Goal: Information Seeking & Learning: Learn about a topic

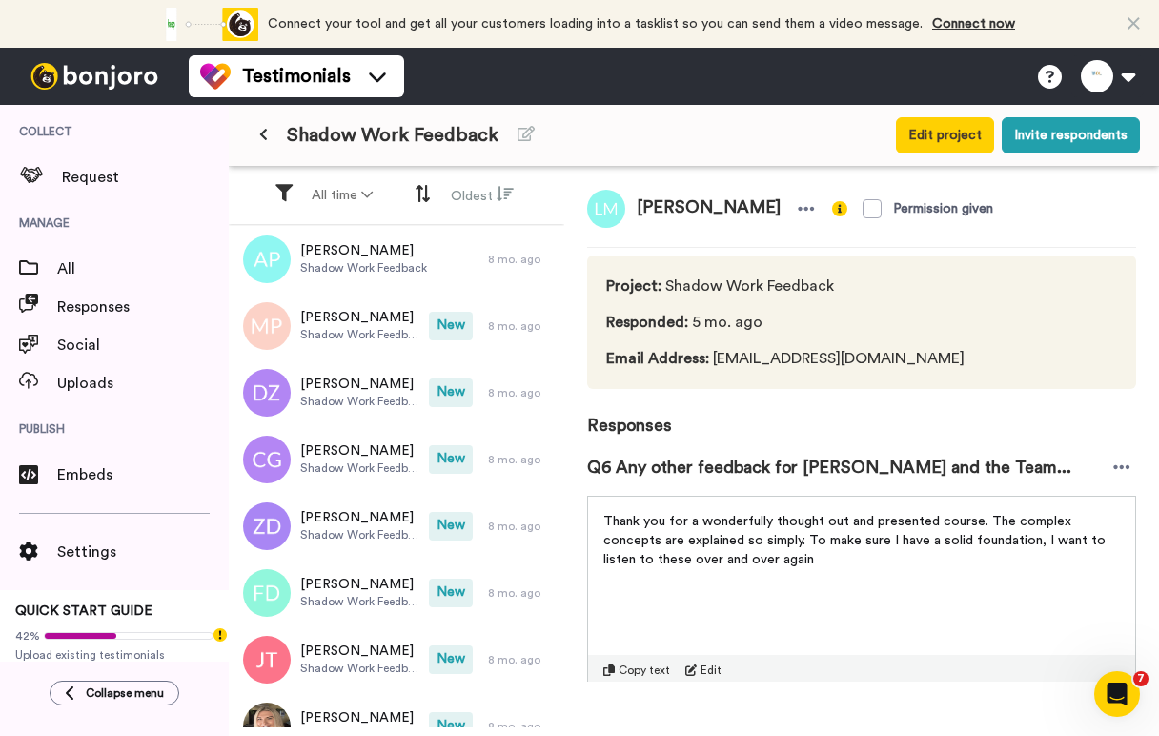
click at [271, 149] on button at bounding box center [263, 135] width 31 height 34
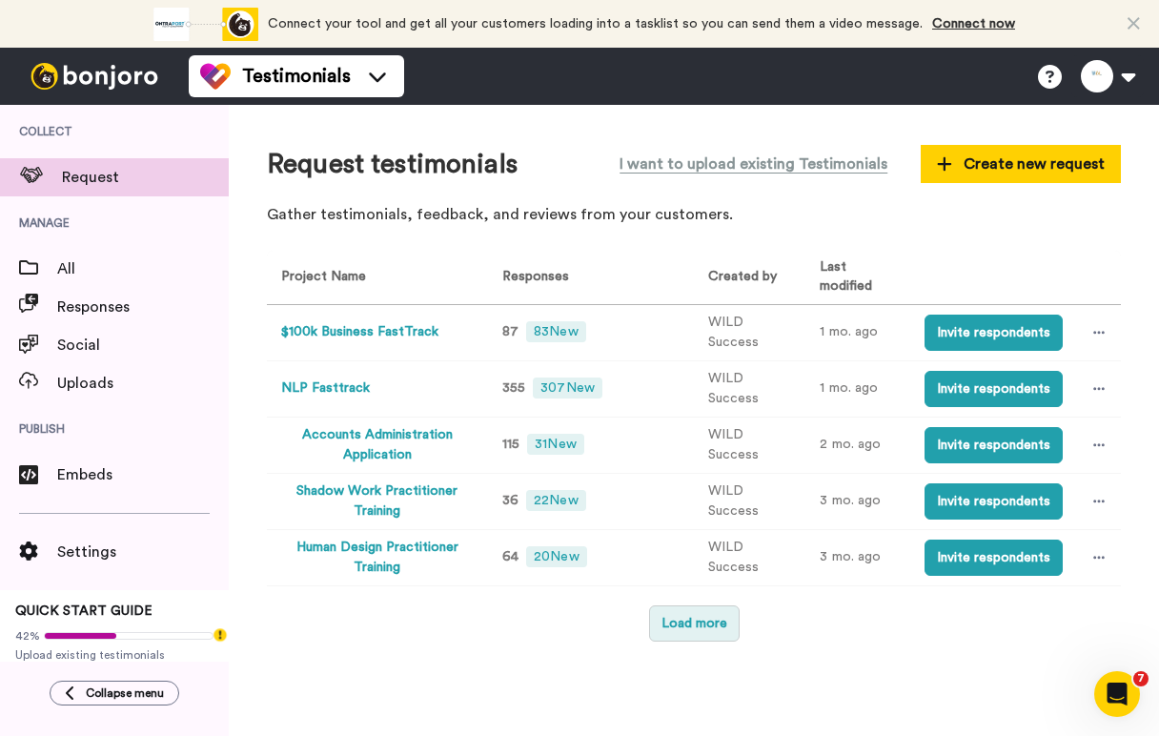
click at [717, 605] on button "Load more" at bounding box center [694, 623] width 91 height 36
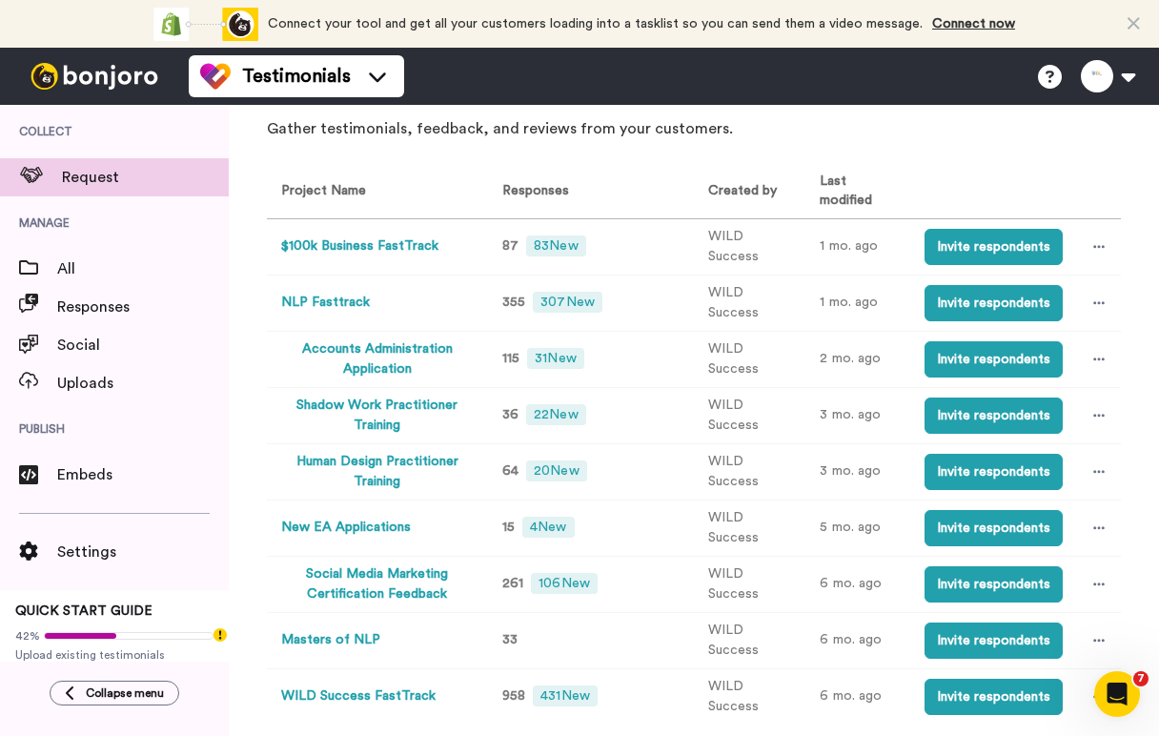
scroll to position [198, 0]
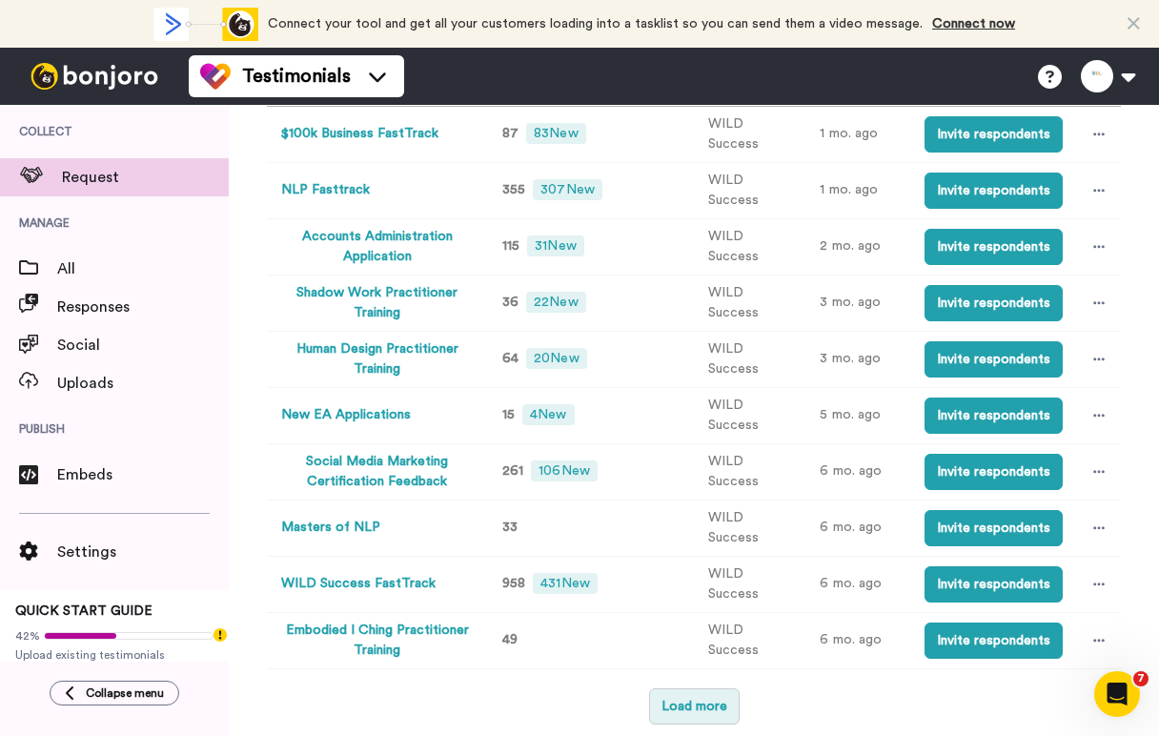
click at [683, 708] on button "Load more" at bounding box center [694, 706] width 91 height 36
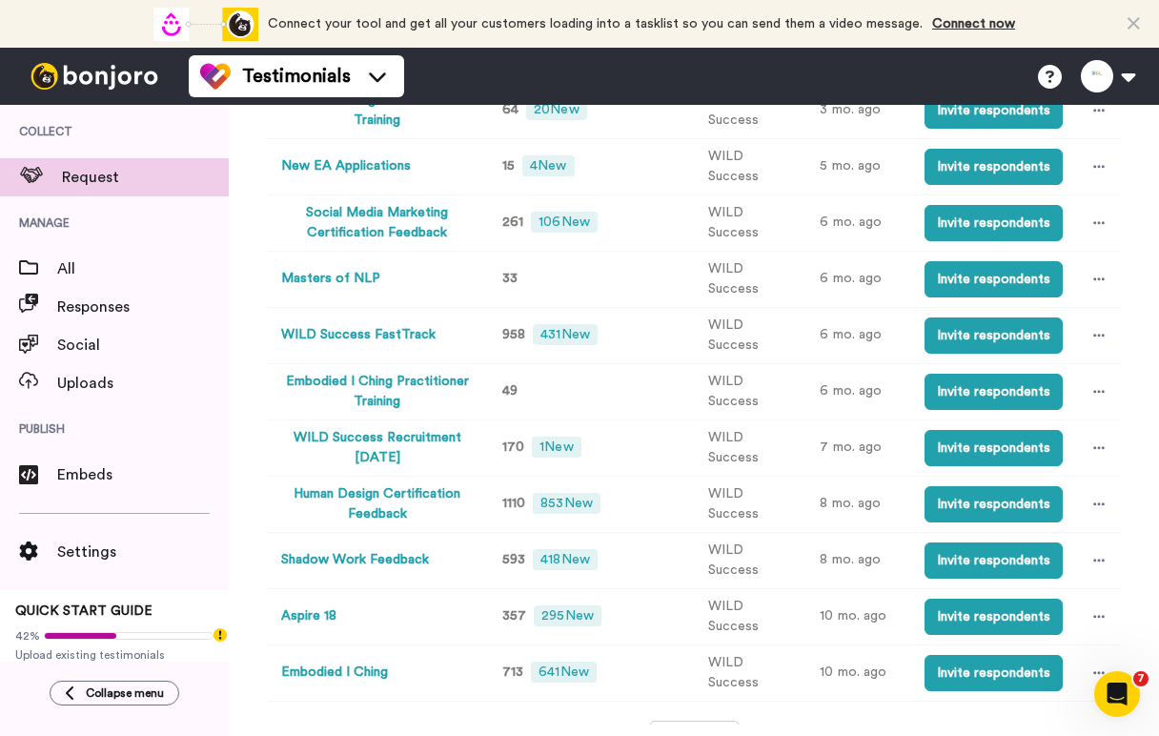
scroll to position [480, 0]
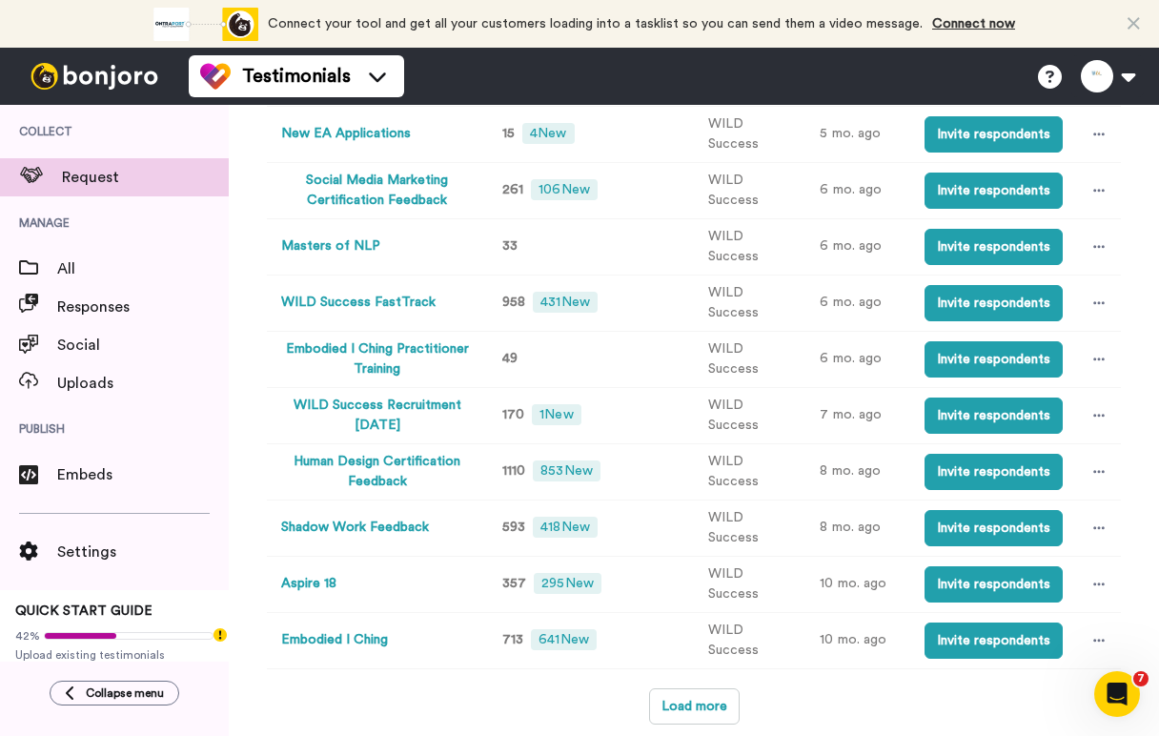
drag, startPoint x: 347, startPoint y: 635, endPoint x: 354, endPoint y: 685, distance: 50.0
click at [354, 685] on div "Project Name Responses Created by Last modified $100k Business FastTrack 87 83 …" at bounding box center [694, 247] width 854 height 953
click at [356, 645] on button "Embodied I Ching" at bounding box center [334, 640] width 107 height 20
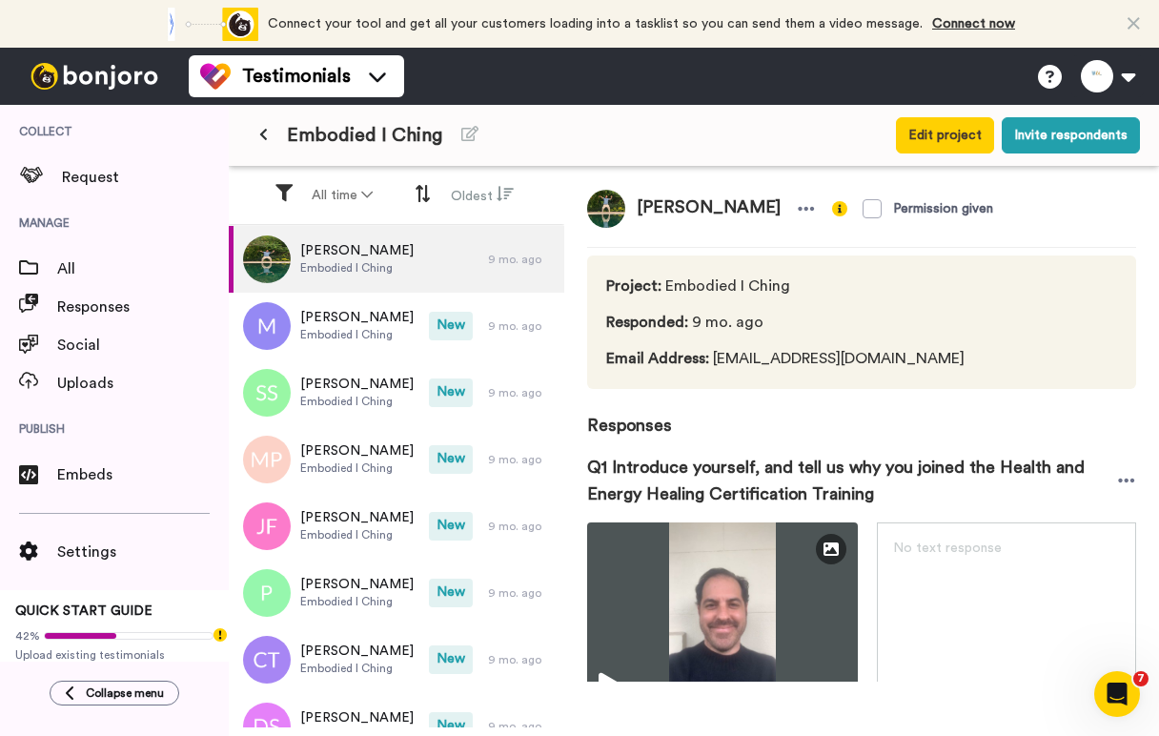
click at [256, 132] on button at bounding box center [263, 135] width 31 height 34
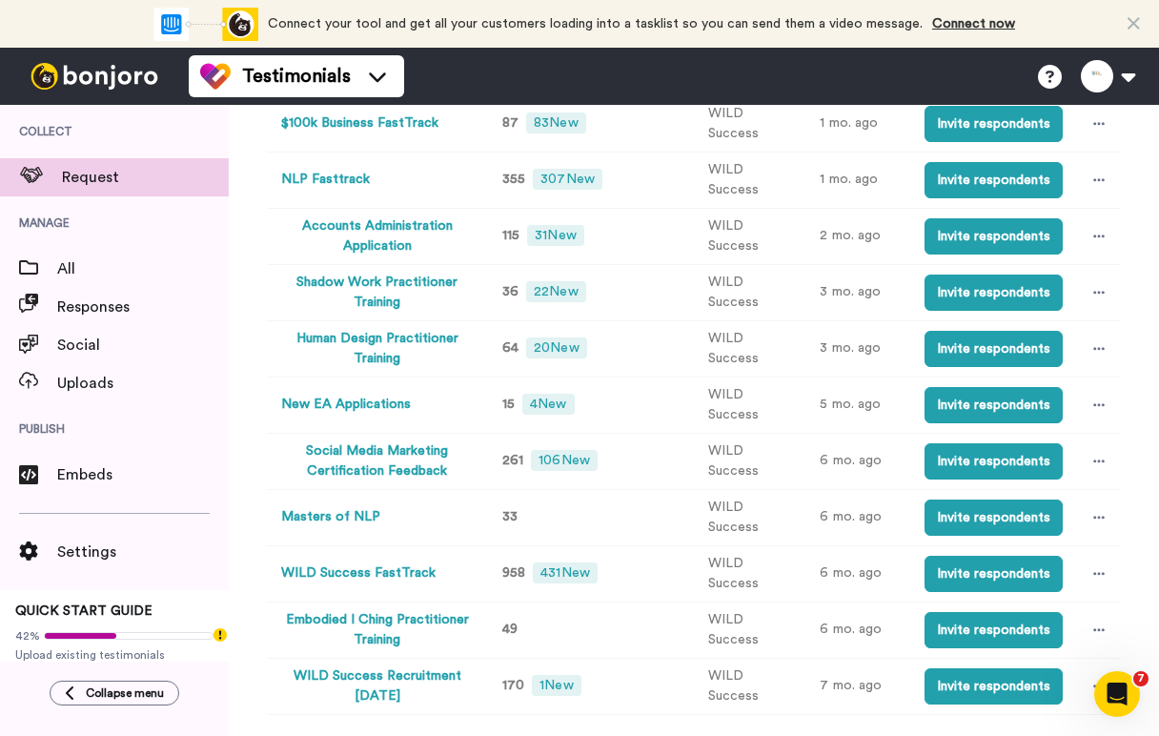
scroll to position [381, 0]
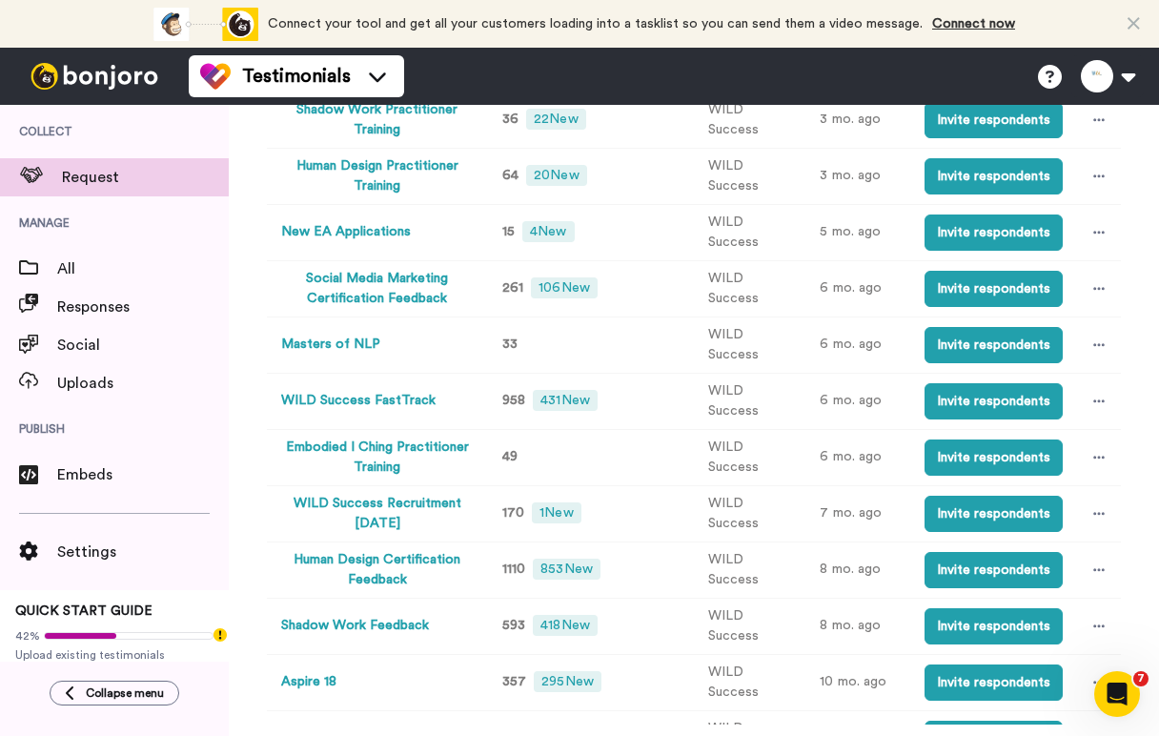
drag, startPoint x: 381, startPoint y: 457, endPoint x: 259, endPoint y: 540, distance: 147.6
click at [259, 540] on div "Request testimonials I want to upload existing Testimonials Create new request …" at bounding box center [694, 415] width 931 height 620
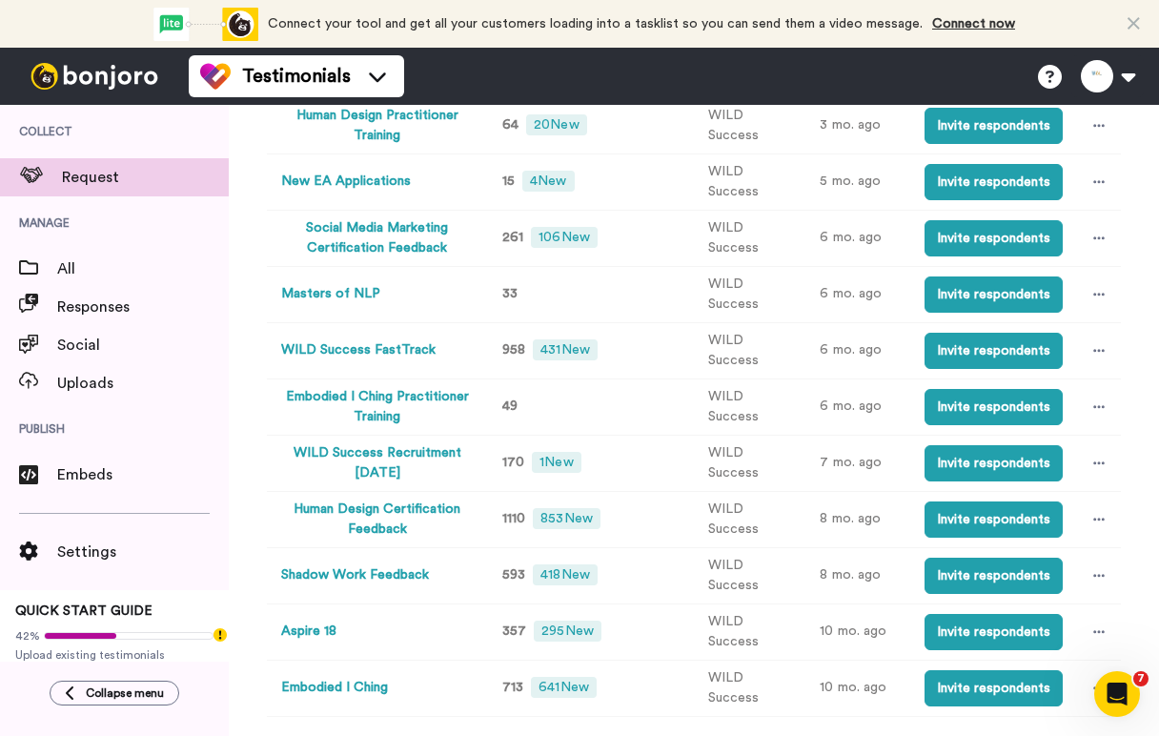
scroll to position [480, 0]
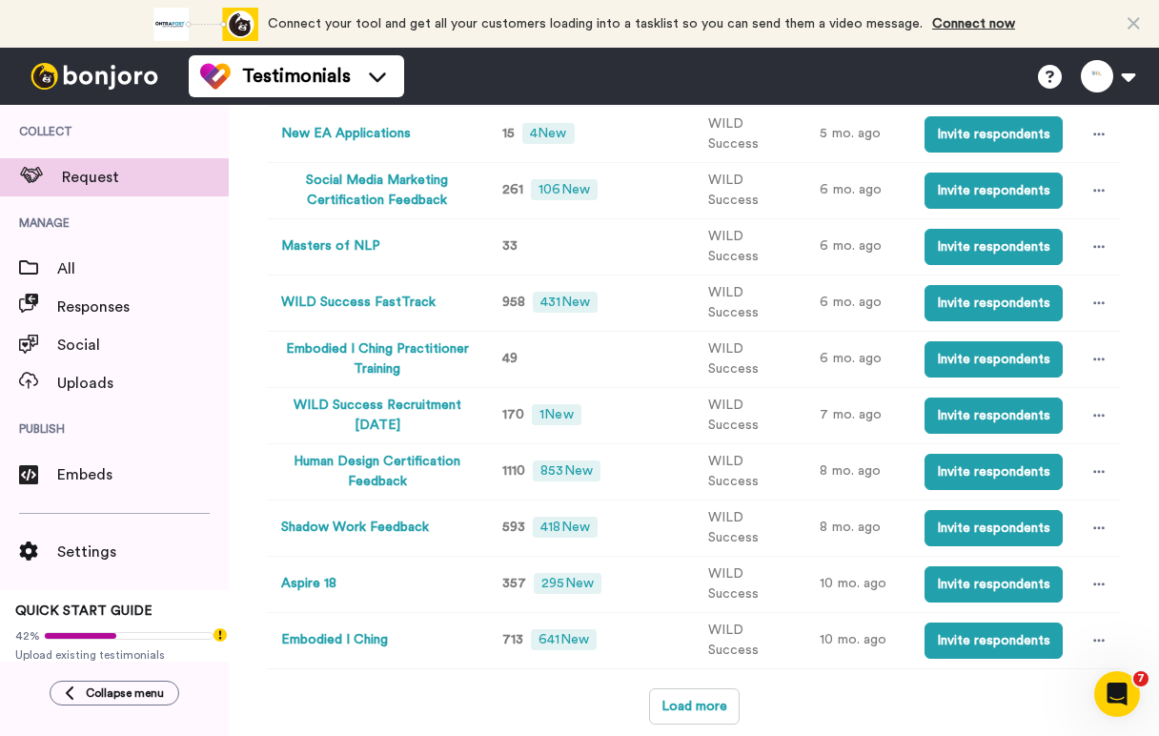
click at [335, 640] on button "Embodied I Ching" at bounding box center [334, 640] width 107 height 20
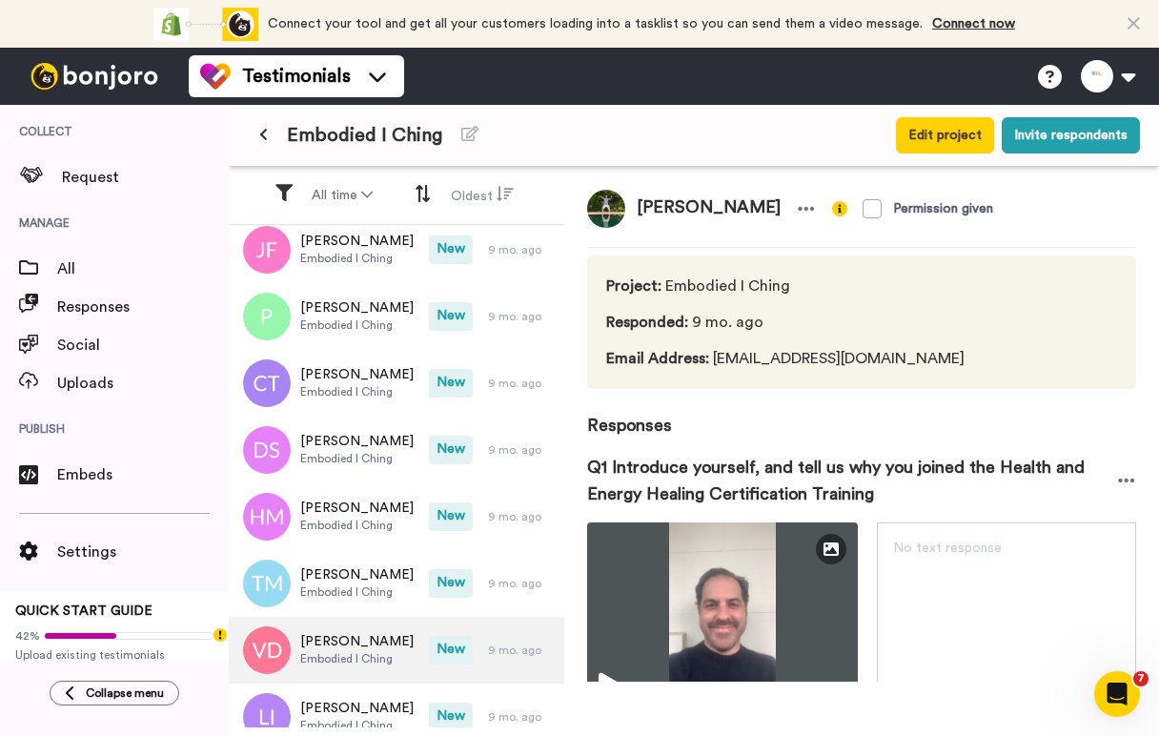
scroll to position [95, 0]
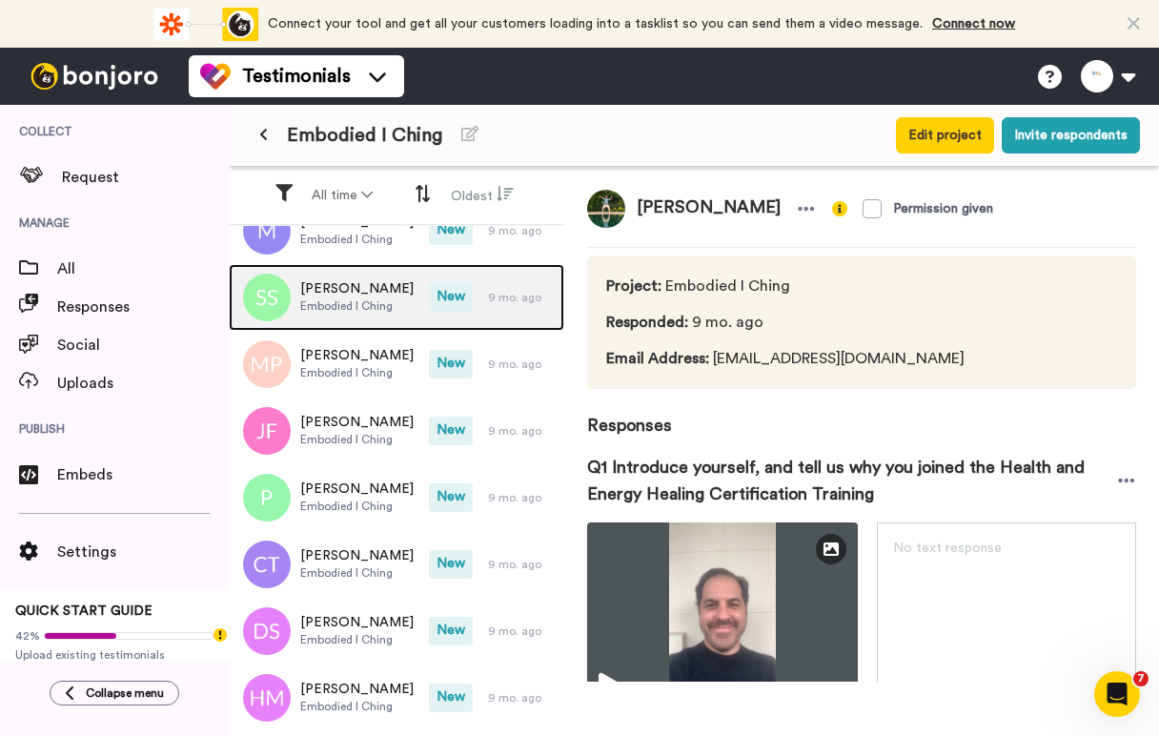
click at [393, 320] on div "[PERSON_NAME] Embodied I Ching" at bounding box center [329, 297] width 200 height 67
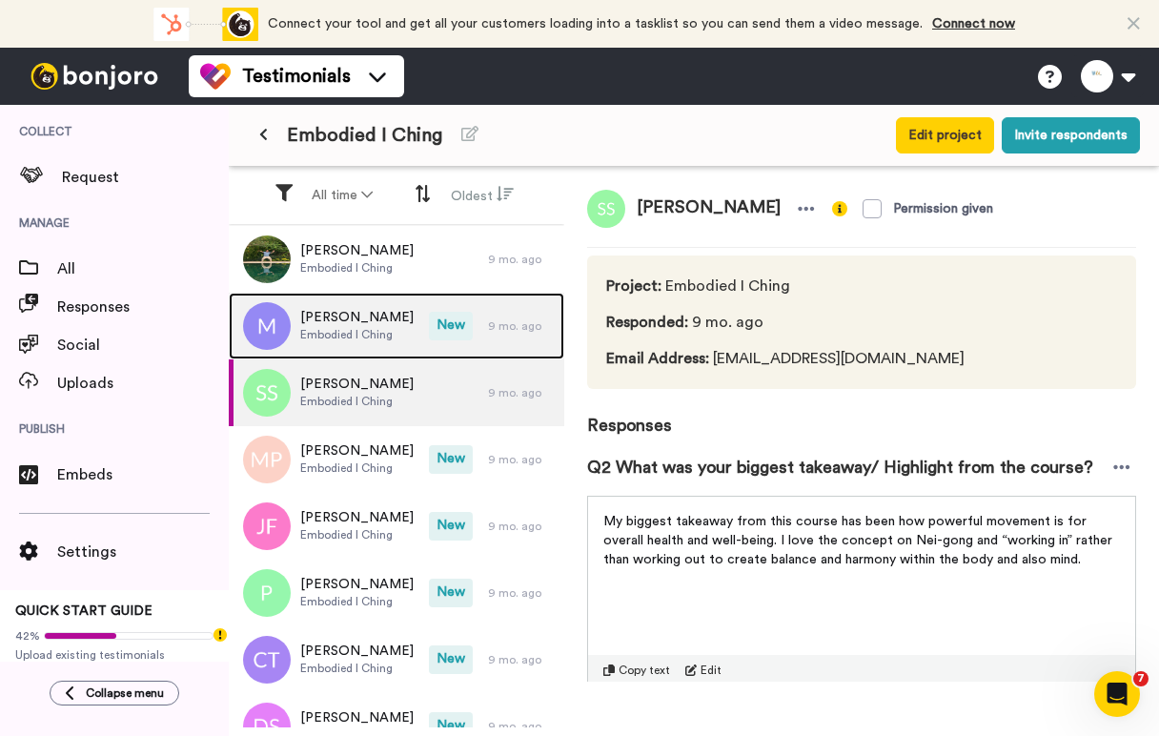
click at [338, 336] on span "Embodied I Ching" at bounding box center [356, 334] width 113 height 15
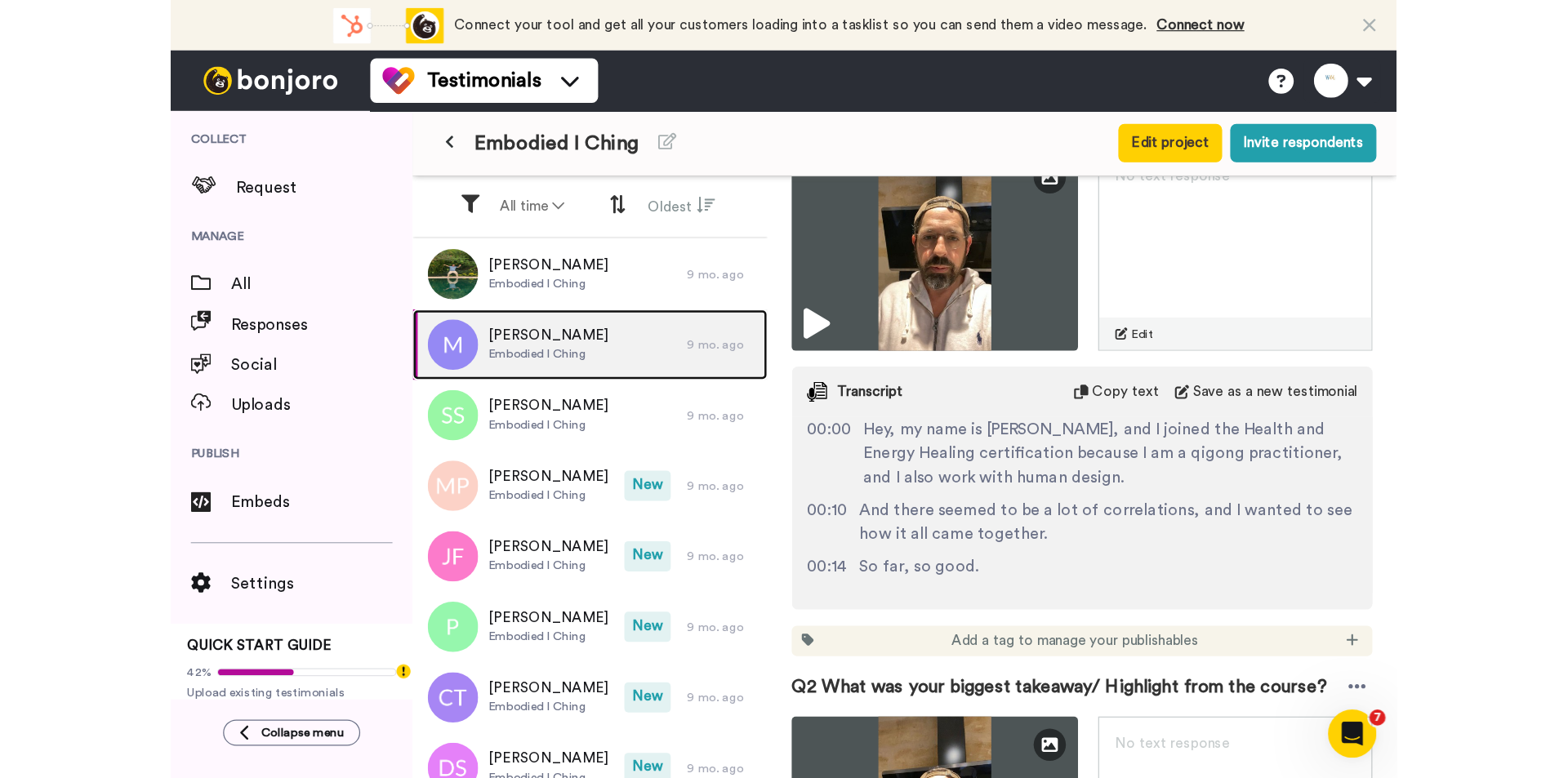
scroll to position [304, 0]
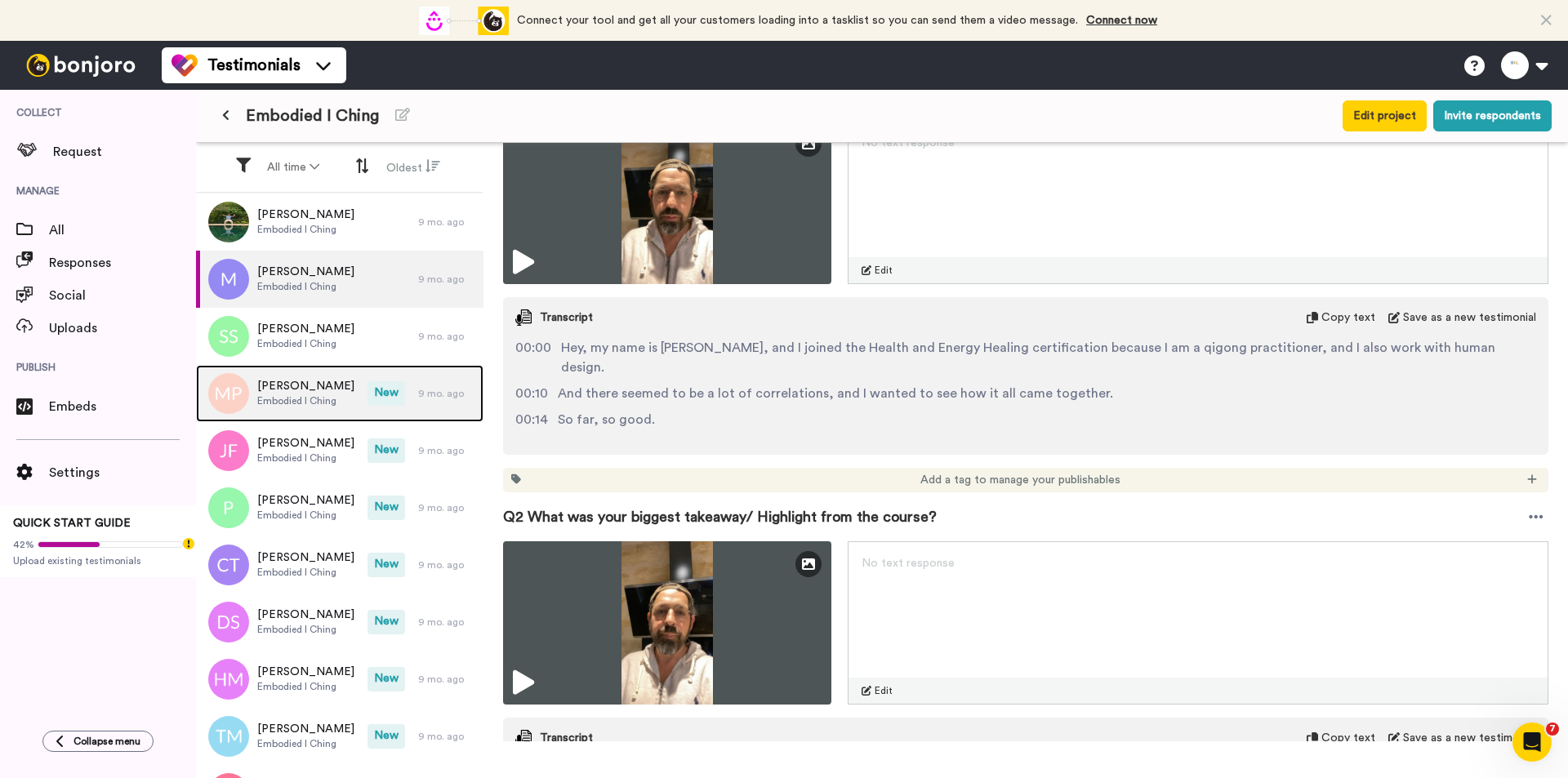
click at [309, 402] on span "Embodied I Ching" at bounding box center [305, 401] width 97 height 13
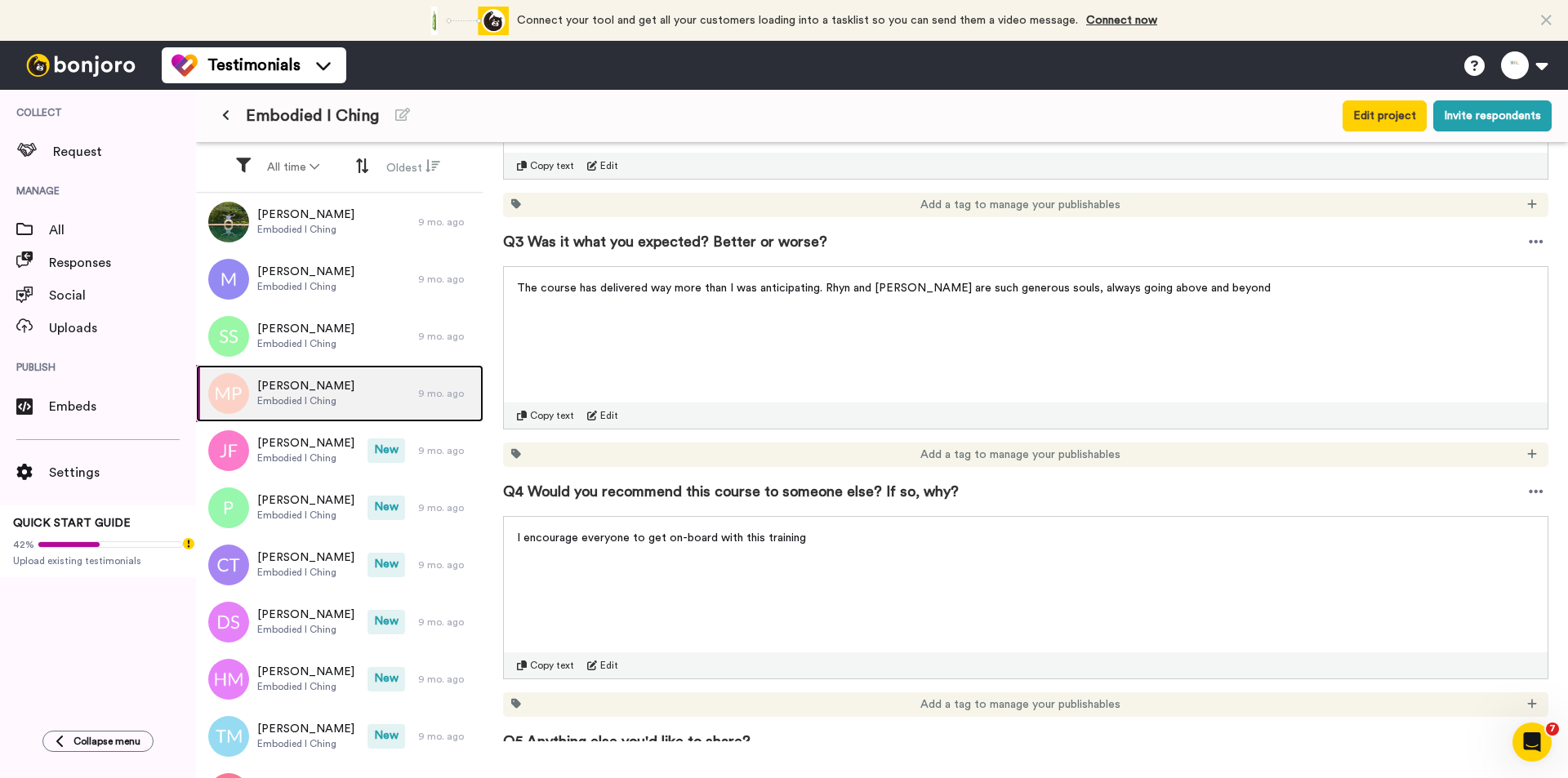
scroll to position [695, 0]
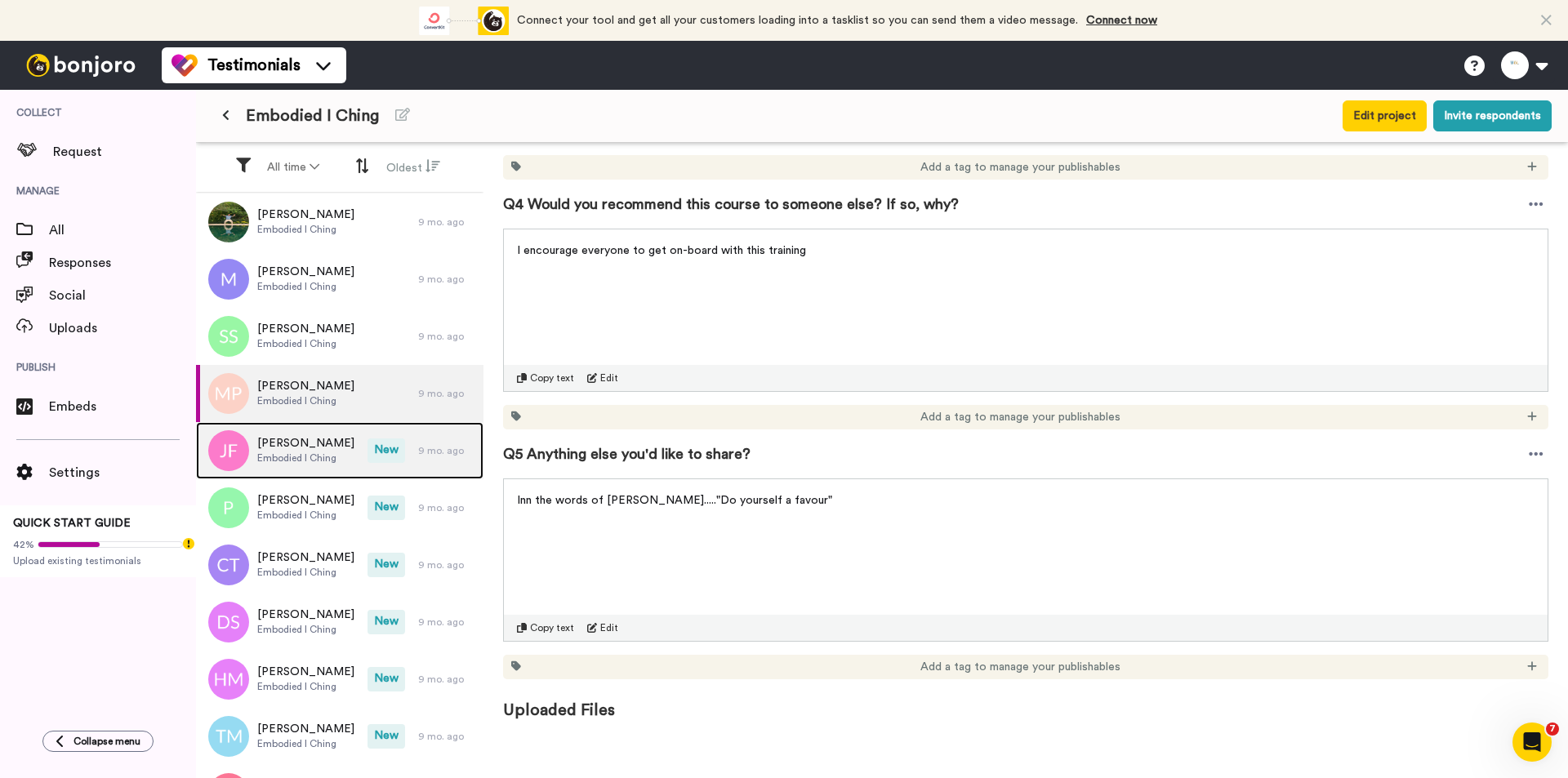
click at [383, 461] on span "New" at bounding box center [386, 450] width 38 height 25
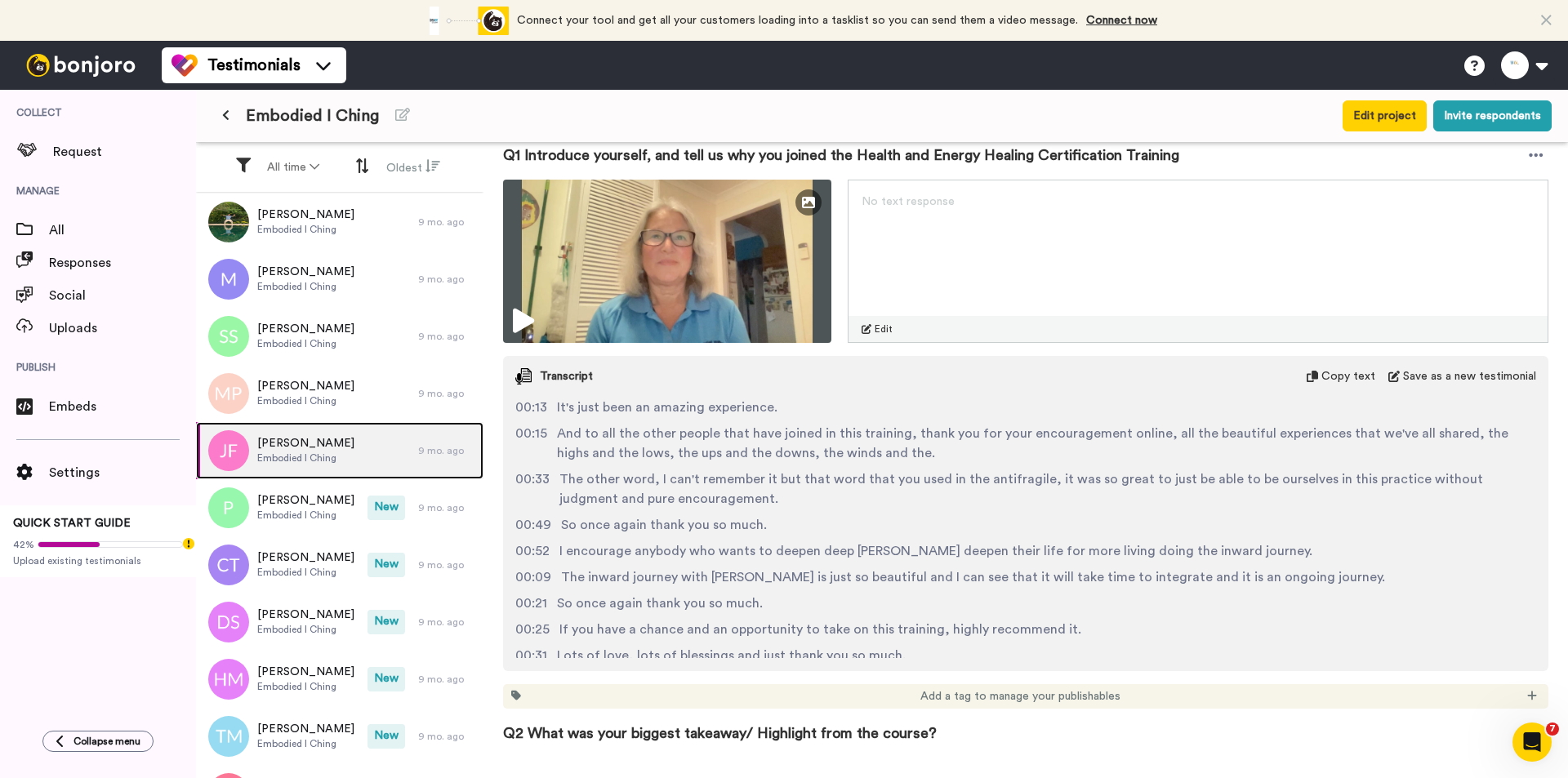
scroll to position [653, 0]
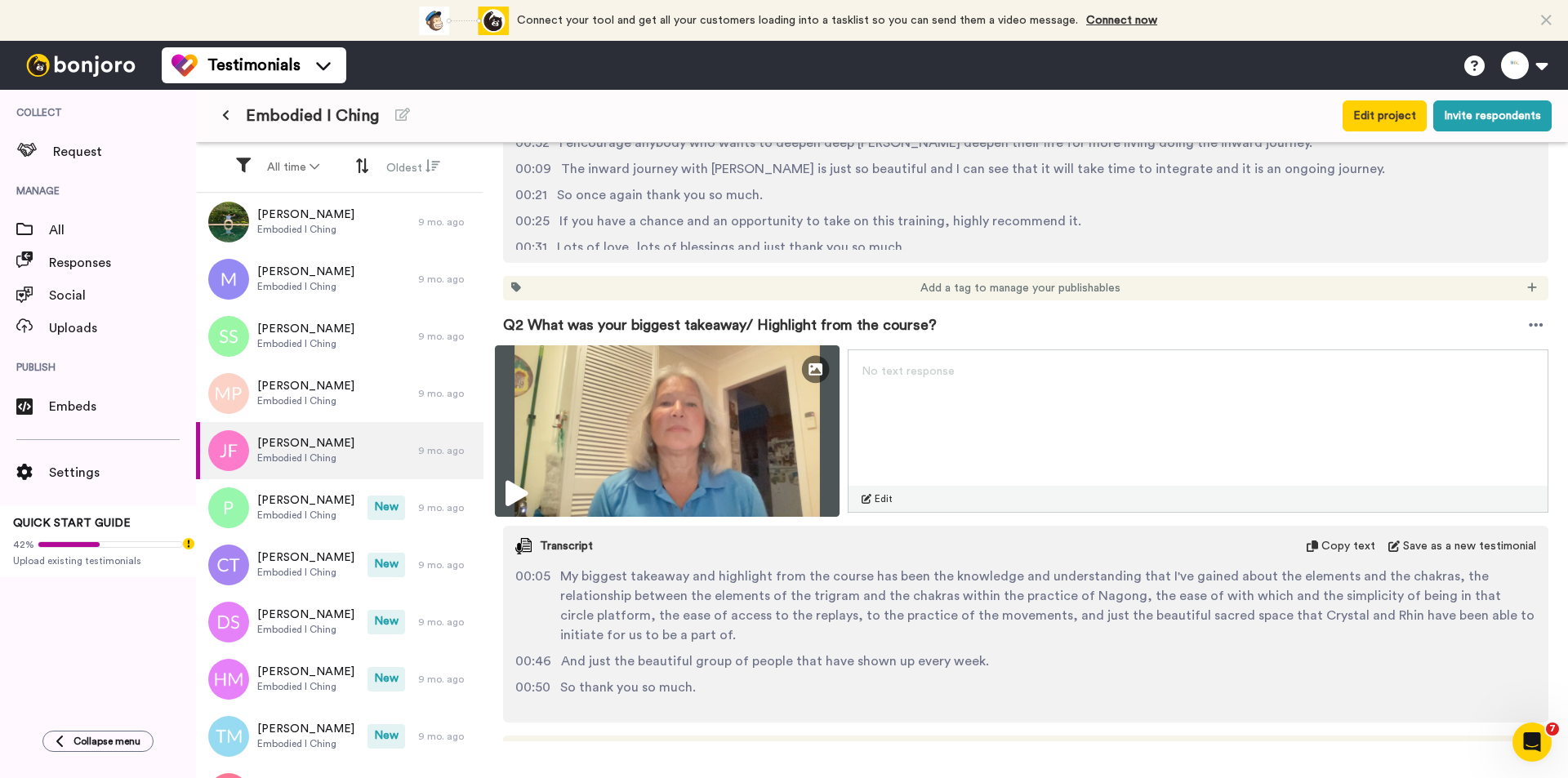
click at [688, 437] on img at bounding box center [667, 431] width 344 height 171
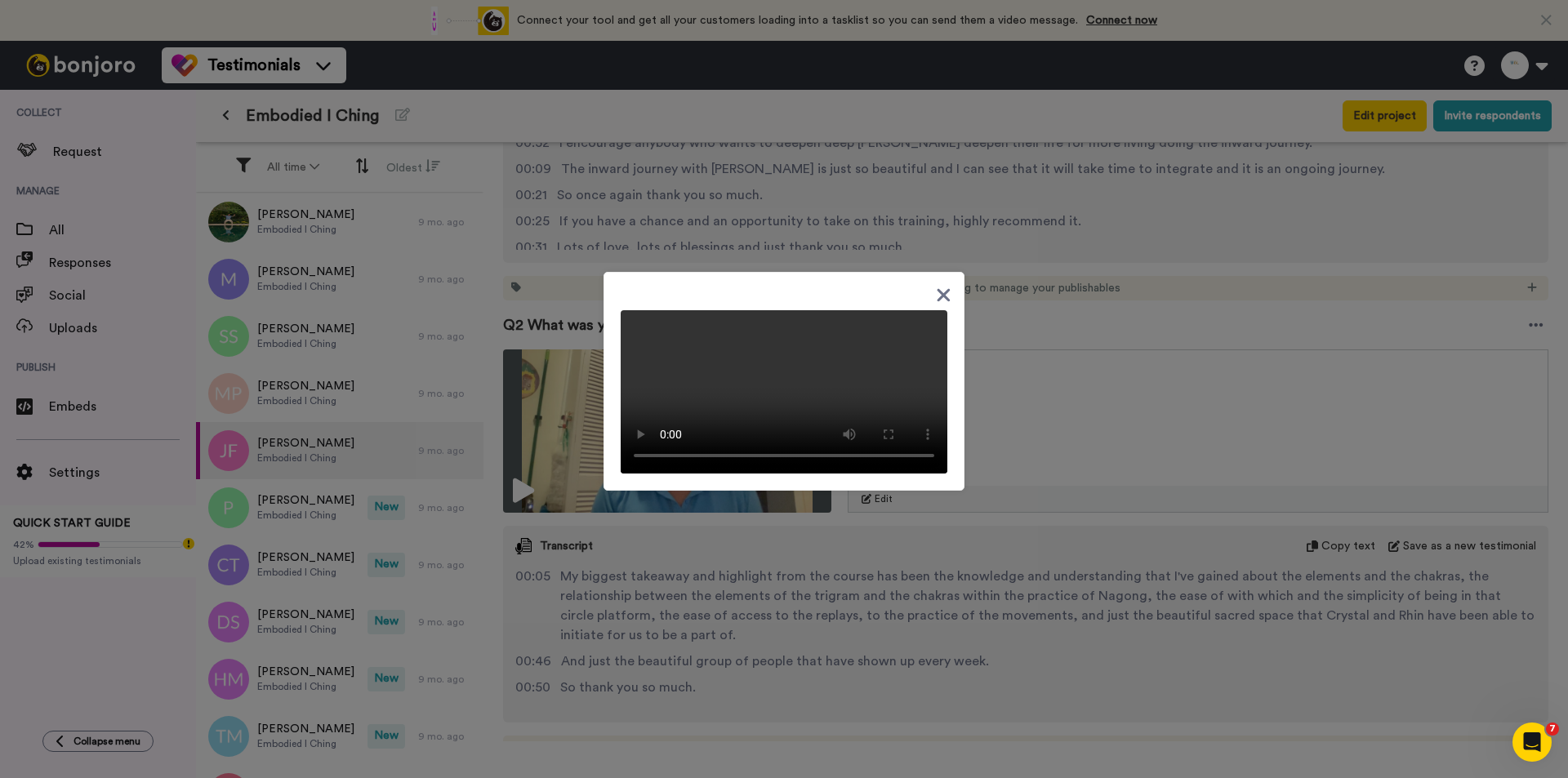
click at [813, 613] on div at bounding box center [784, 389] width 1568 height 778
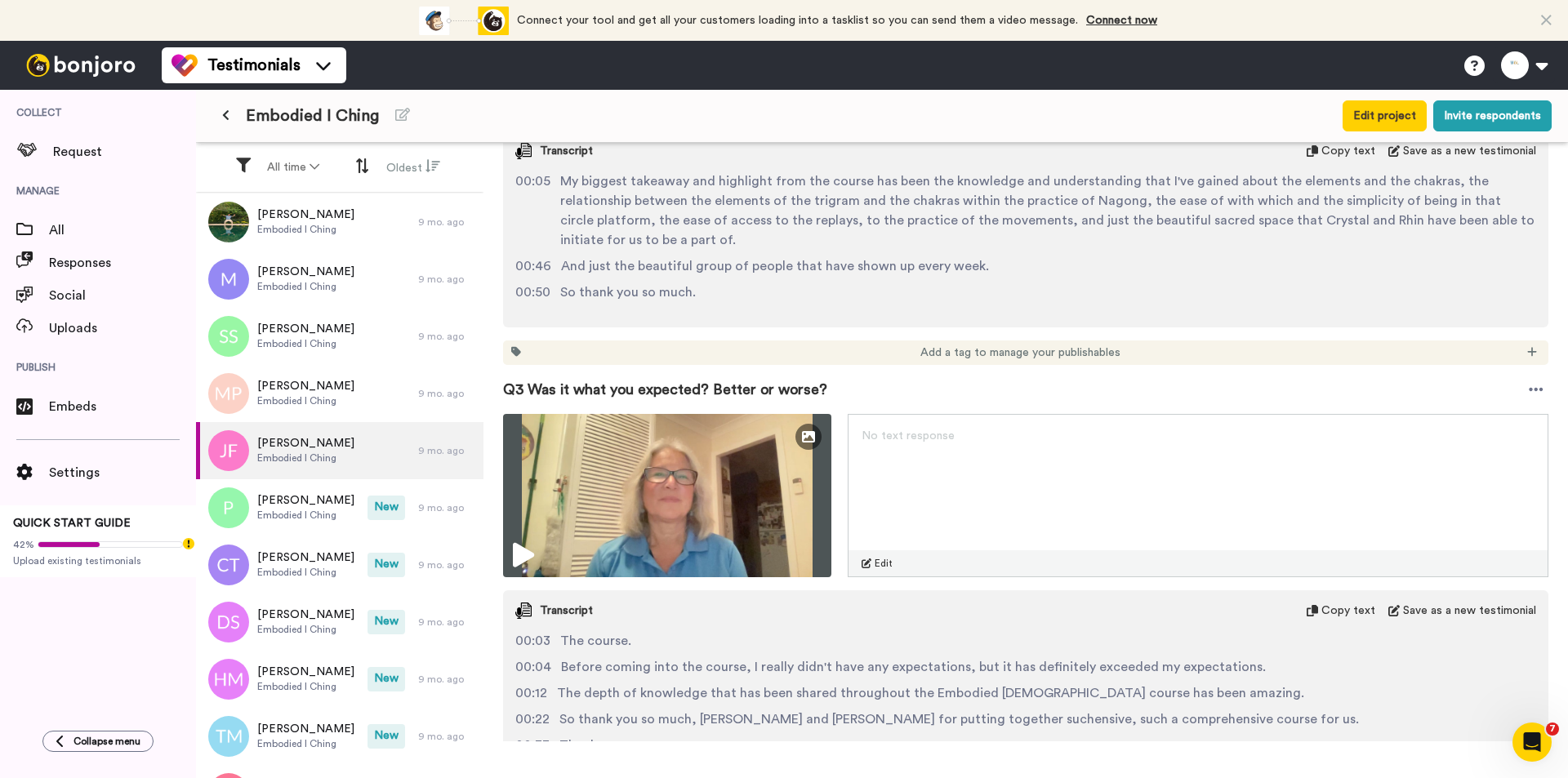
scroll to position [1143, 0]
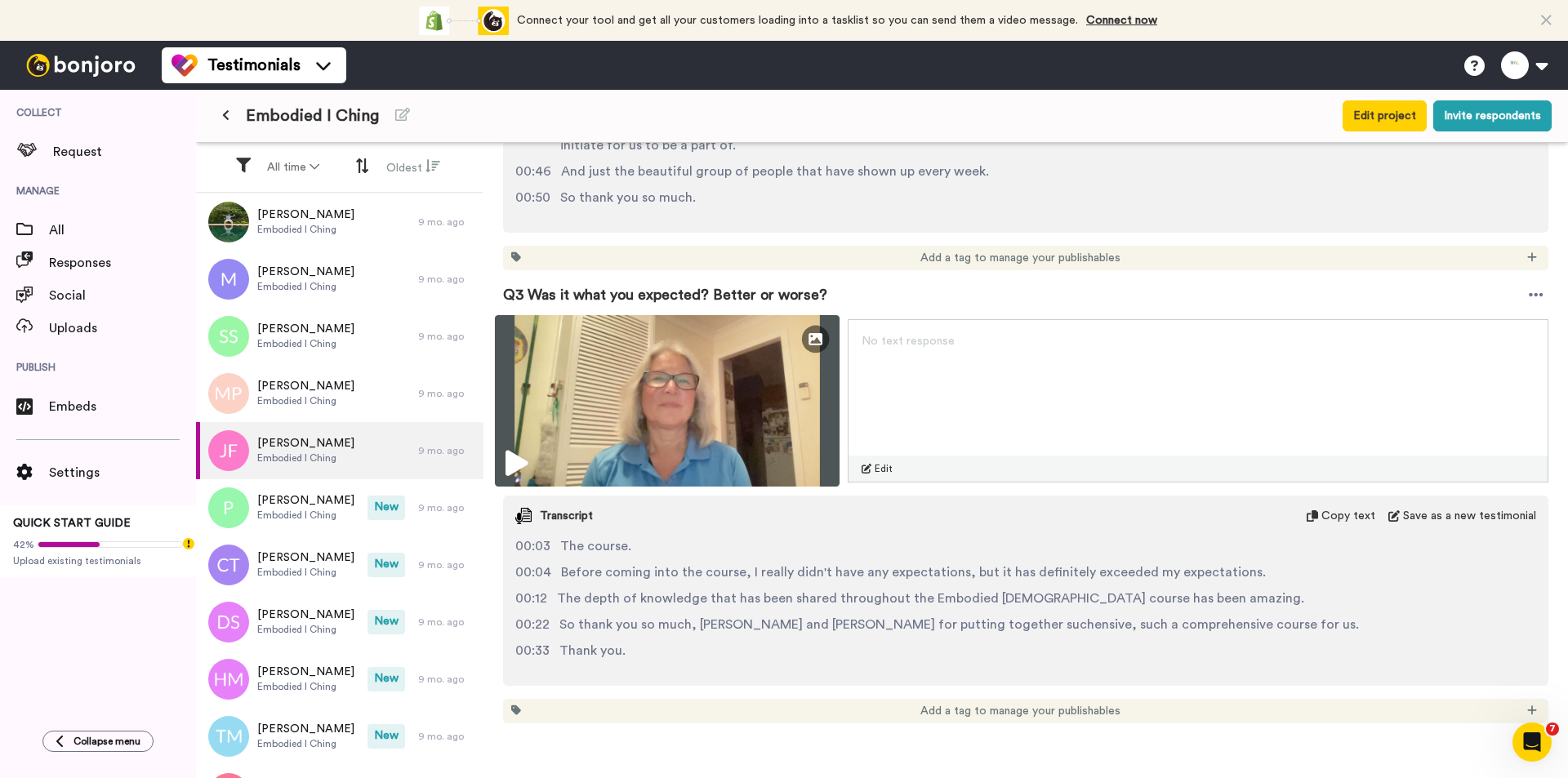
click at [730, 420] on img at bounding box center [667, 401] width 344 height 171
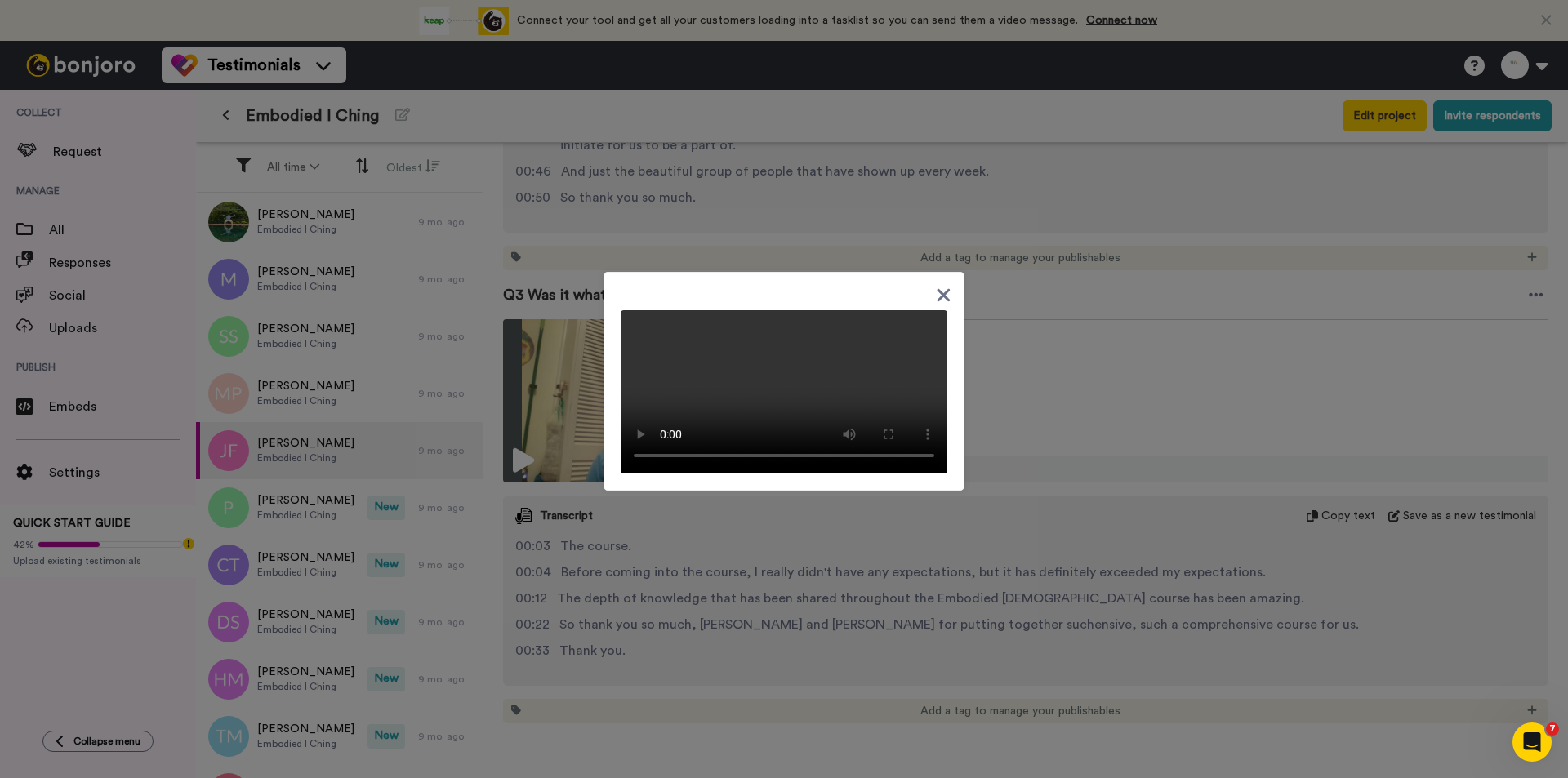
click at [760, 597] on div at bounding box center [784, 389] width 1568 height 778
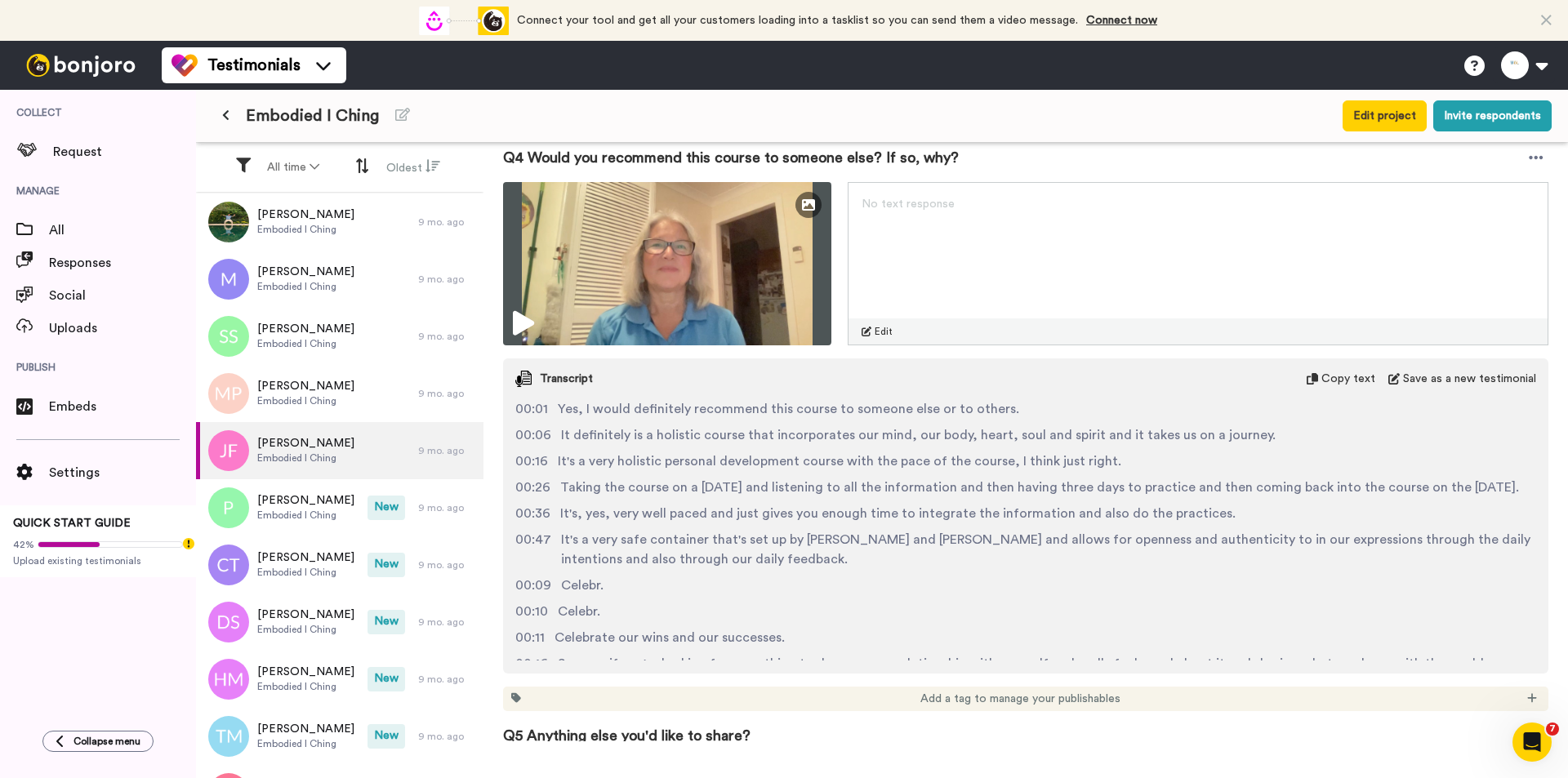
scroll to position [1796, 0]
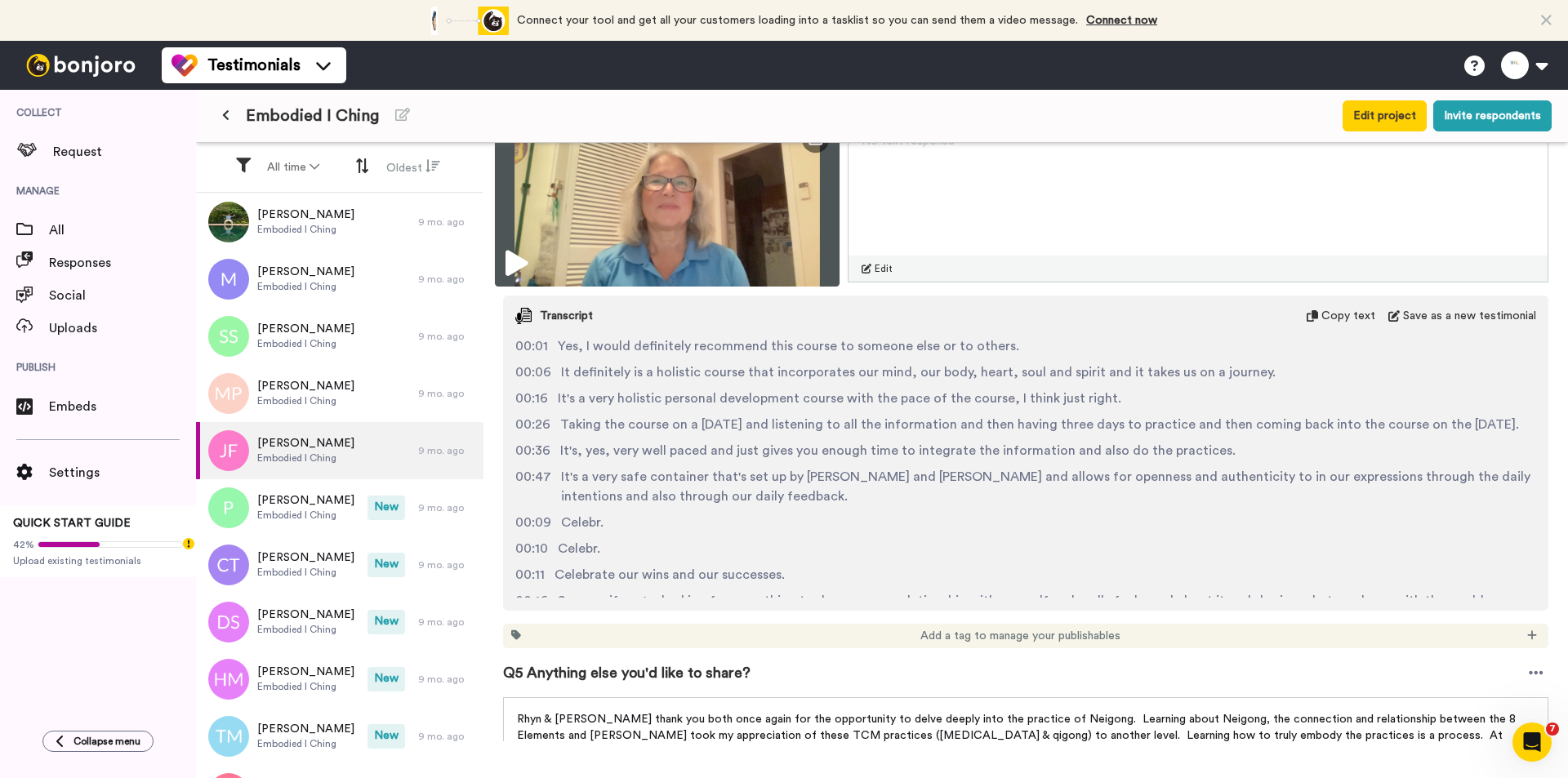
click at [723, 217] on img at bounding box center [667, 200] width 344 height 171
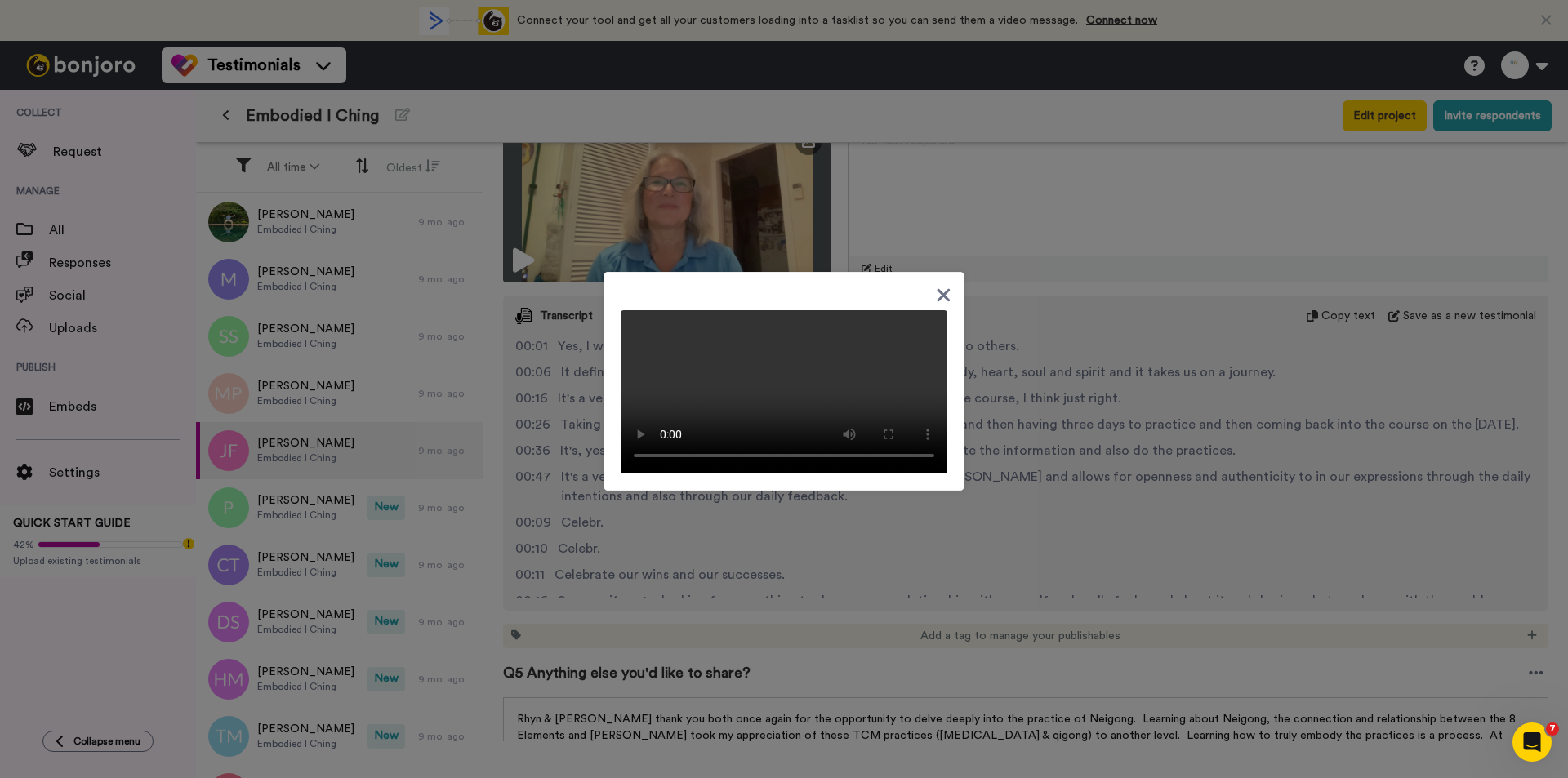
click at [938, 288] on icon at bounding box center [944, 294] width 13 height 13
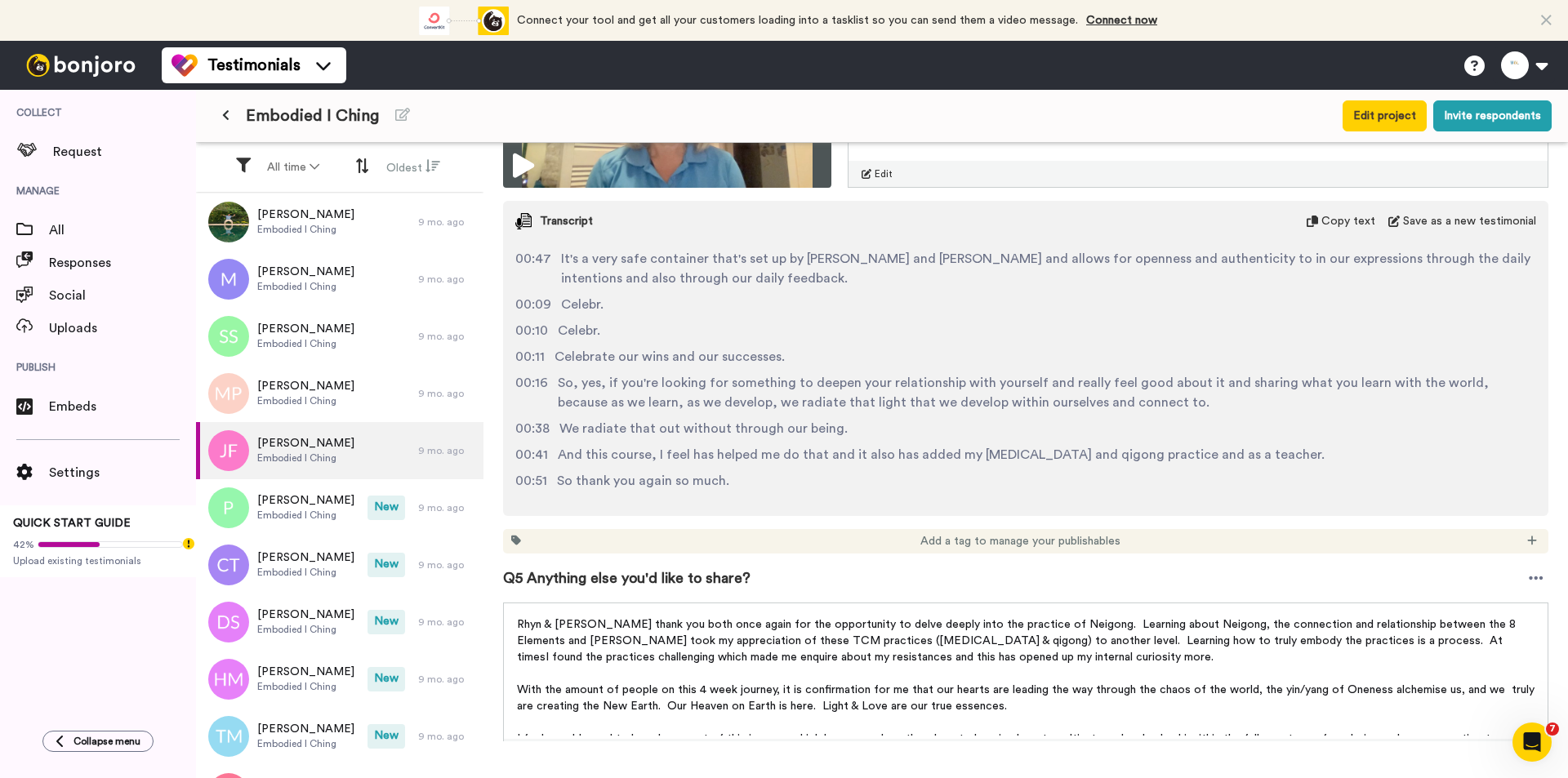
scroll to position [2014, 0]
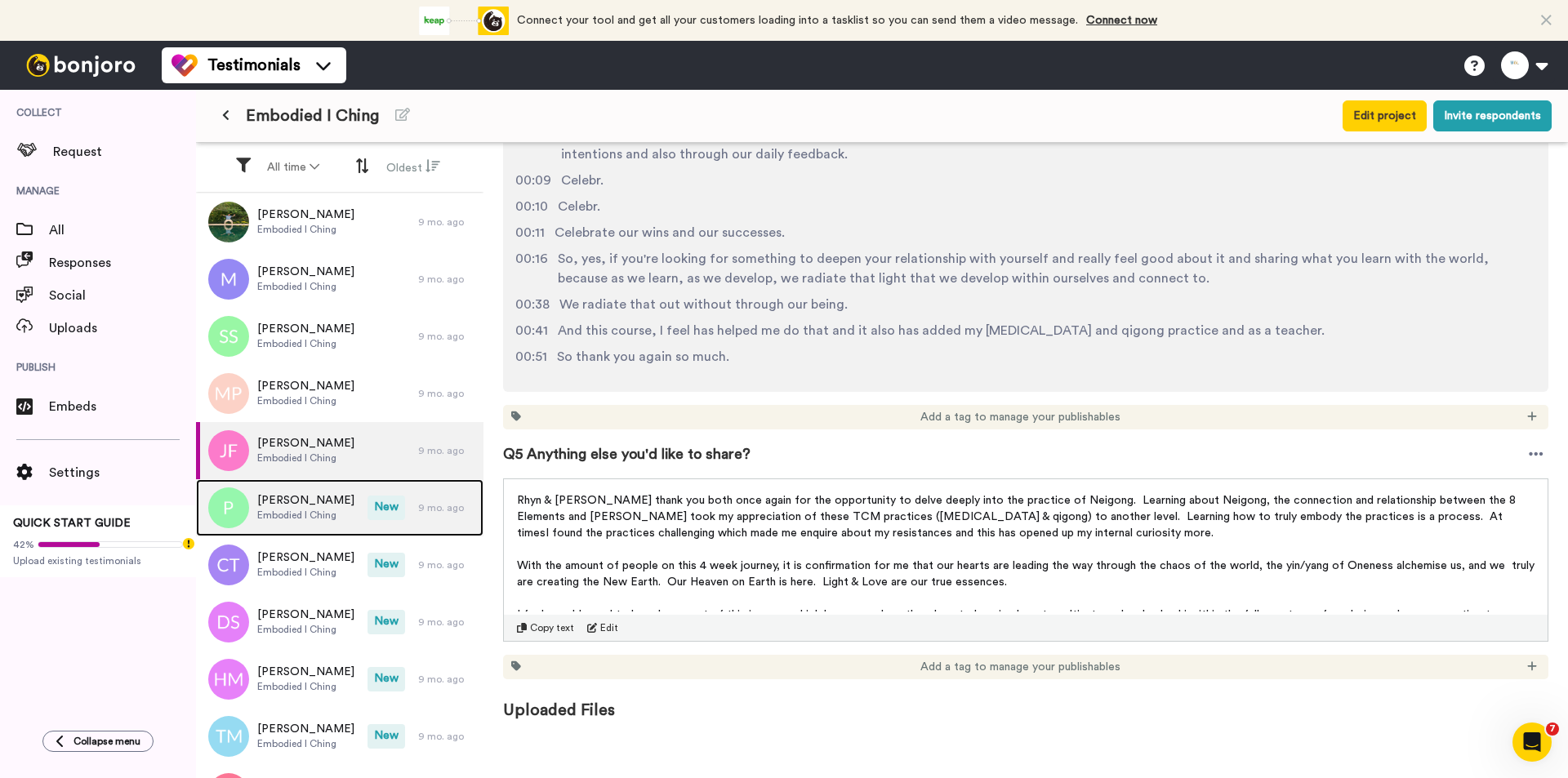
click at [314, 515] on span "Embodied I Ching" at bounding box center [305, 514] width 97 height 13
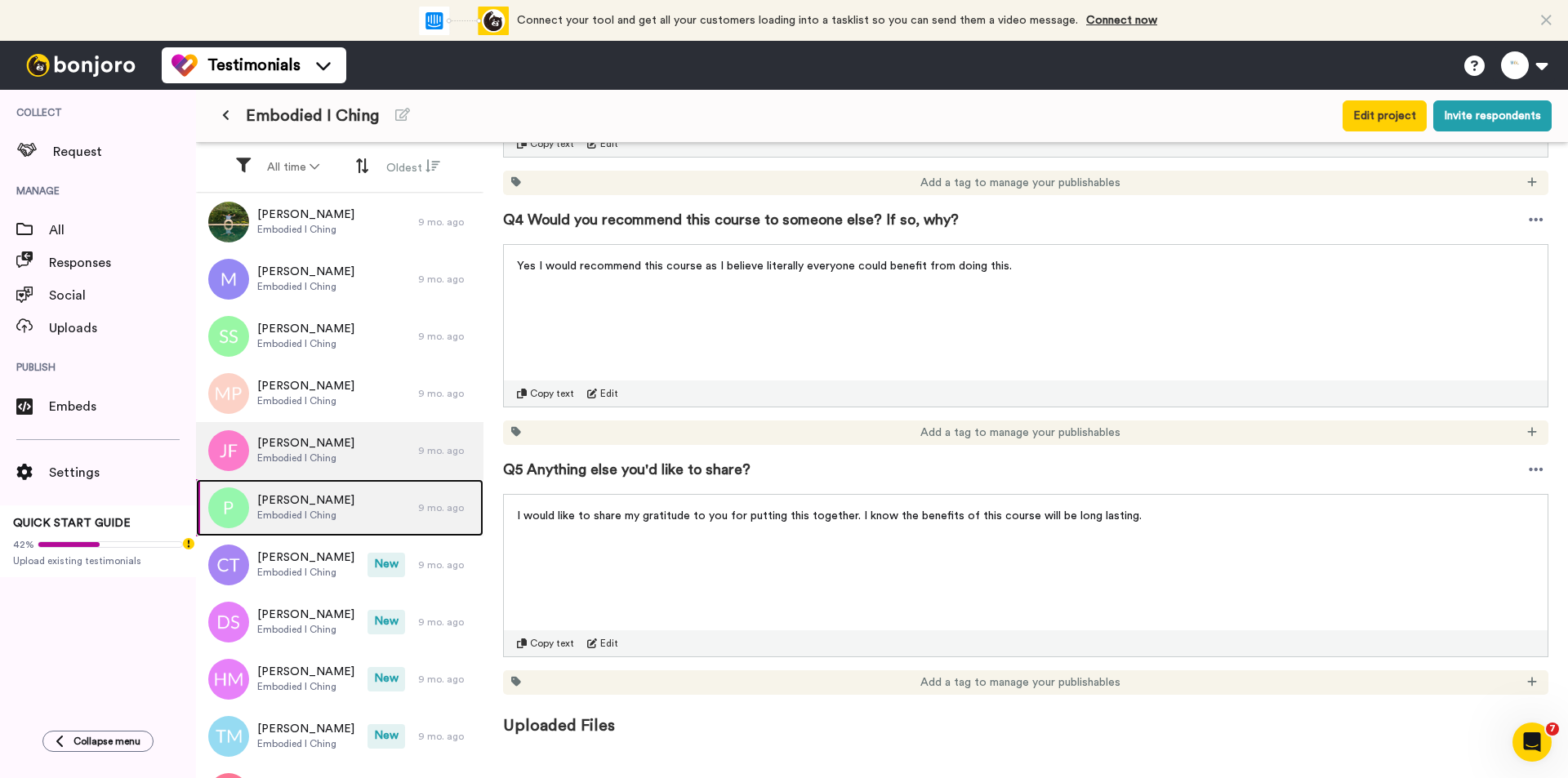
scroll to position [695, 0]
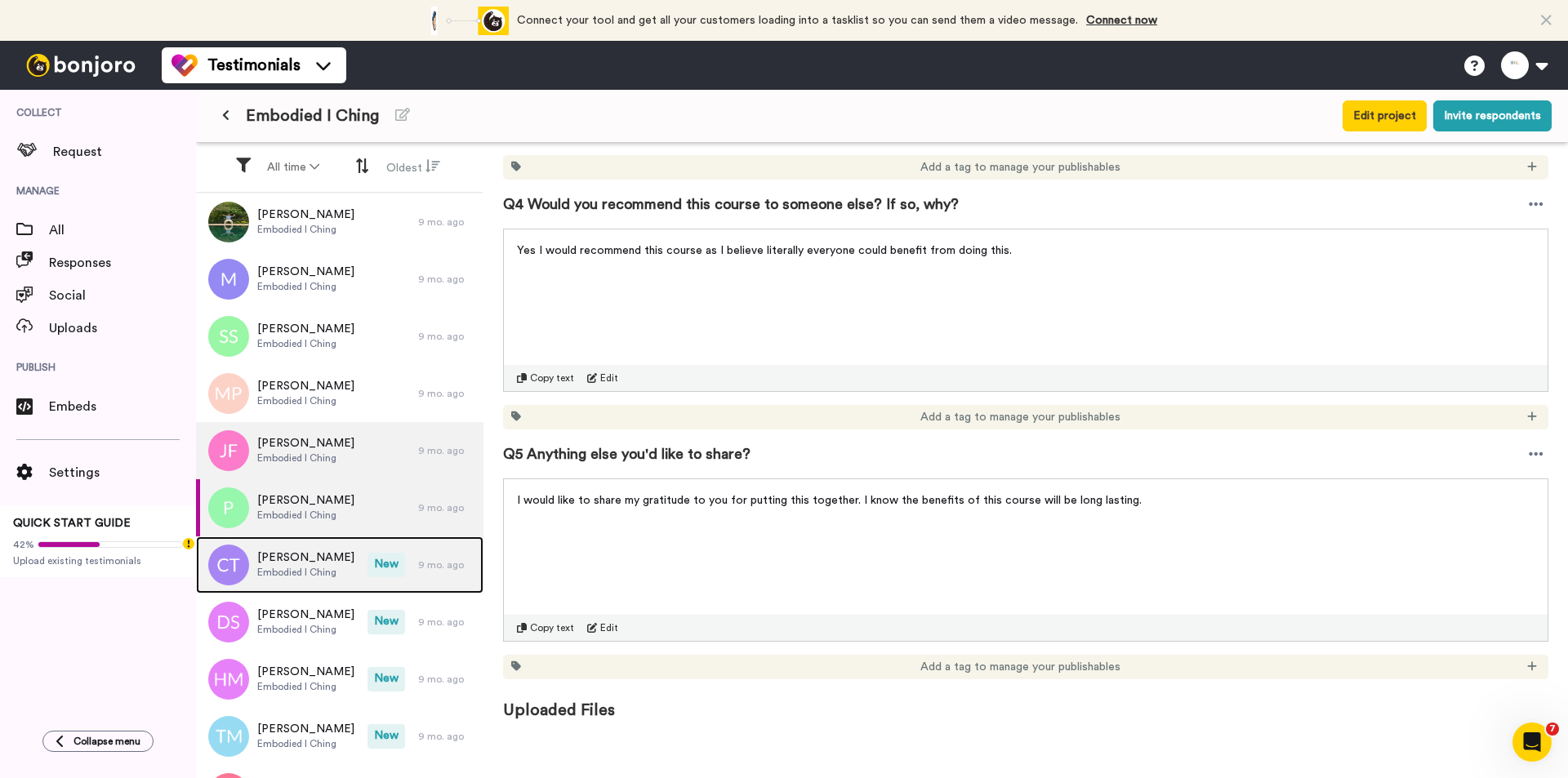
click at [361, 552] on div "[PERSON_NAME] Embodied I Ching New 9 mo. ago" at bounding box center [340, 564] width 288 height 57
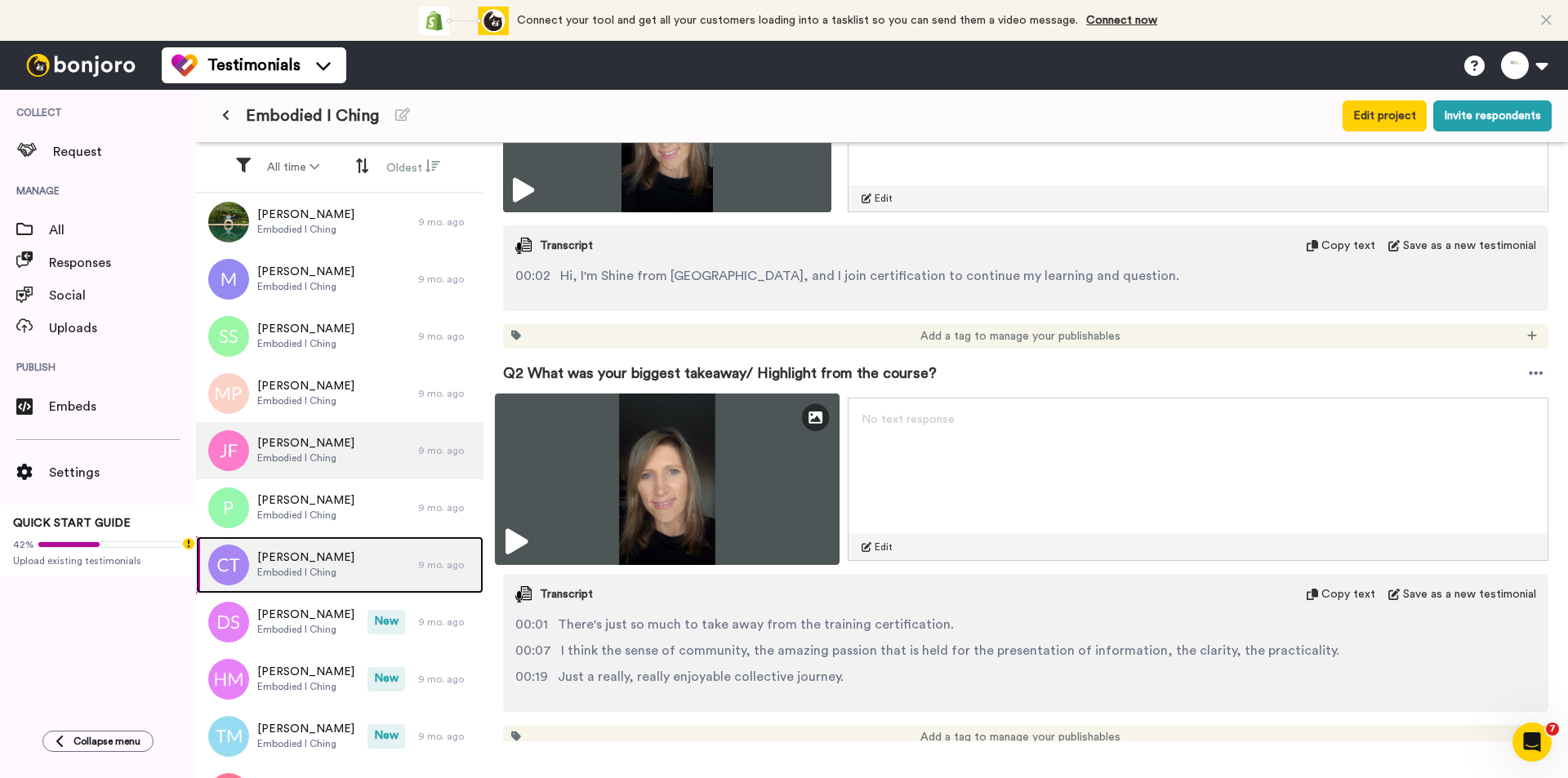
scroll to position [571, 0]
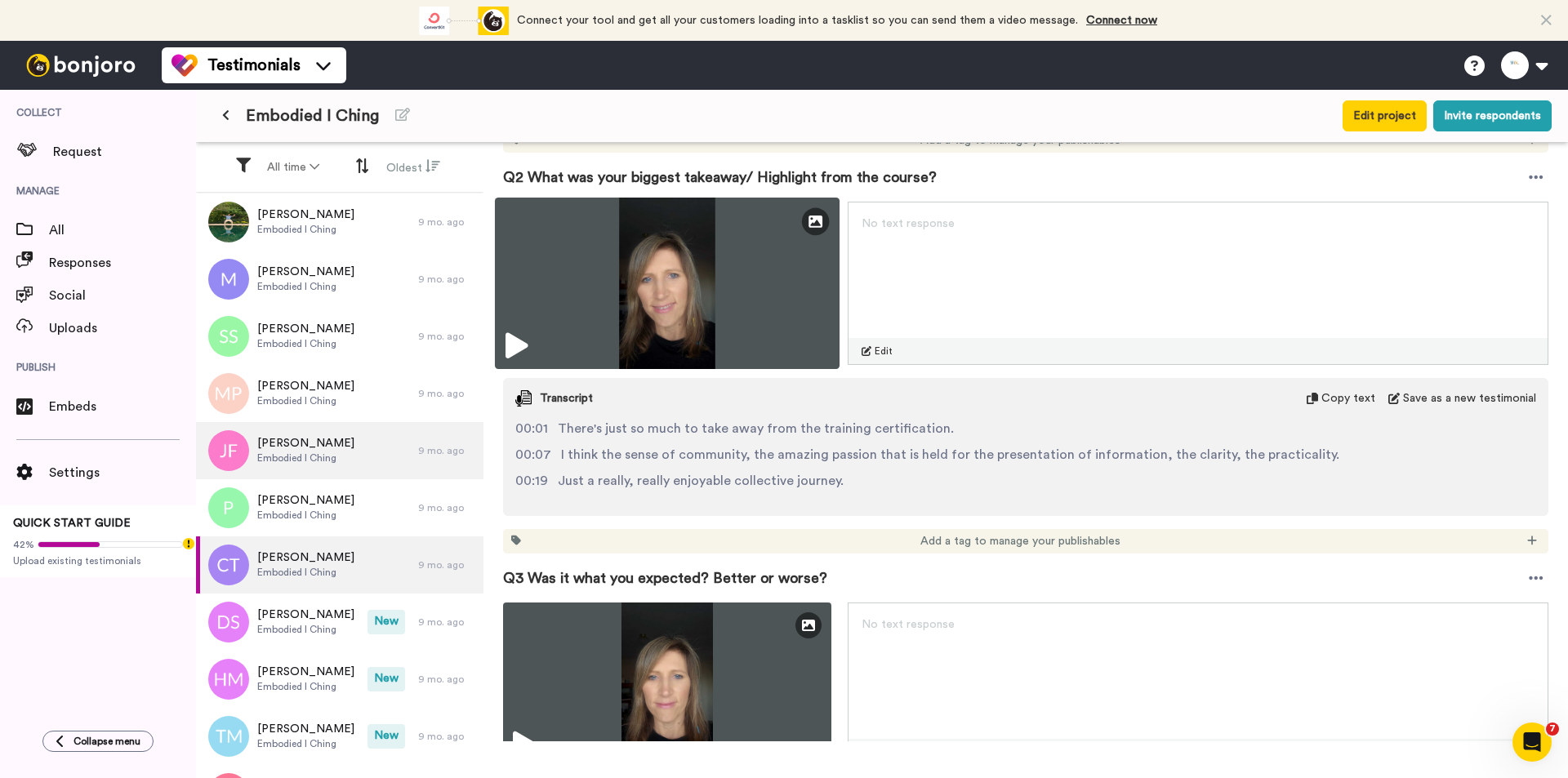
click at [746, 294] on img at bounding box center [667, 283] width 344 height 171
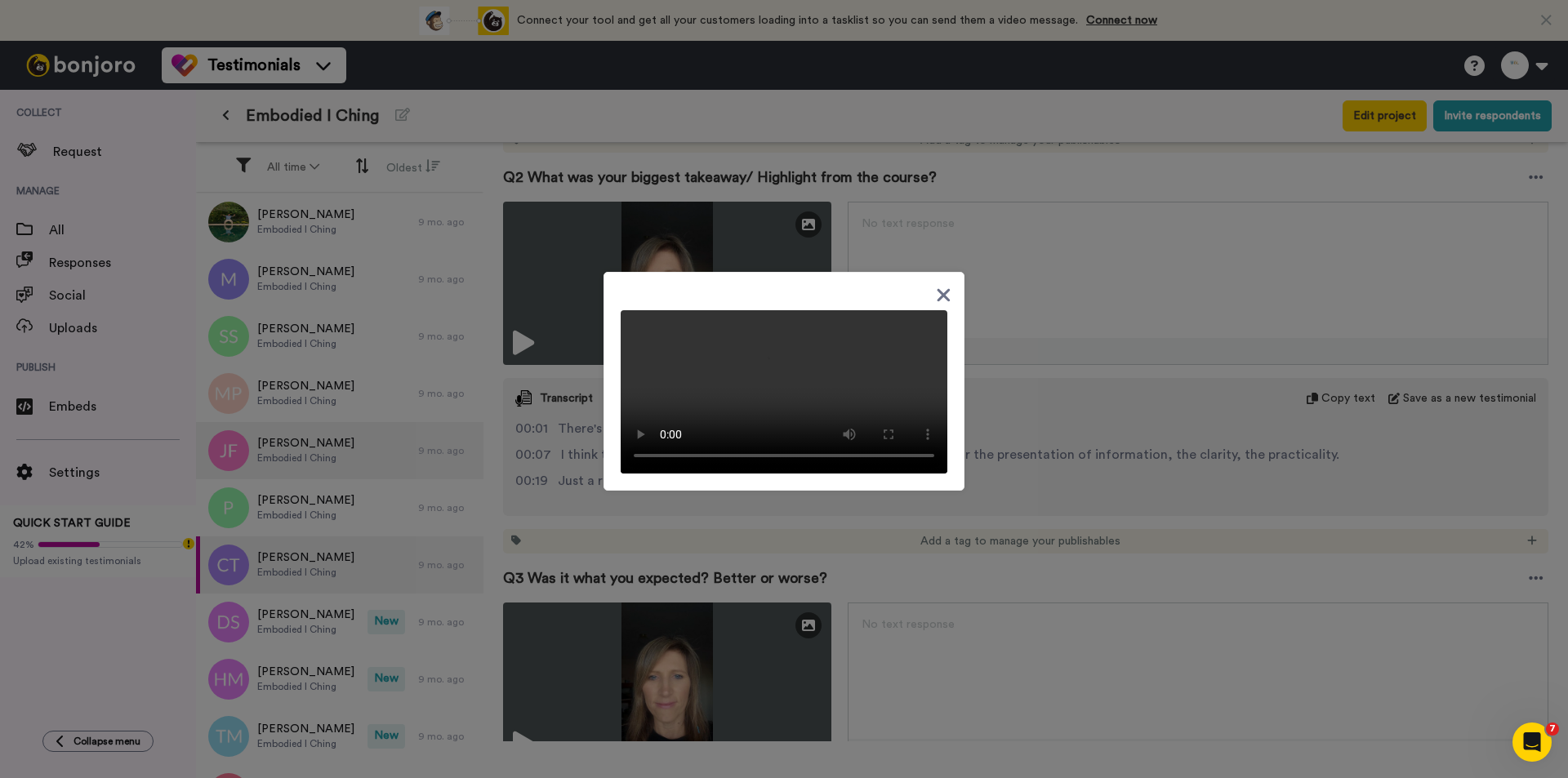
click at [992, 492] on div at bounding box center [784, 389] width 1568 height 778
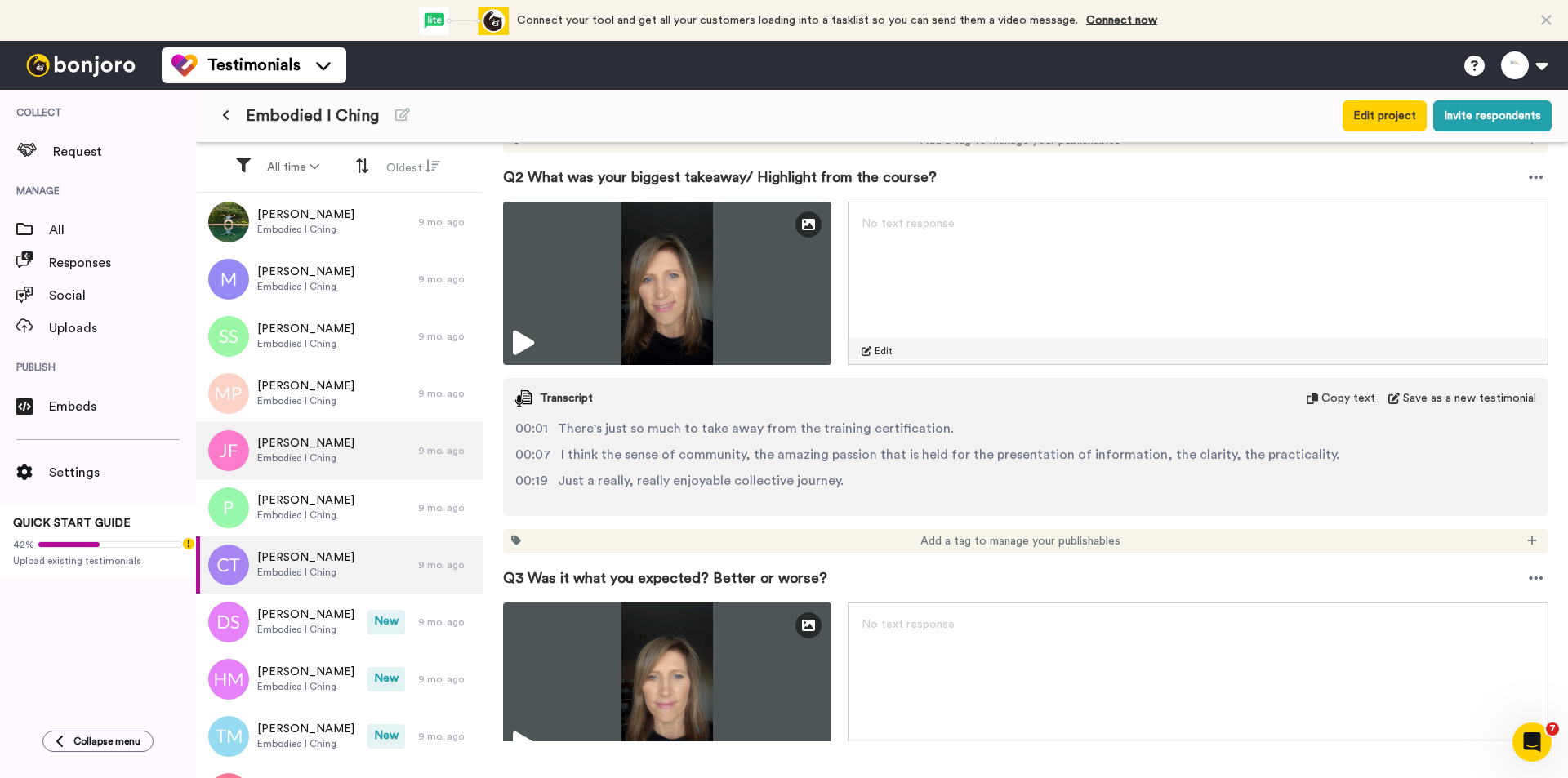
scroll to position [979, 0]
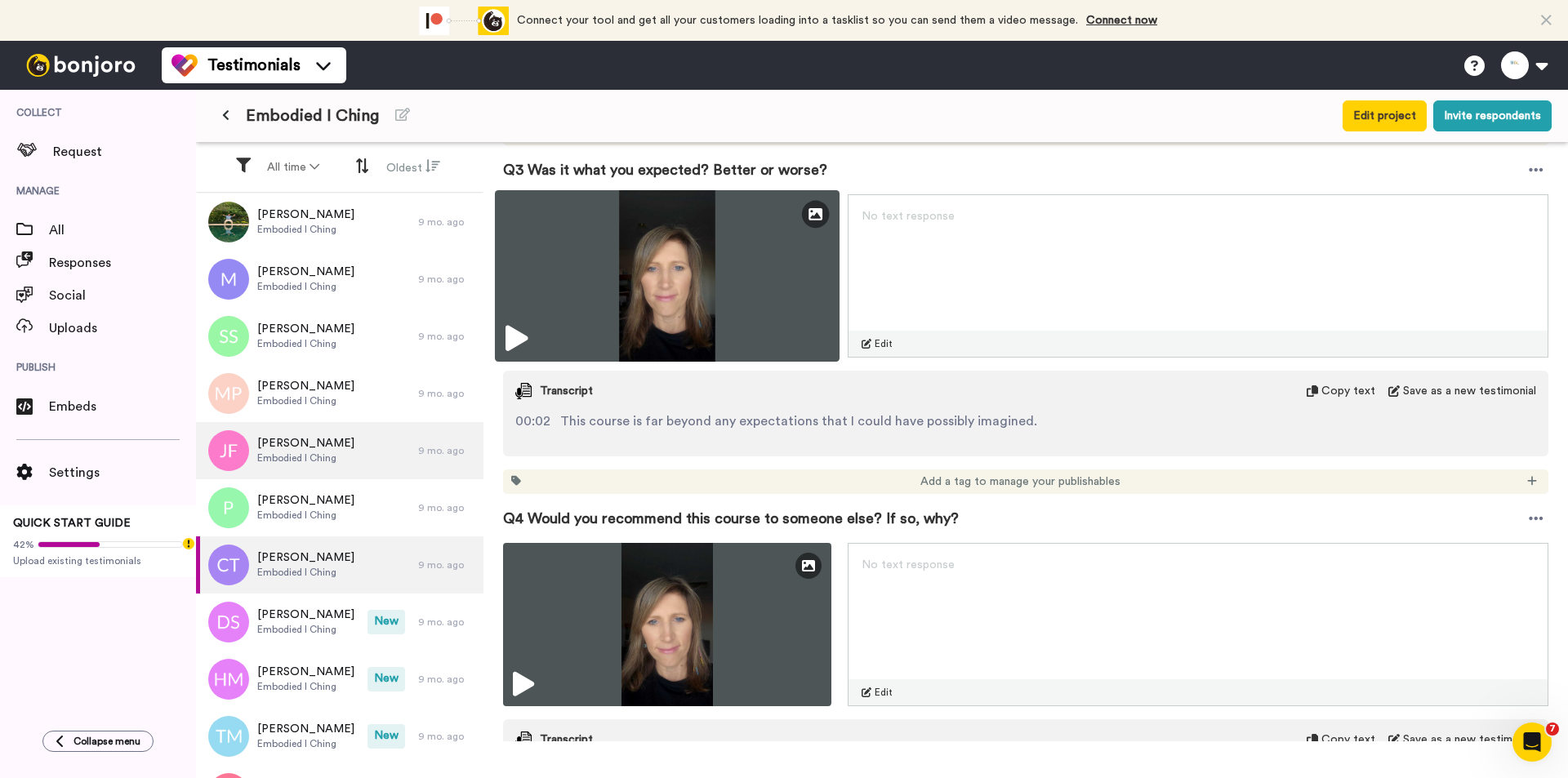
click at [730, 272] on img at bounding box center [667, 276] width 344 height 171
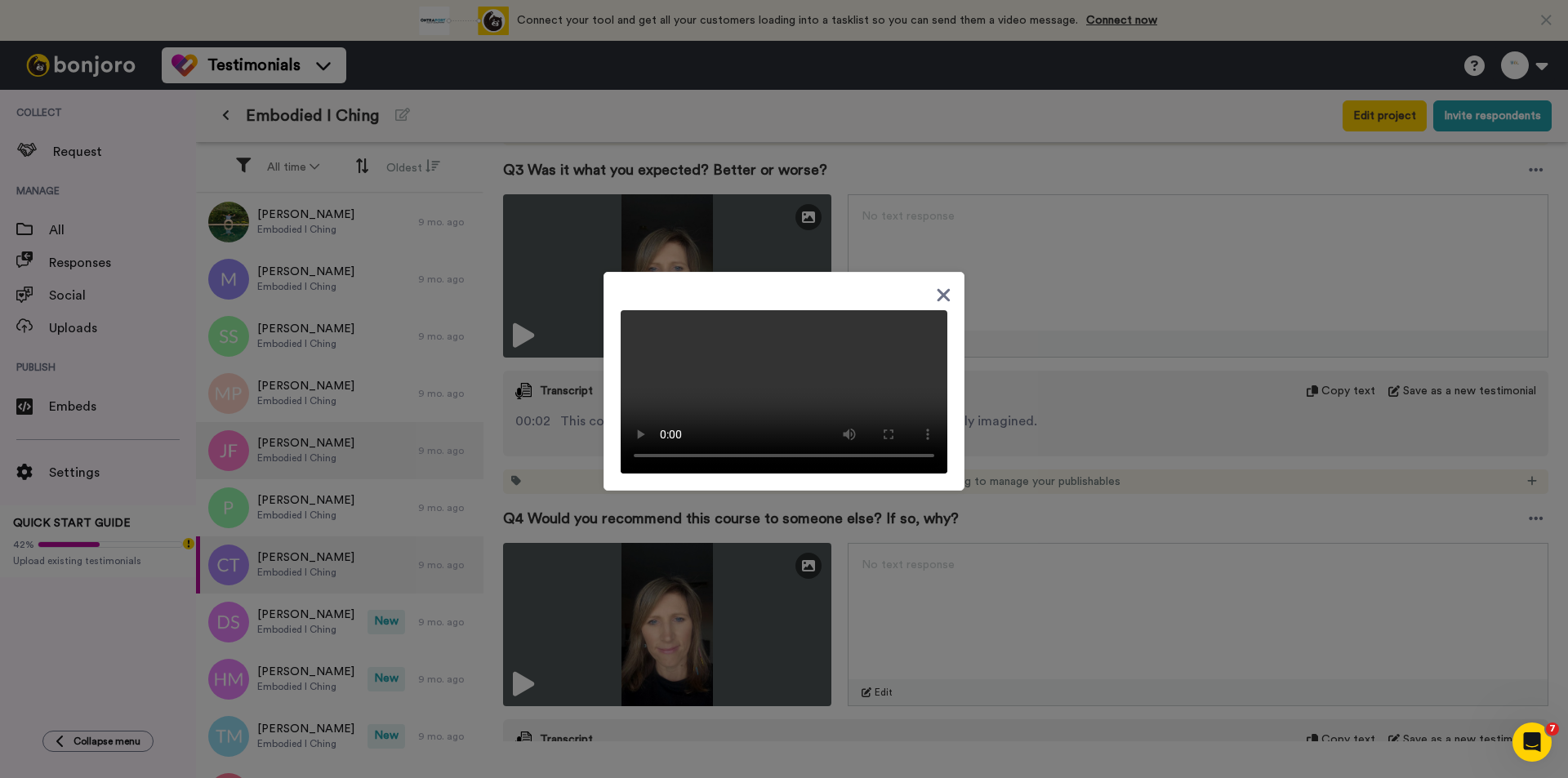
click at [992, 415] on div at bounding box center [784, 389] width 1568 height 778
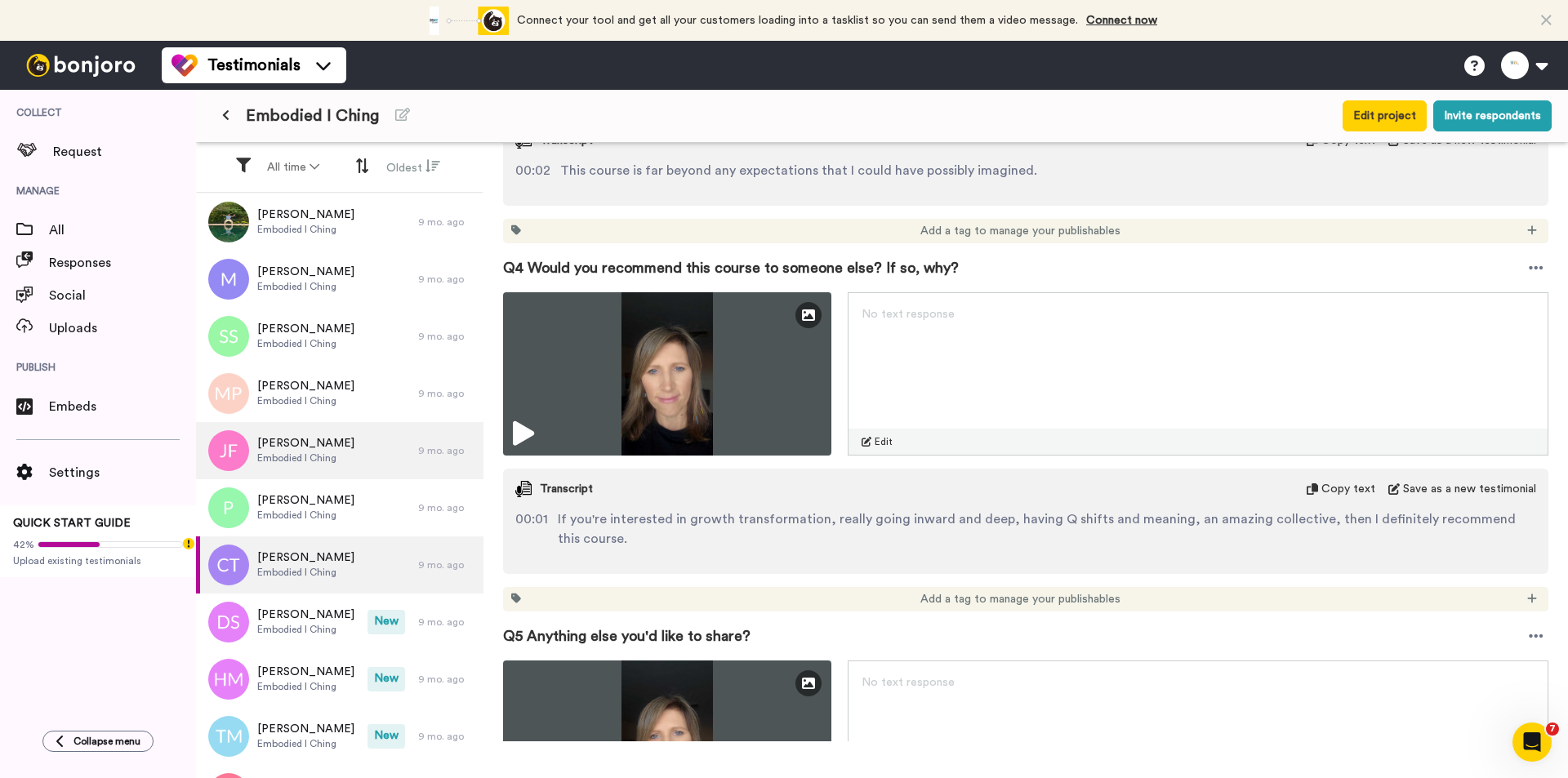
scroll to position [1387, 0]
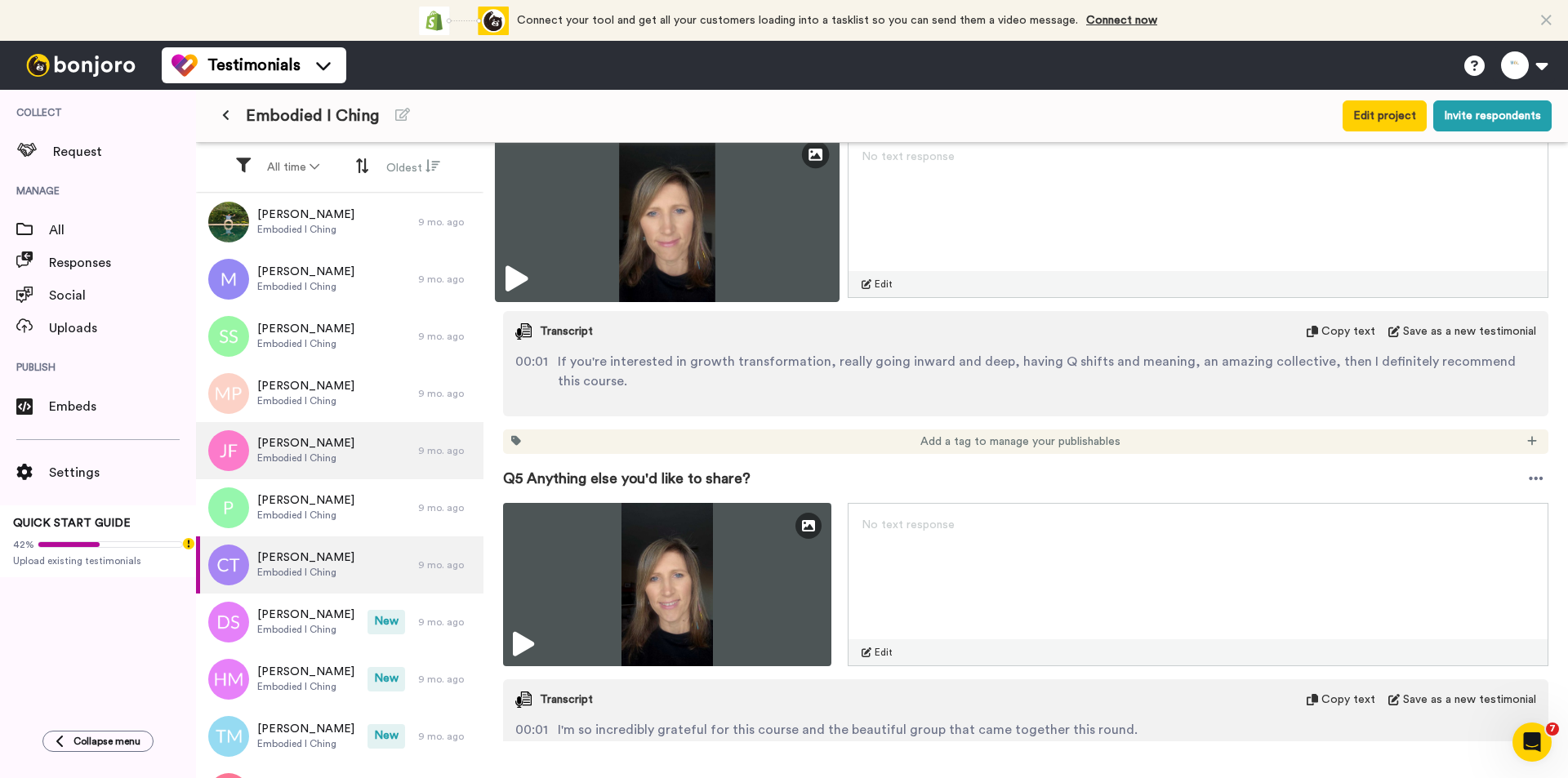
click at [773, 245] on img at bounding box center [667, 217] width 344 height 171
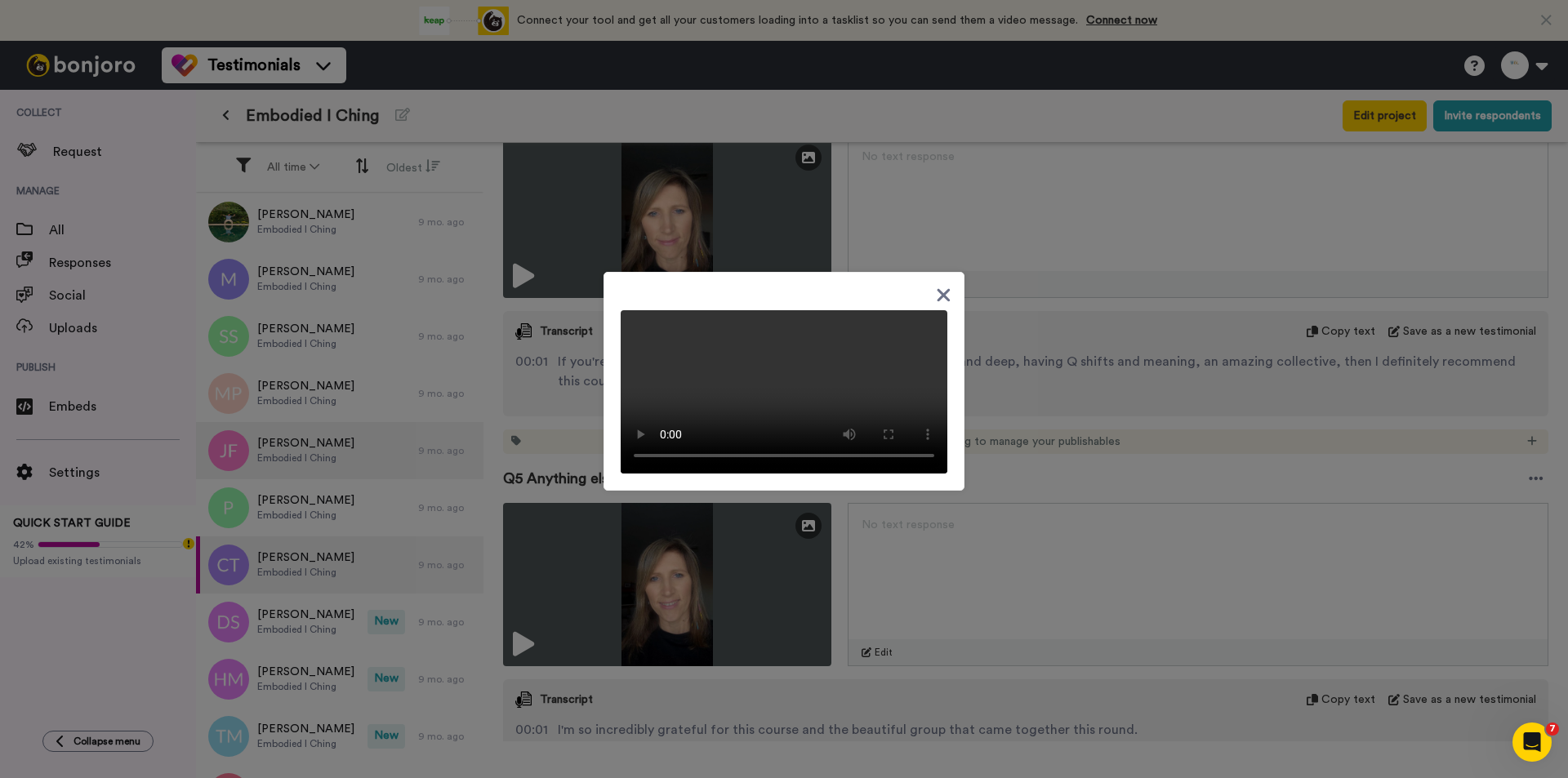
click at [992, 474] on div at bounding box center [784, 389] width 1568 height 778
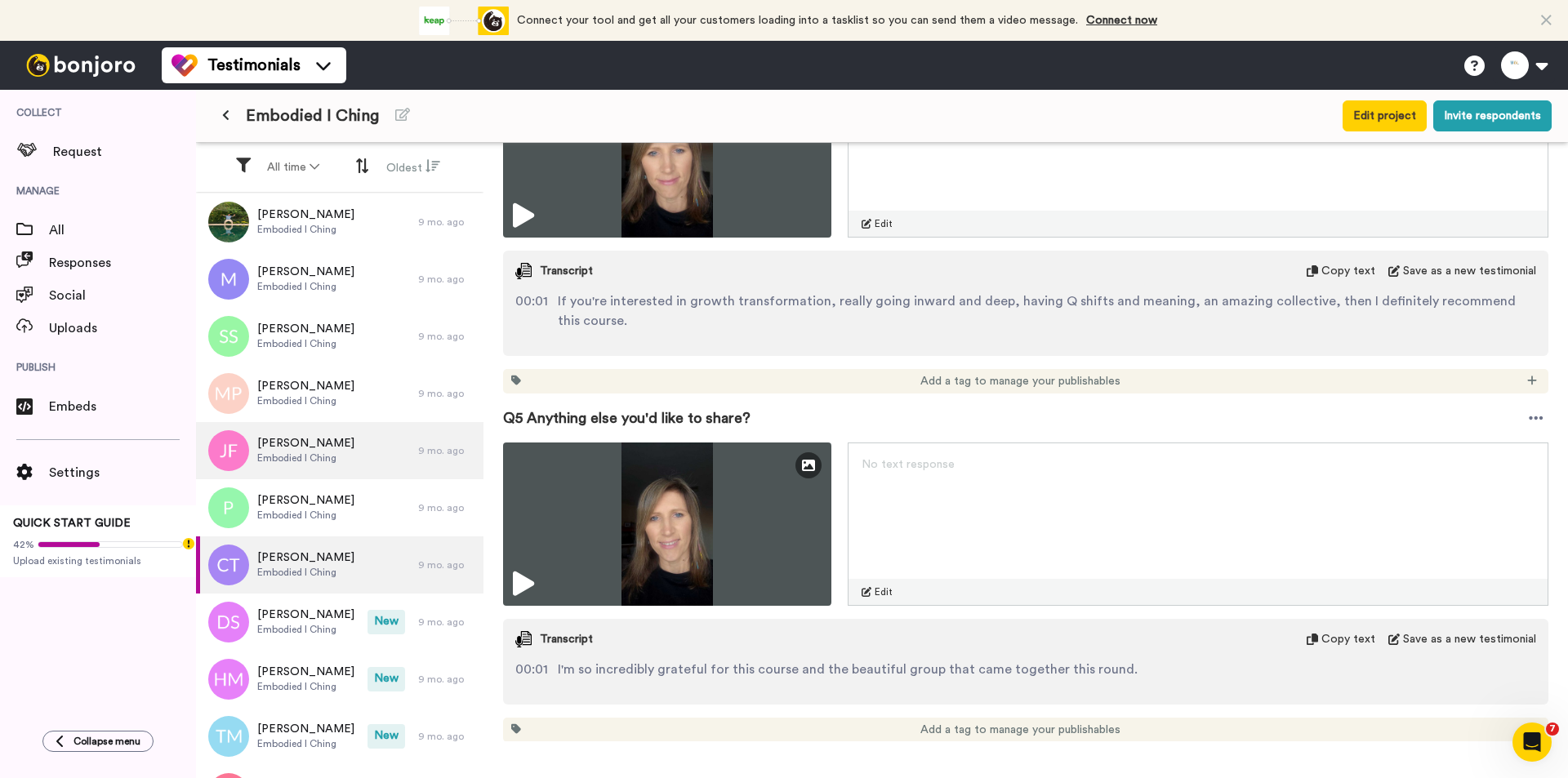
scroll to position [1511, 0]
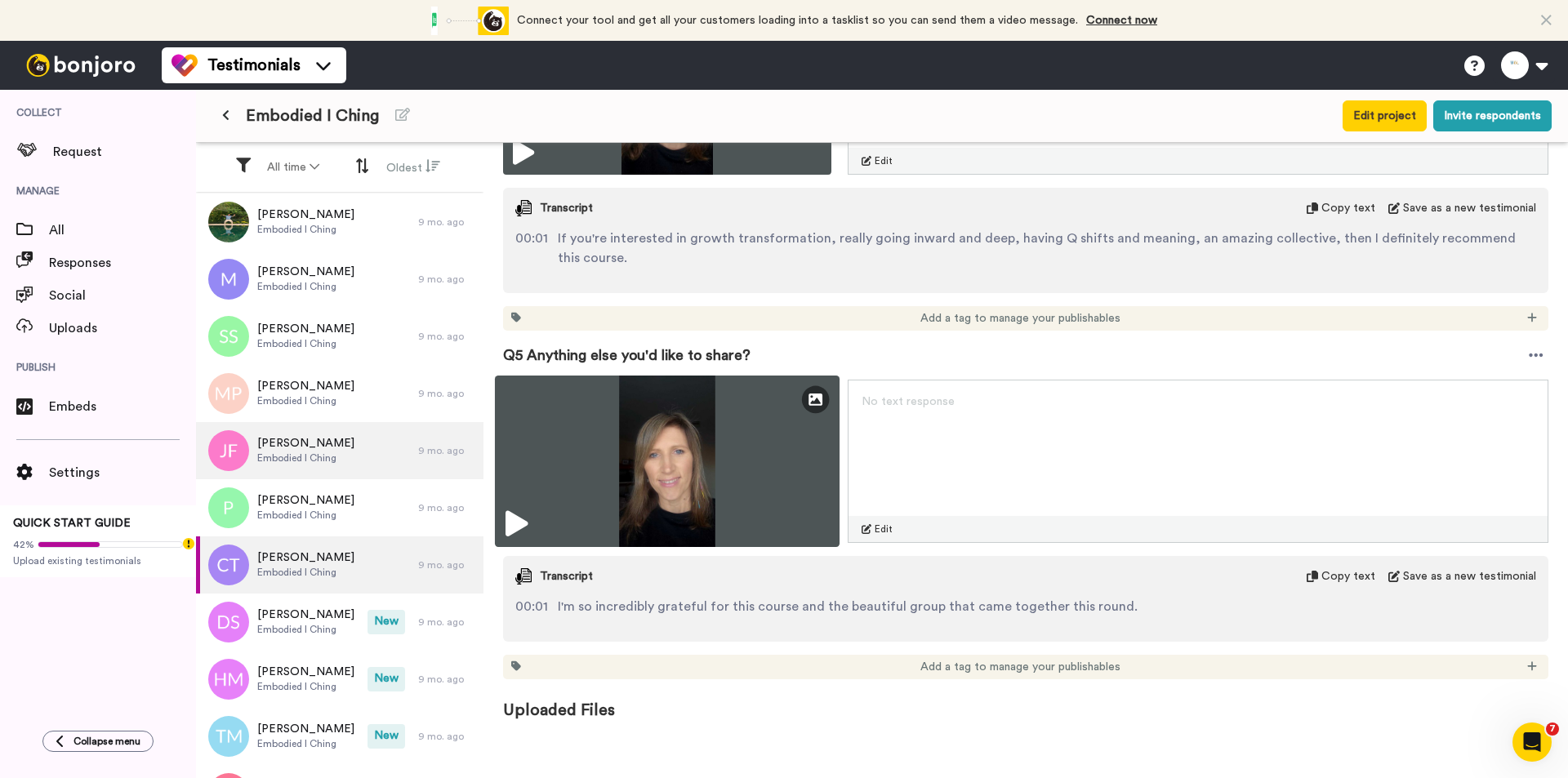
click at [721, 453] on img at bounding box center [667, 461] width 344 height 171
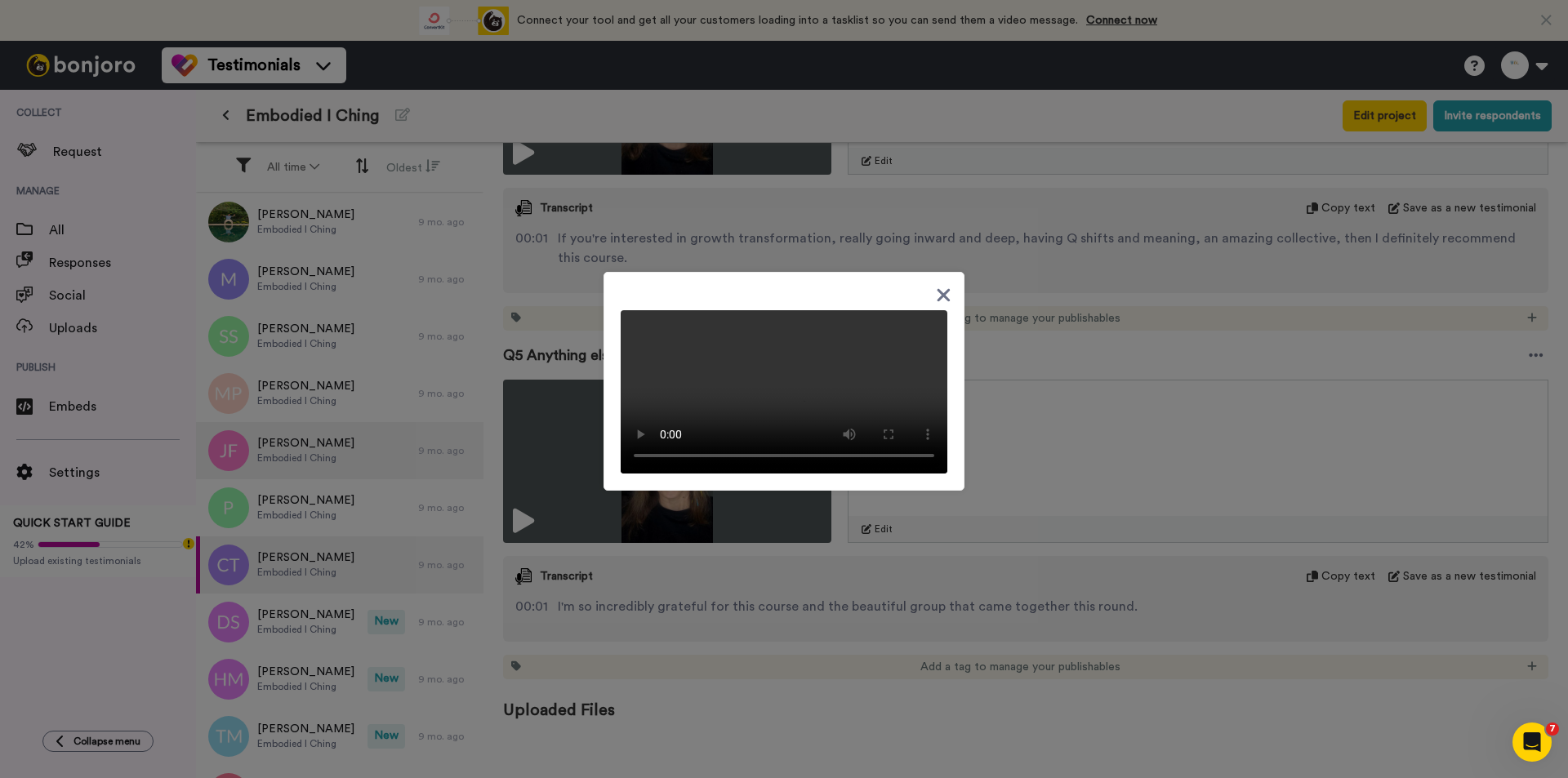
click at [325, 621] on div at bounding box center [784, 389] width 1568 height 778
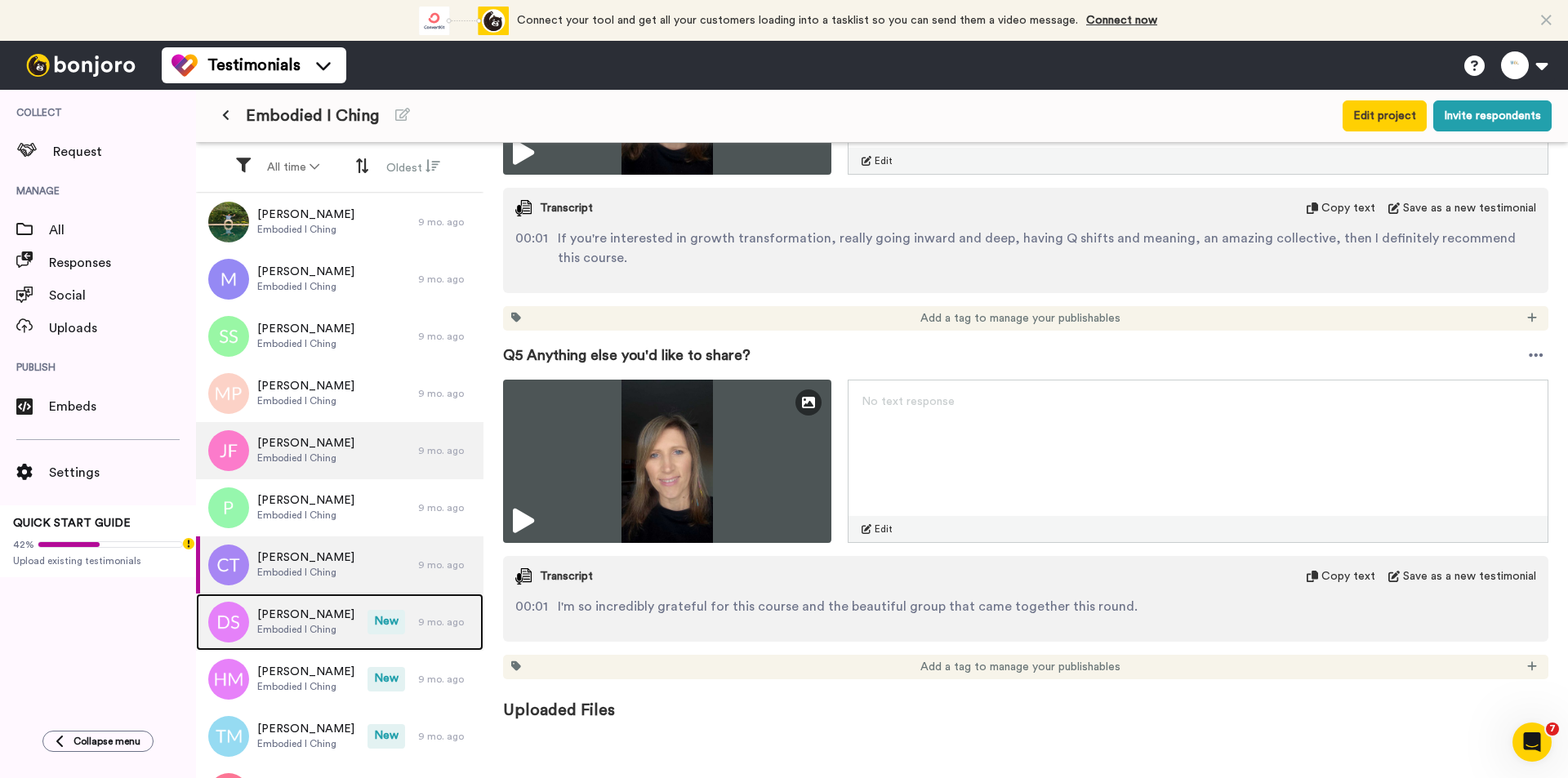
click at [320, 622] on span "[PERSON_NAME]" at bounding box center [305, 614] width 97 height 16
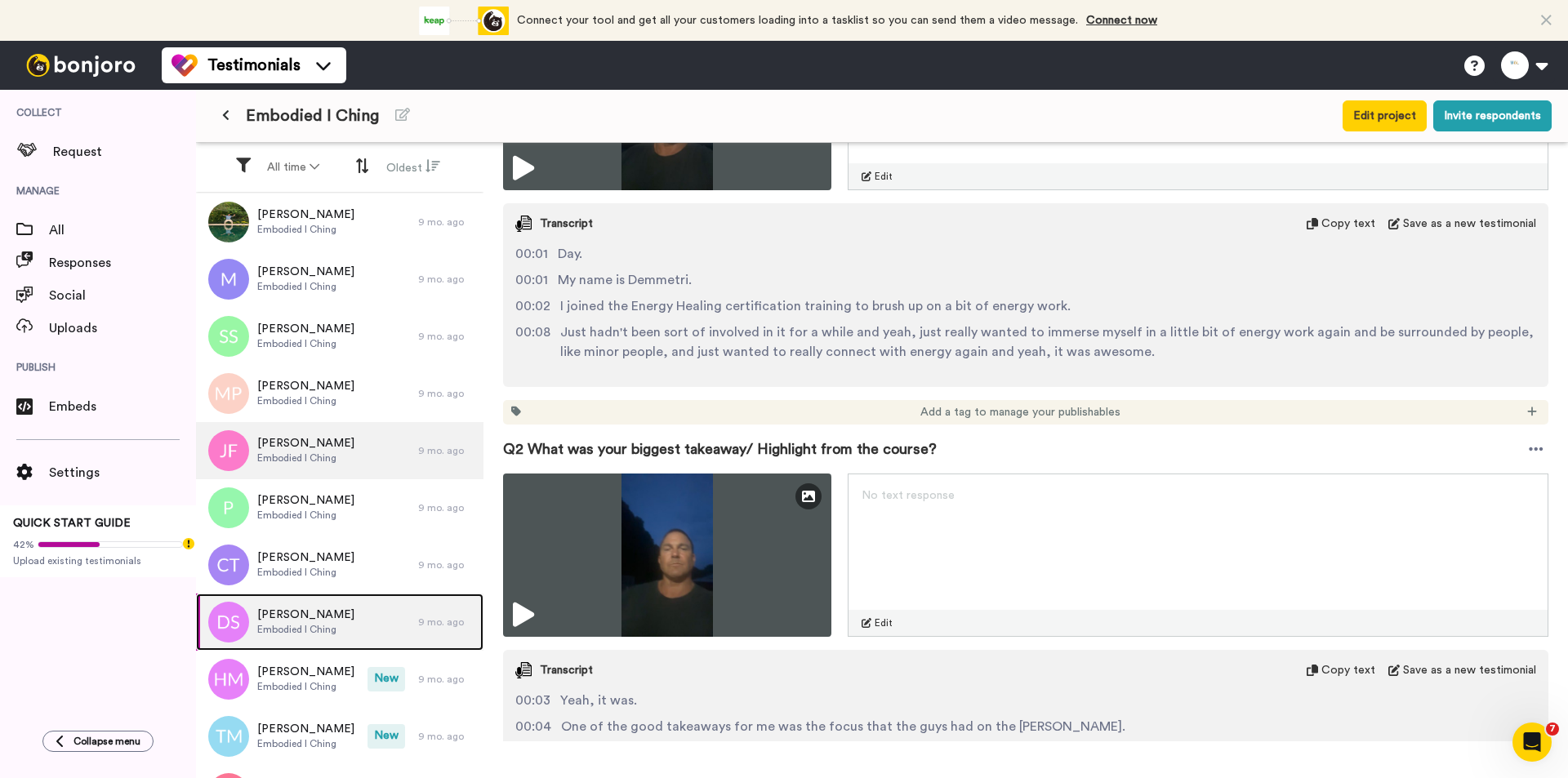
scroll to position [571, 0]
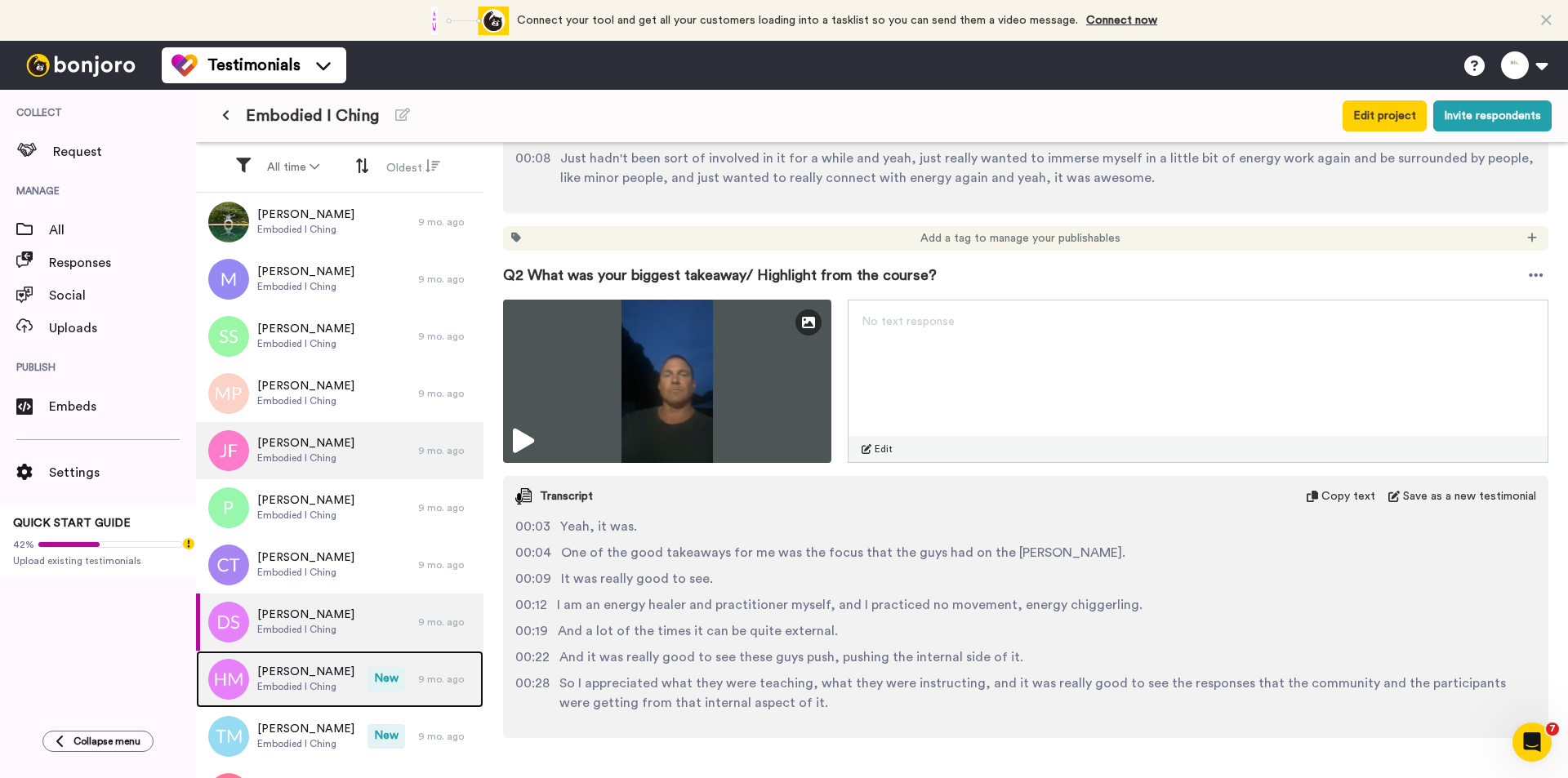
click at [379, 629] on span "New" at bounding box center [386, 679] width 38 height 25
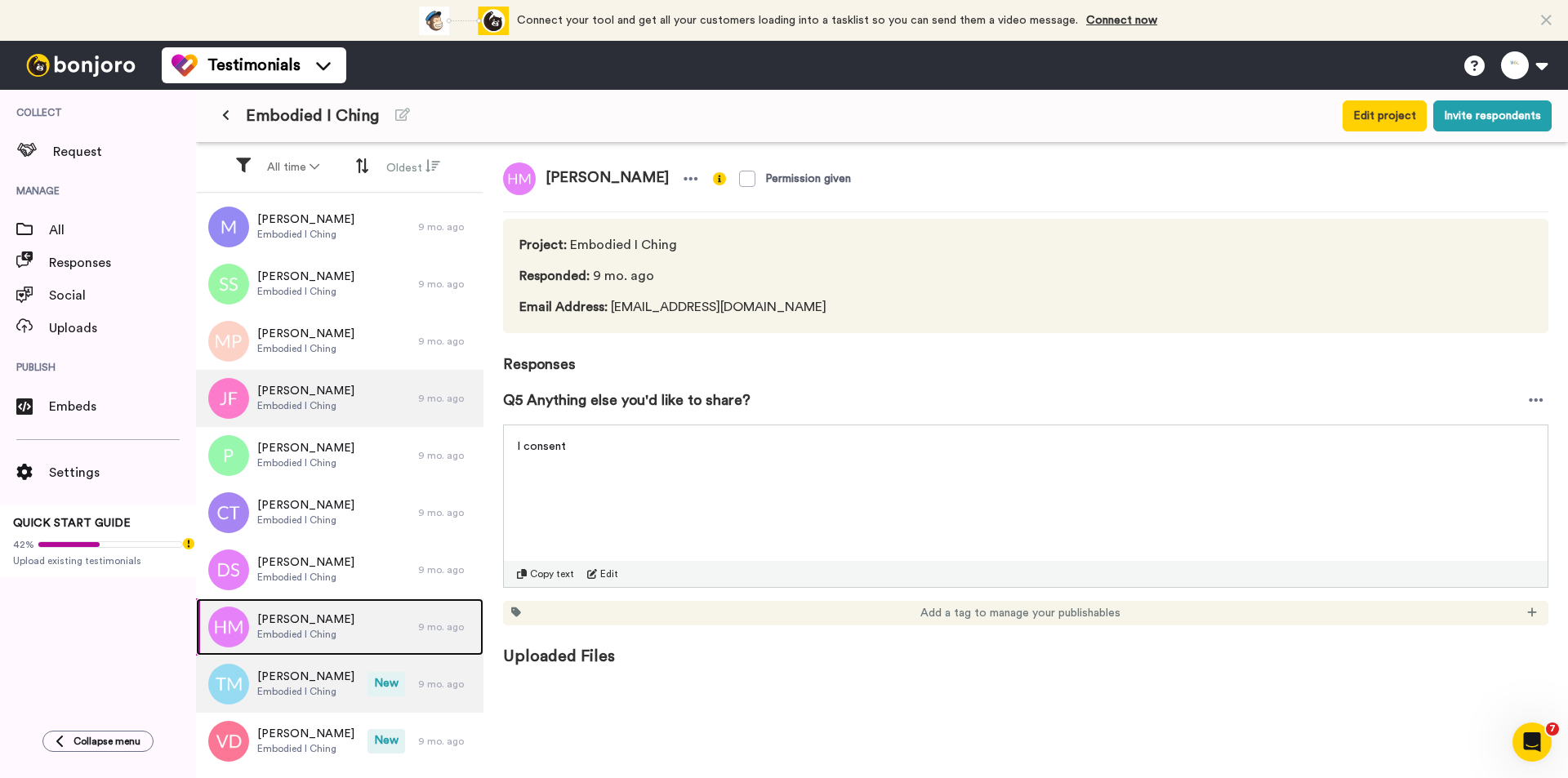
scroll to position [81, 0]
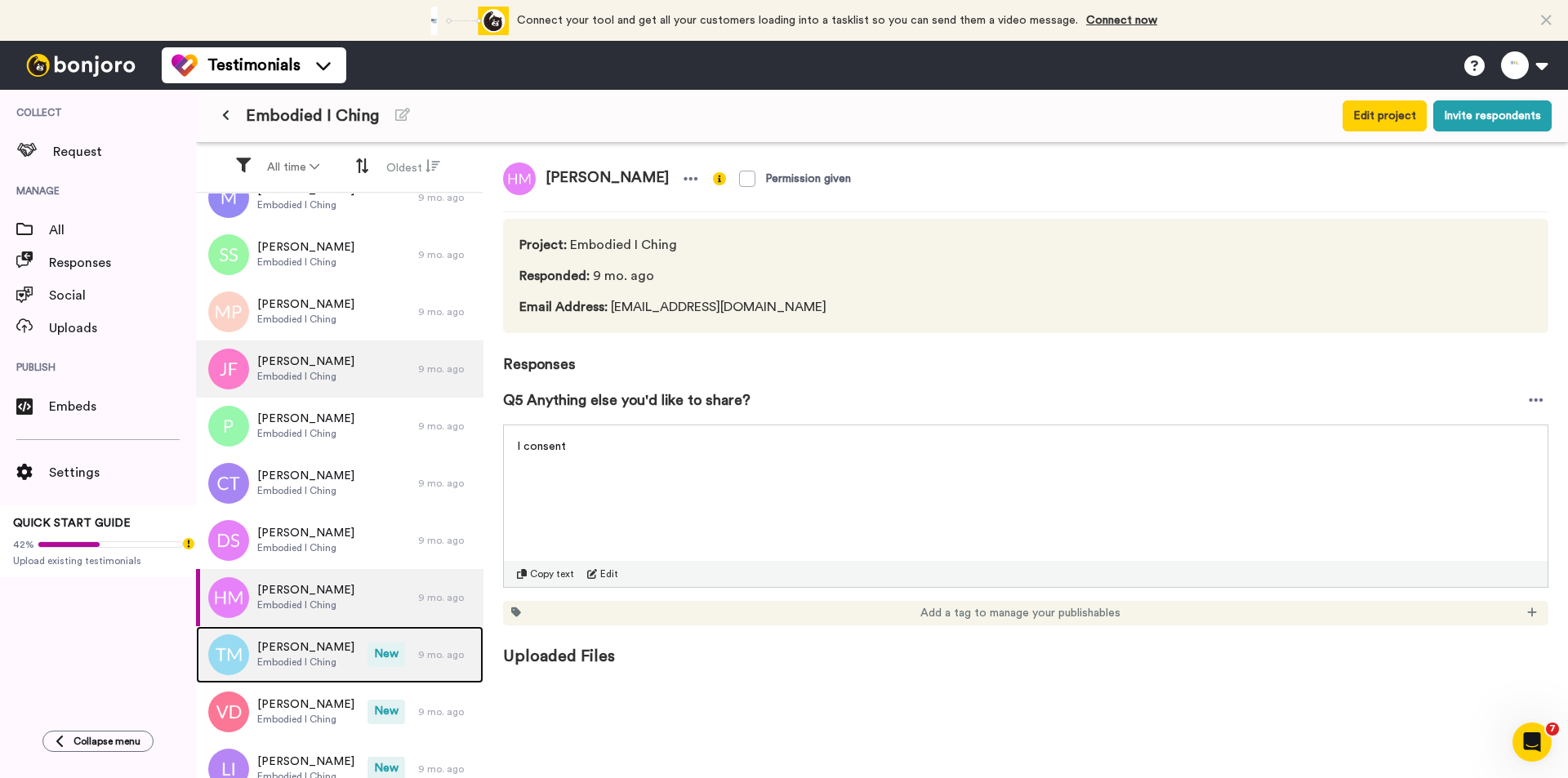
click at [341, 629] on span "[PERSON_NAME]" at bounding box center [305, 647] width 97 height 16
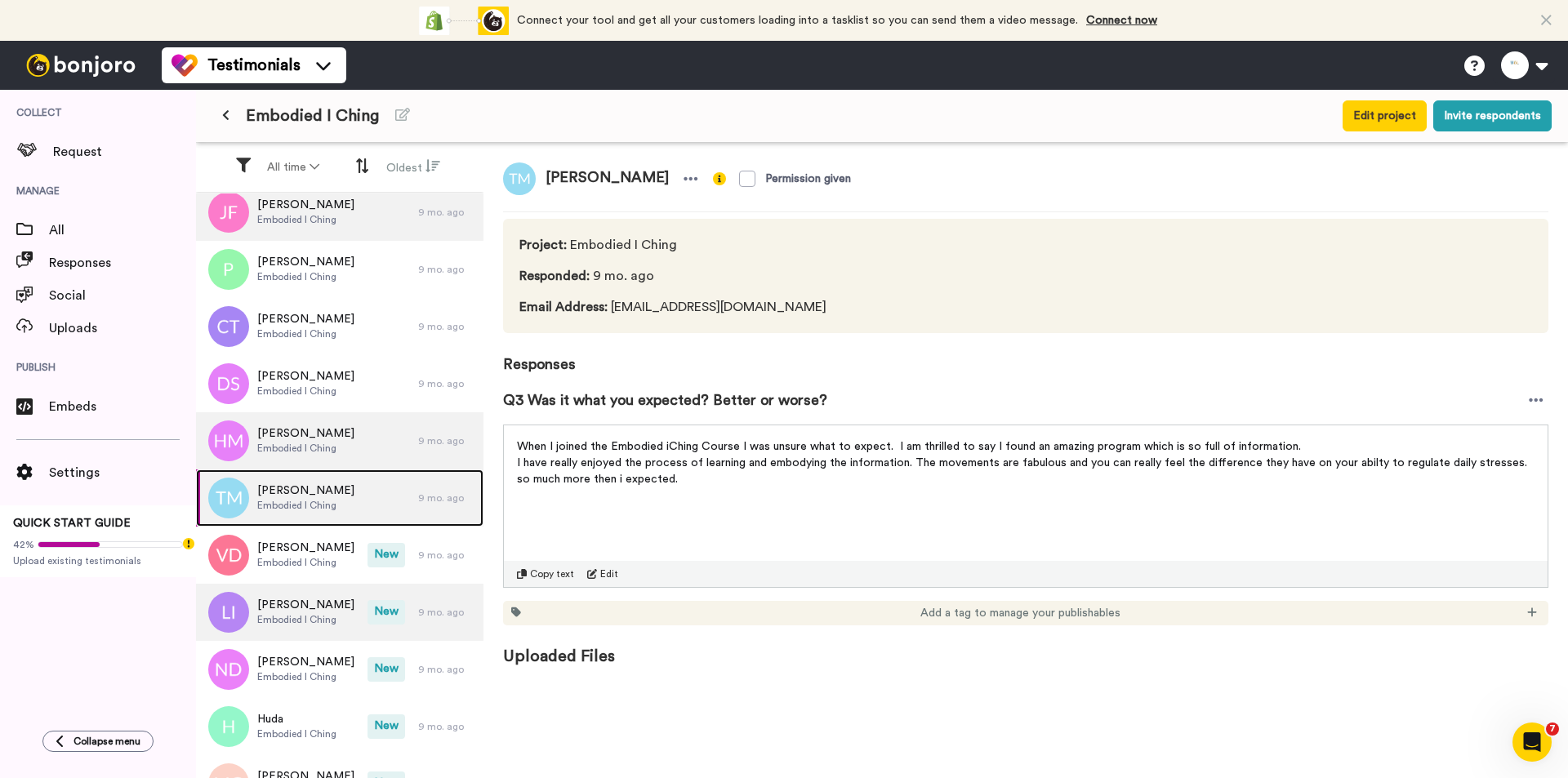
scroll to position [245, 0]
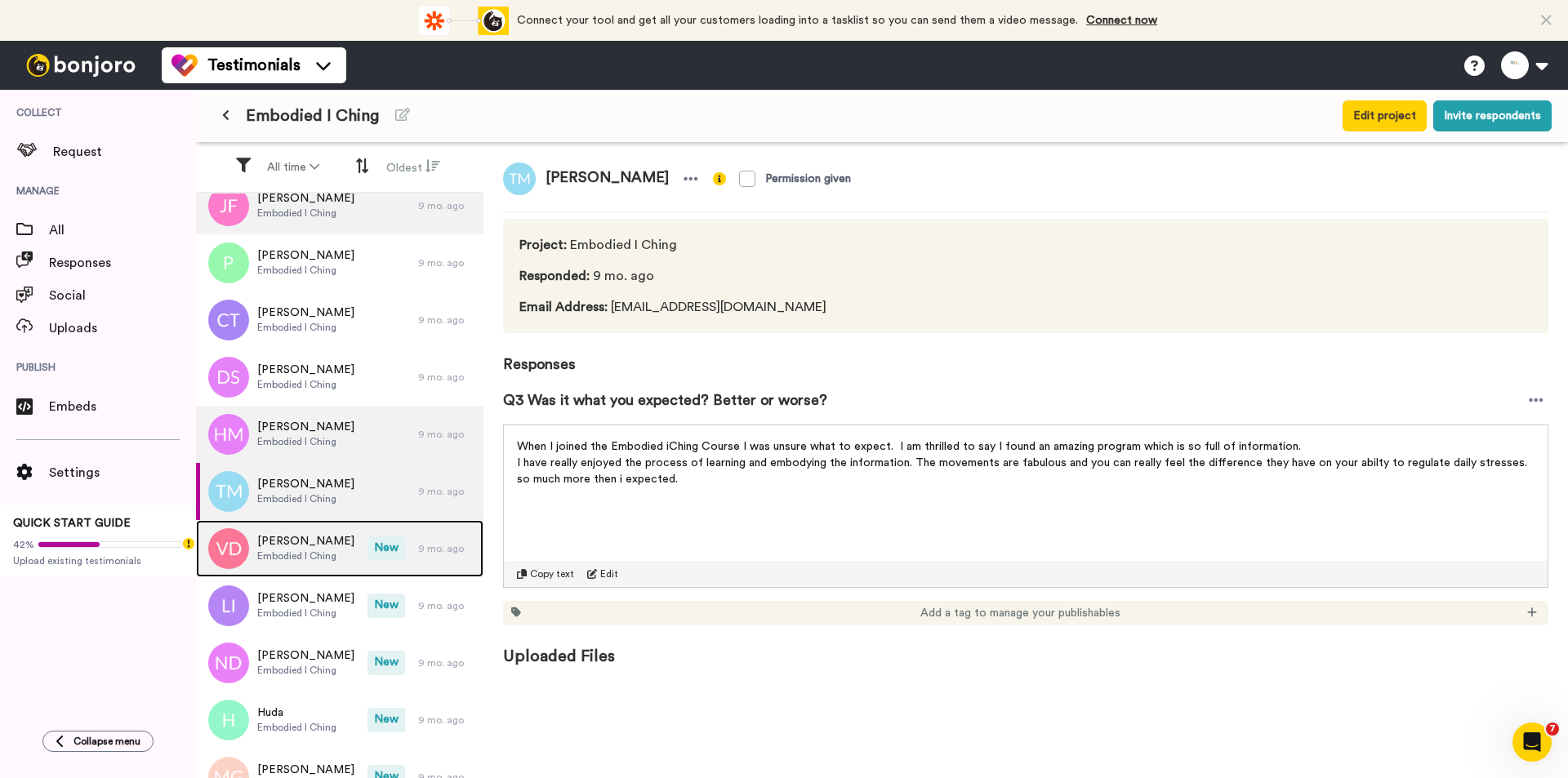
click at [360, 571] on div "[PERSON_NAME] Embodied I Ching New 9 mo. ago" at bounding box center [340, 548] width 288 height 57
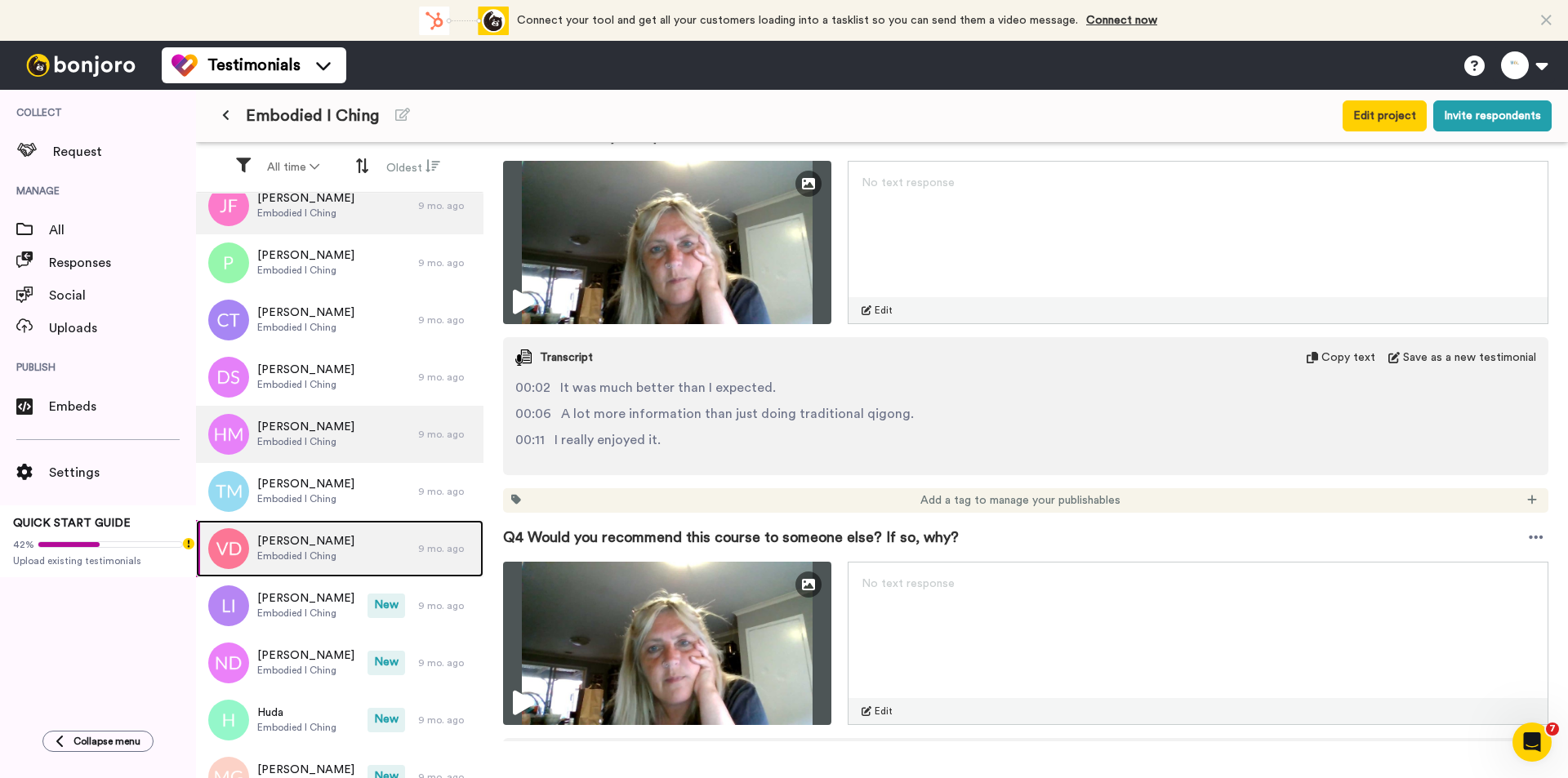
scroll to position [816, 0]
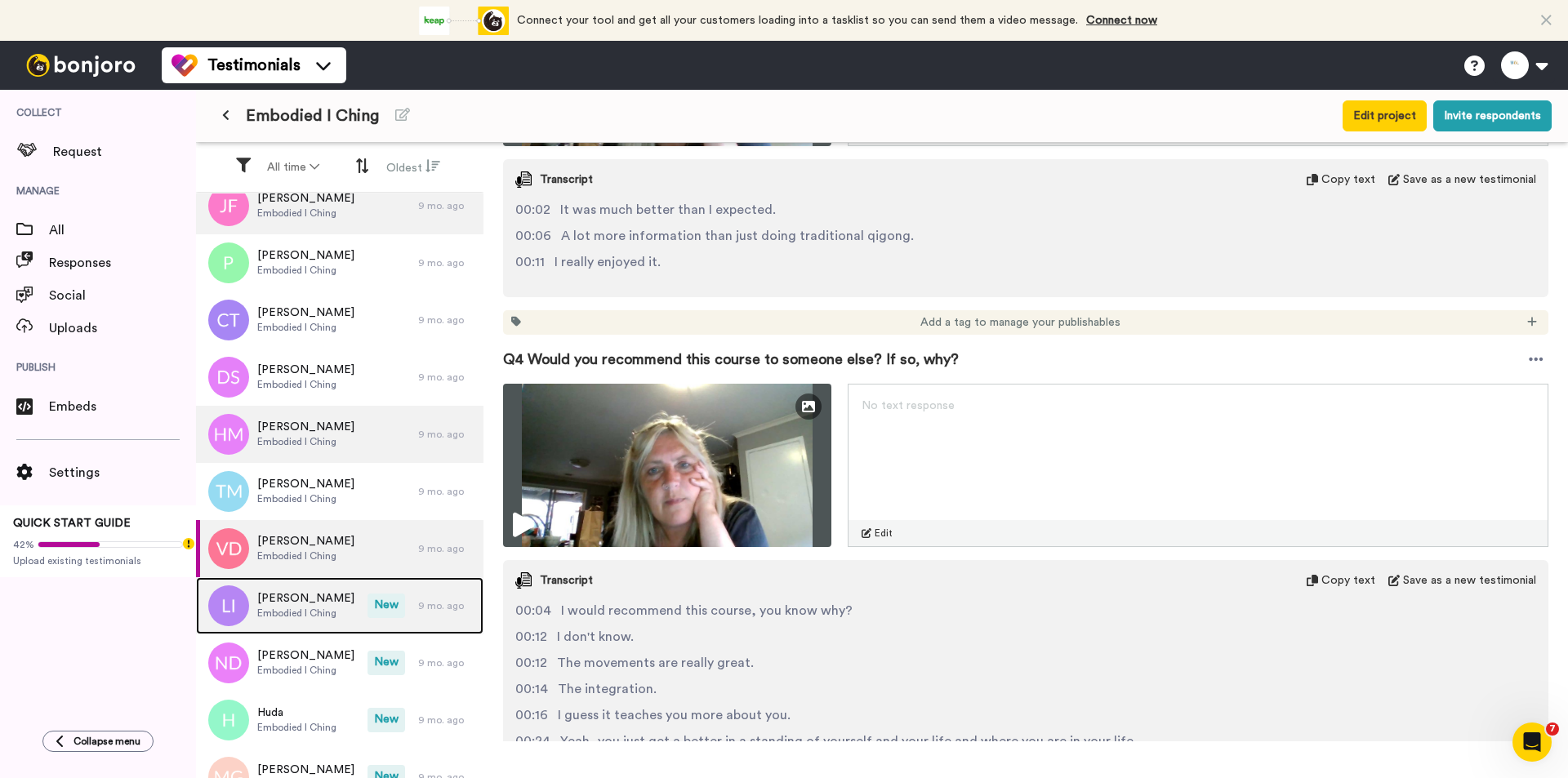
click at [323, 613] on span "Embodied I Ching" at bounding box center [305, 612] width 97 height 13
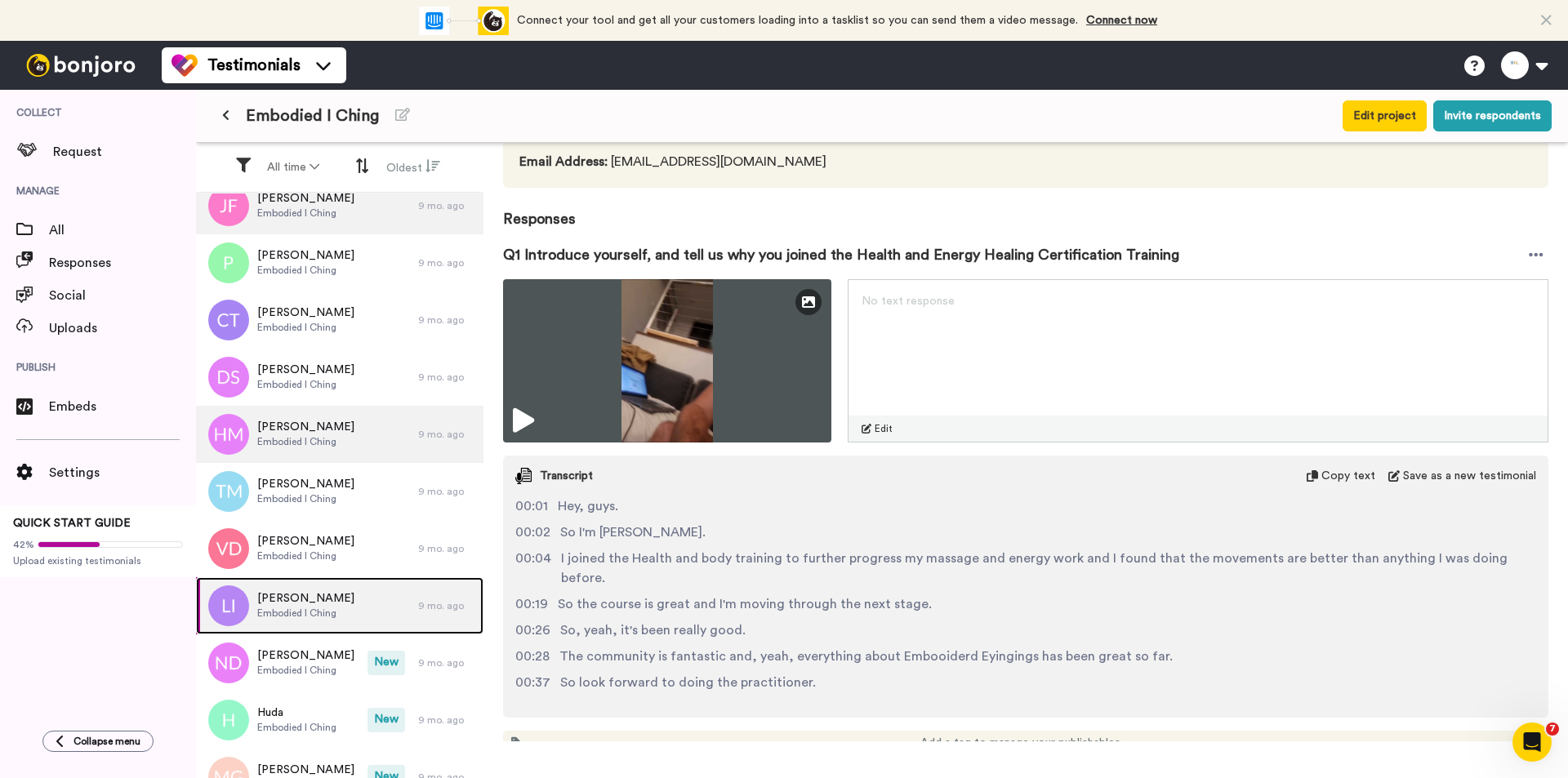
scroll to position [326, 0]
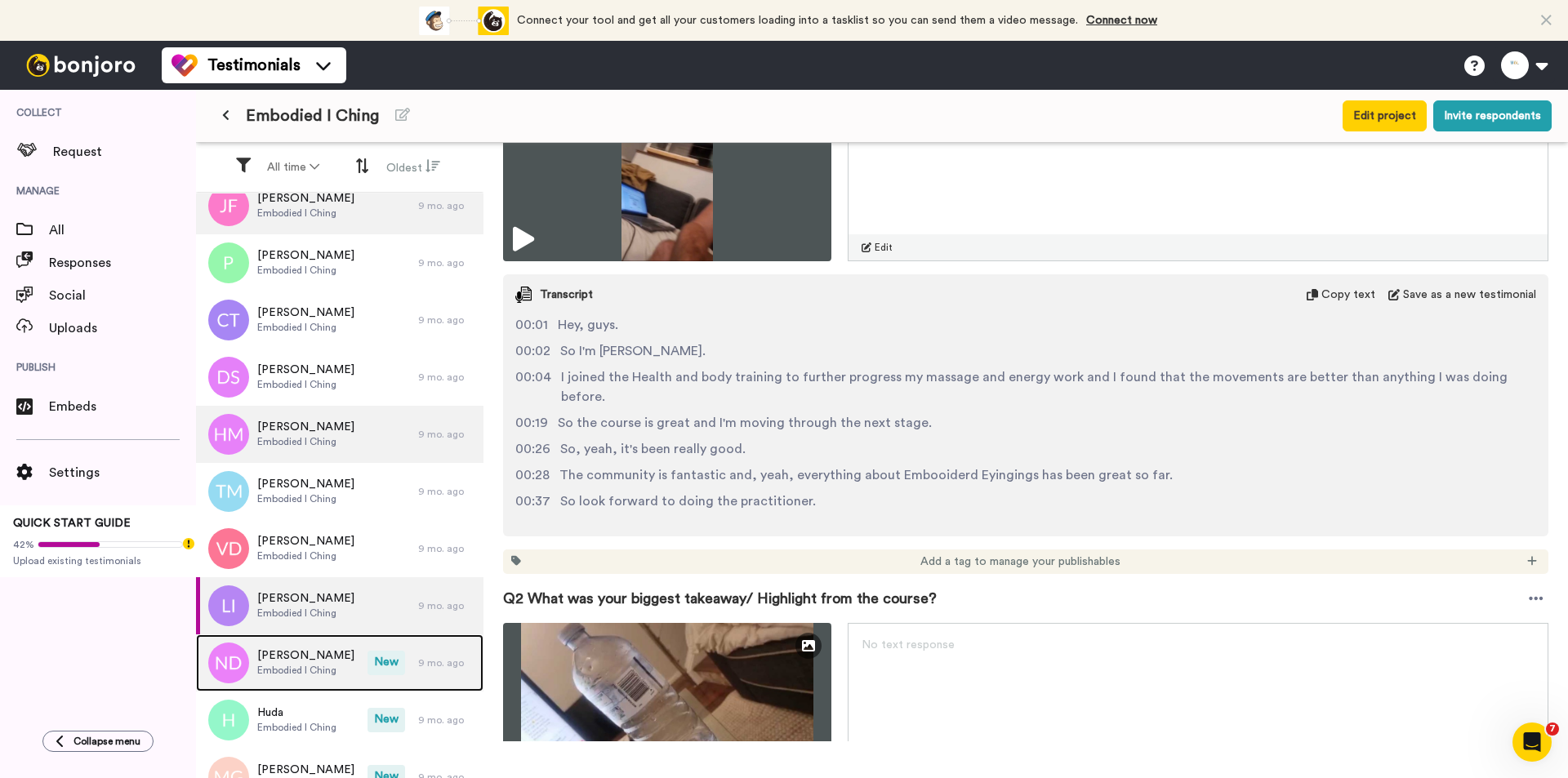
click at [367, 629] on span "New" at bounding box center [386, 662] width 38 height 25
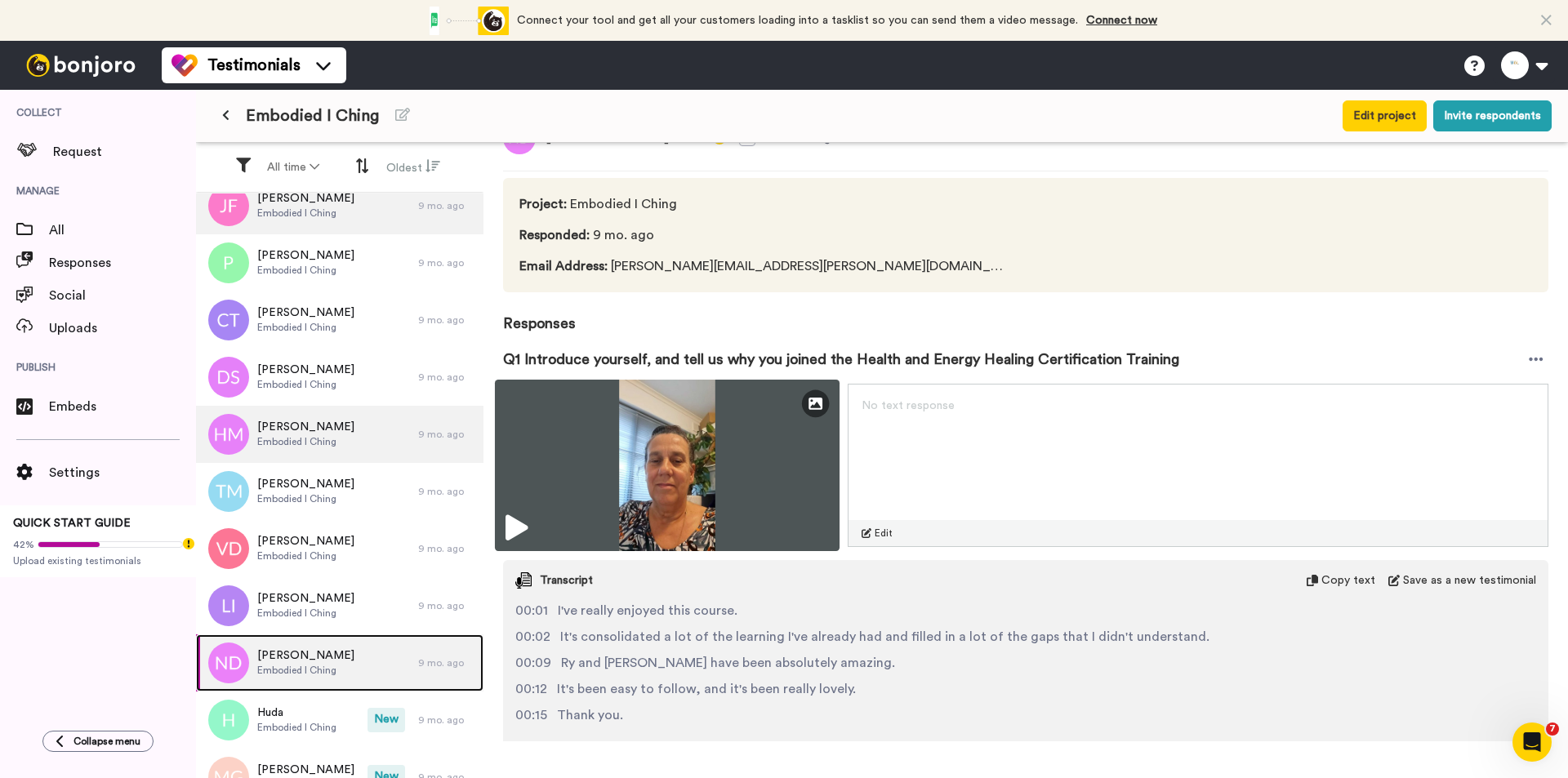
scroll to position [81, 0]
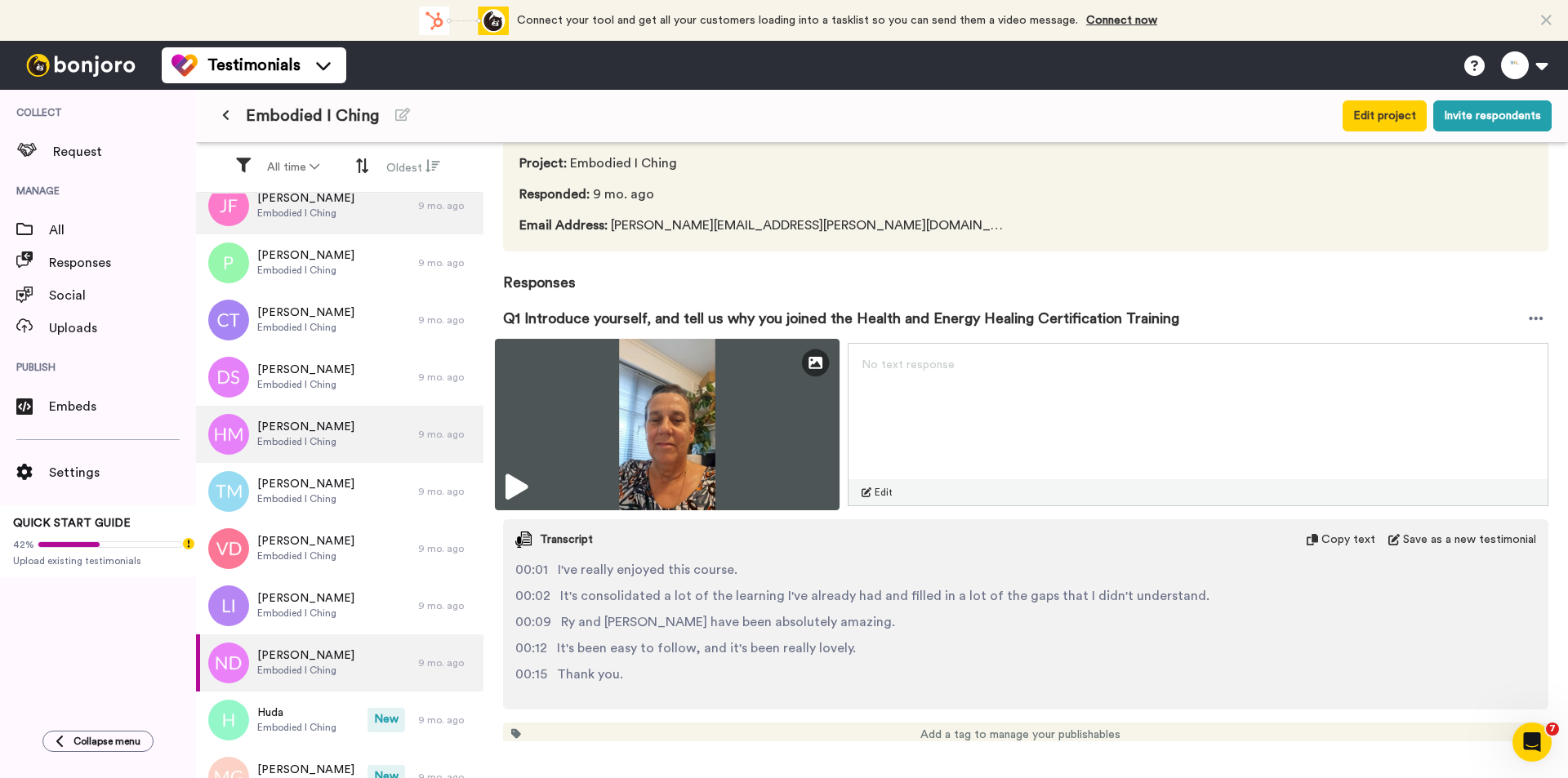
click at [741, 411] on img at bounding box center [667, 425] width 344 height 171
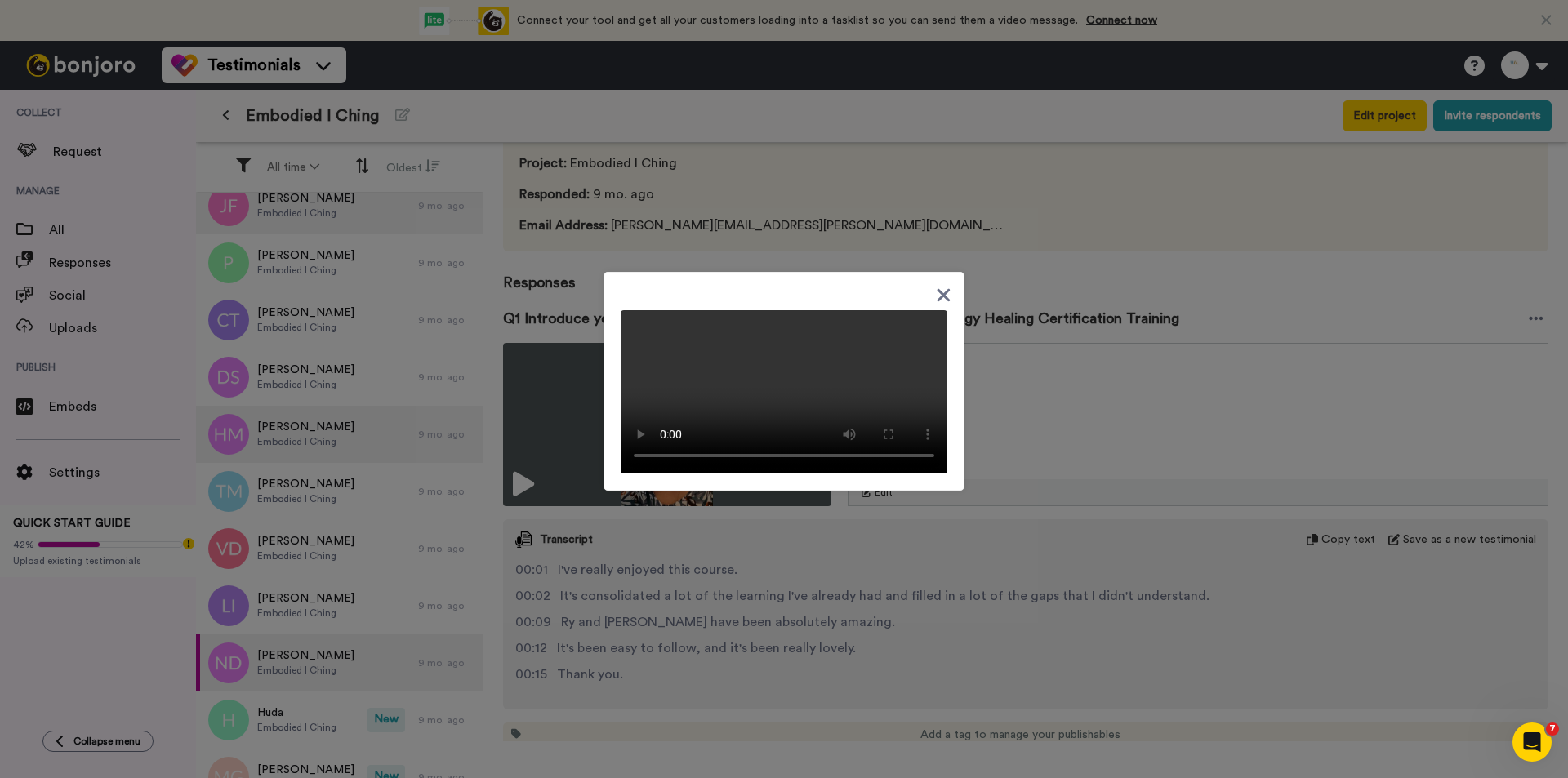
click at [992, 579] on div at bounding box center [784, 389] width 1568 height 778
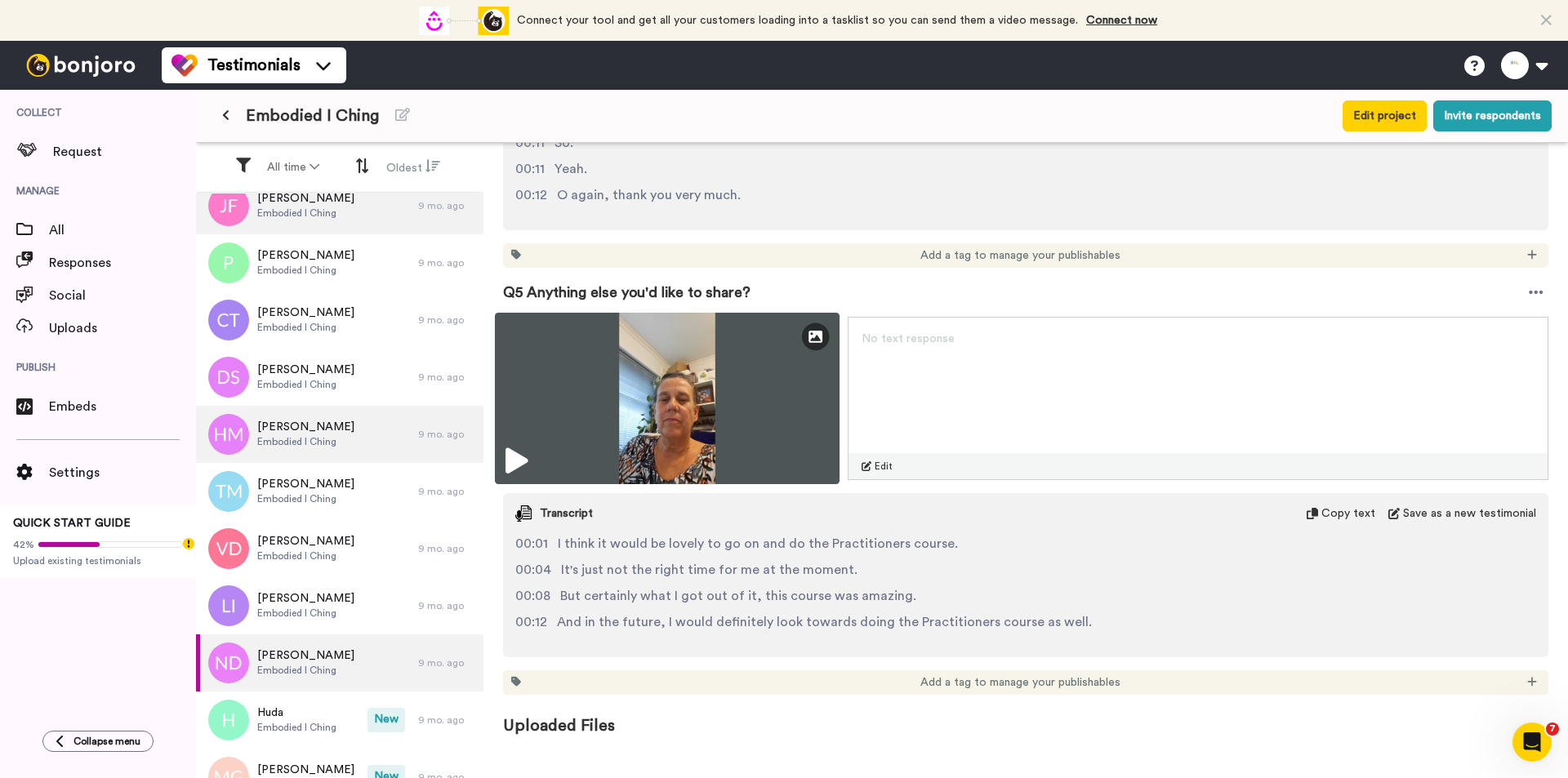
scroll to position [1430, 0]
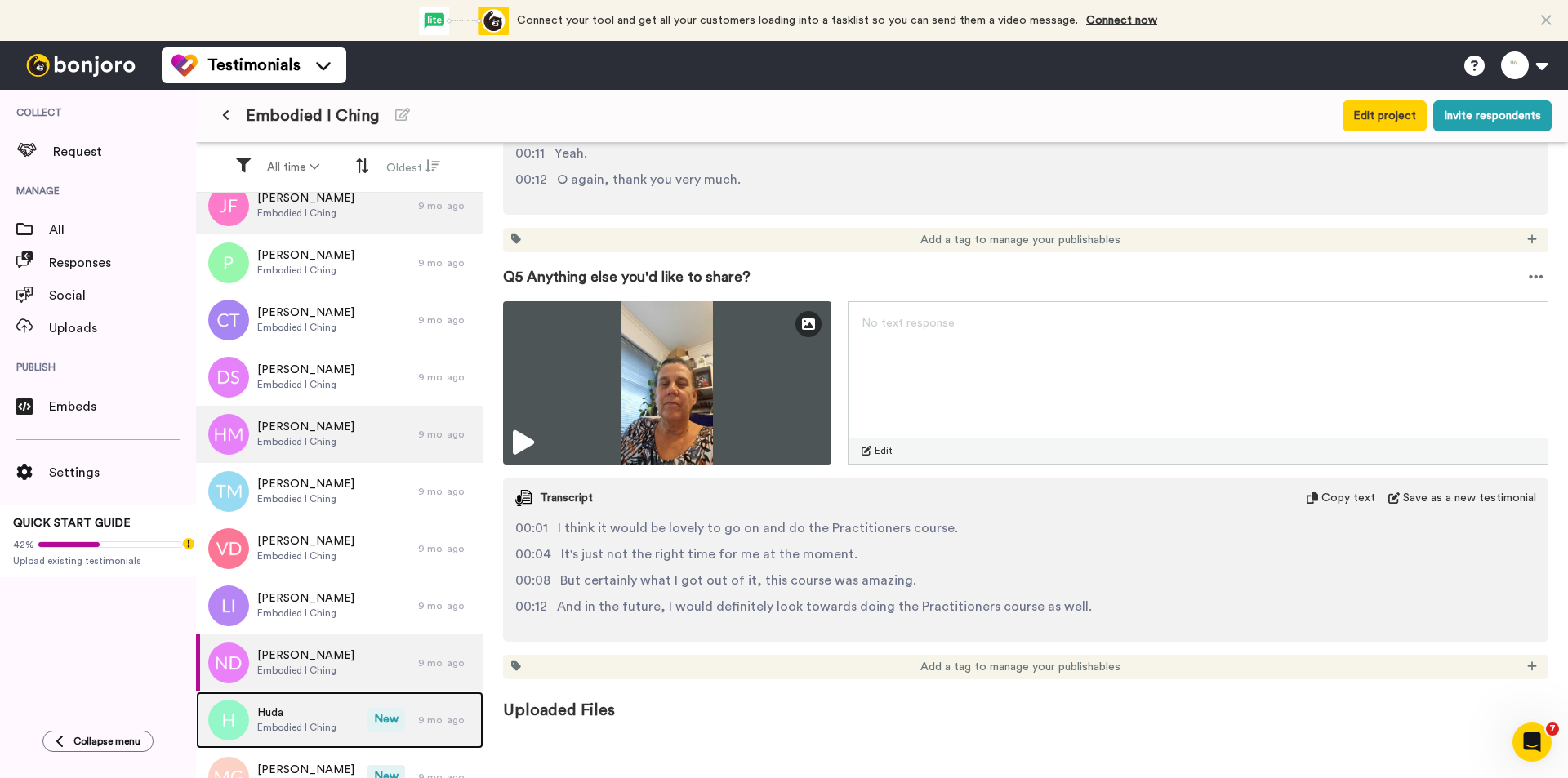
click at [352, 629] on div "Huda Embodied I Ching" at bounding box center [282, 720] width 171 height 57
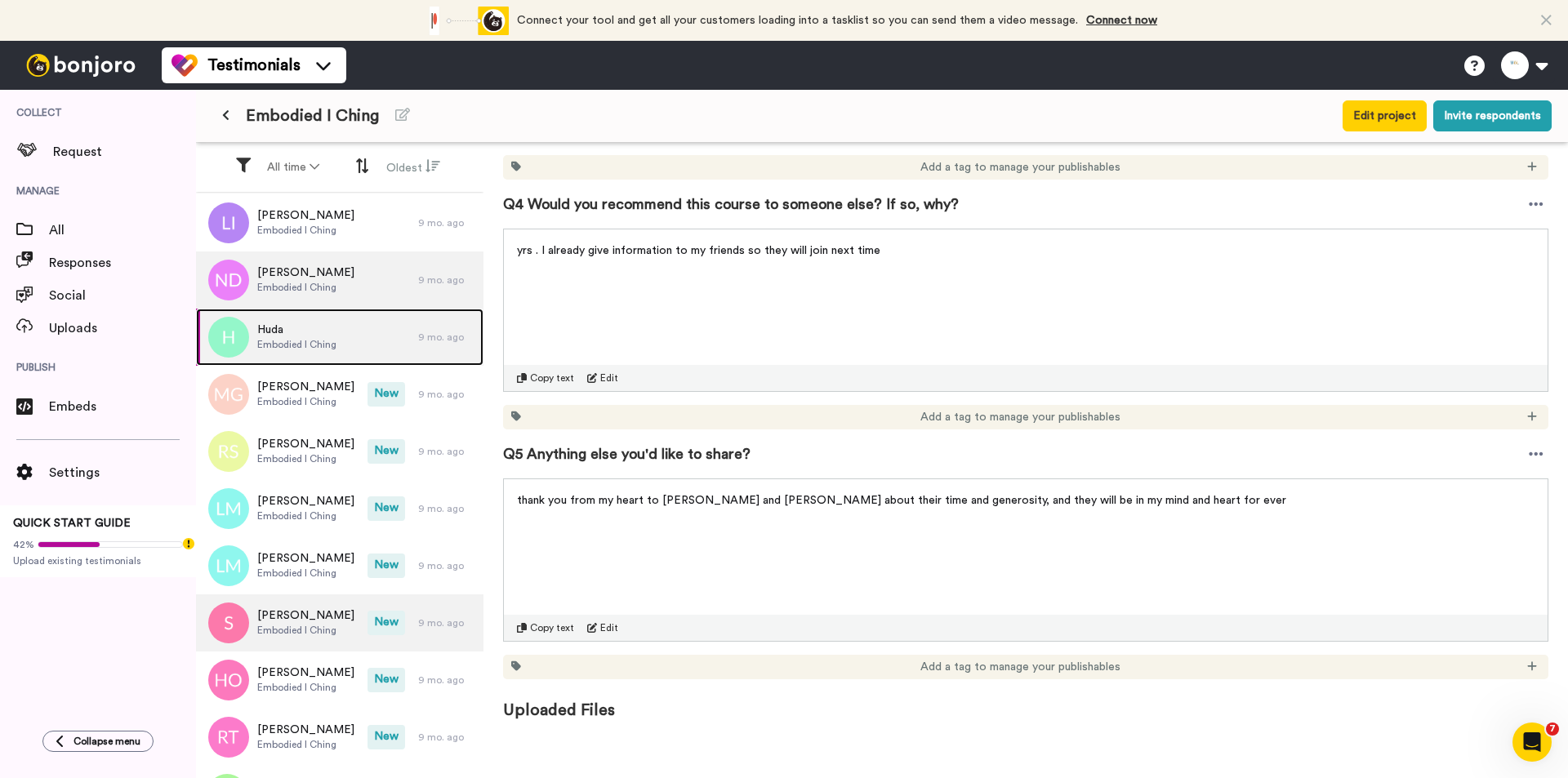
scroll to position [653, 0]
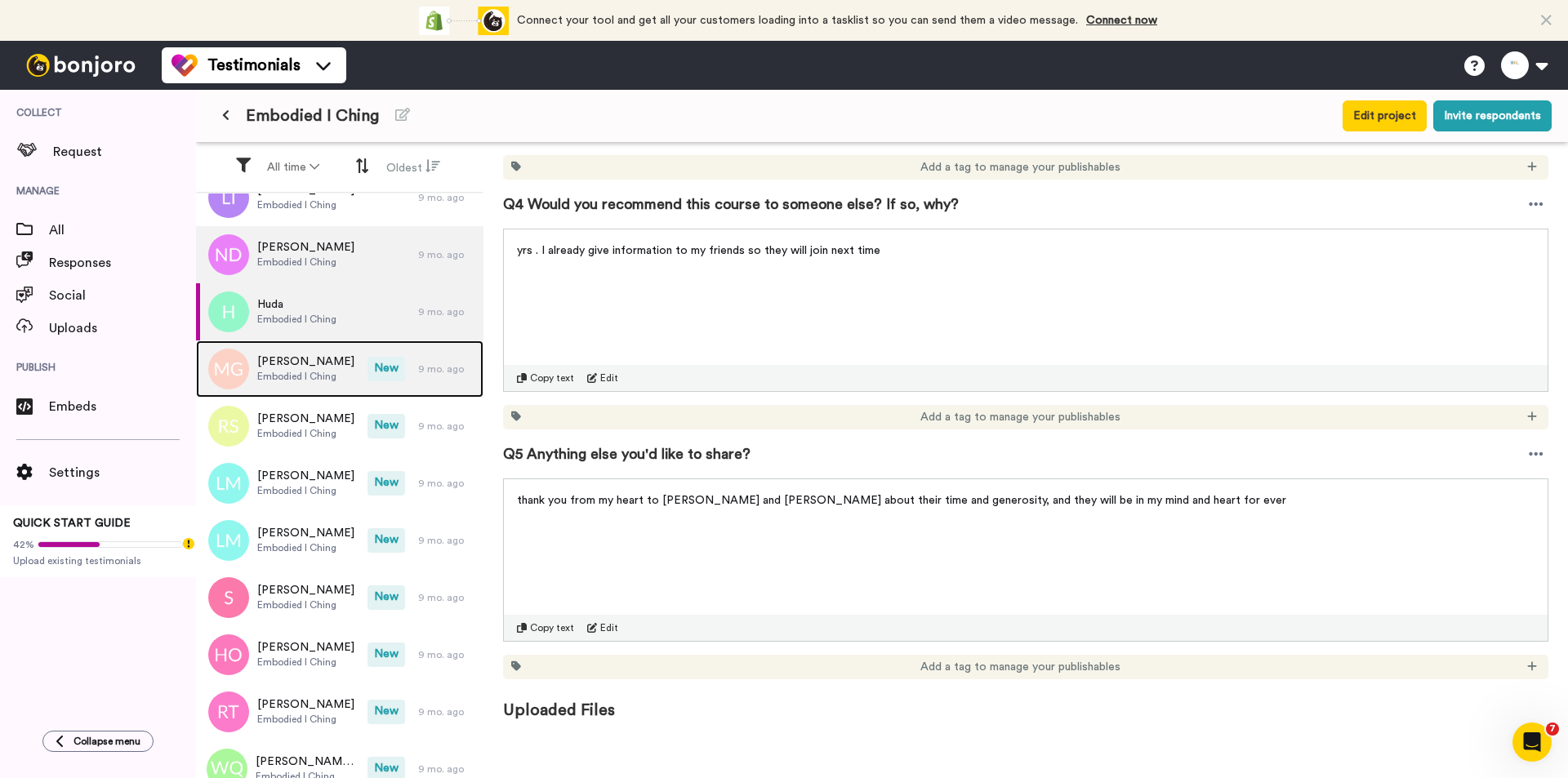
click at [369, 370] on span "New" at bounding box center [386, 369] width 38 height 25
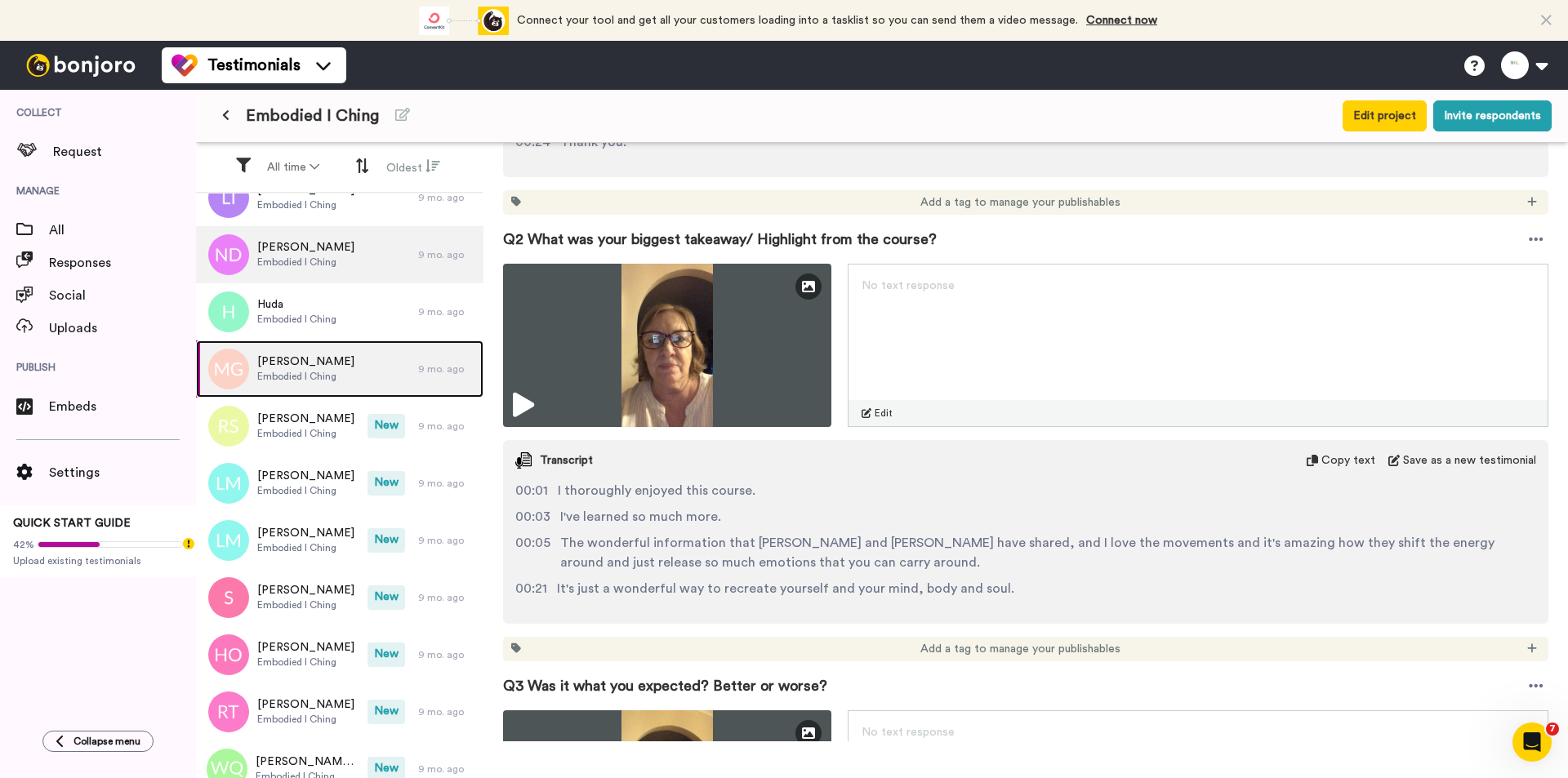
scroll to position [653, 0]
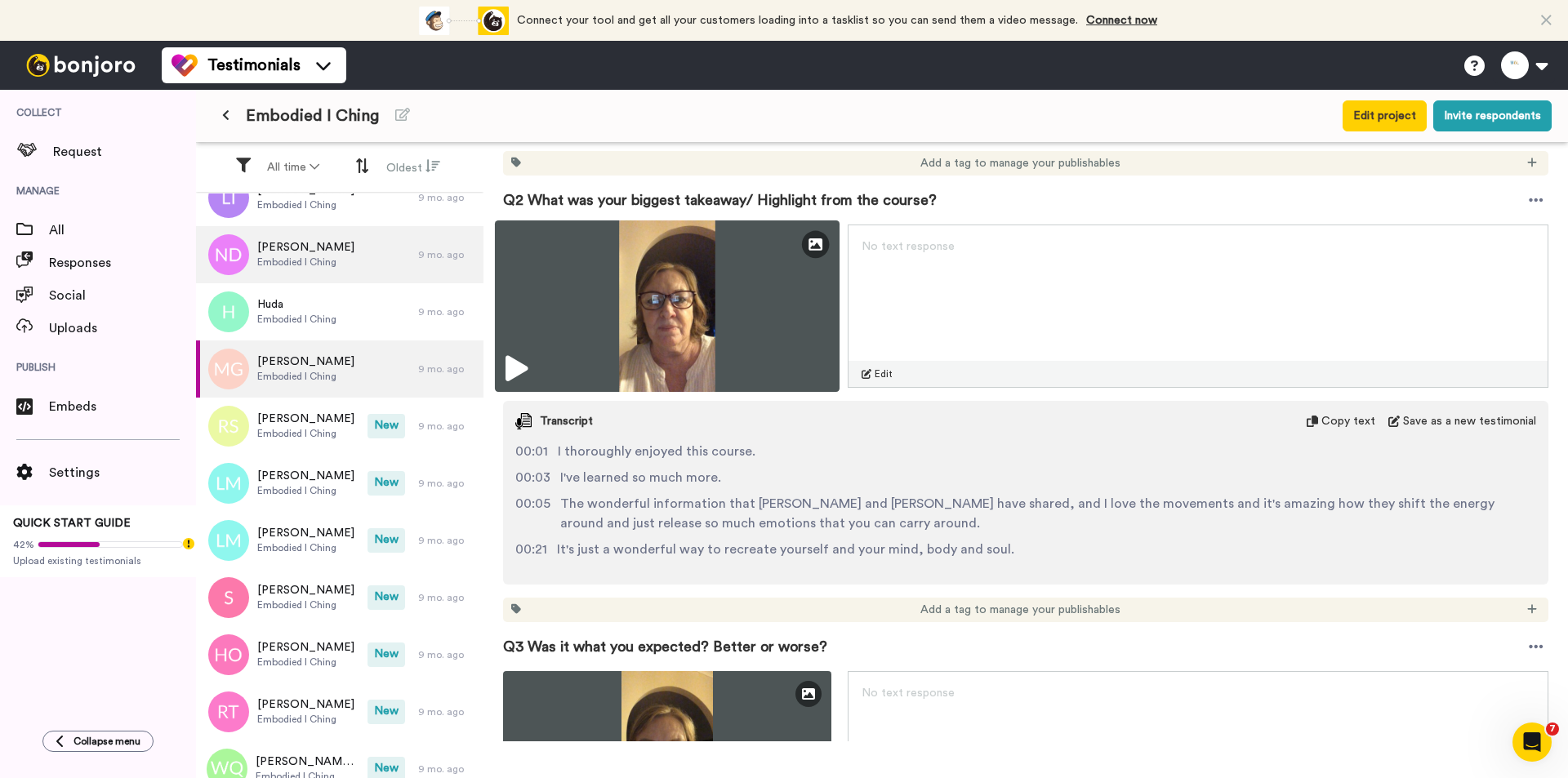
click at [748, 295] on img at bounding box center [667, 306] width 344 height 171
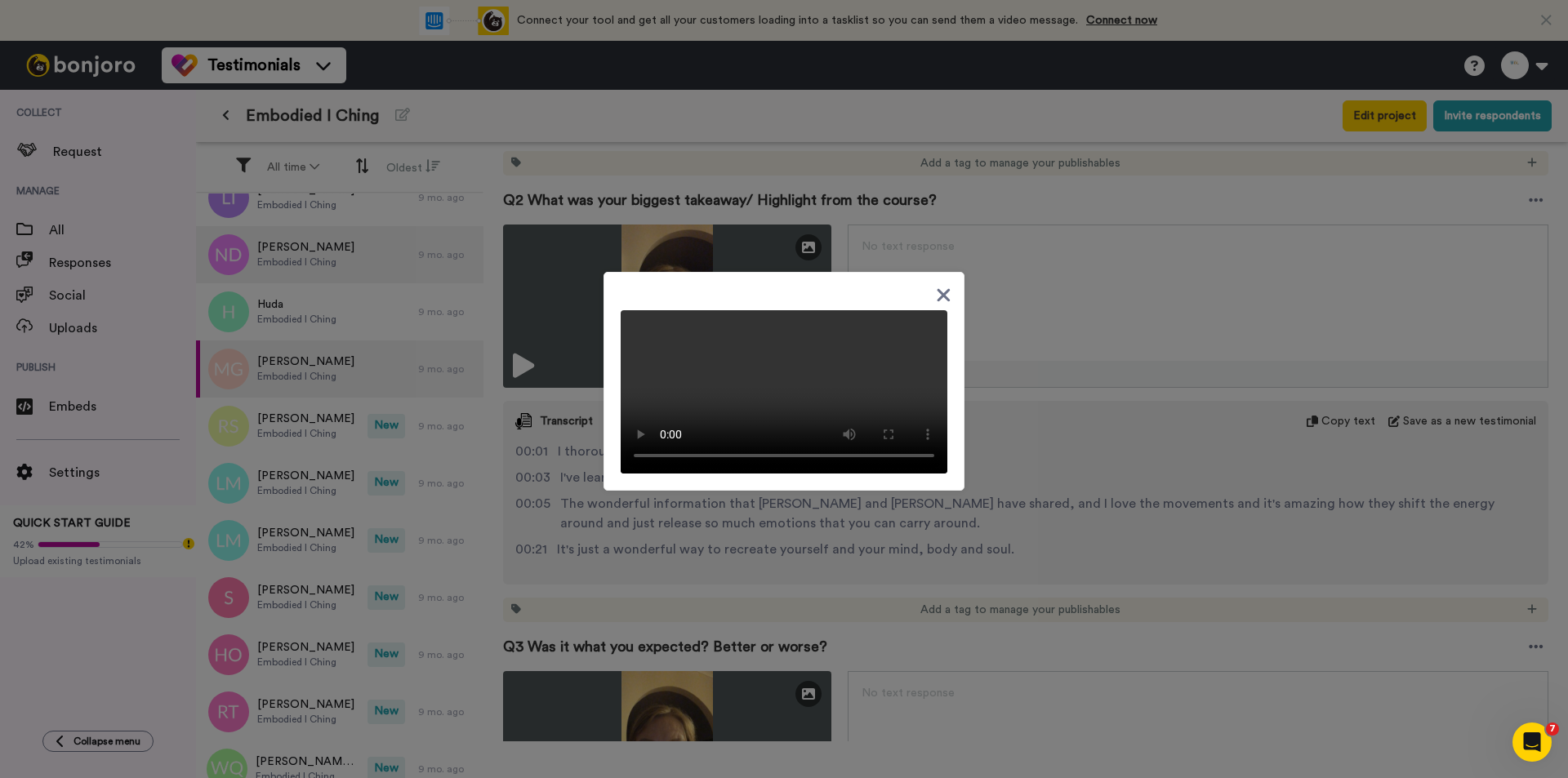
click at [992, 503] on div at bounding box center [784, 389] width 1568 height 778
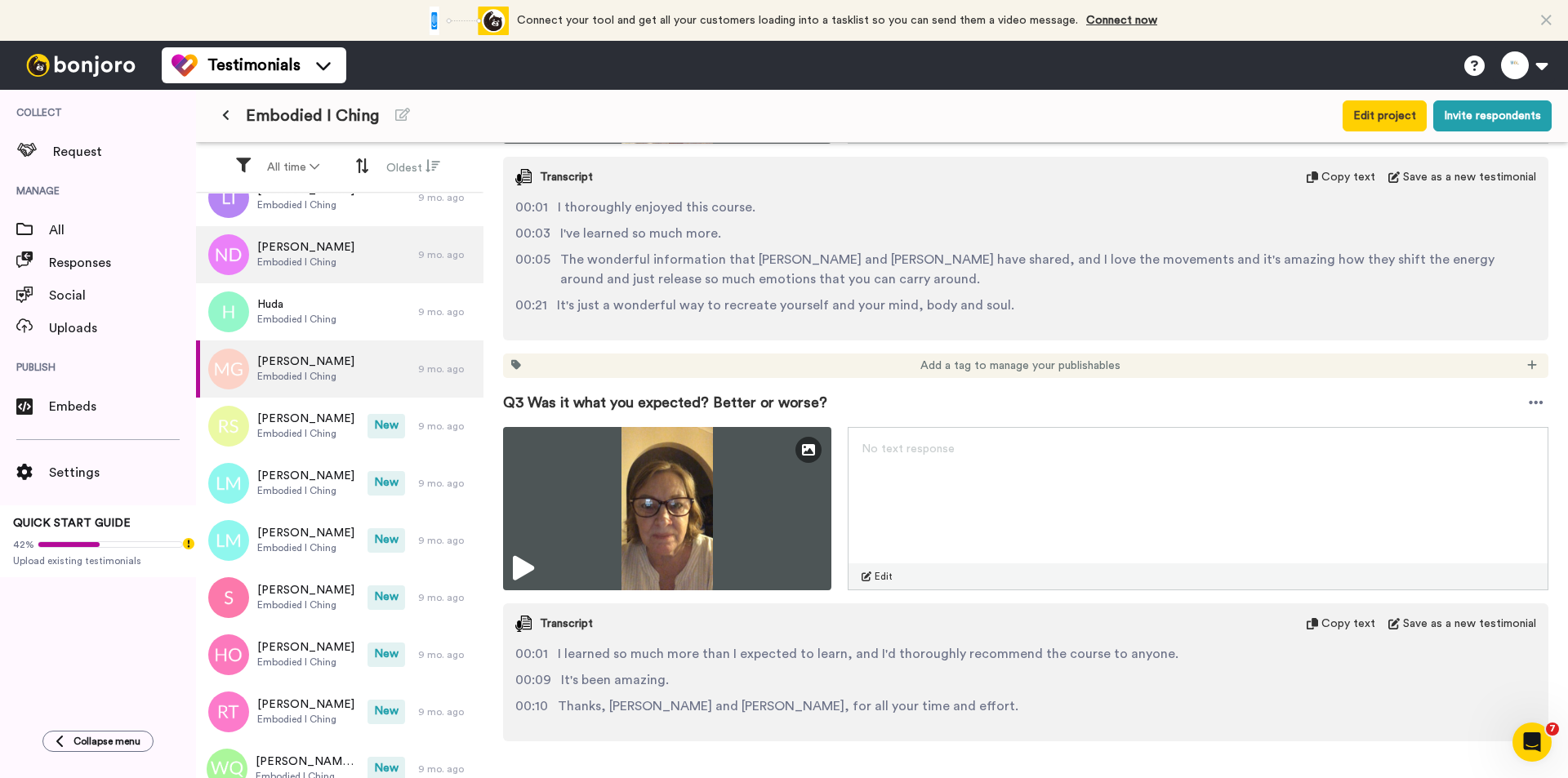
scroll to position [1061, 0]
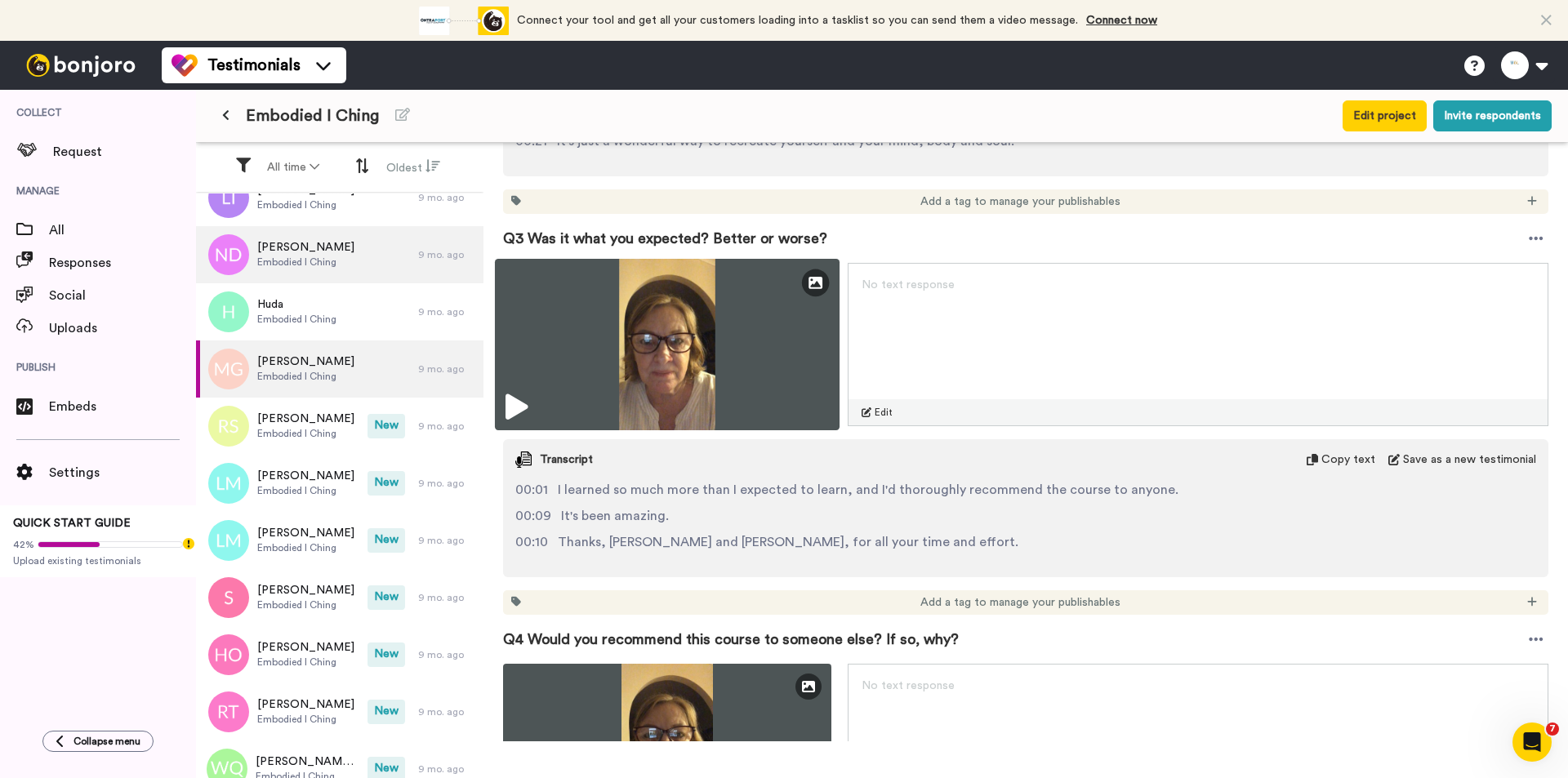
click at [737, 358] on img at bounding box center [667, 344] width 344 height 171
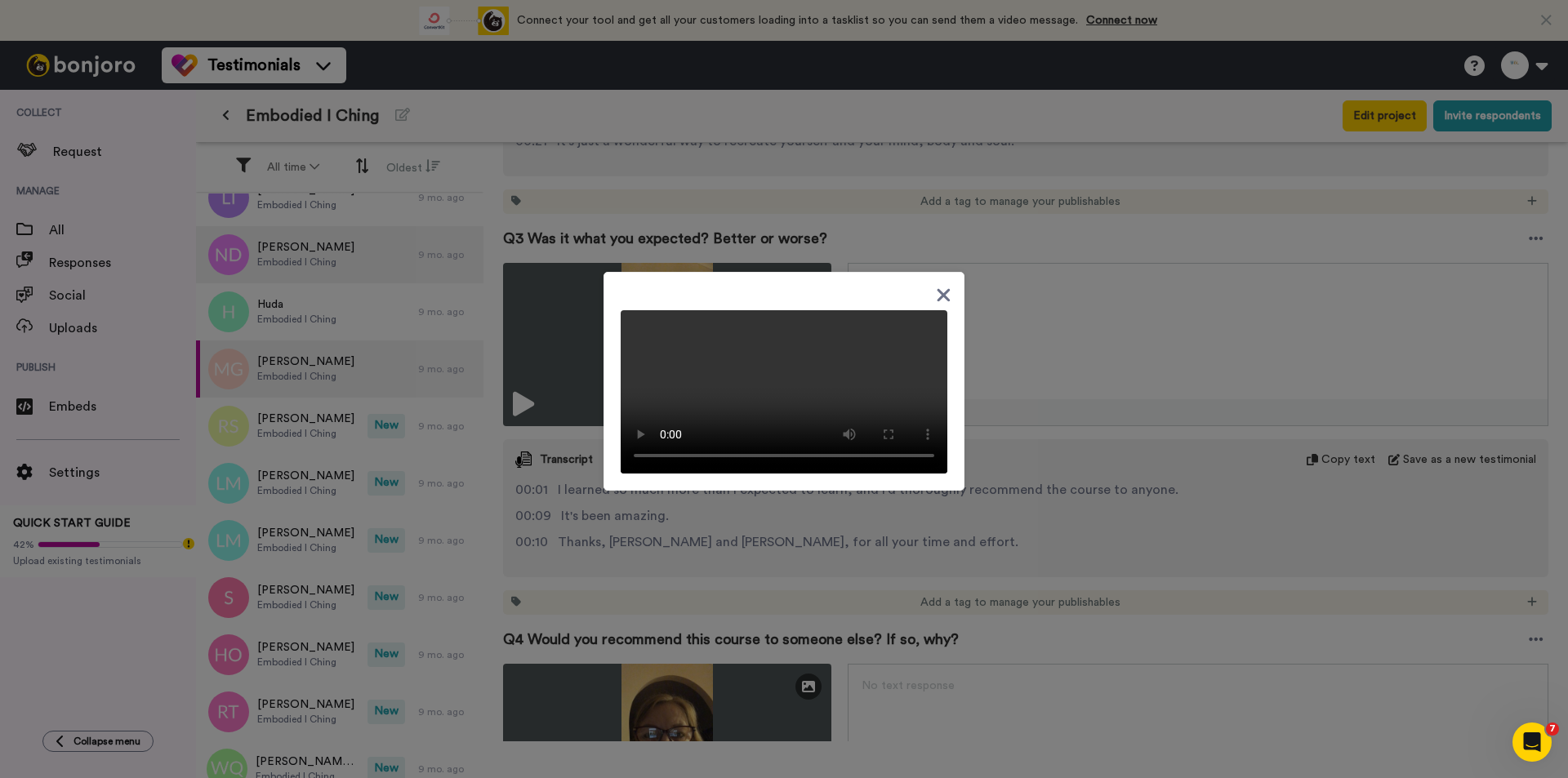
click at [992, 502] on div at bounding box center [784, 389] width 1568 height 778
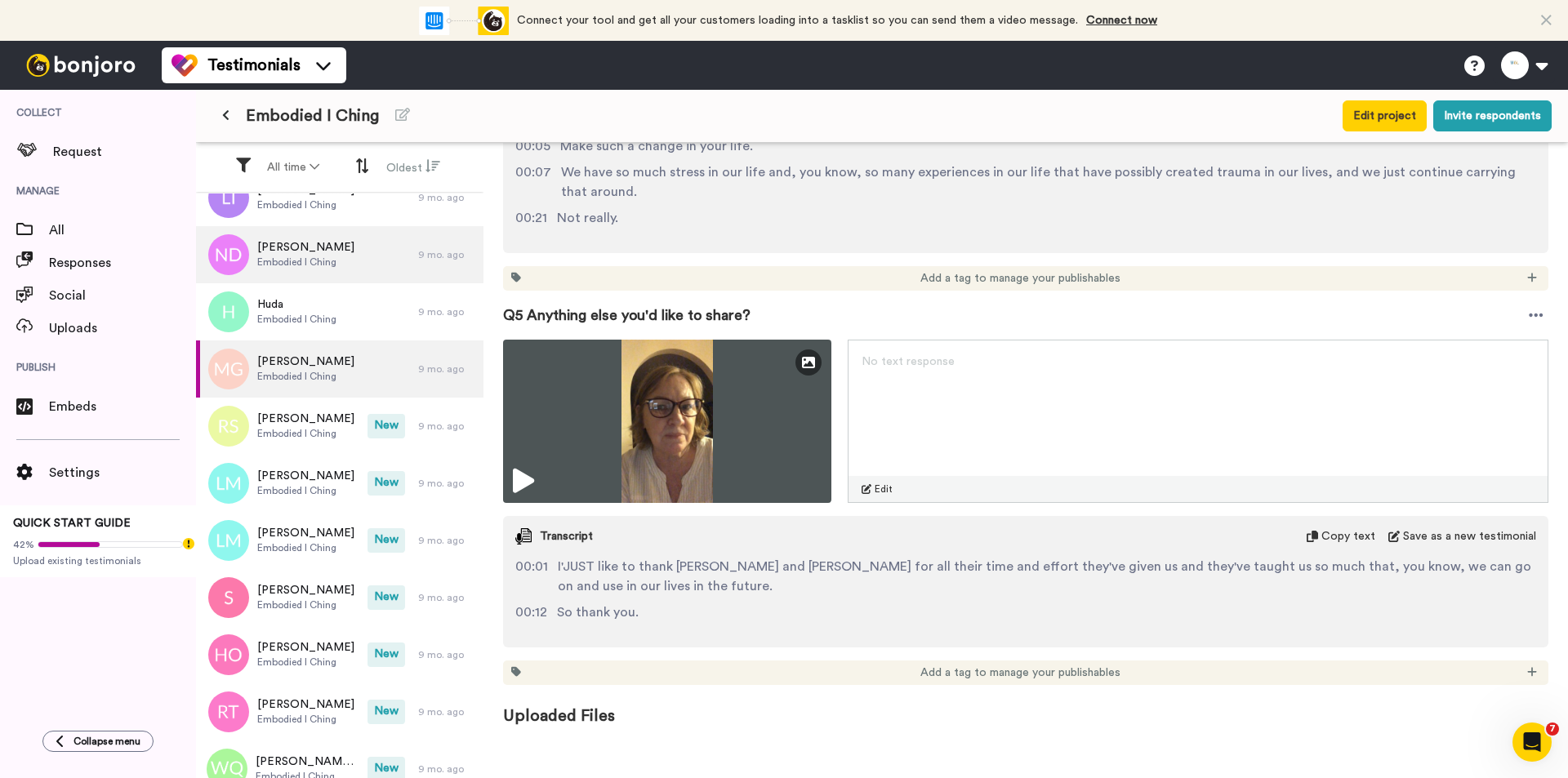
scroll to position [1837, 0]
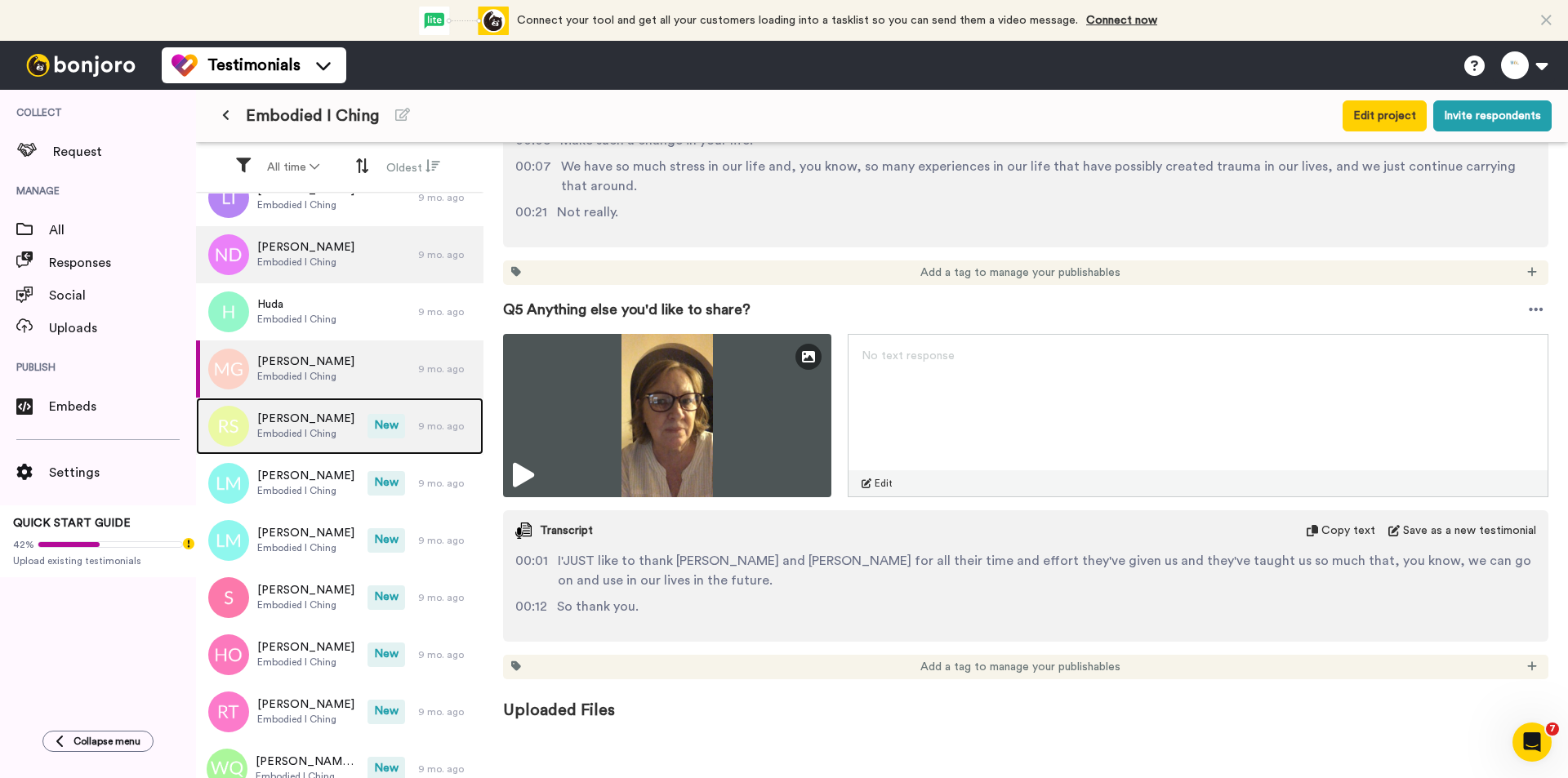
click at [367, 423] on span "New" at bounding box center [386, 425] width 38 height 25
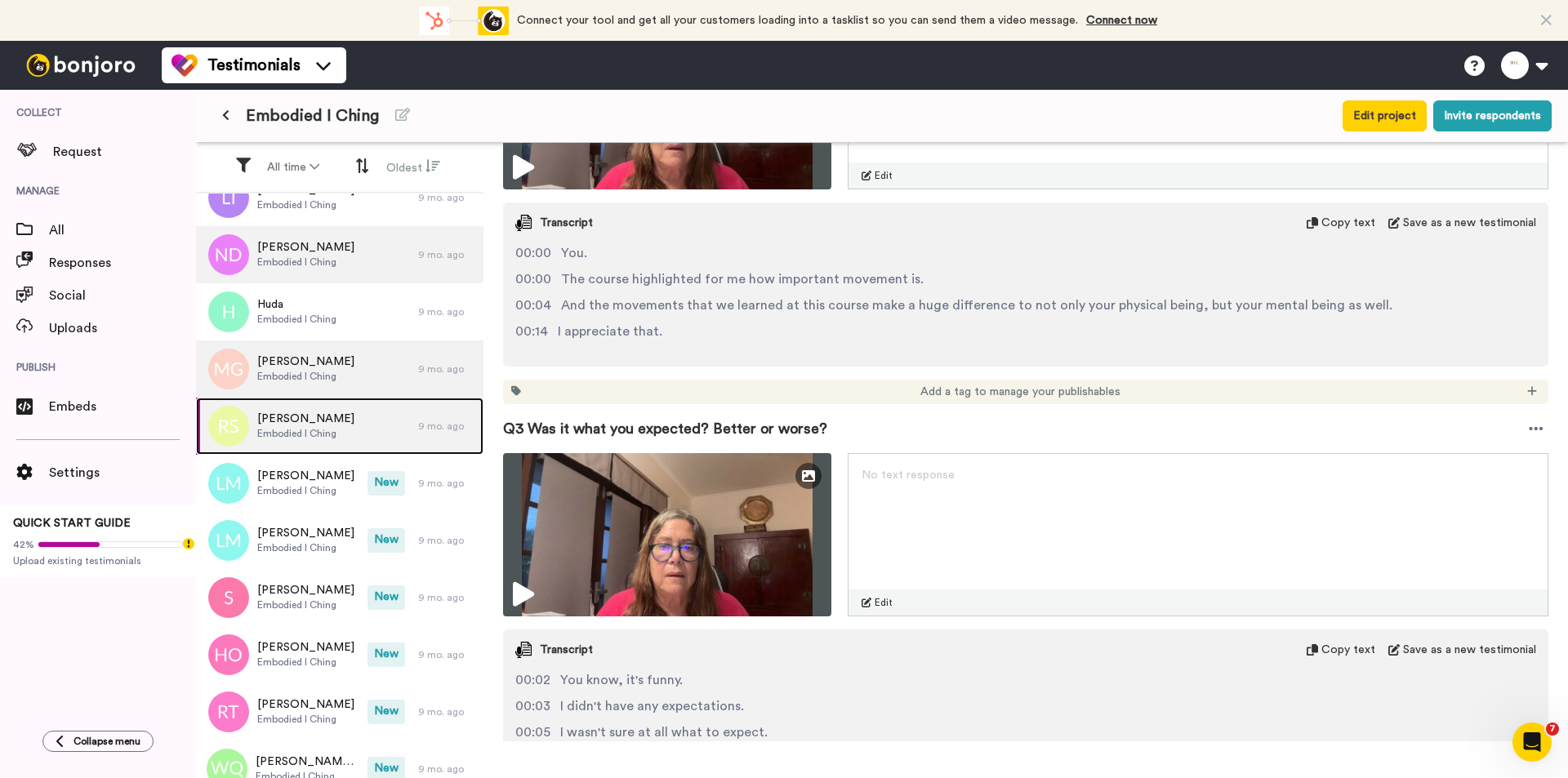
scroll to position [979, 0]
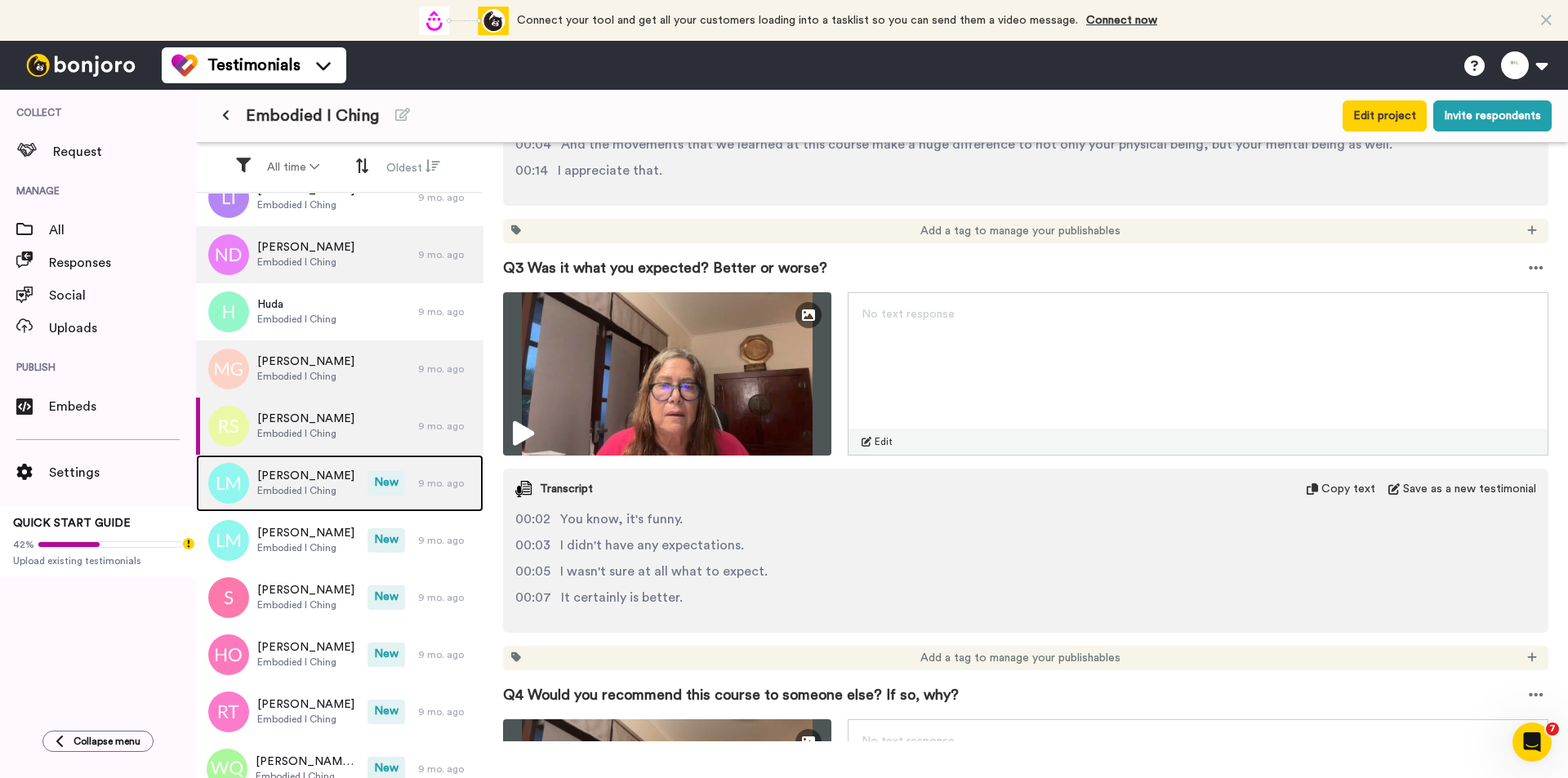
click at [329, 485] on span "Embodied I Ching" at bounding box center [305, 490] width 97 height 13
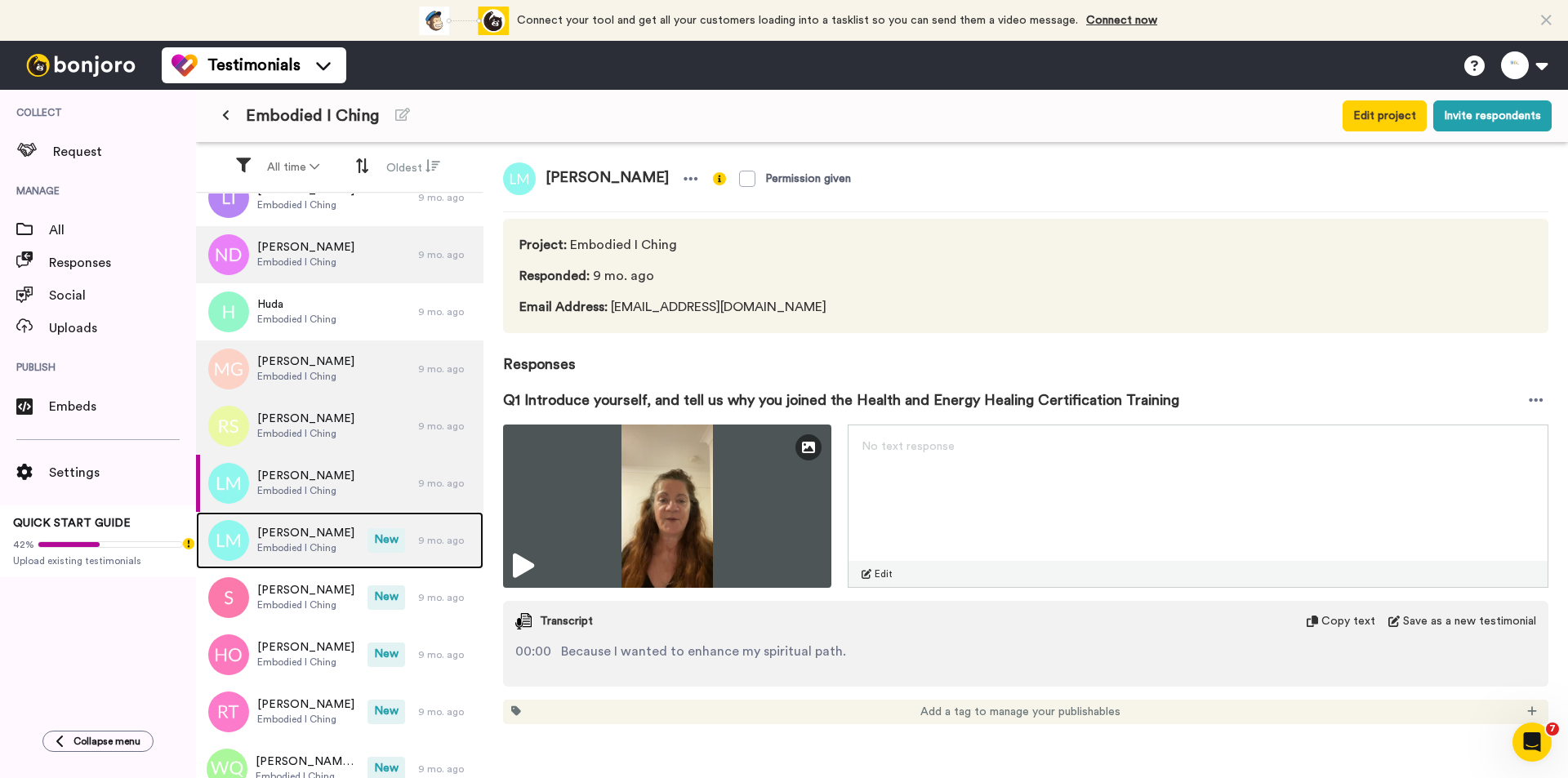
click at [360, 559] on div "[PERSON_NAME] Embodied I Ching New 9 mo. ago" at bounding box center [340, 540] width 288 height 57
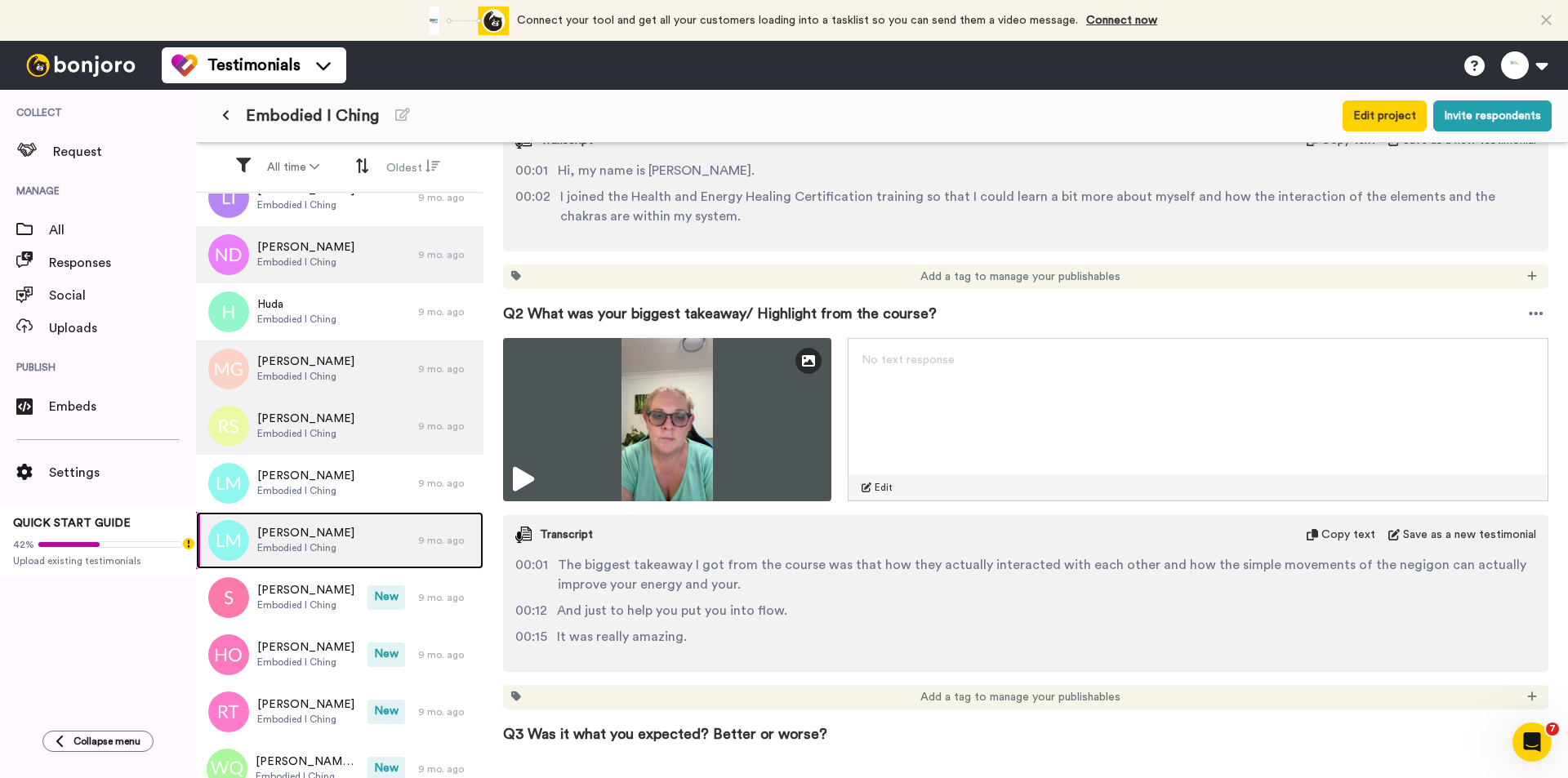
scroll to position [653, 0]
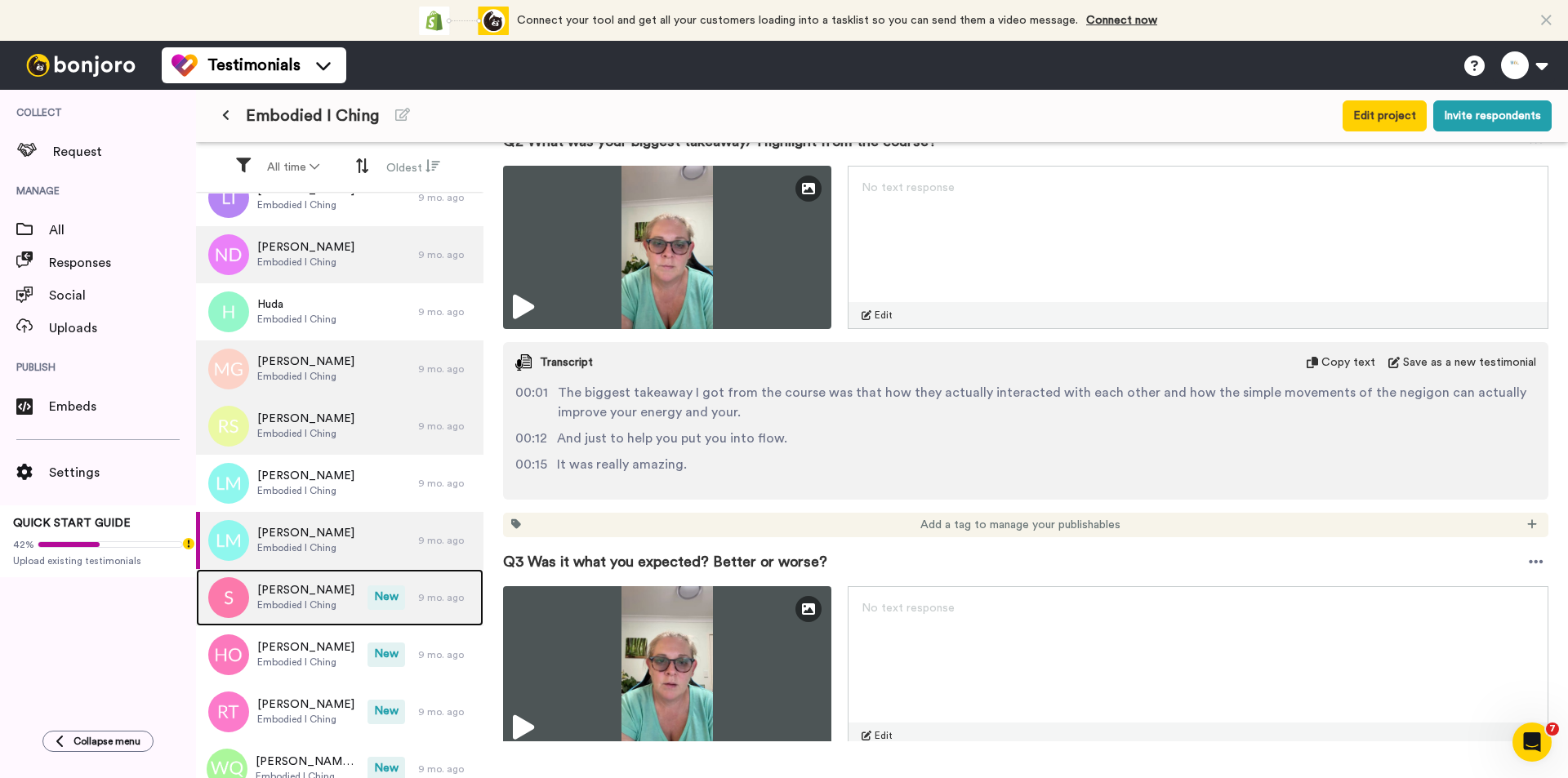
click at [356, 583] on div "[PERSON_NAME] I [PERSON_NAME] New 9 mo. ago" at bounding box center [340, 597] width 288 height 57
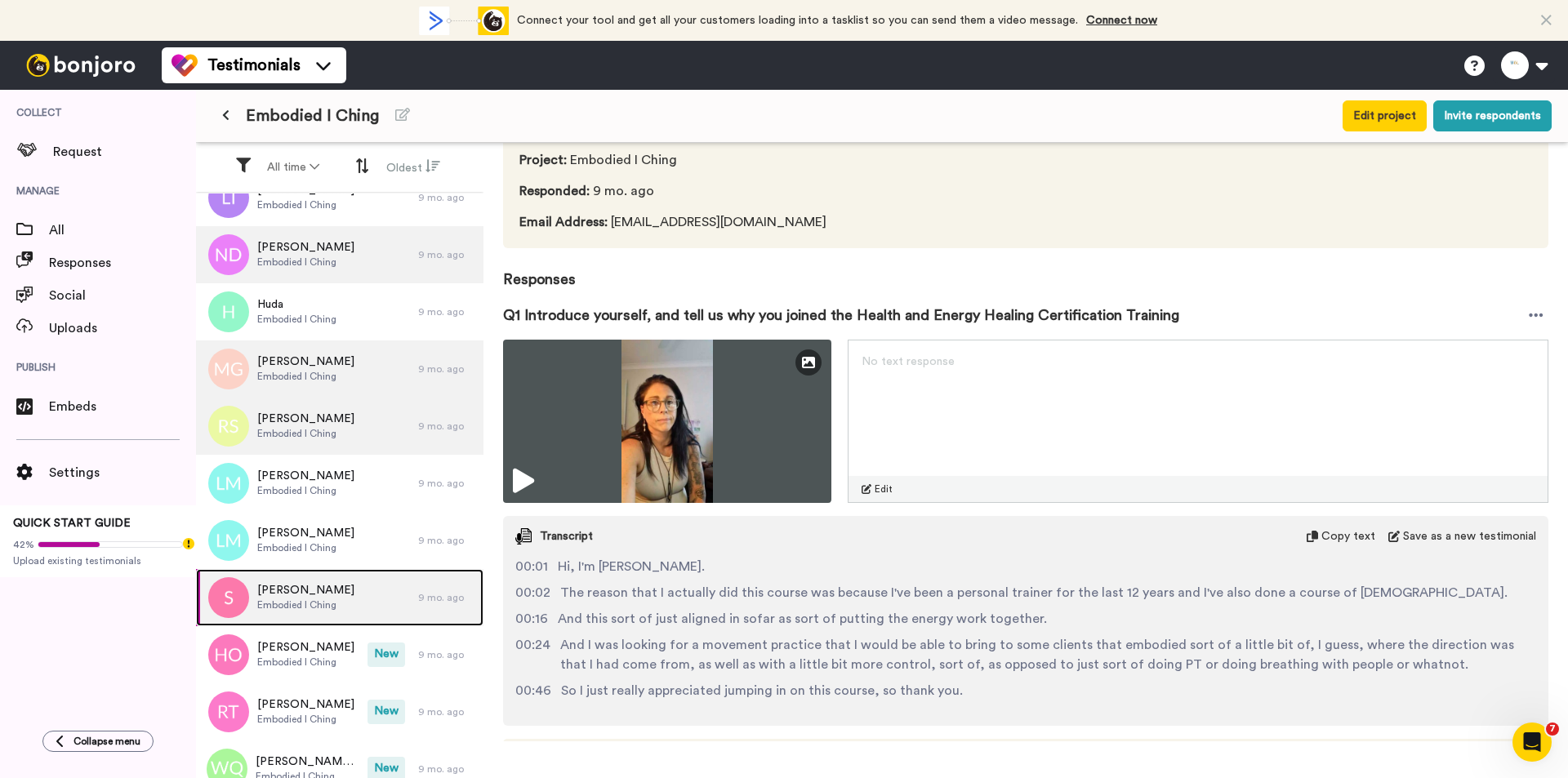
scroll to position [245, 0]
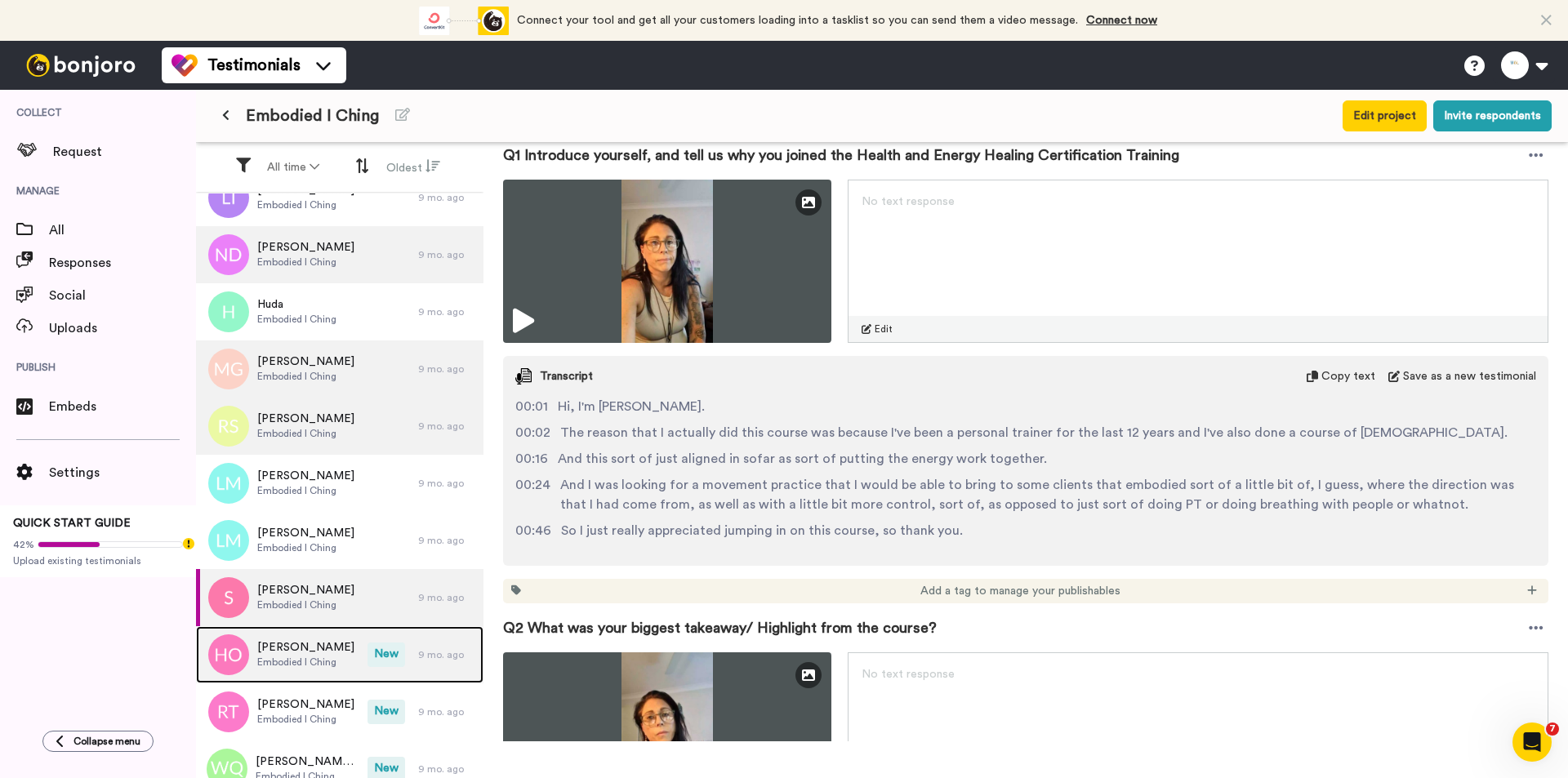
click at [362, 629] on div "[PERSON_NAME] Embodied I Ching New 9 mo. ago" at bounding box center [340, 654] width 288 height 57
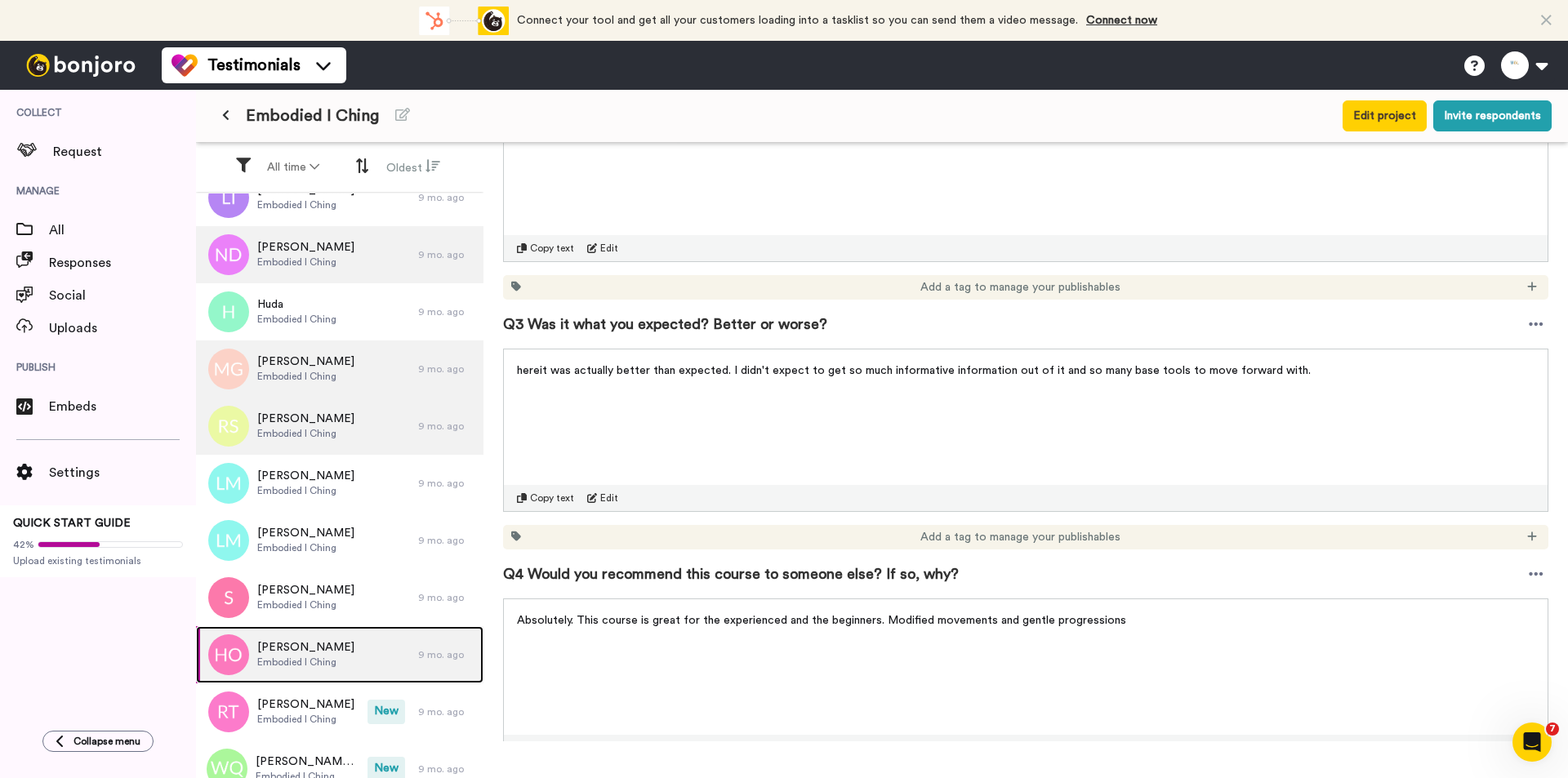
scroll to position [326, 0]
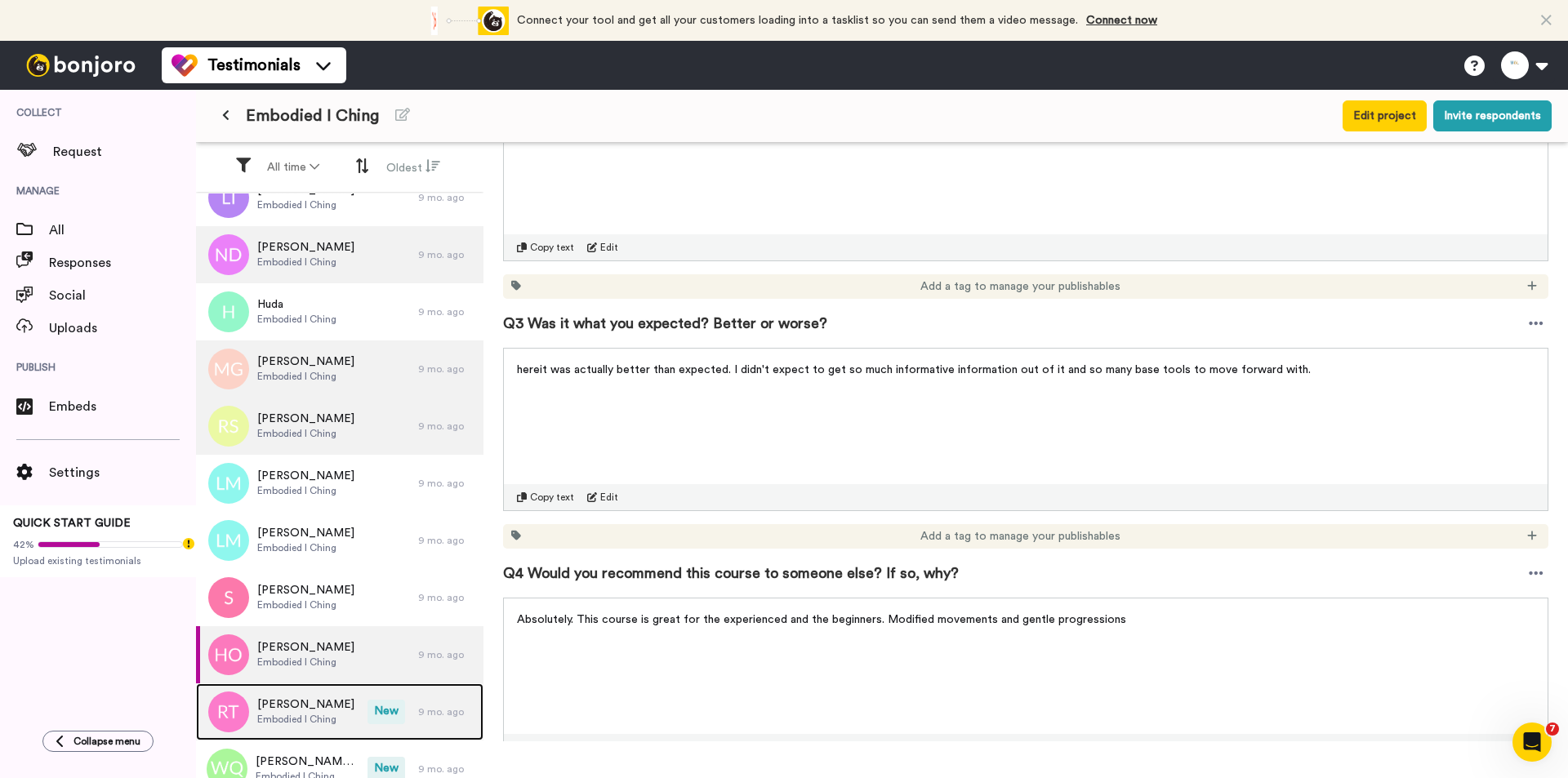
click at [295, 629] on div "[PERSON_NAME] Embodied I Ching" at bounding box center [282, 711] width 171 height 57
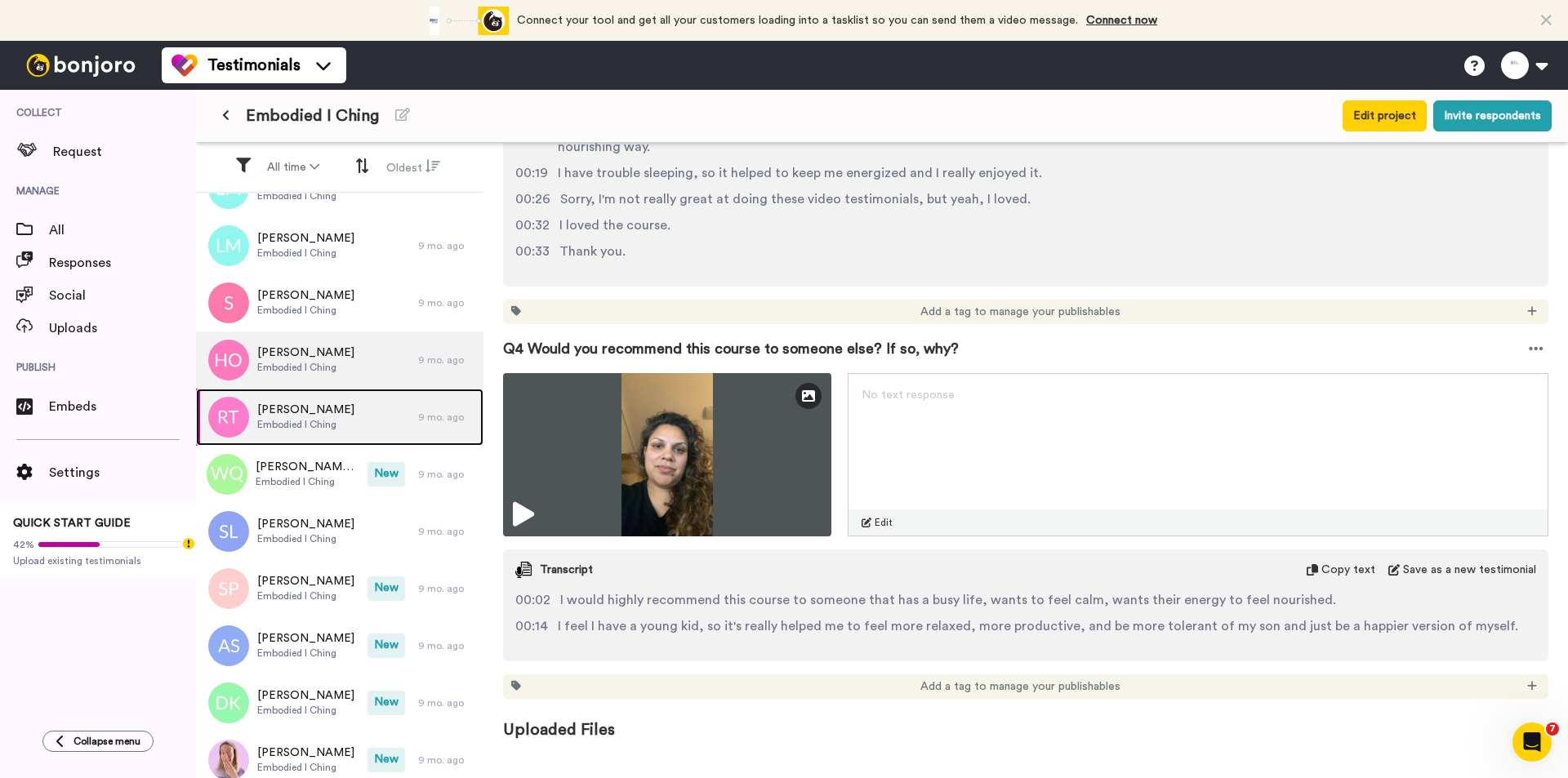
scroll to position [979, 0]
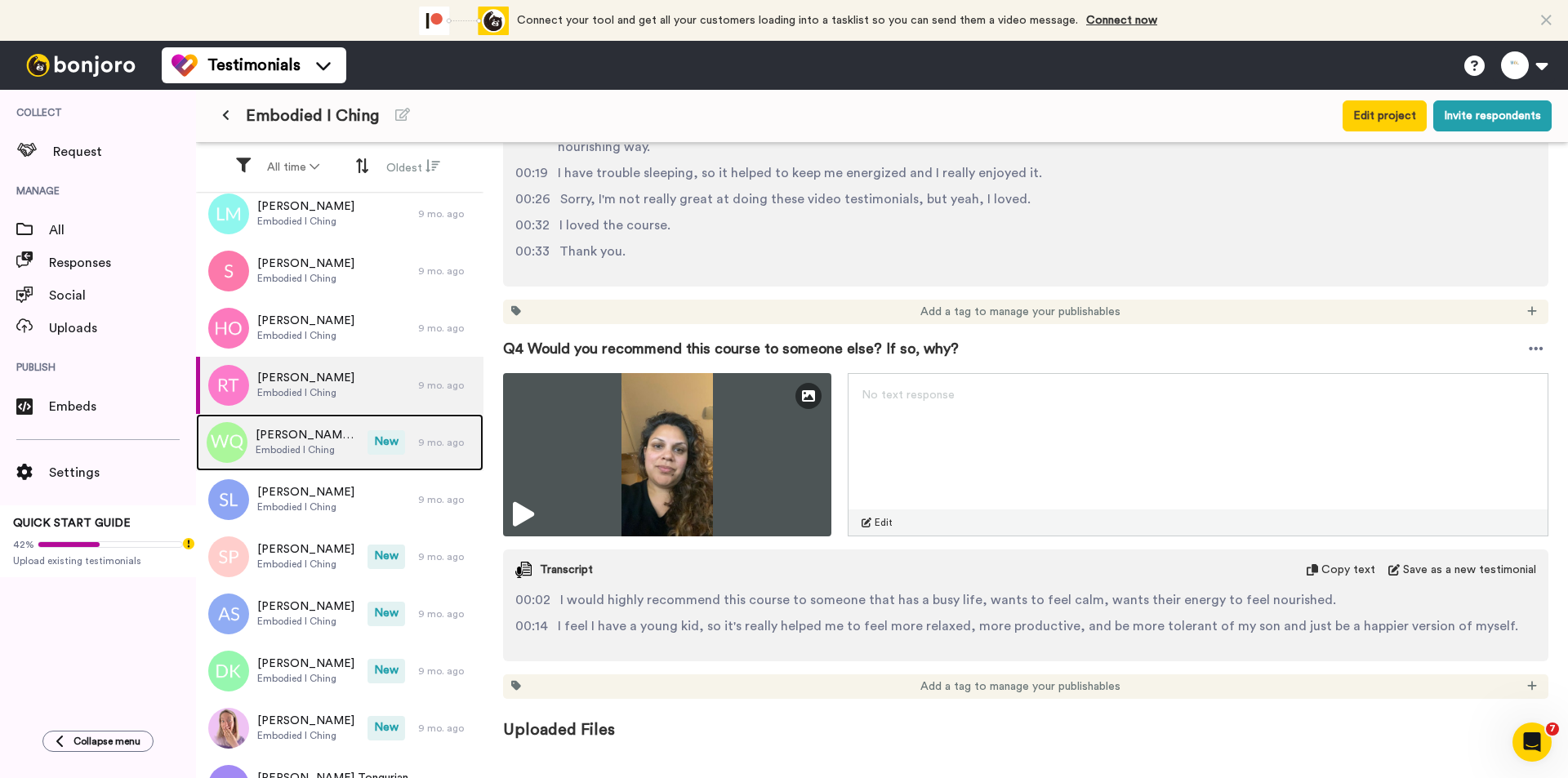
click at [331, 437] on span "[PERSON_NAME] ([PERSON_NAME])" at bounding box center [307, 435] width 104 height 16
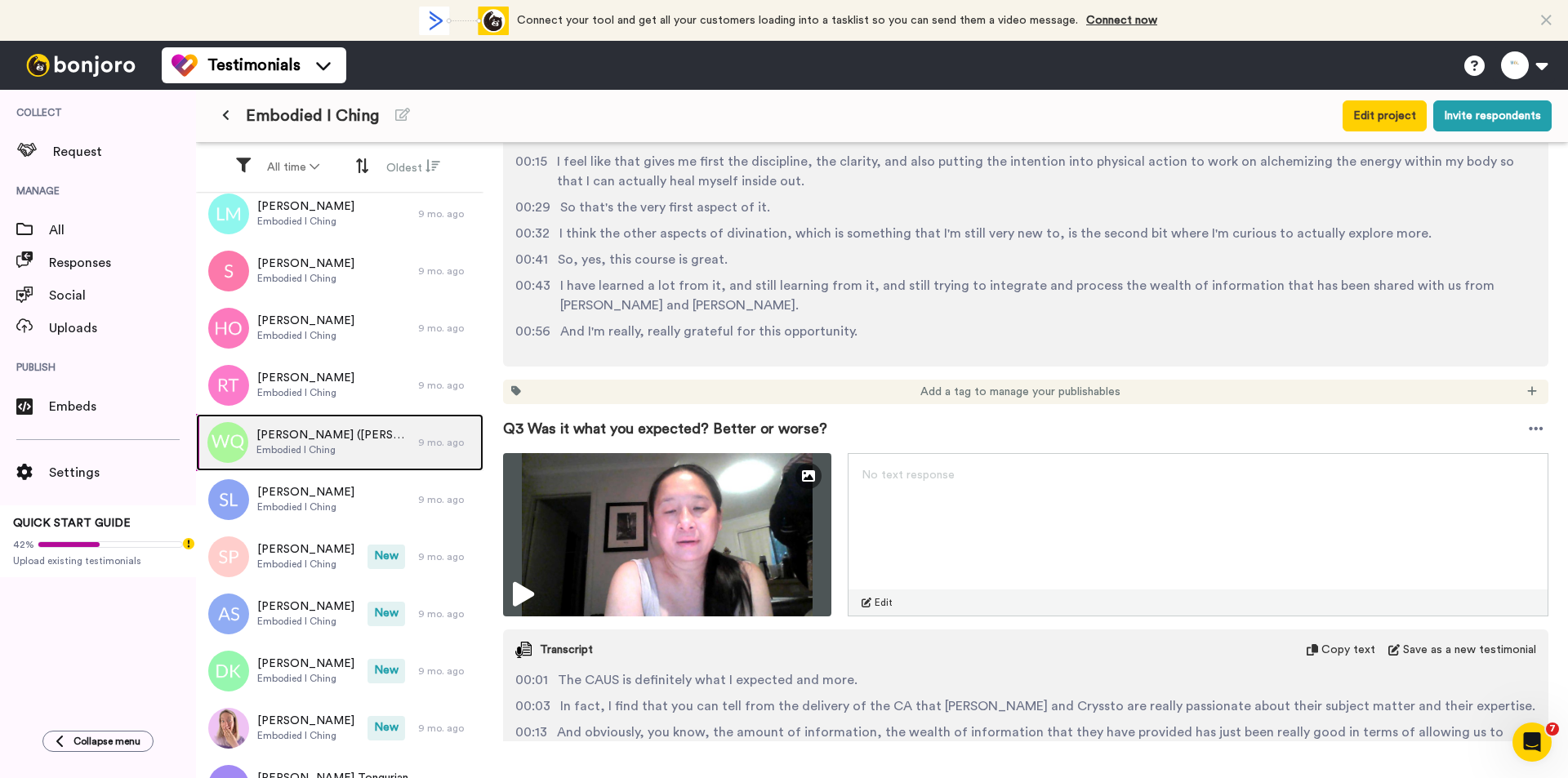
scroll to position [734, 0]
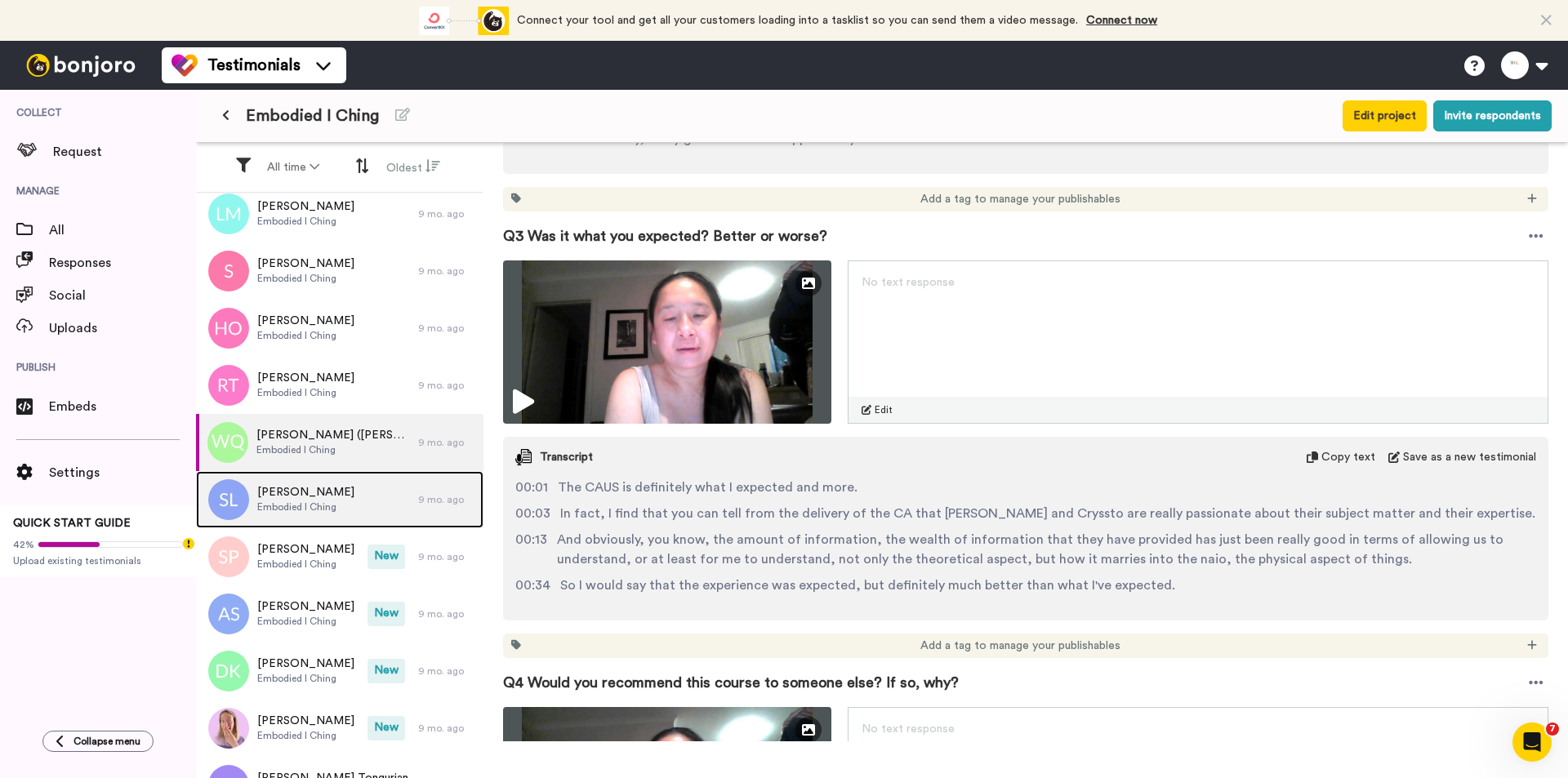
click at [371, 500] on div "[PERSON_NAME] Embodied I Ching" at bounding box center [307, 499] width 222 height 57
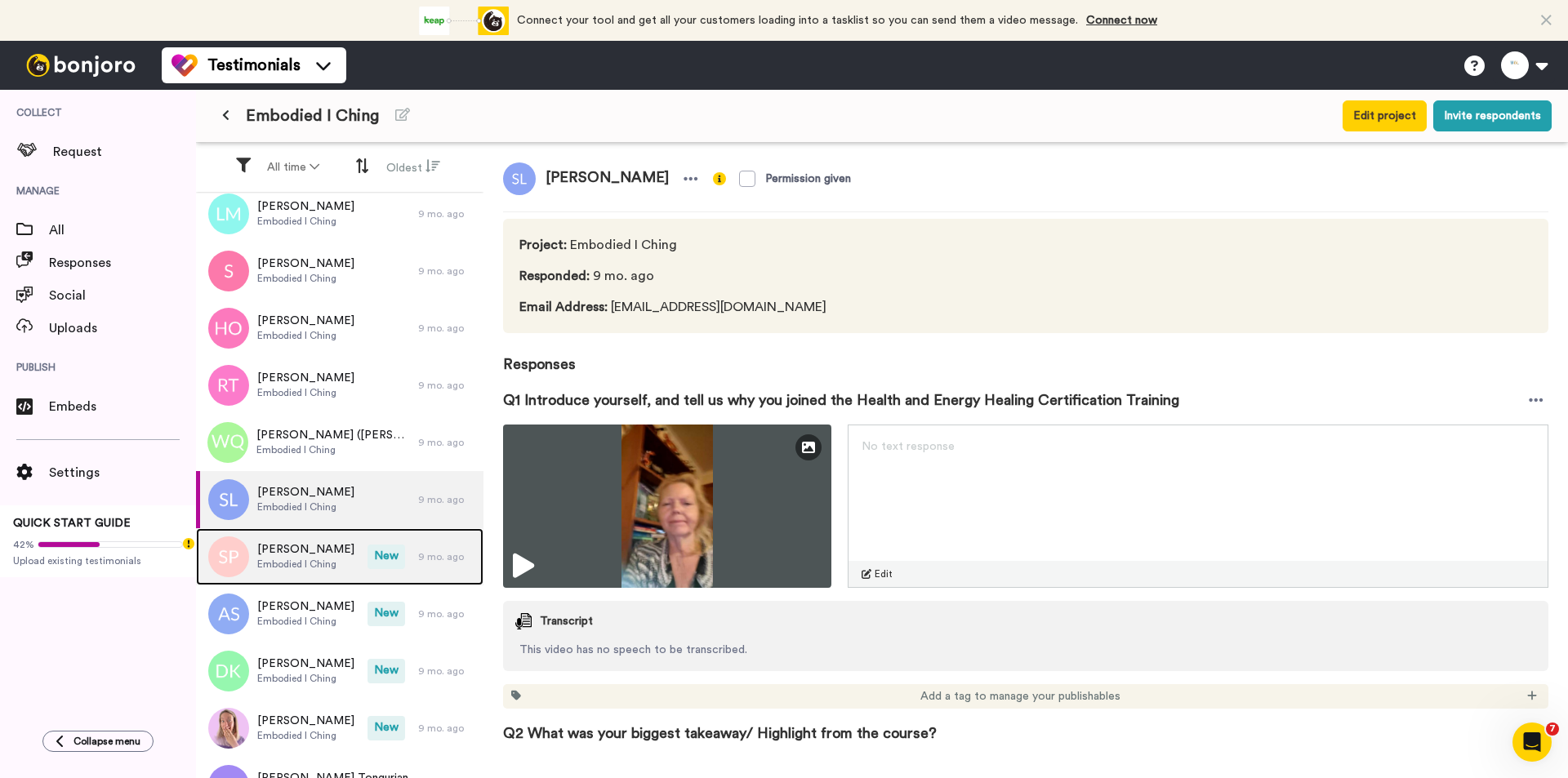
click at [371, 552] on span "New" at bounding box center [386, 556] width 38 height 25
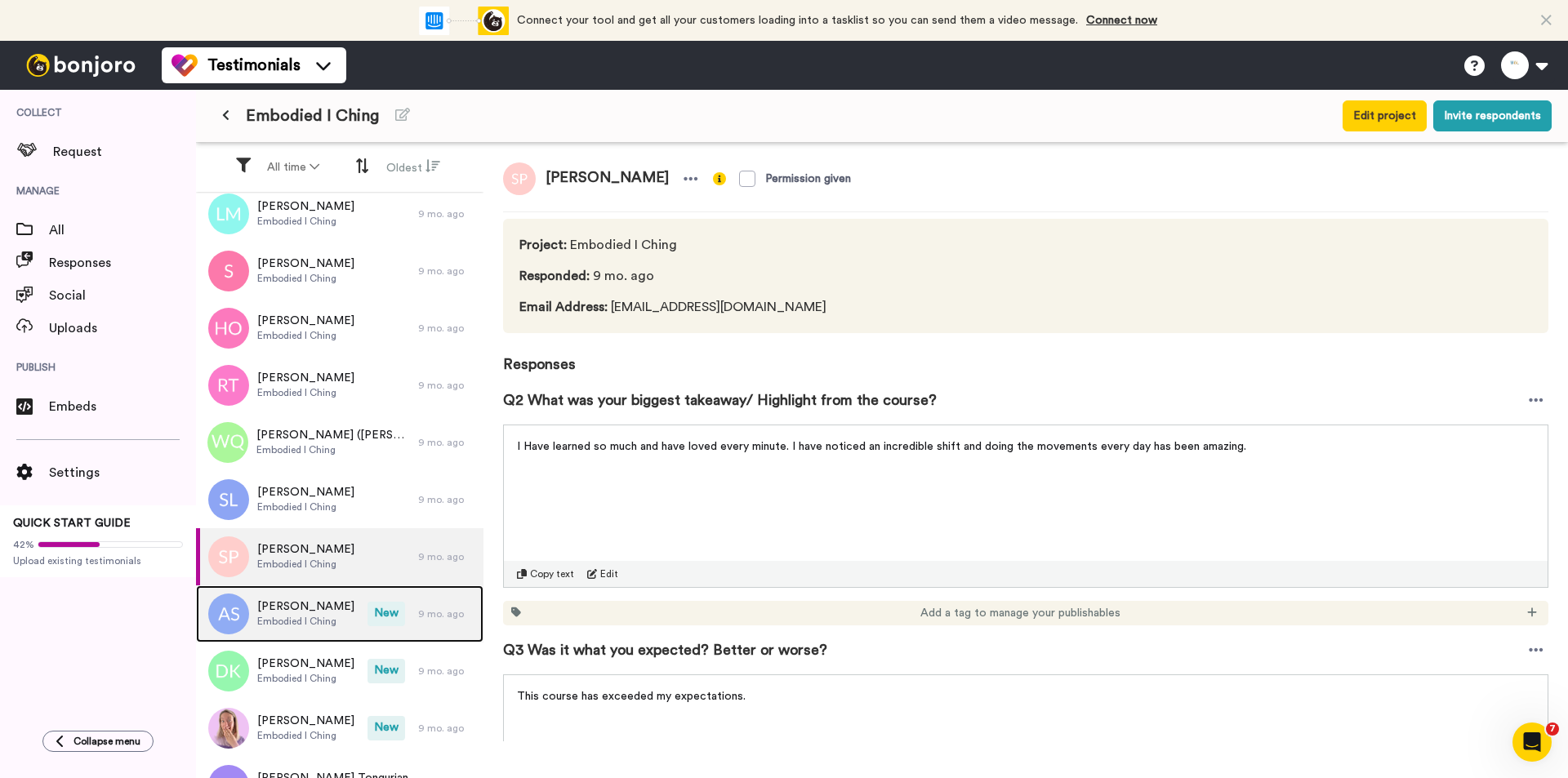
click at [307, 629] on div "[PERSON_NAME] Embodied I [PERSON_NAME]" at bounding box center [282, 614] width 171 height 57
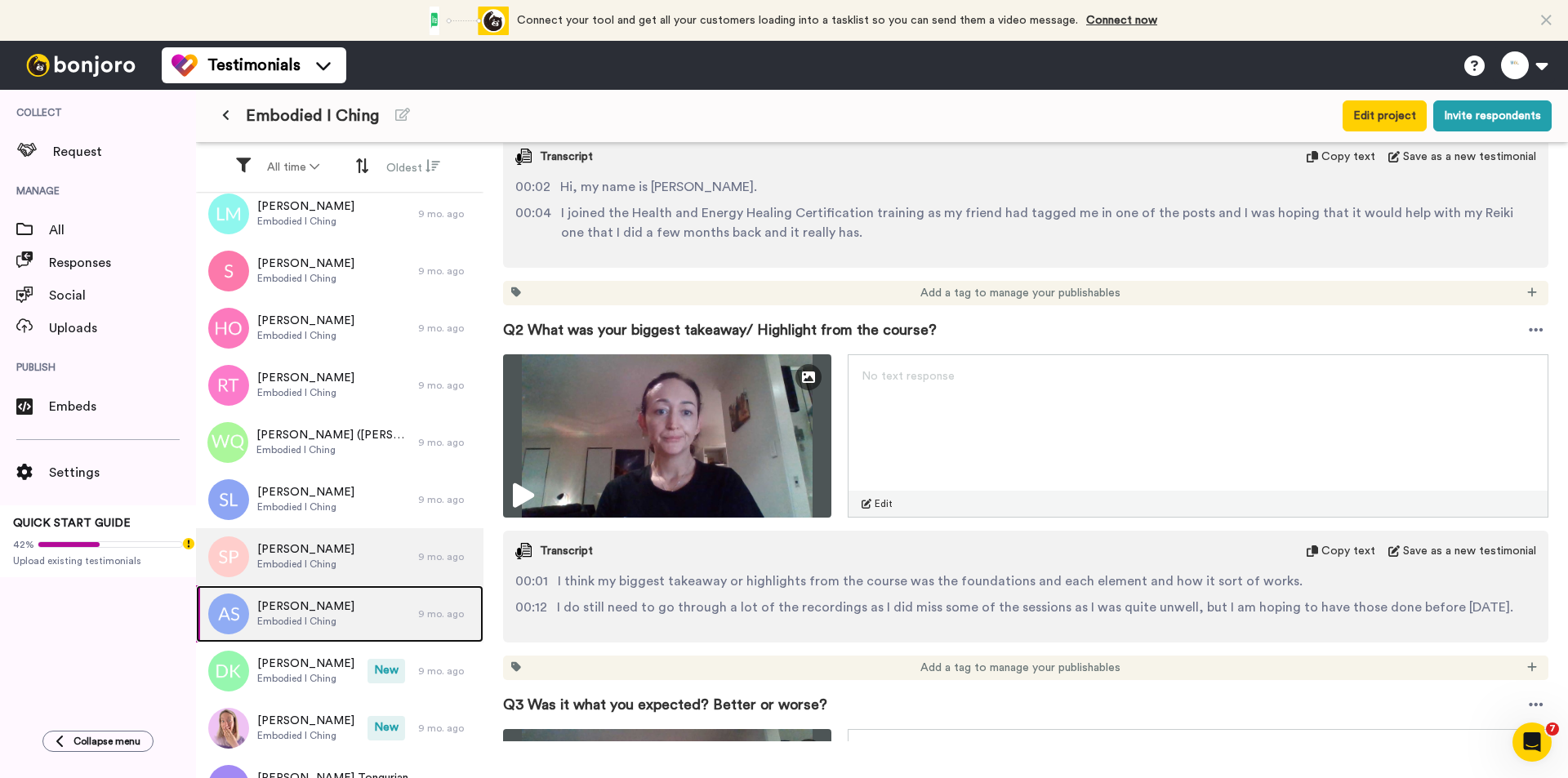
scroll to position [653, 0]
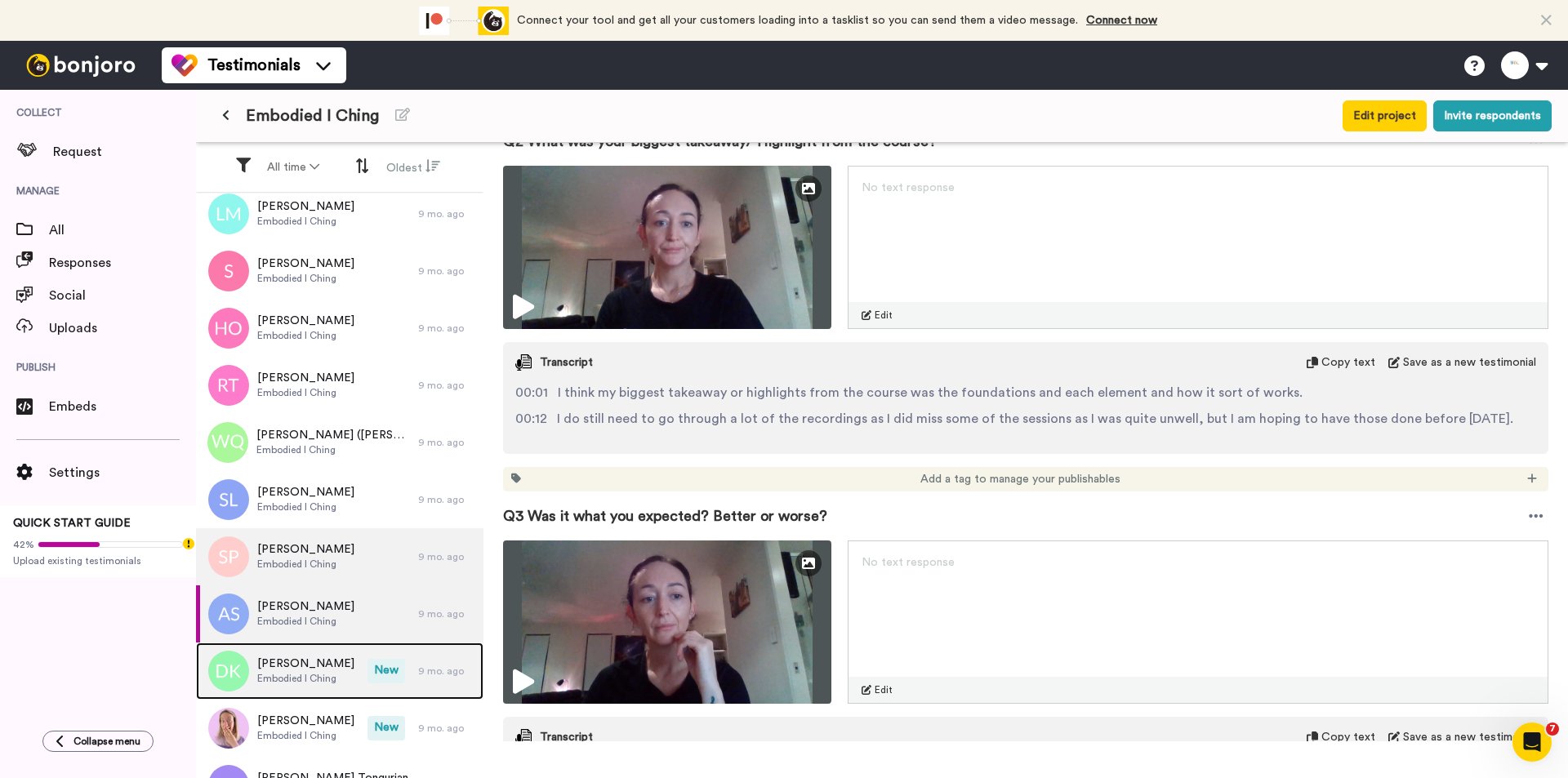
click at [304, 629] on span "[PERSON_NAME]" at bounding box center [305, 663] width 97 height 16
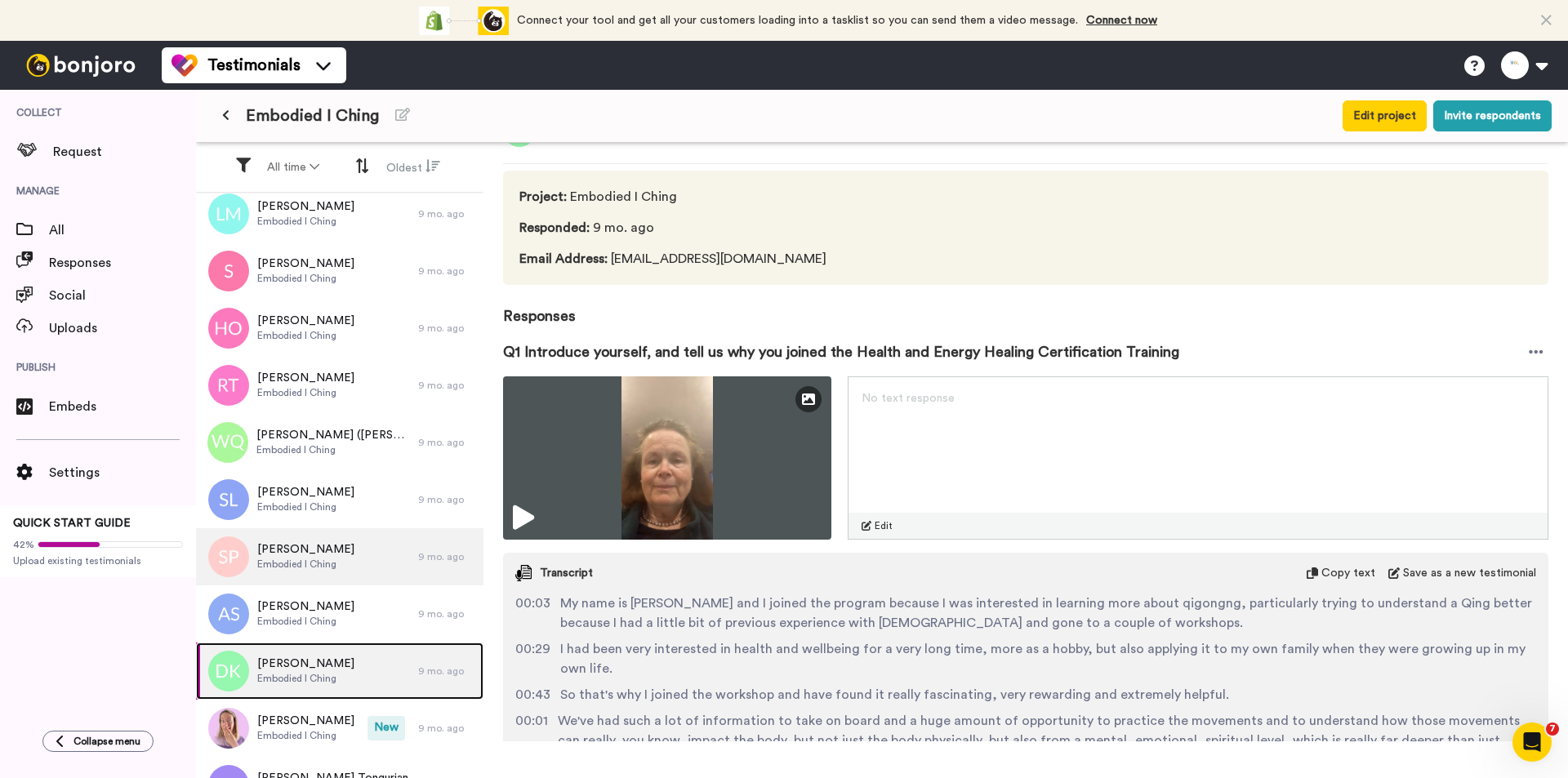
scroll to position [245, 0]
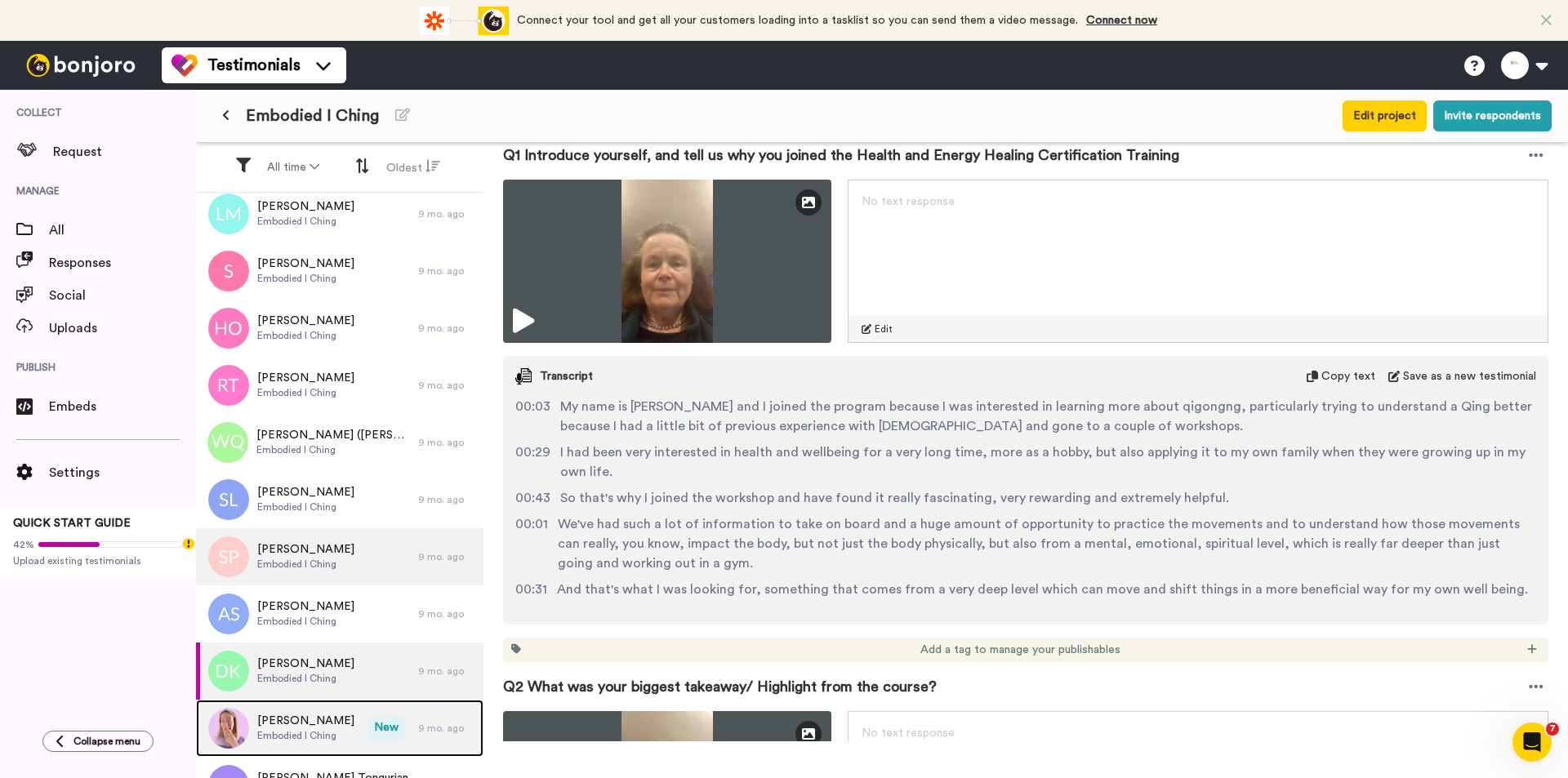
click at [325, 629] on div "[PERSON_NAME] Embodied I Ching" at bounding box center [282, 728] width 171 height 57
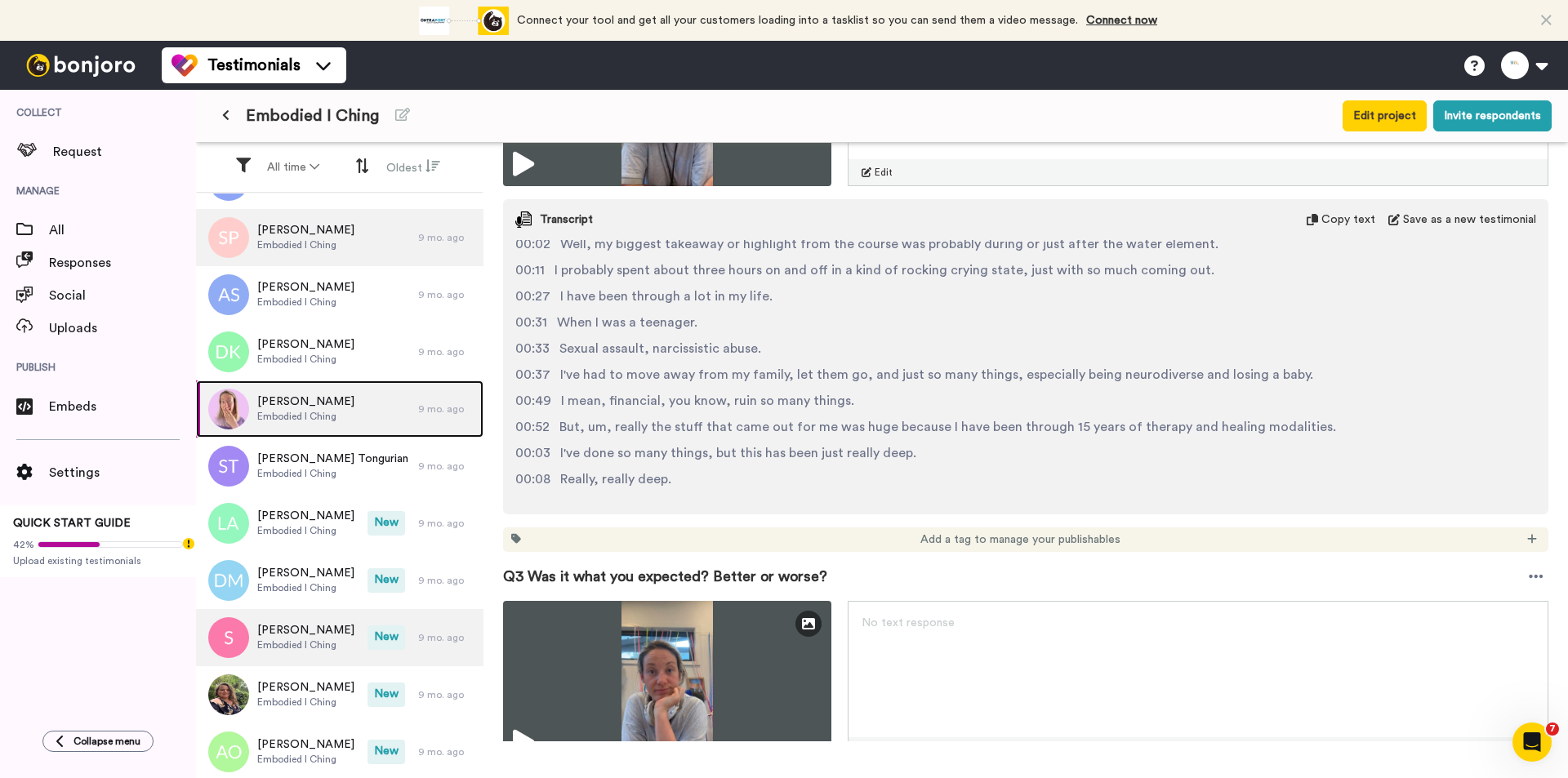
scroll to position [1306, 0]
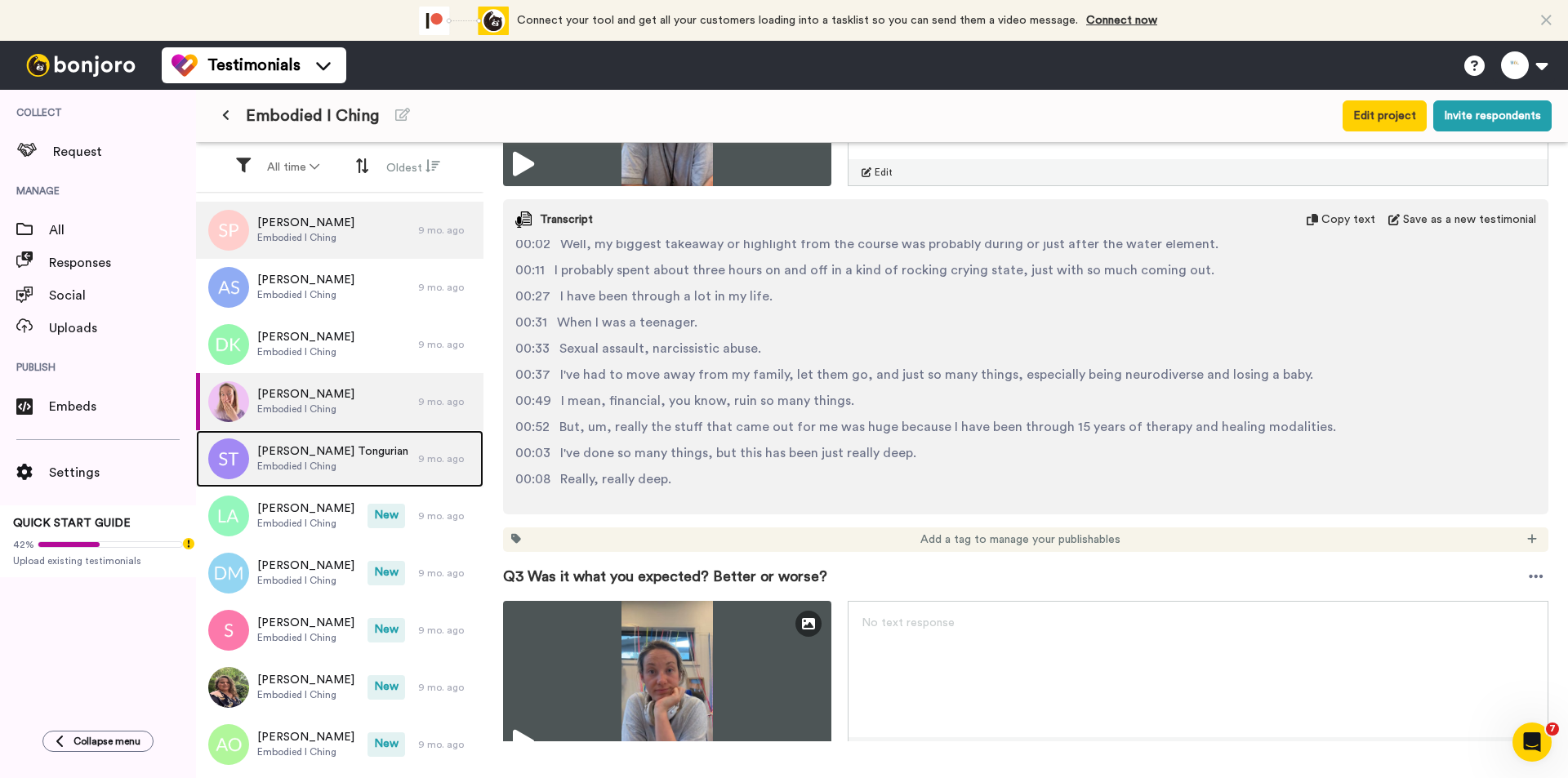
click at [343, 472] on span "Embodied I Ching" at bounding box center [332, 466] width 151 height 13
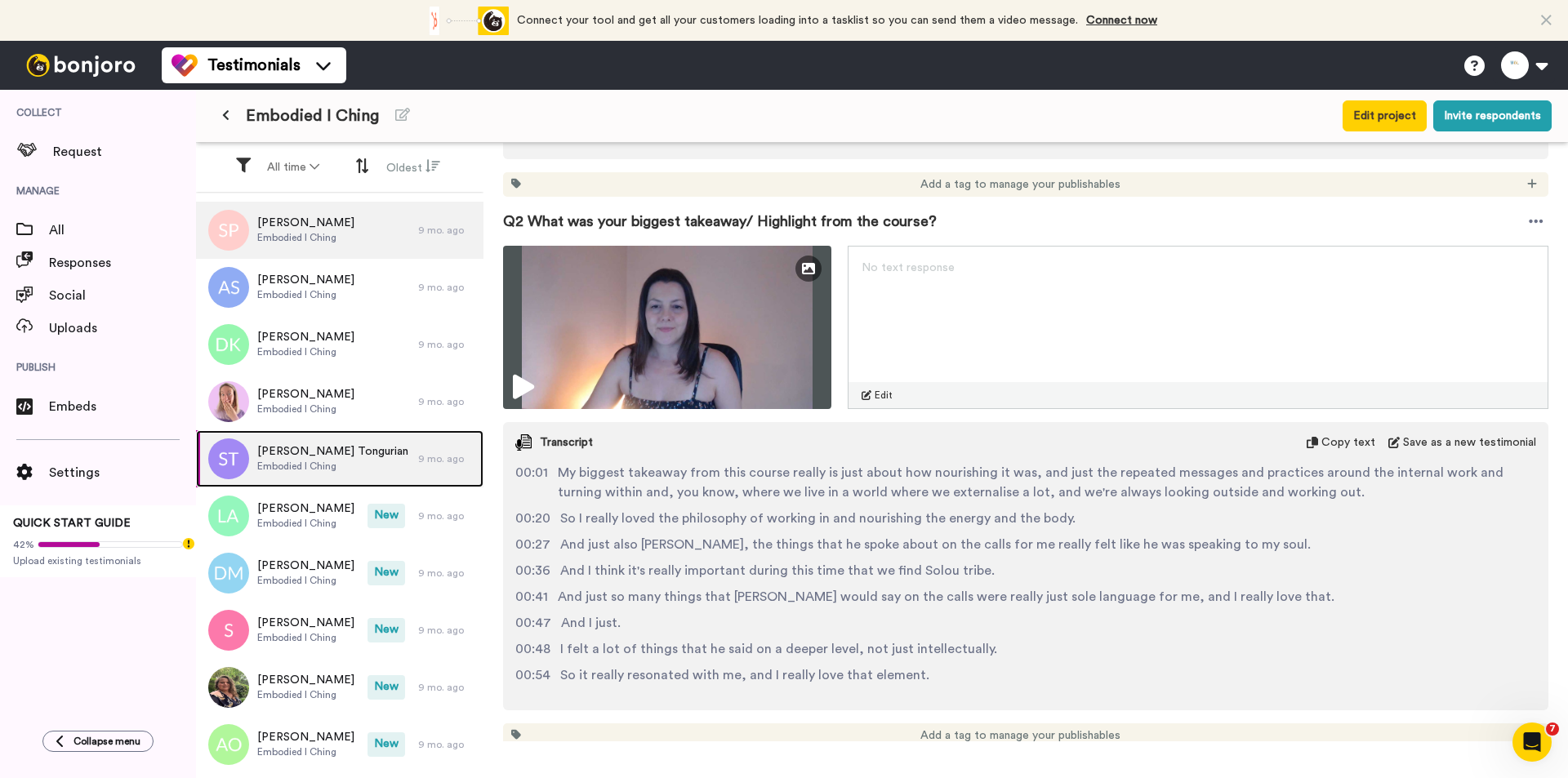
scroll to position [653, 0]
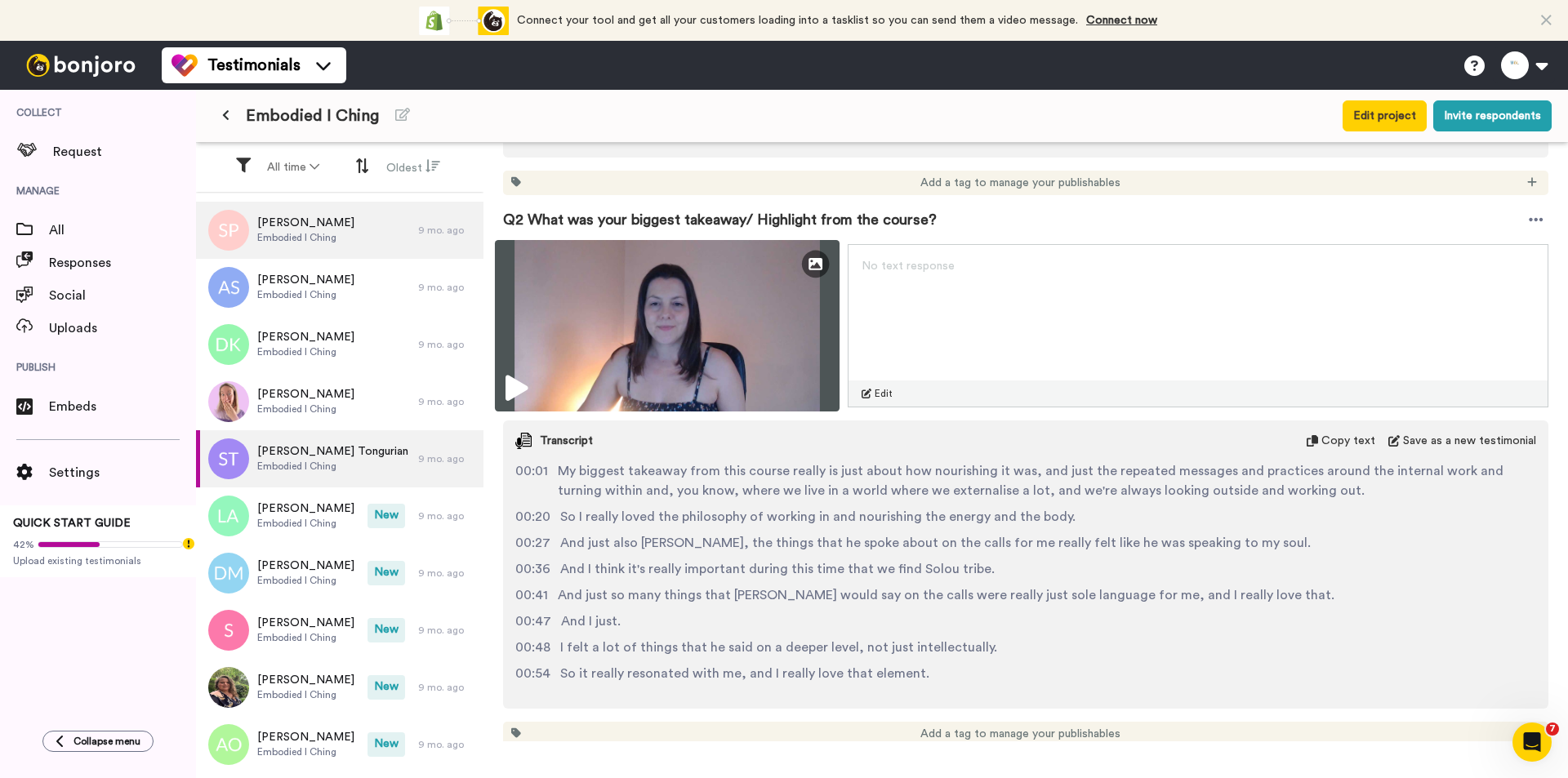
click at [695, 324] on img at bounding box center [667, 325] width 344 height 171
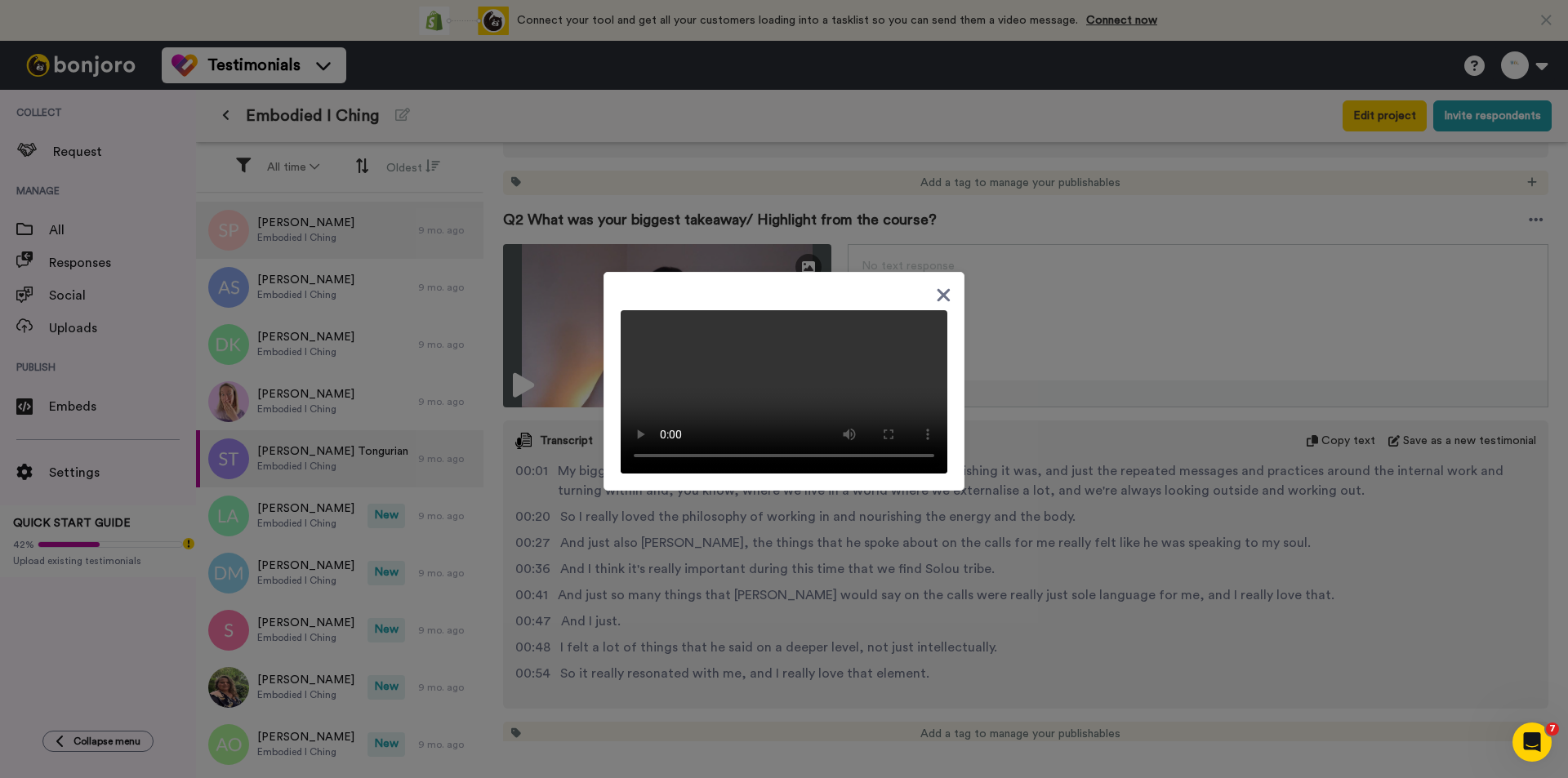
click at [744, 563] on div at bounding box center [784, 389] width 1568 height 778
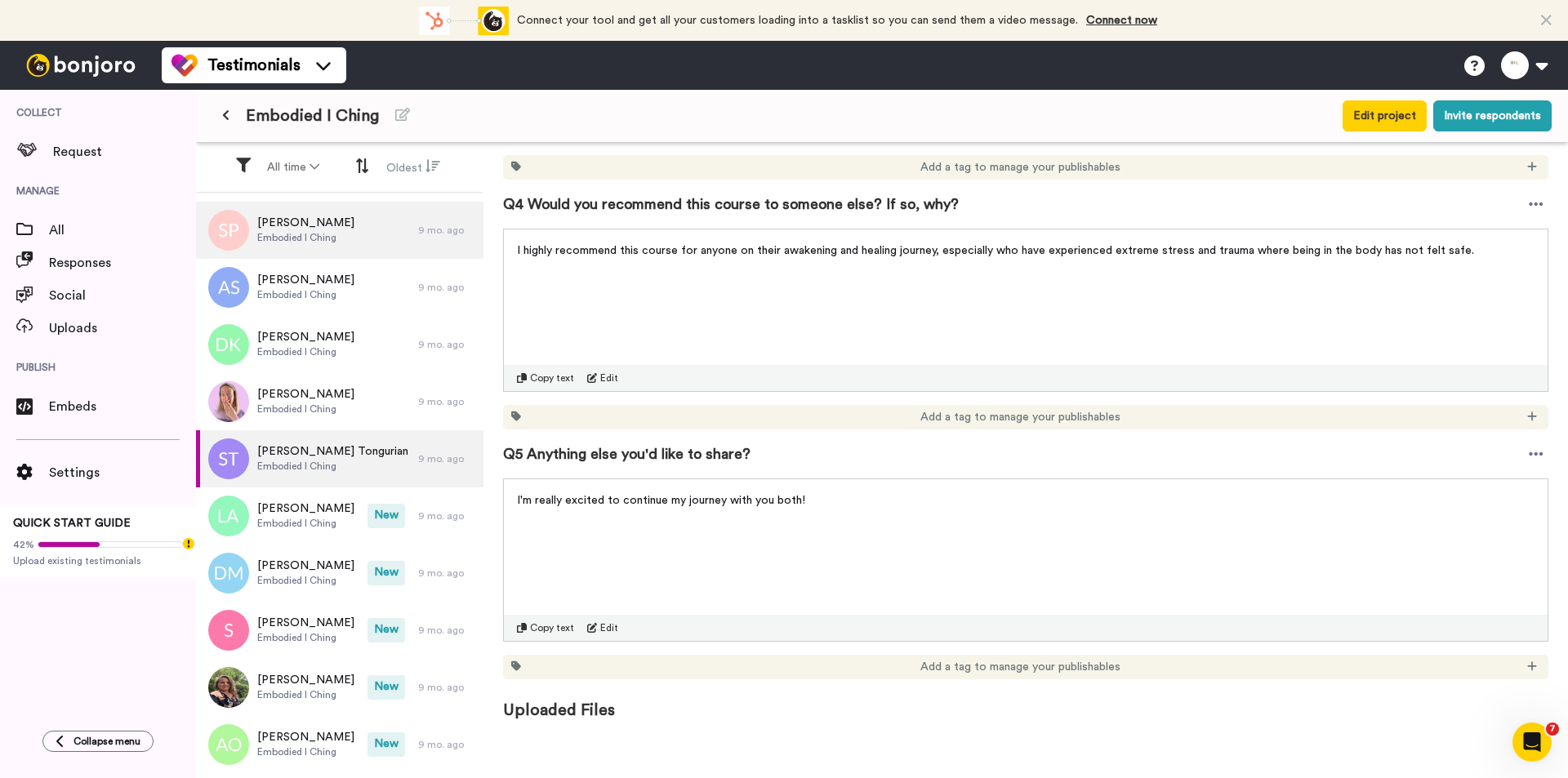
scroll to position [1225, 0]
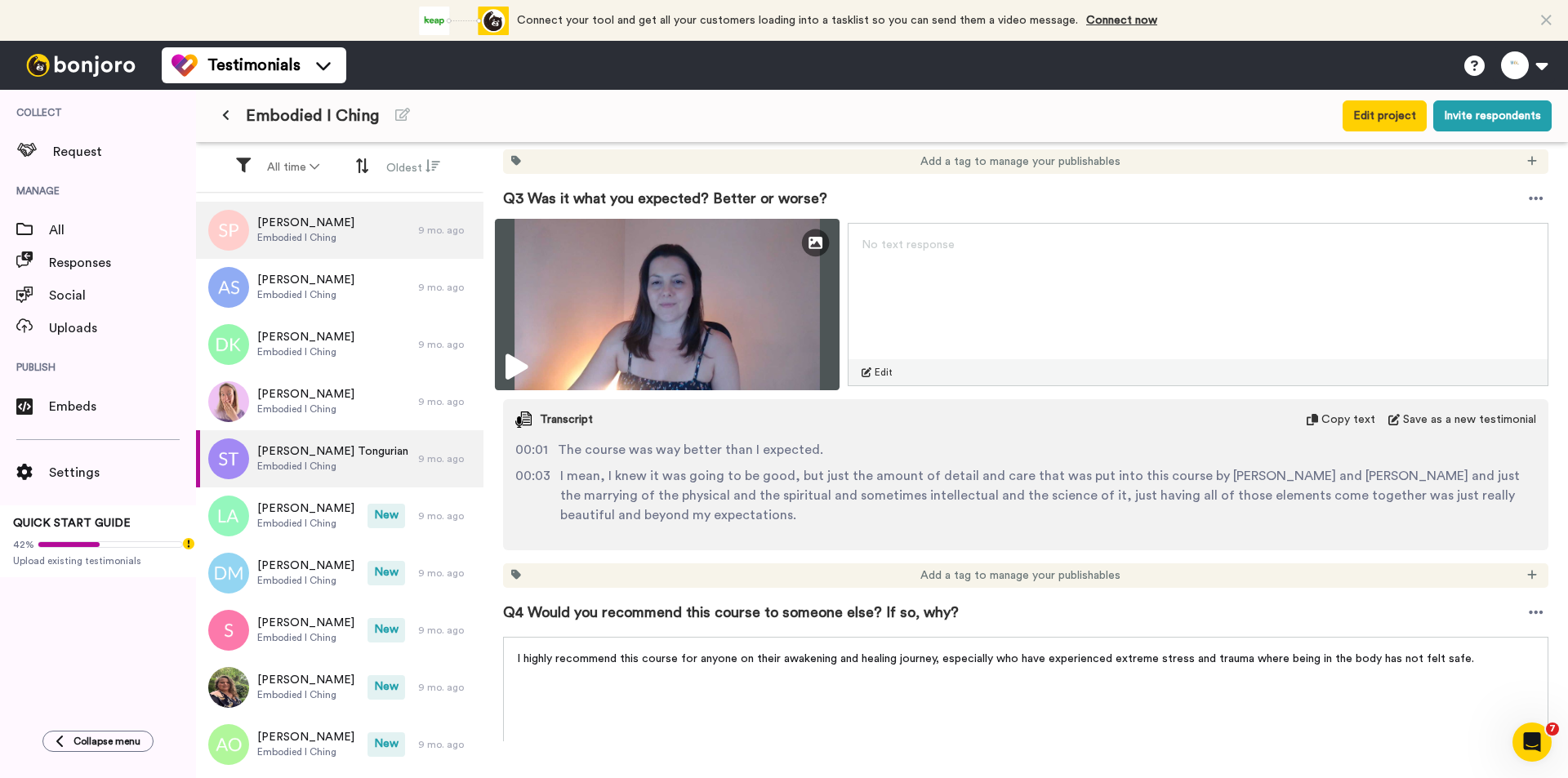
click at [724, 331] on img at bounding box center [667, 305] width 344 height 171
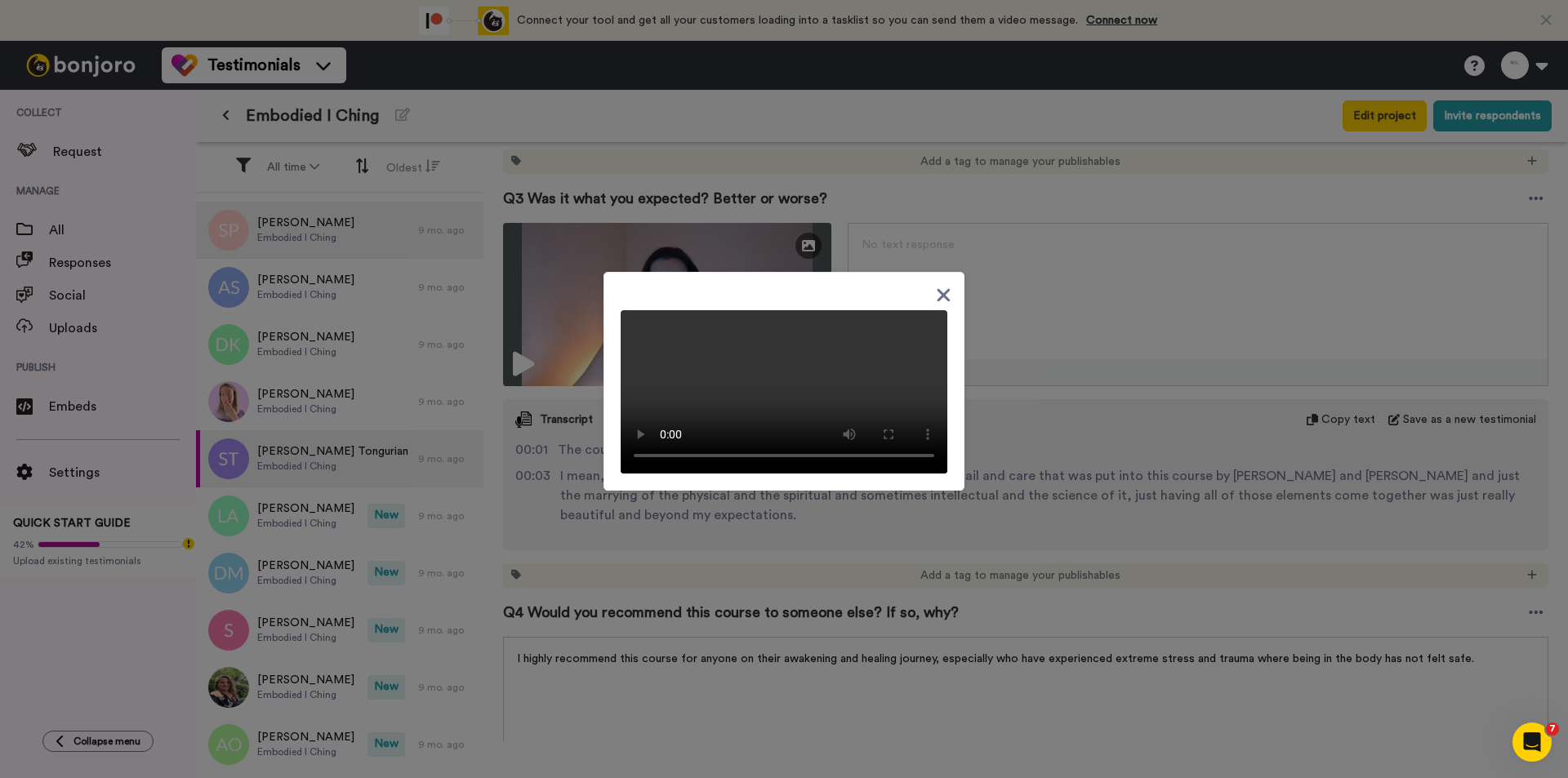
click at [342, 514] on div at bounding box center [784, 389] width 1568 height 778
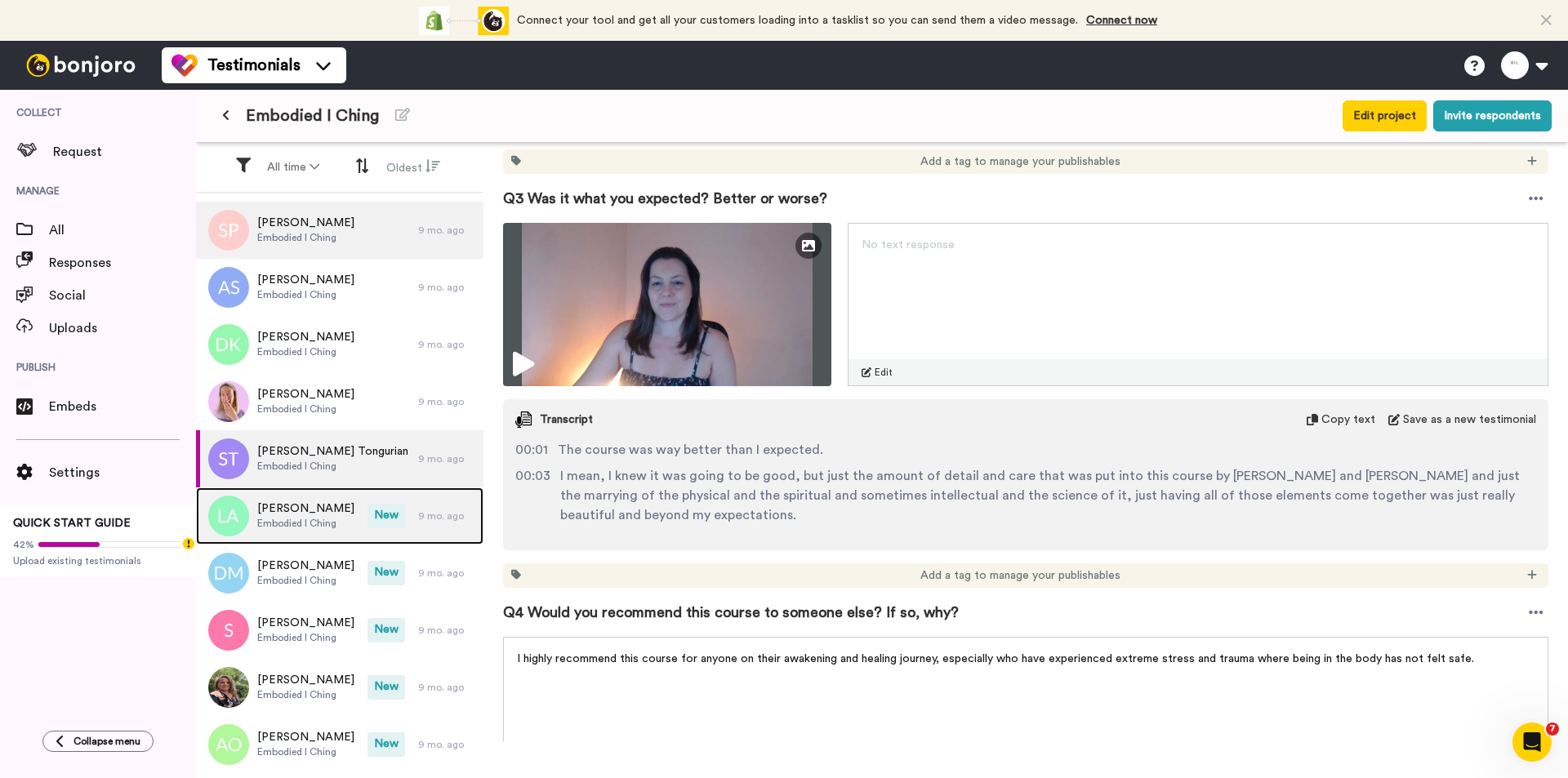
click at [329, 520] on span "Embodied I Ching" at bounding box center [305, 523] width 97 height 13
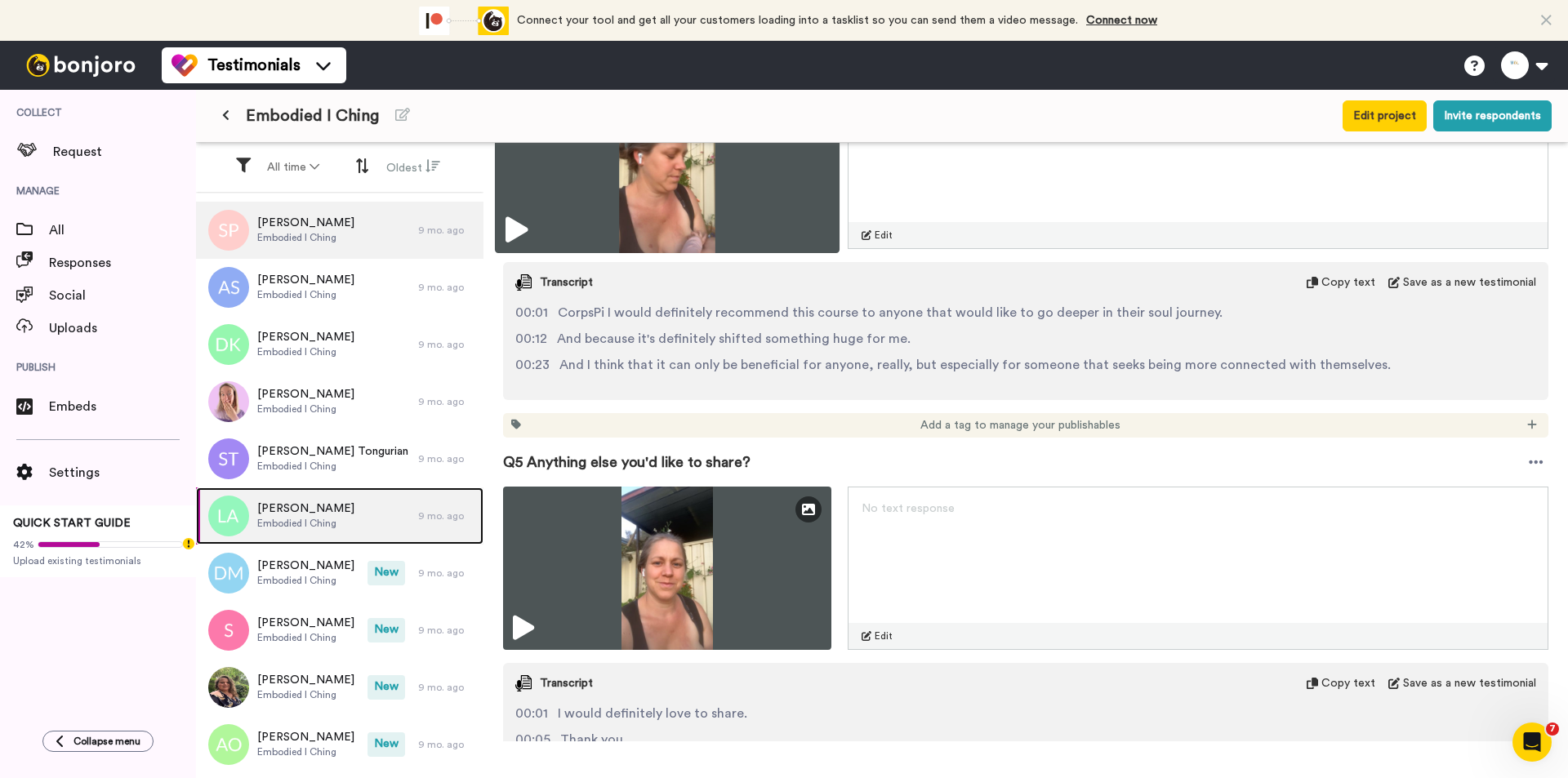
scroll to position [1469, 0]
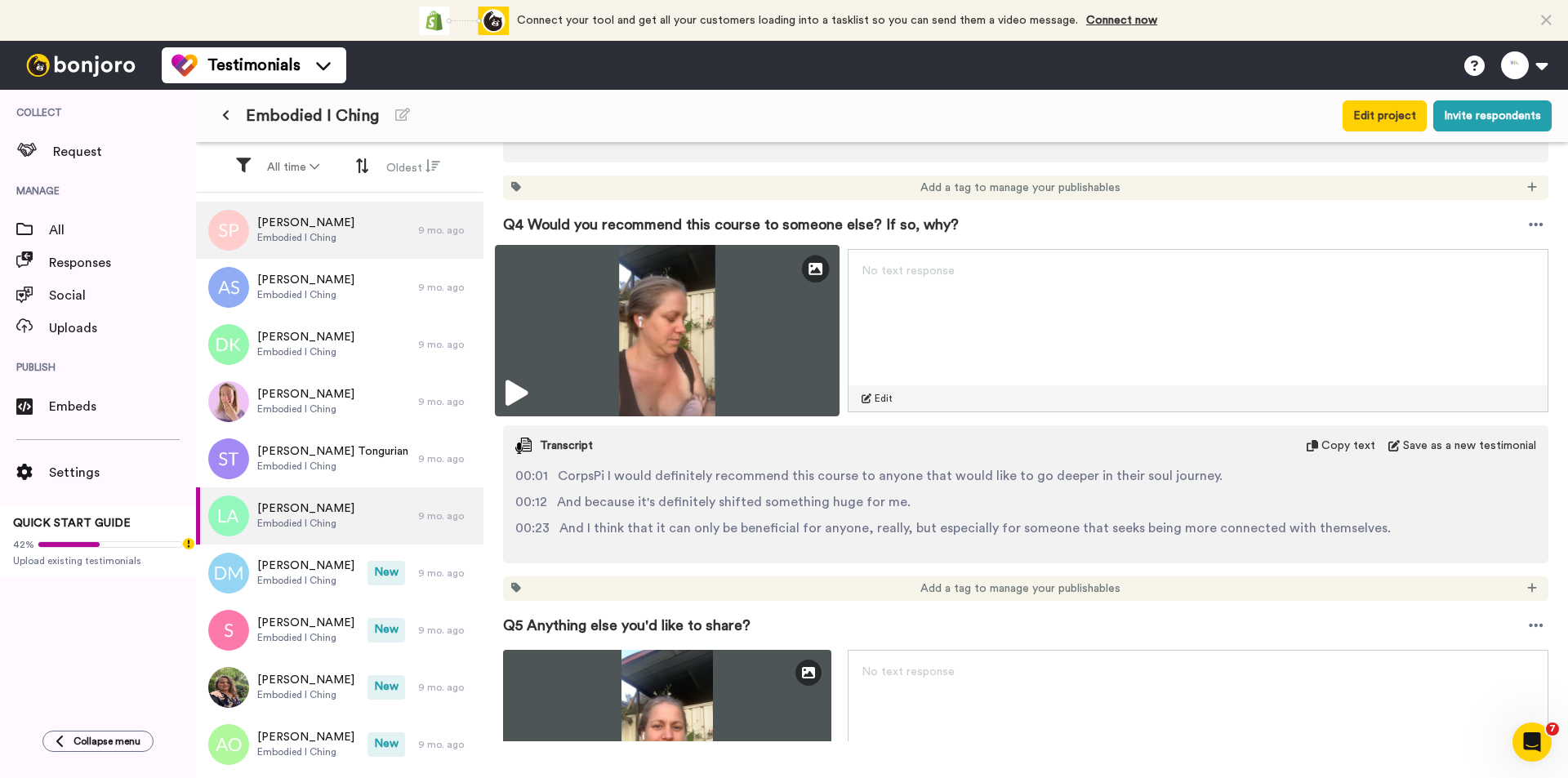
click at [712, 314] on img at bounding box center [667, 330] width 344 height 171
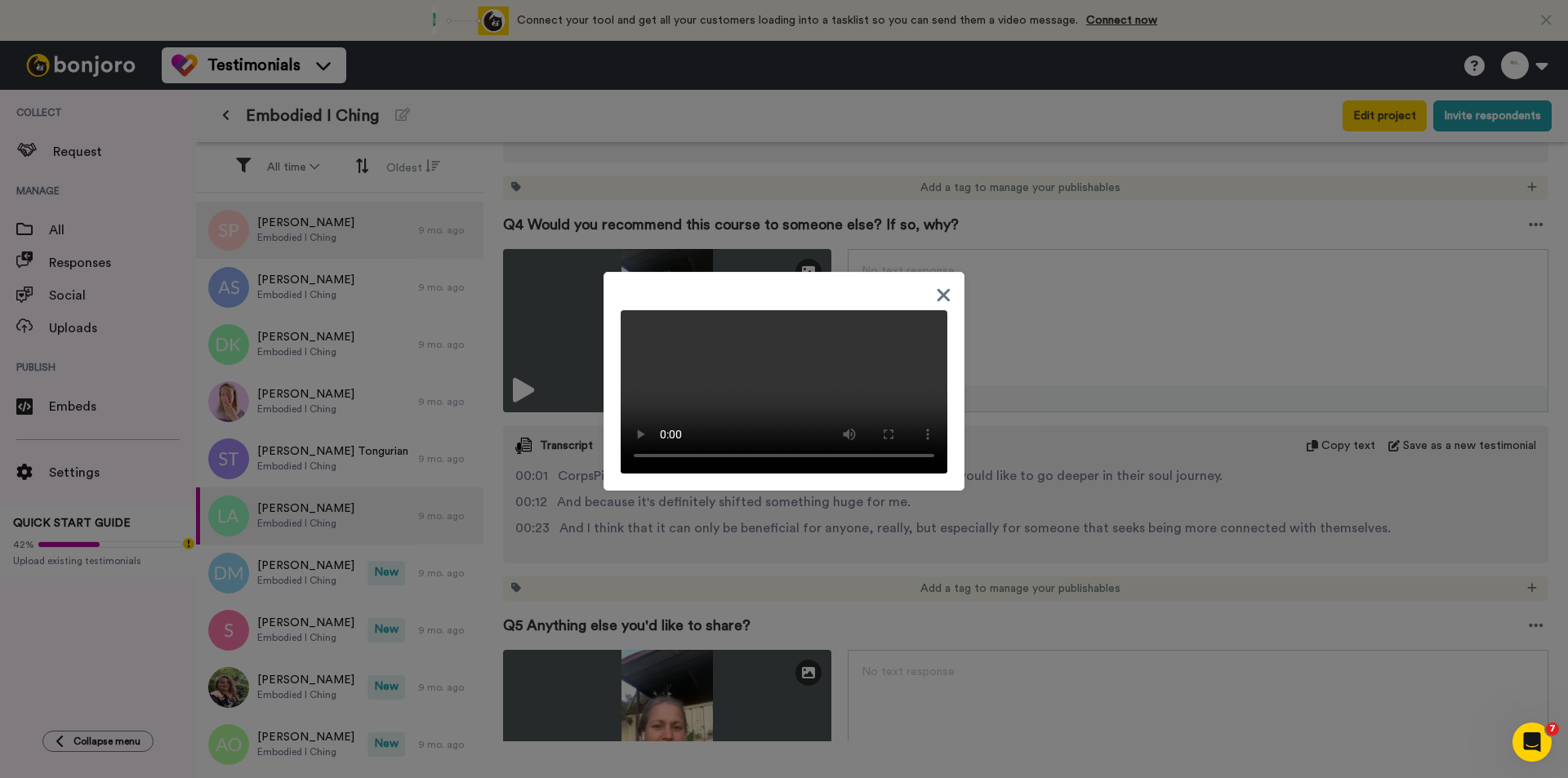
click at [992, 491] on div at bounding box center [784, 389] width 1568 height 778
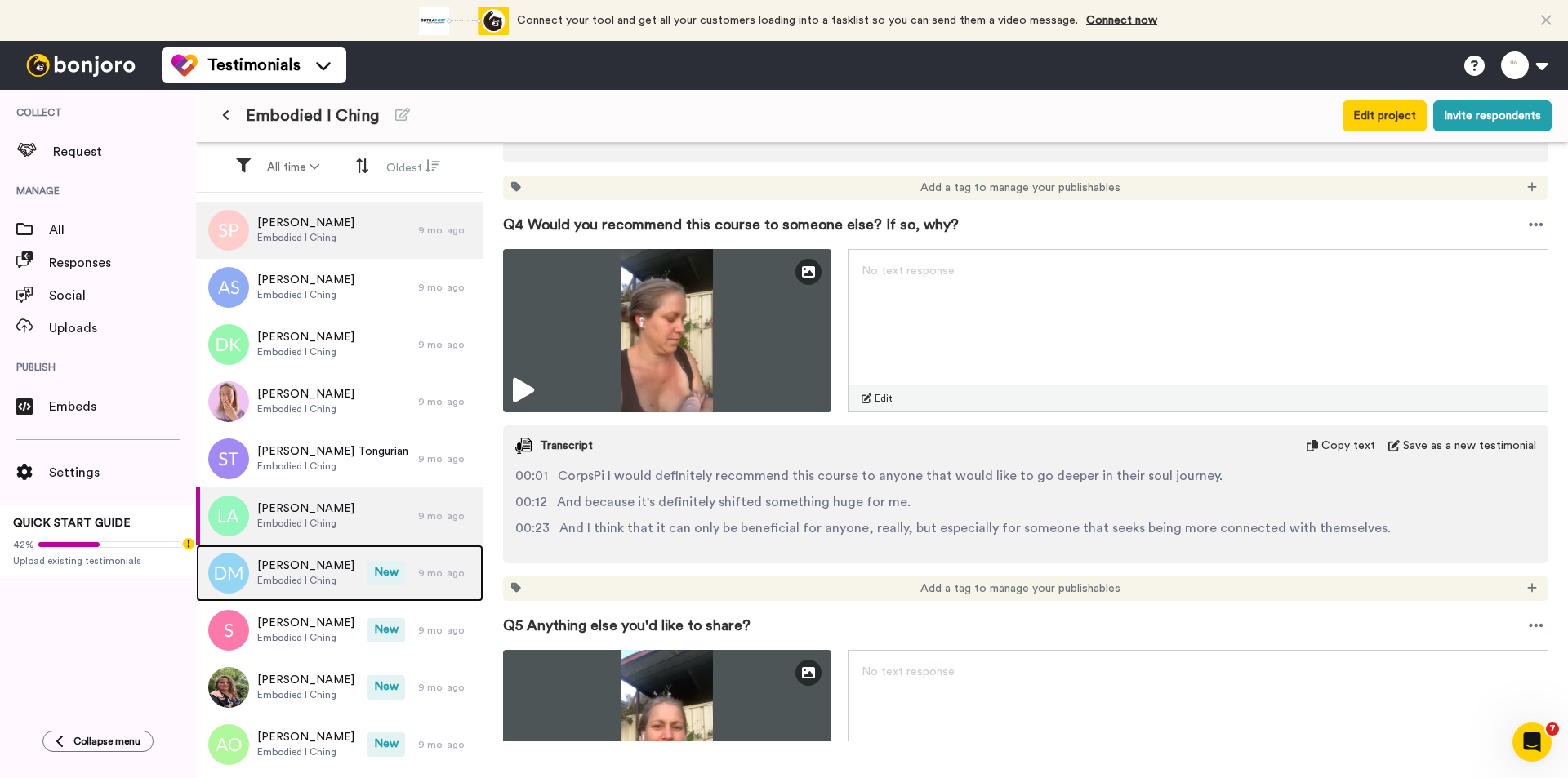
click at [339, 583] on span "Embodied I Ching" at bounding box center [305, 579] width 97 height 13
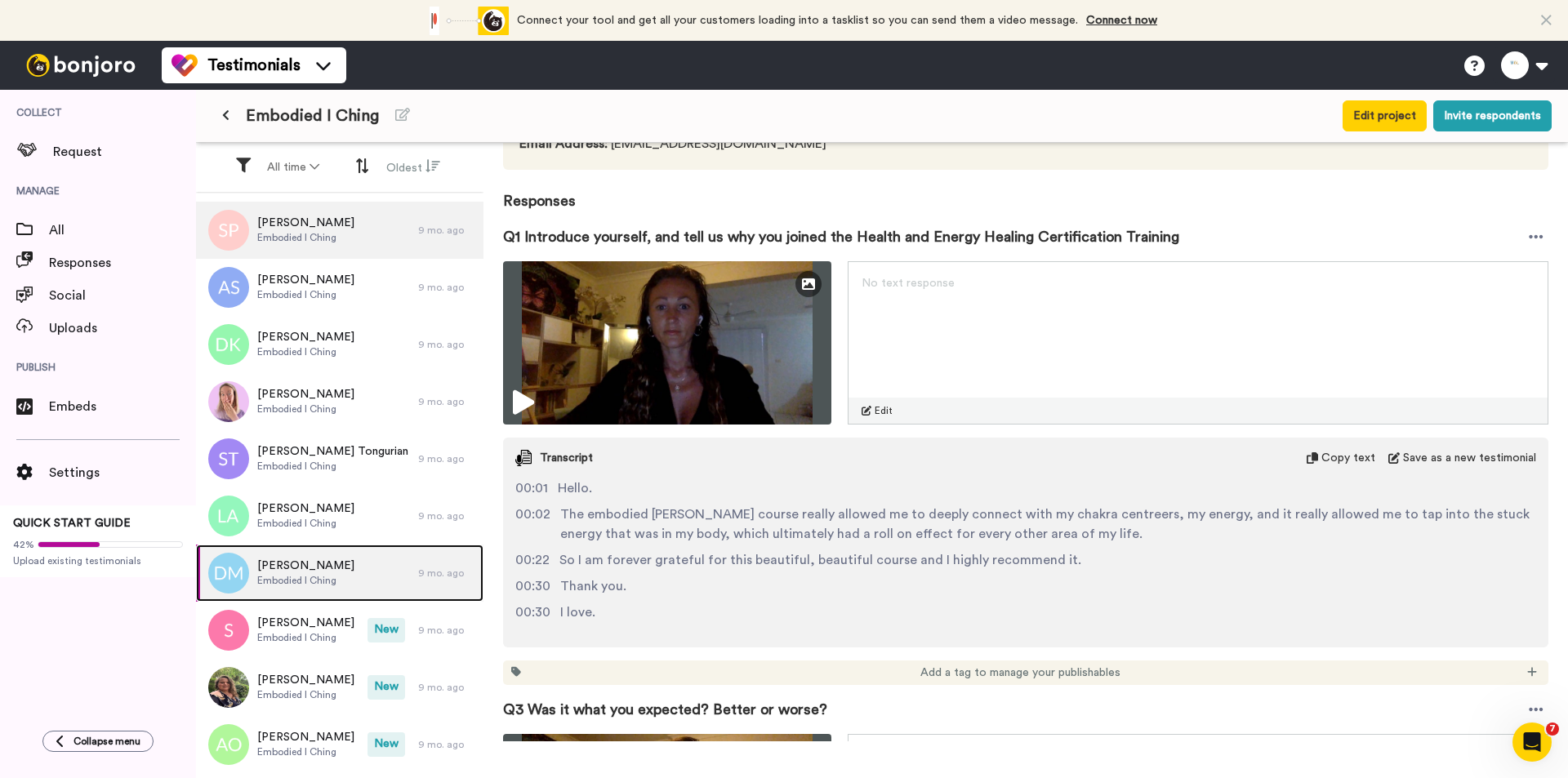
scroll to position [326, 0]
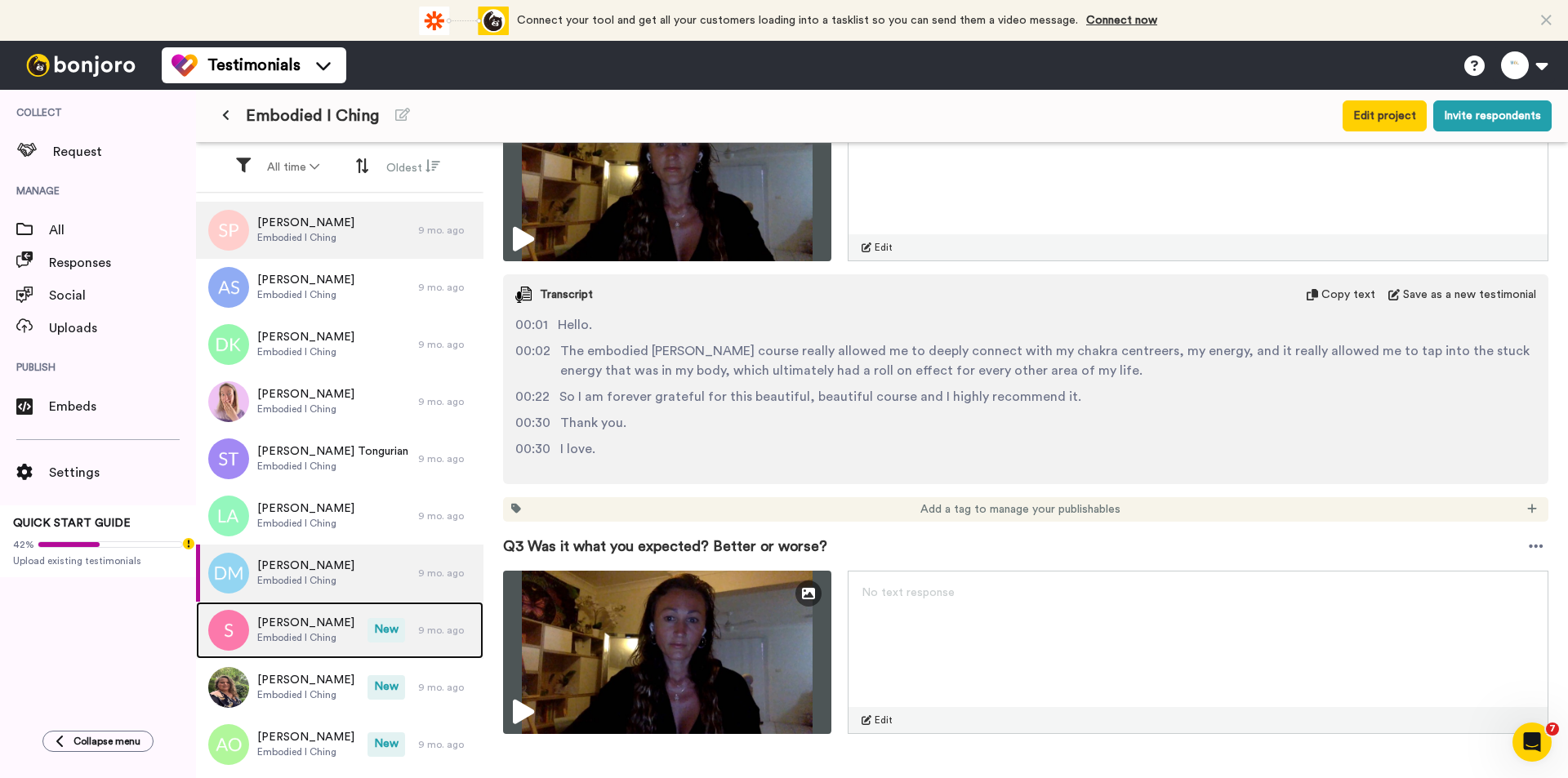
click at [320, 621] on span "[PERSON_NAME]" at bounding box center [305, 622] width 97 height 16
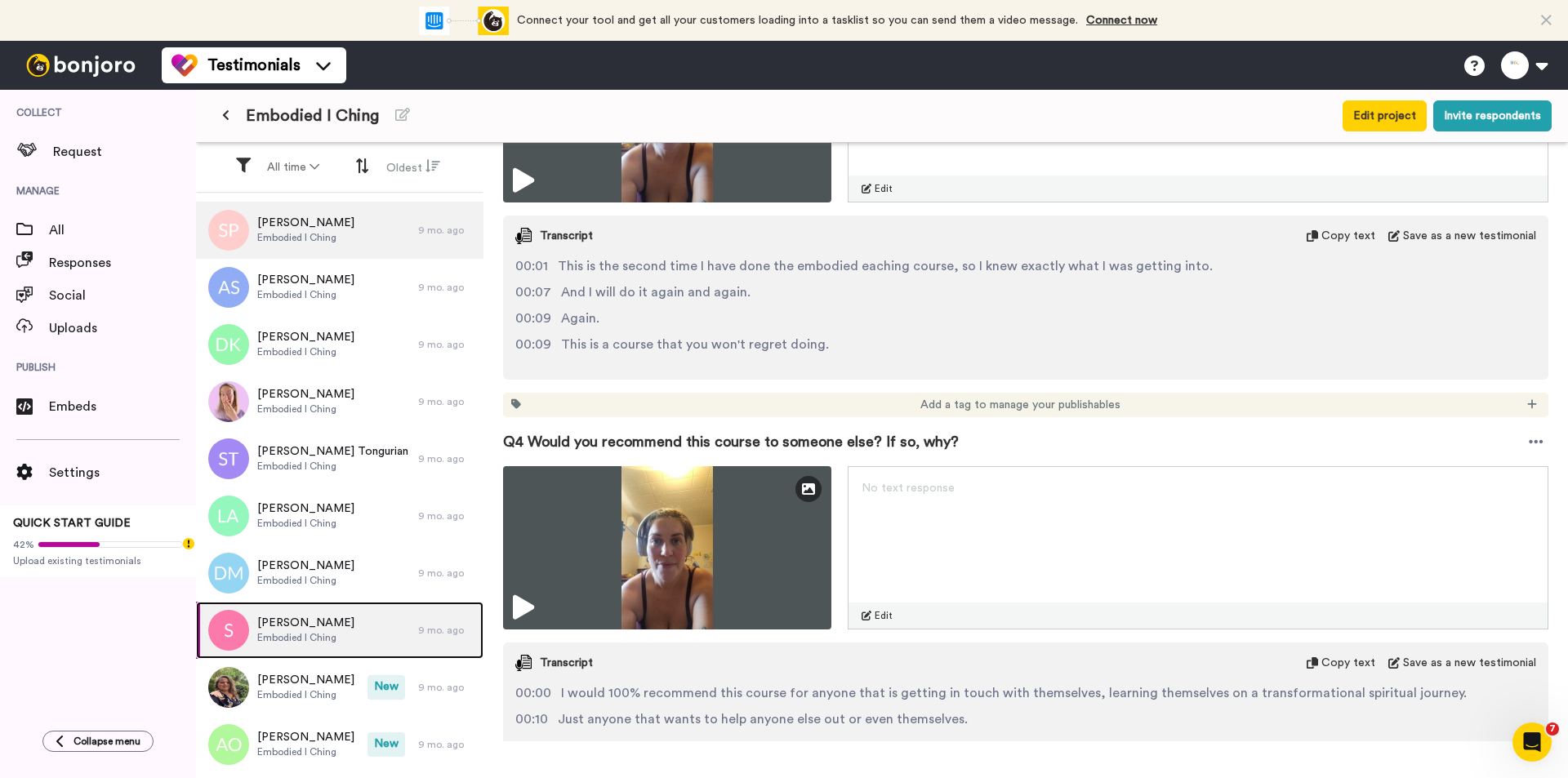
scroll to position [1224, 0]
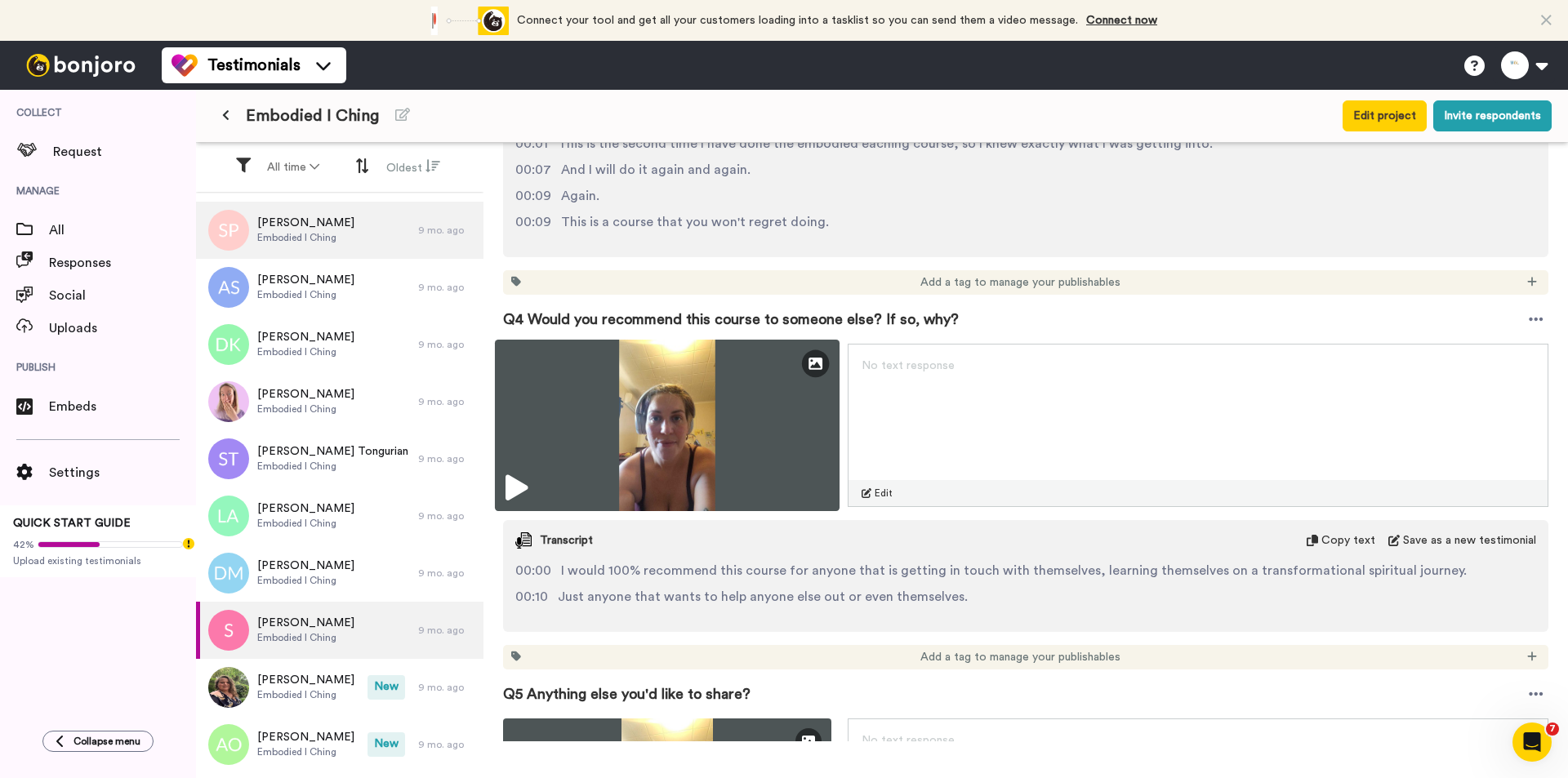
click at [732, 423] on img at bounding box center [667, 425] width 344 height 171
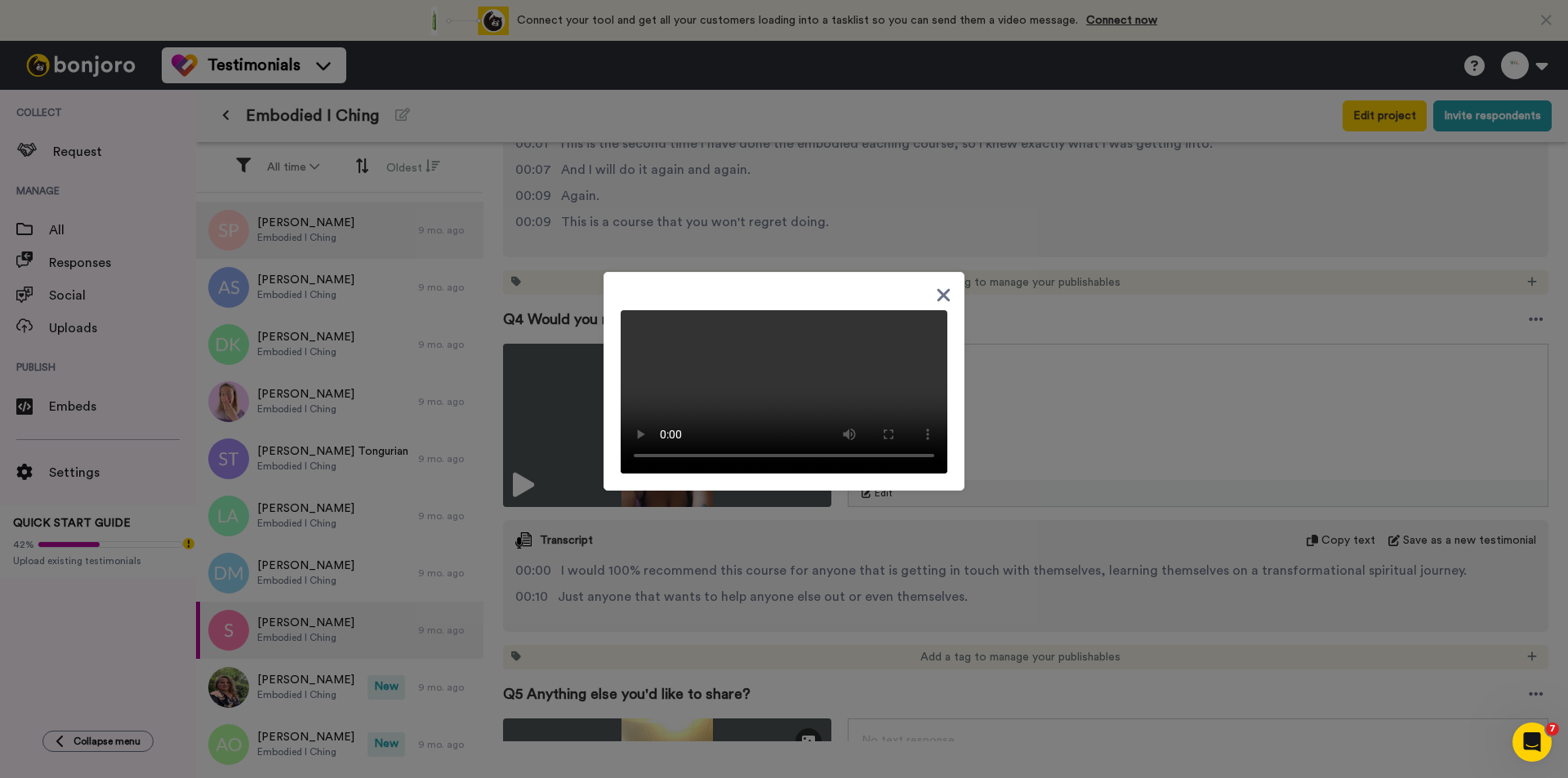
click at [992, 536] on div at bounding box center [784, 389] width 1568 height 778
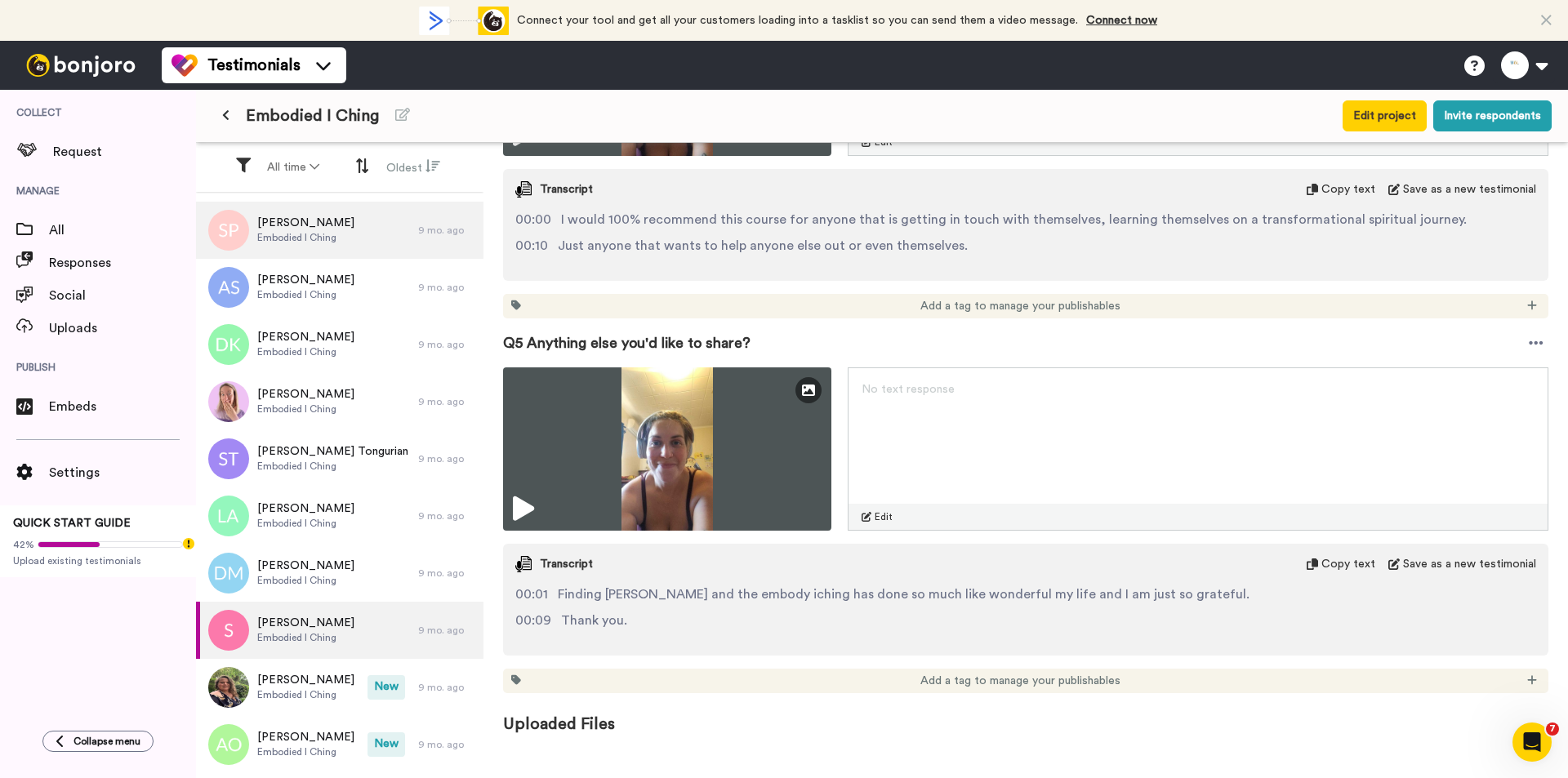
scroll to position [1589, 0]
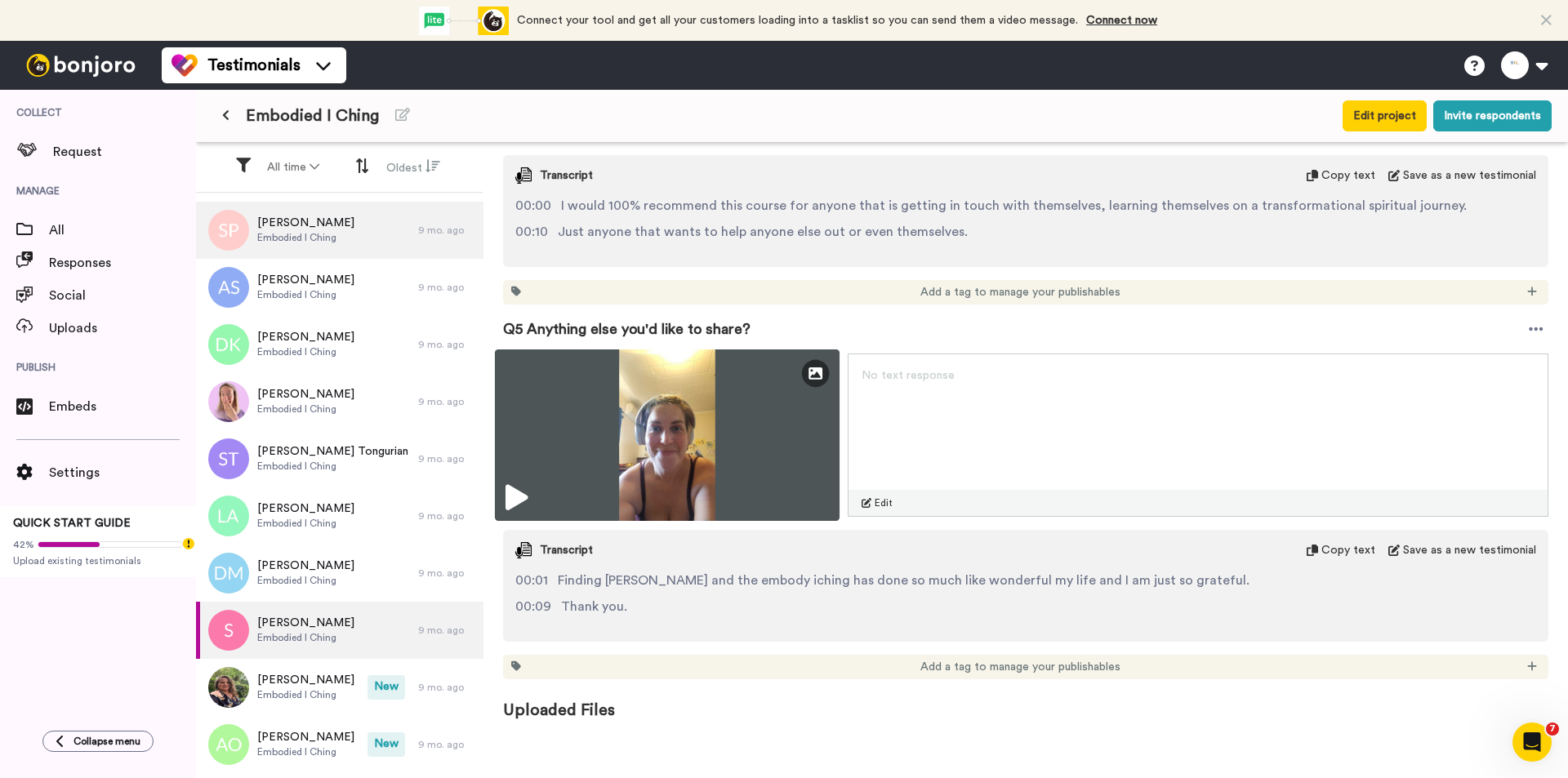
click at [656, 444] on img at bounding box center [667, 435] width 344 height 171
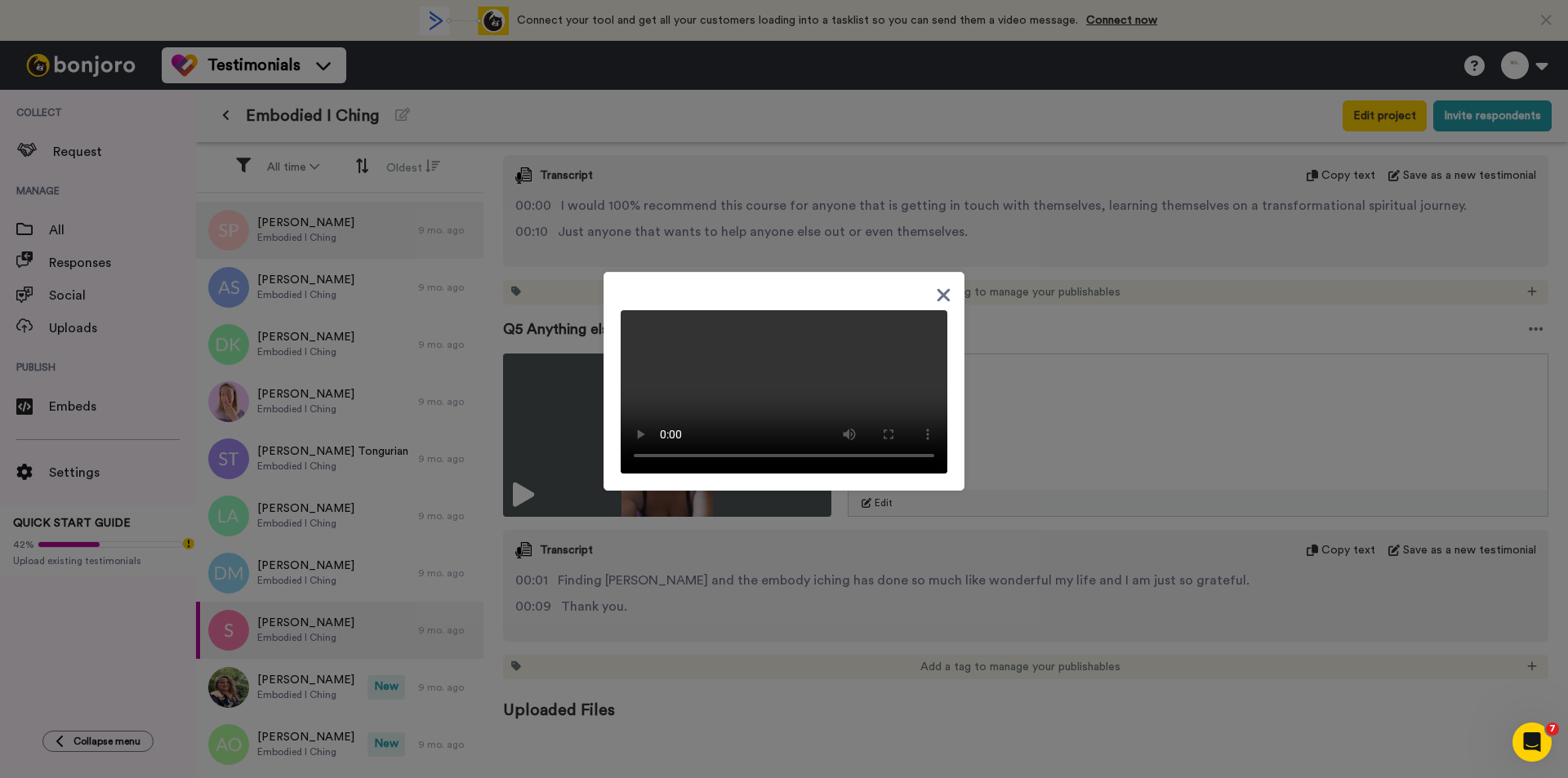
click at [341, 629] on div at bounding box center [784, 389] width 1568 height 778
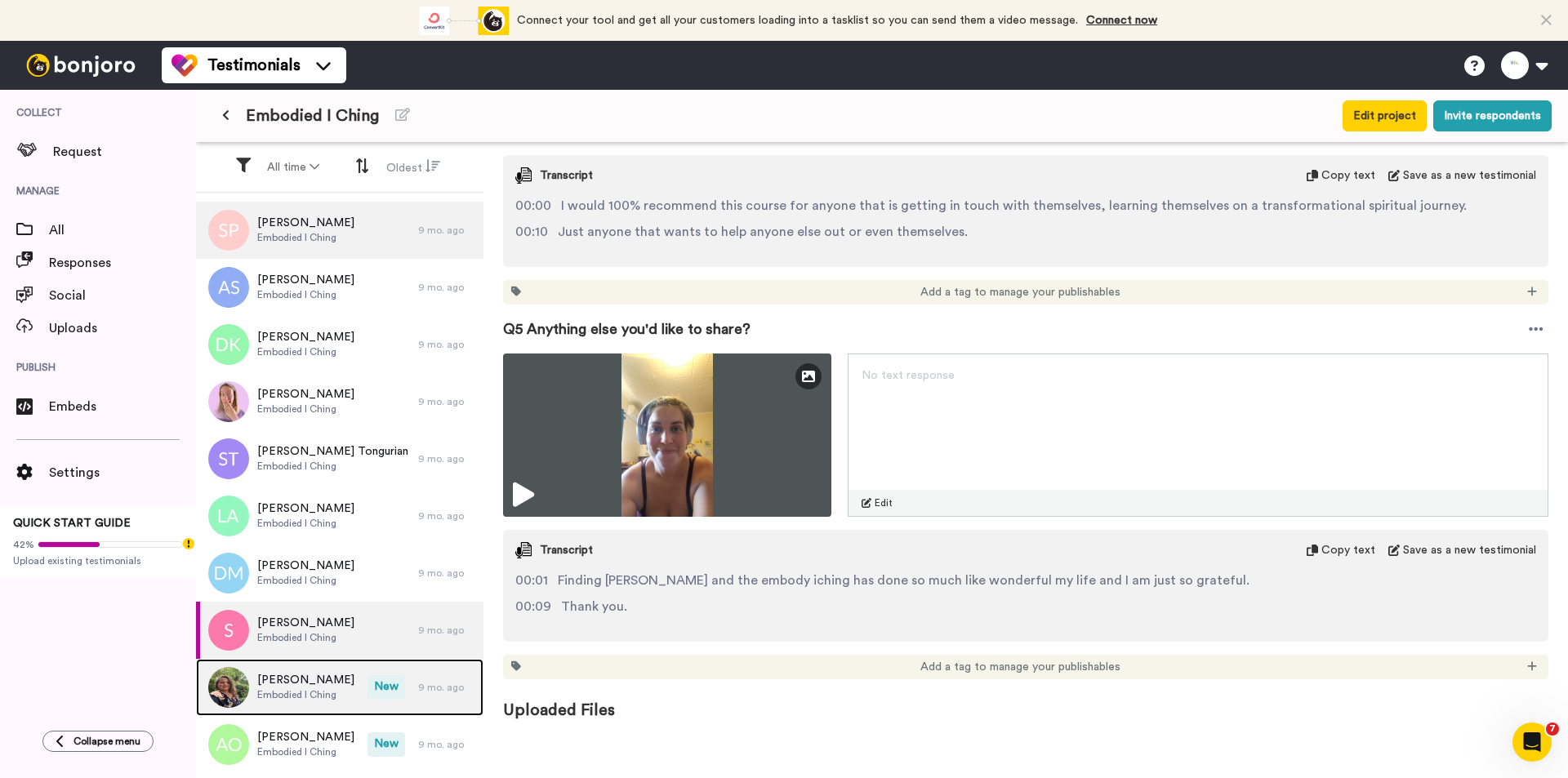
click at [318, 629] on span "[PERSON_NAME]" at bounding box center [305, 680] width 97 height 16
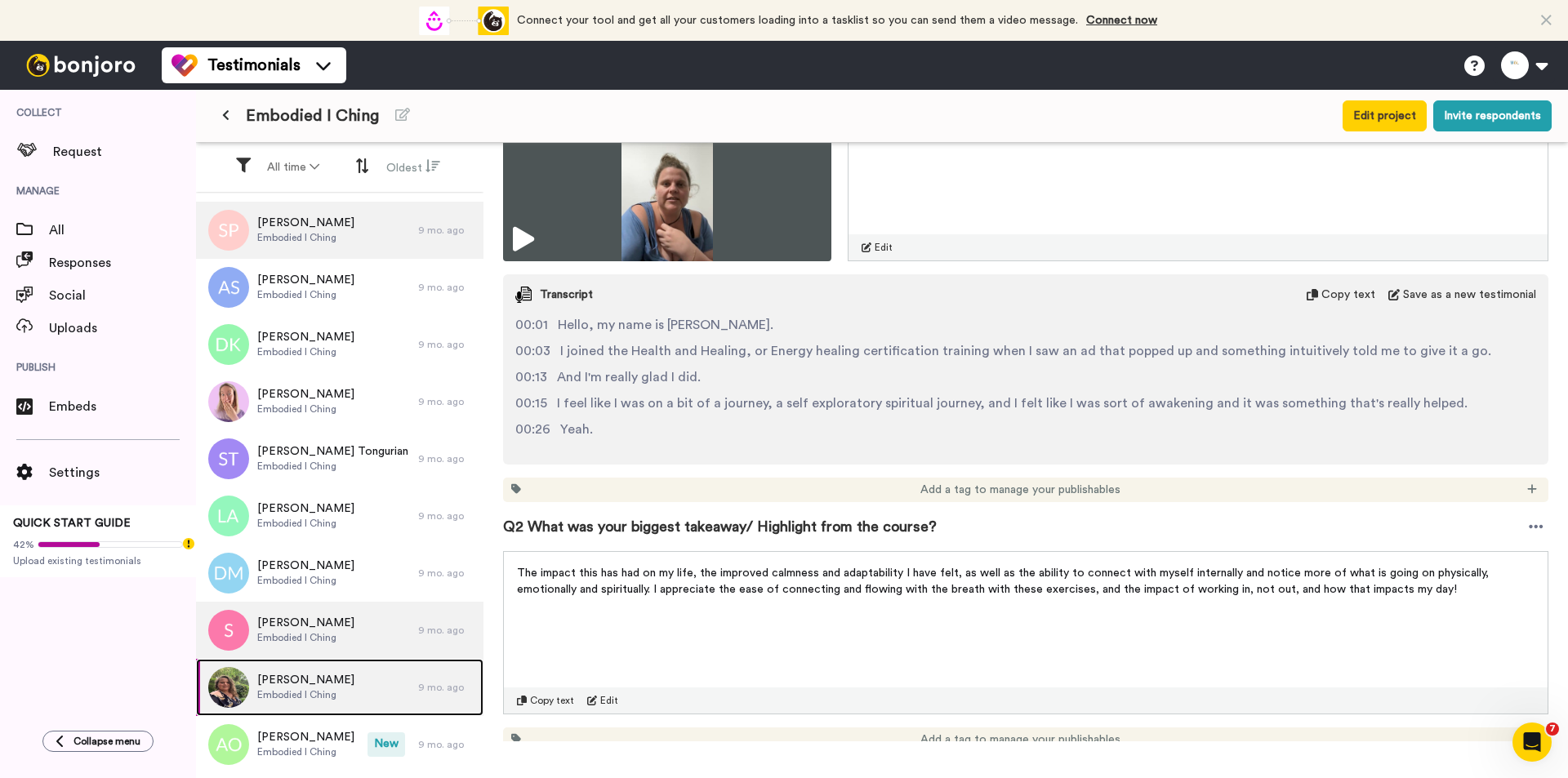
scroll to position [1551, 0]
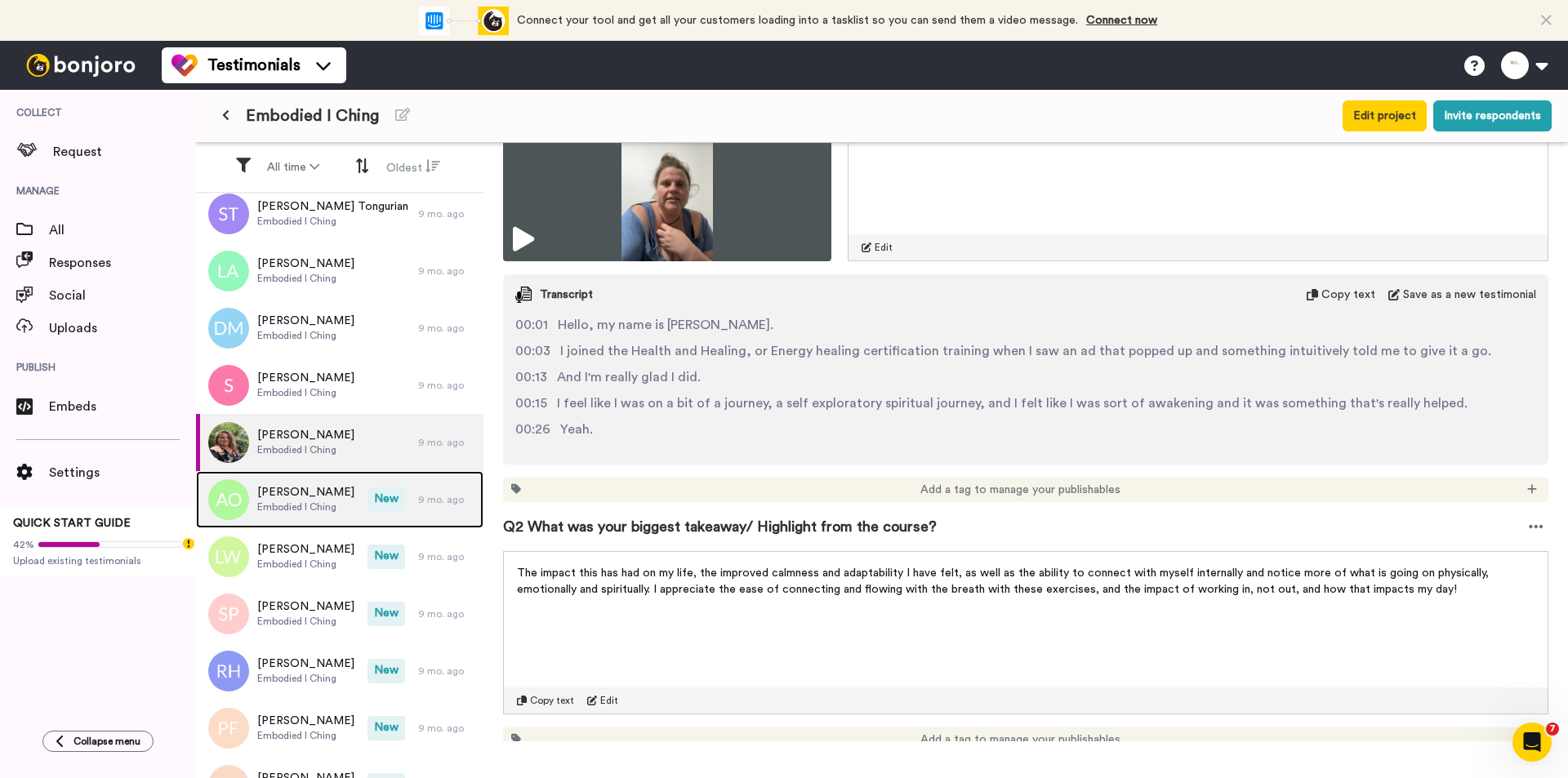
click at [317, 497] on span "[PERSON_NAME]" at bounding box center [305, 491] width 97 height 16
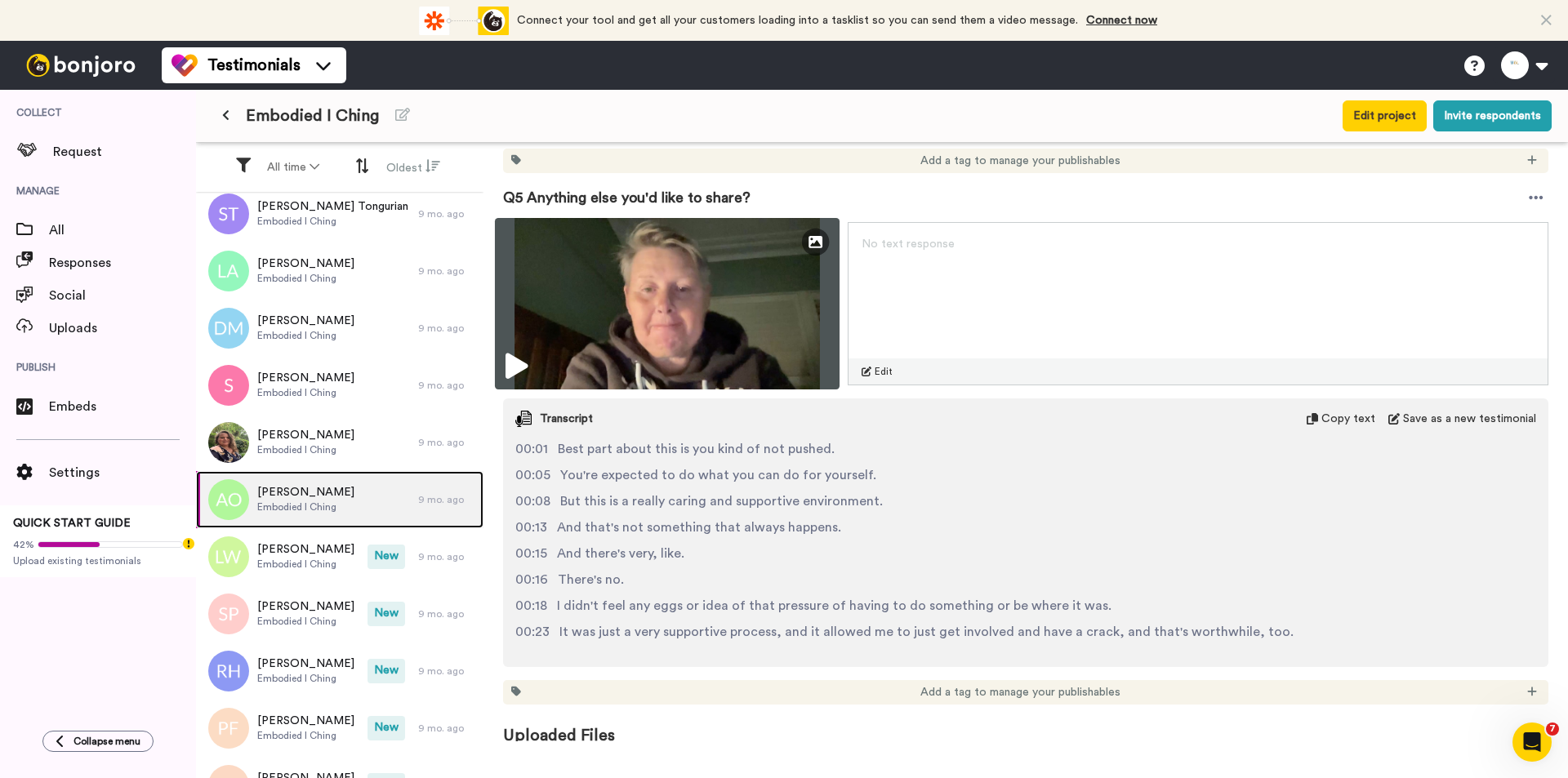
scroll to position [2112, 0]
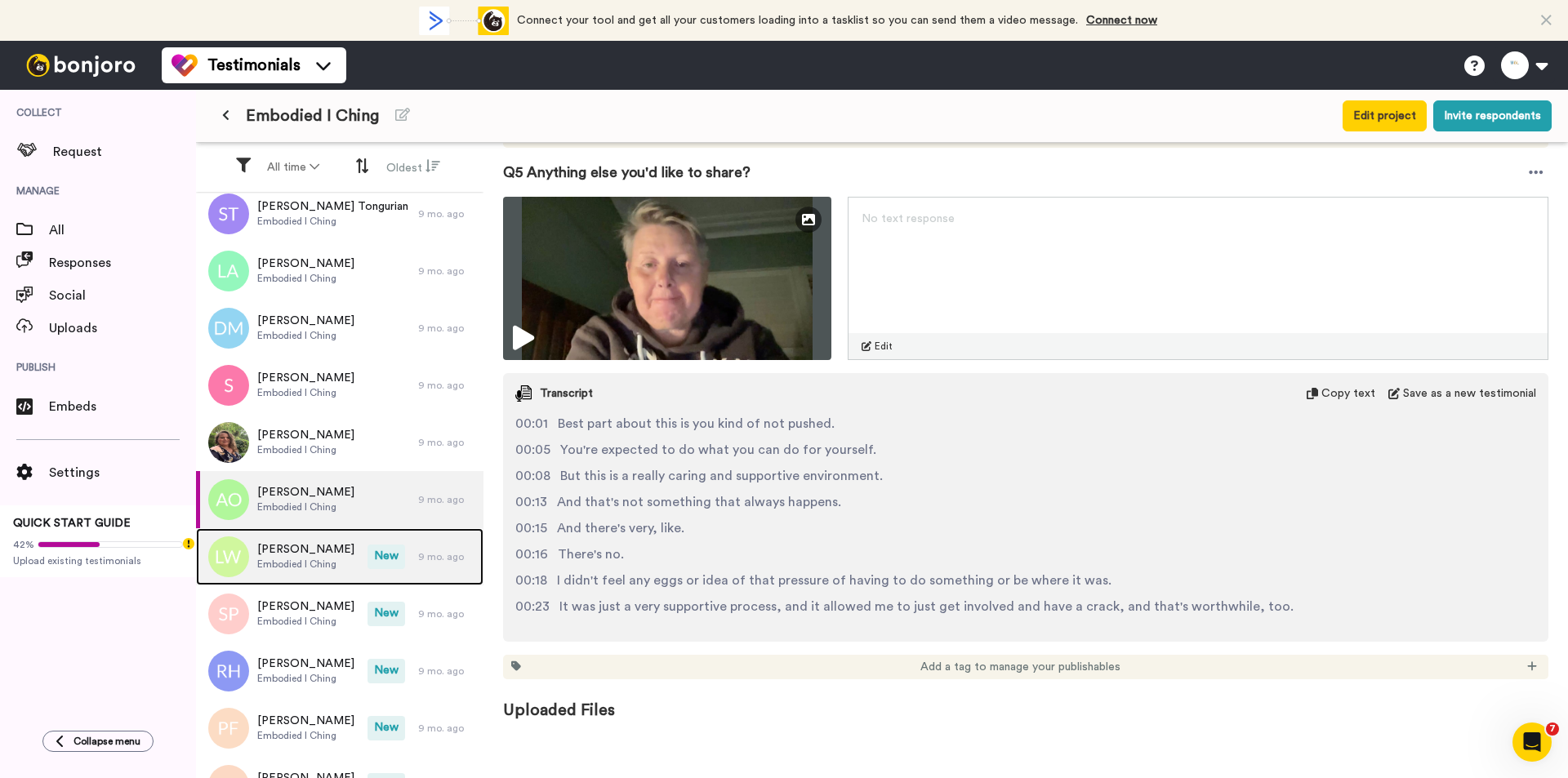
click at [325, 537] on div "[PERSON_NAME] Embodied I Ching" at bounding box center [282, 556] width 171 height 57
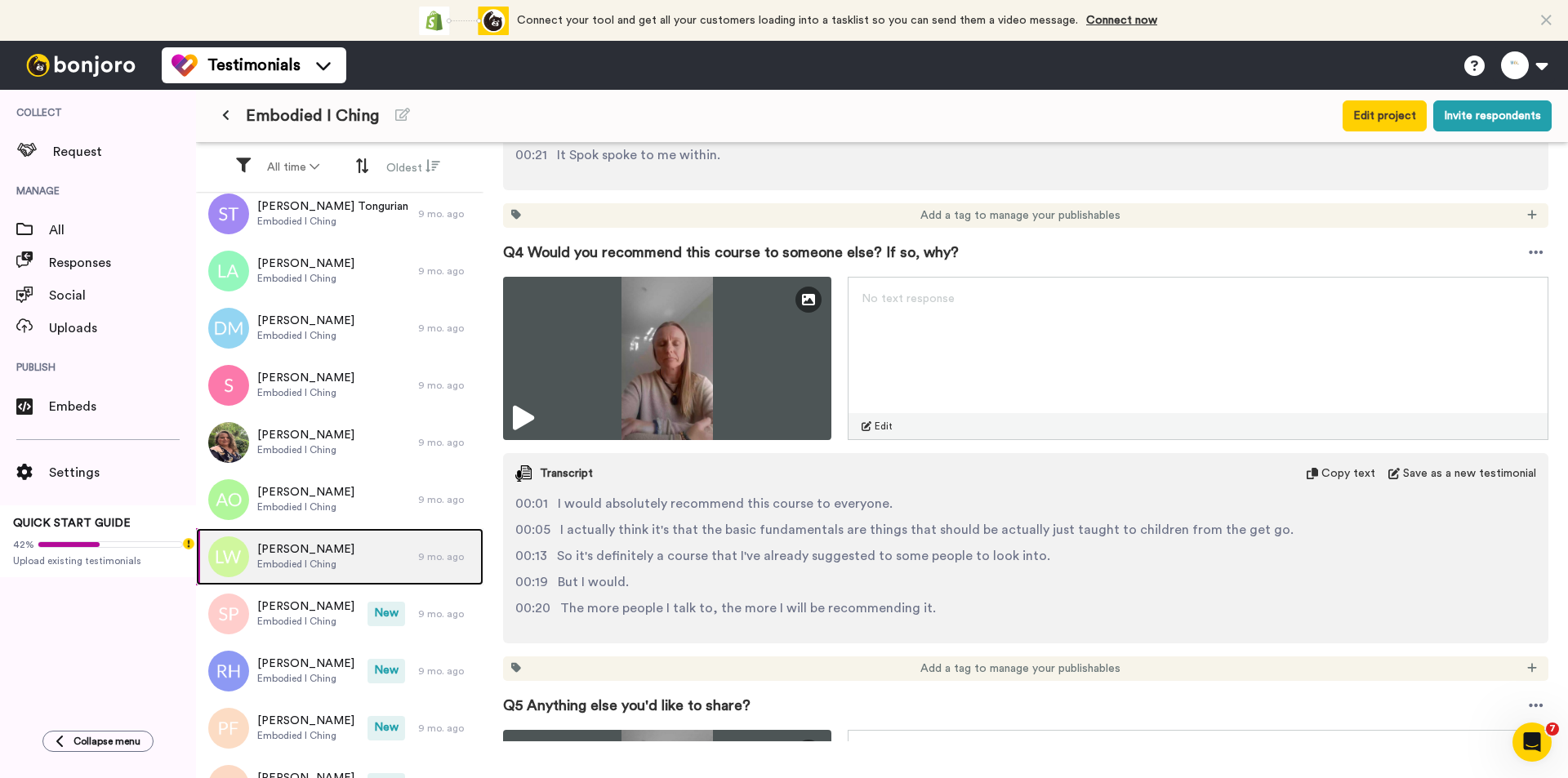
scroll to position [979, 0]
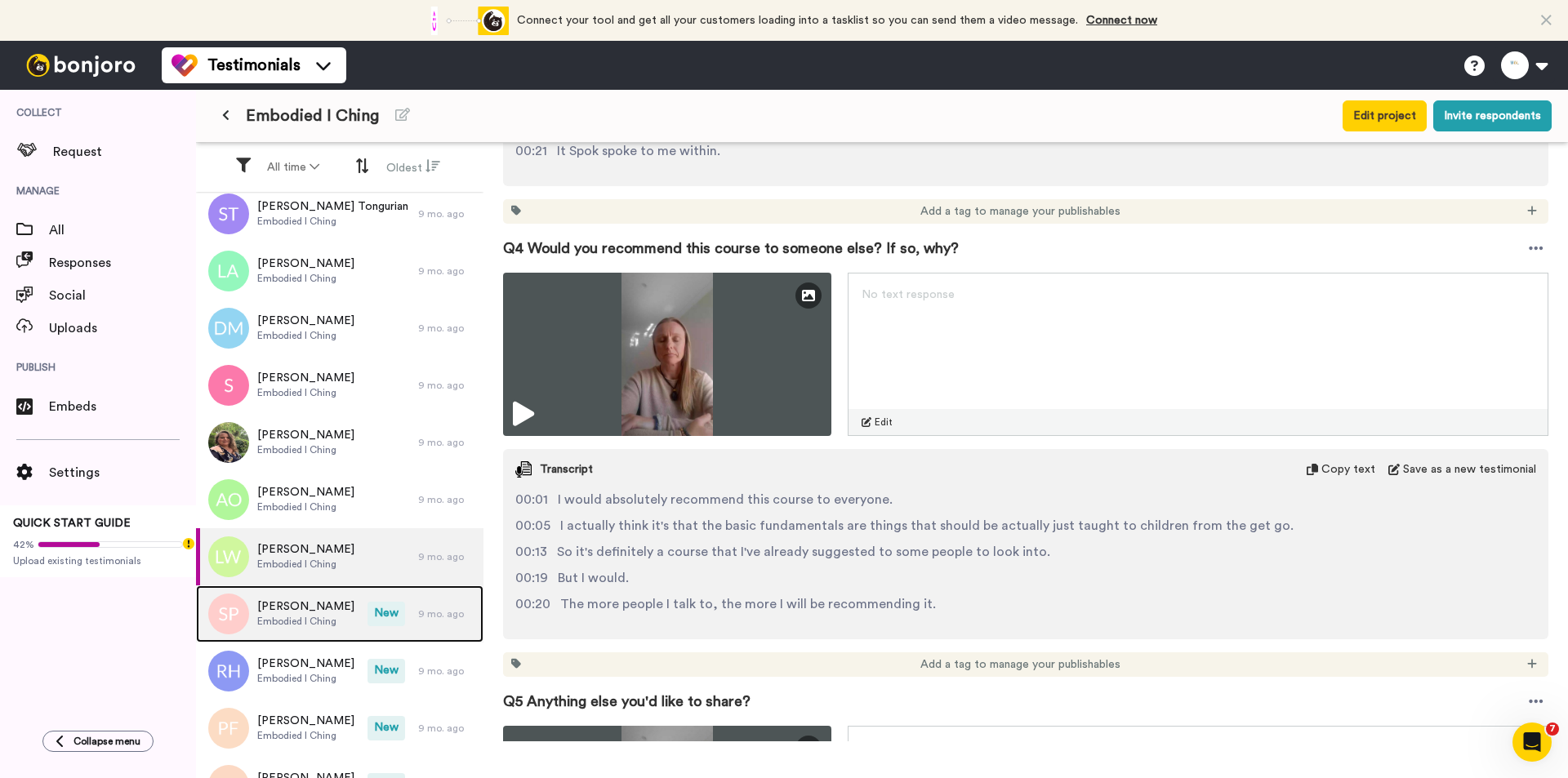
click at [289, 608] on span "[PERSON_NAME]" at bounding box center [305, 606] width 97 height 16
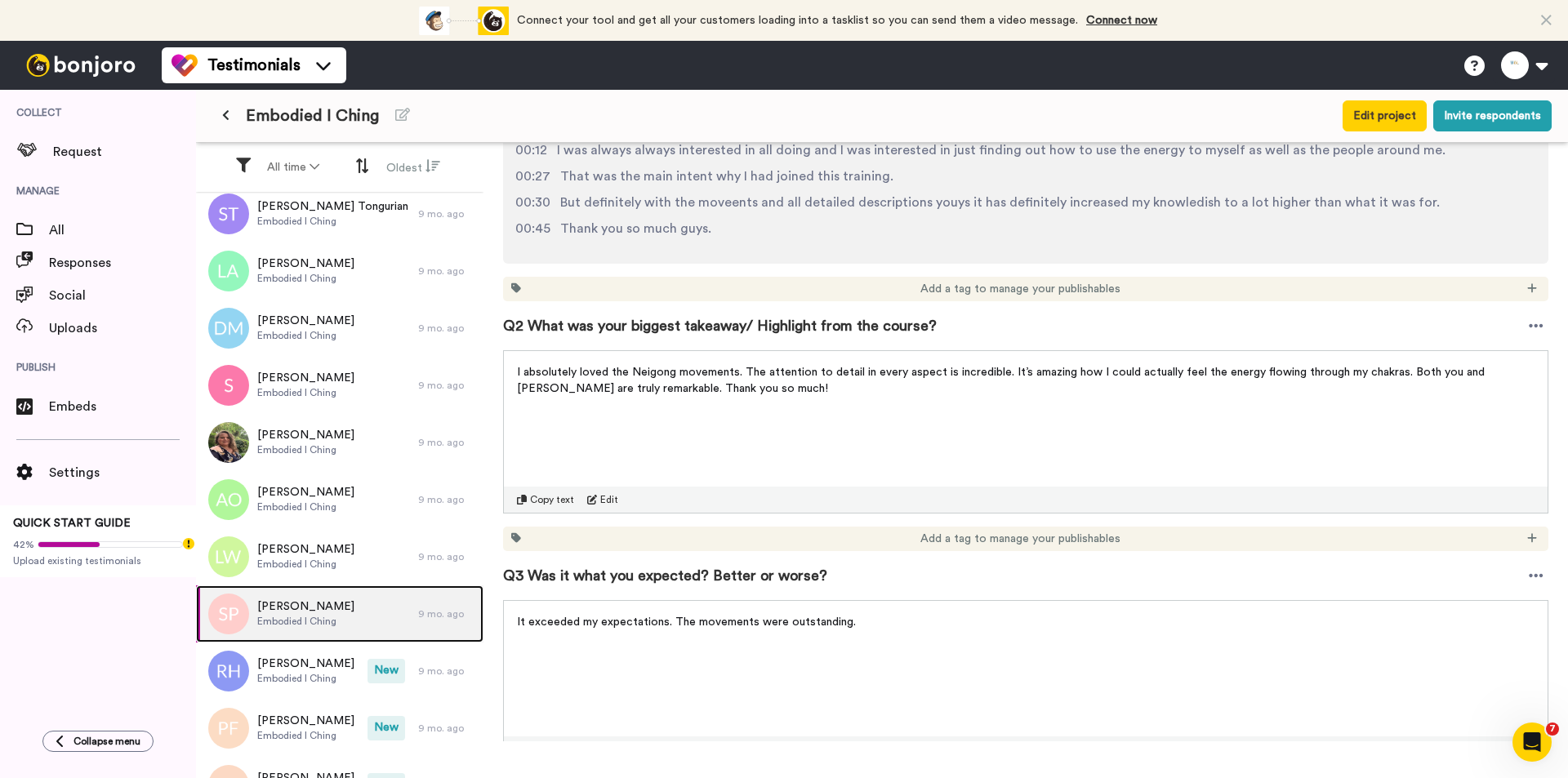
scroll to position [734, 0]
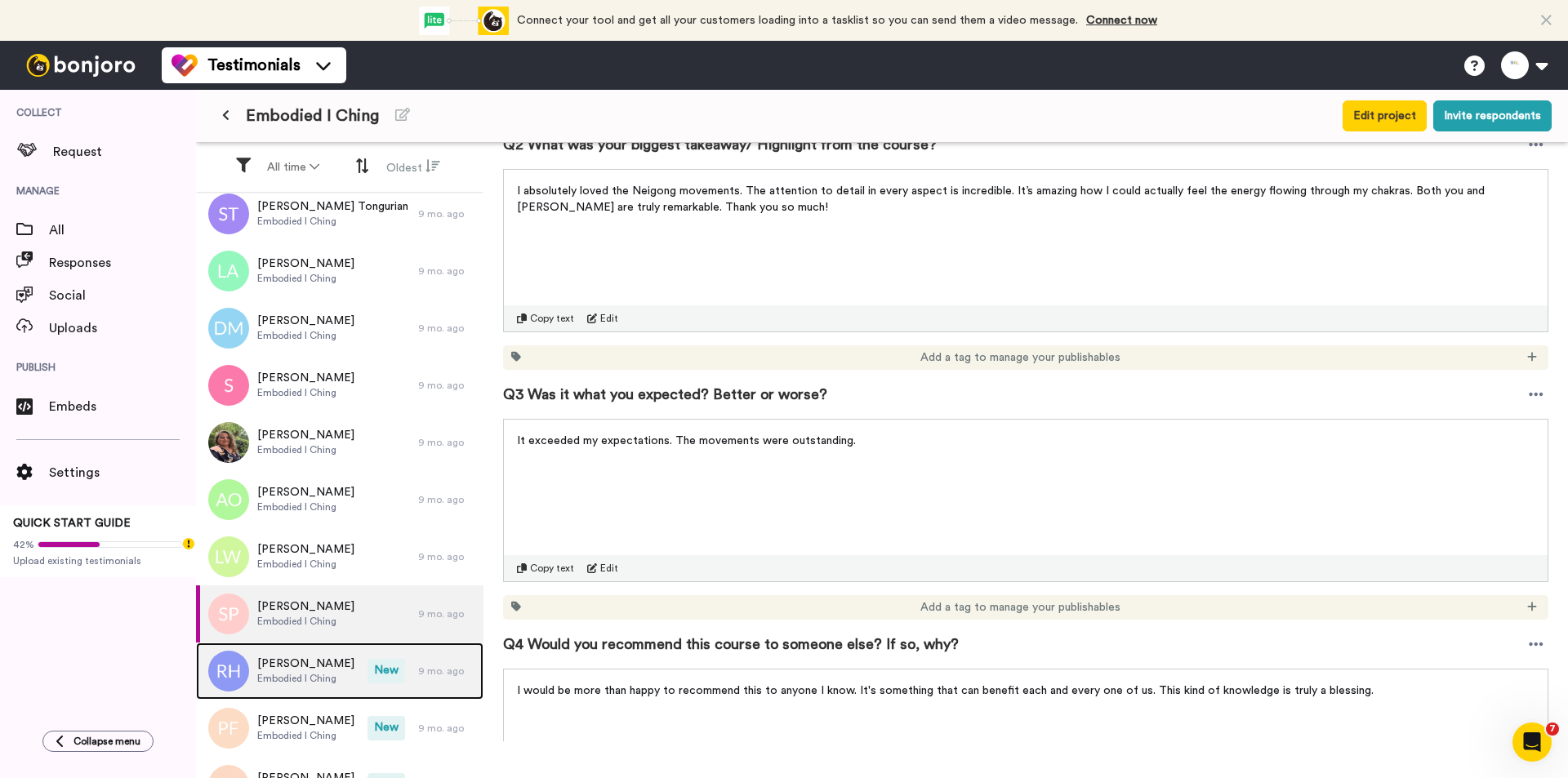
click at [367, 629] on span "New" at bounding box center [386, 670] width 38 height 25
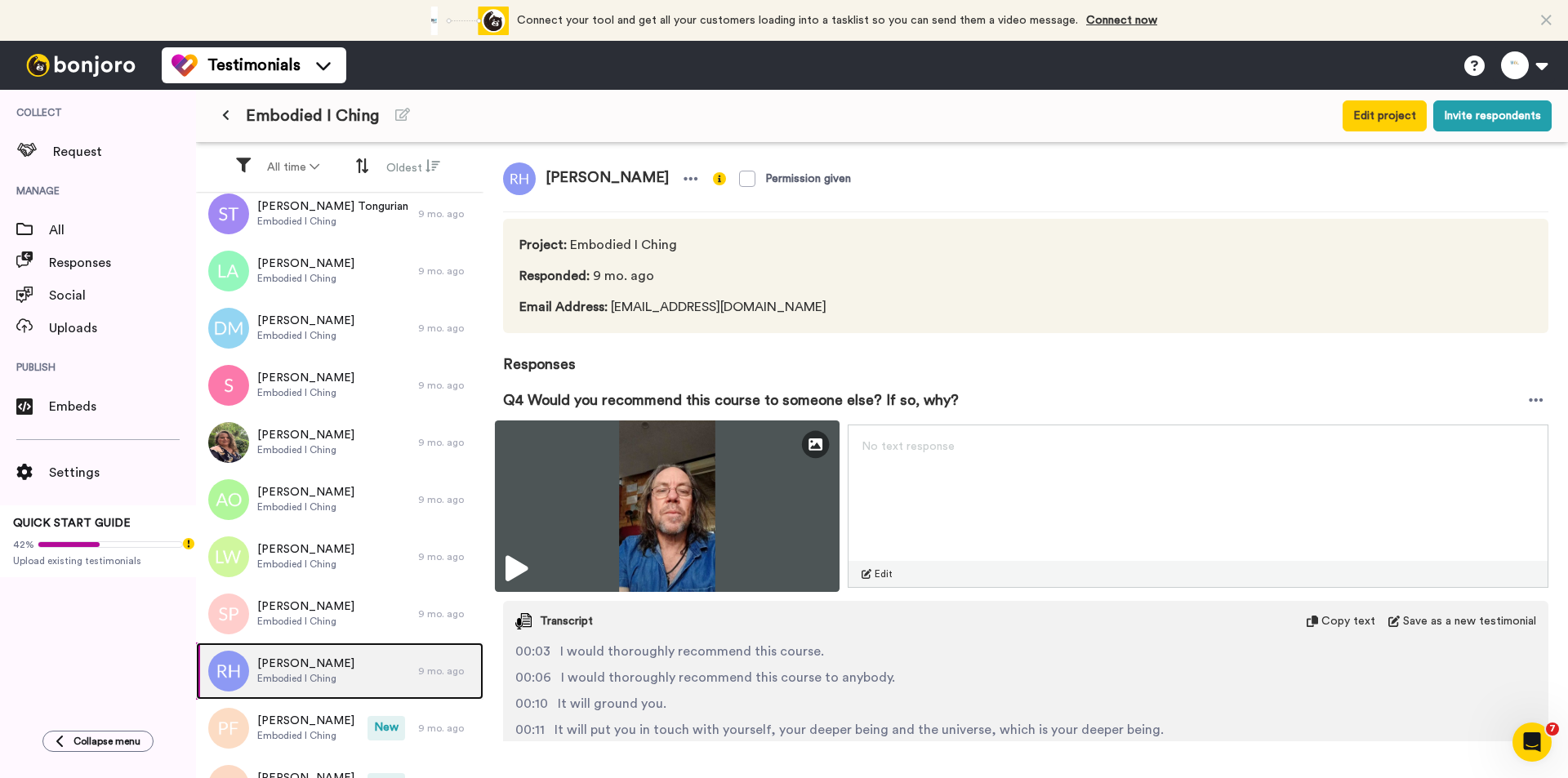
scroll to position [175, 0]
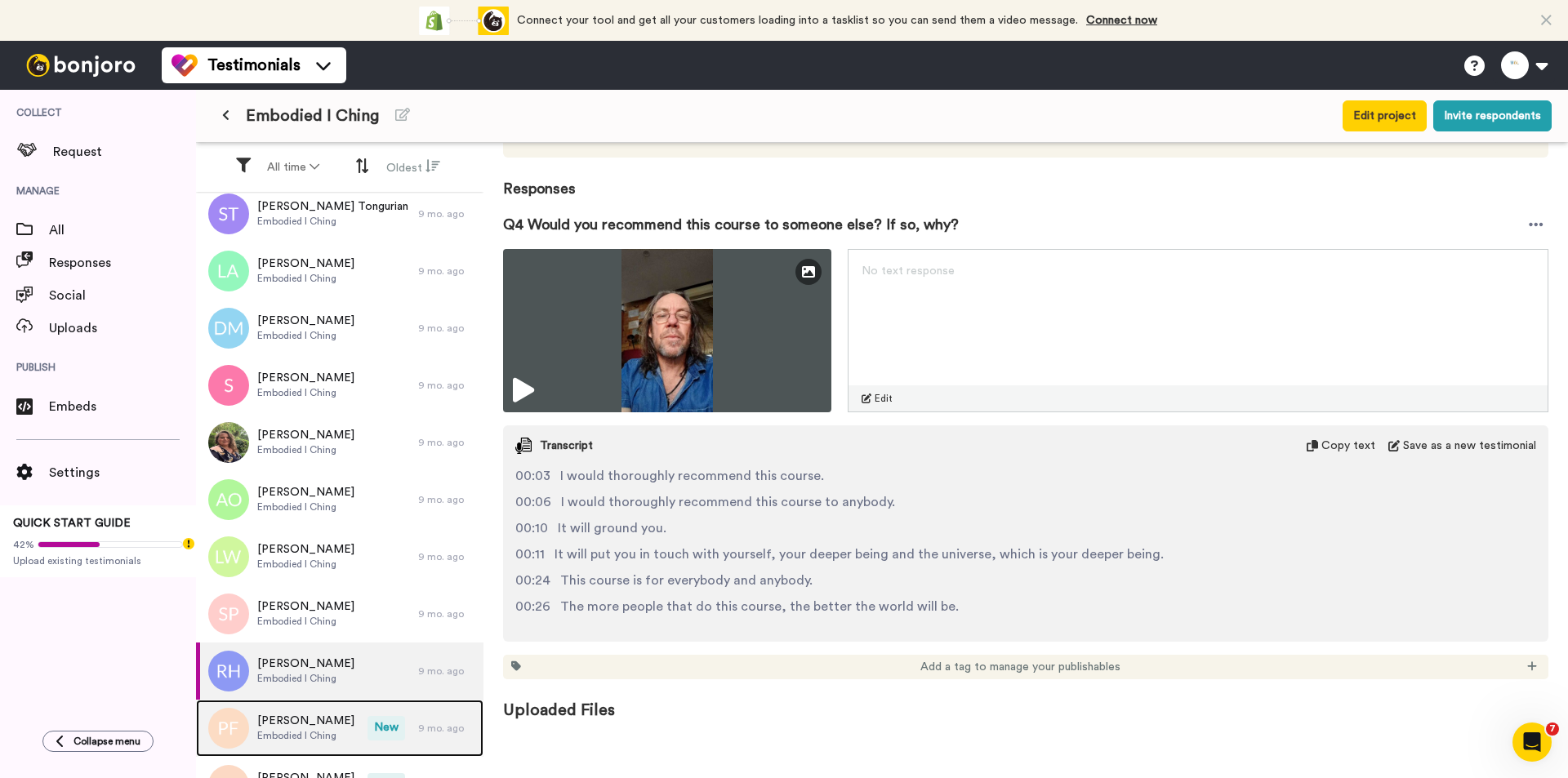
click at [272, 629] on div "[PERSON_NAME] Embodied I Ching" at bounding box center [282, 728] width 171 height 57
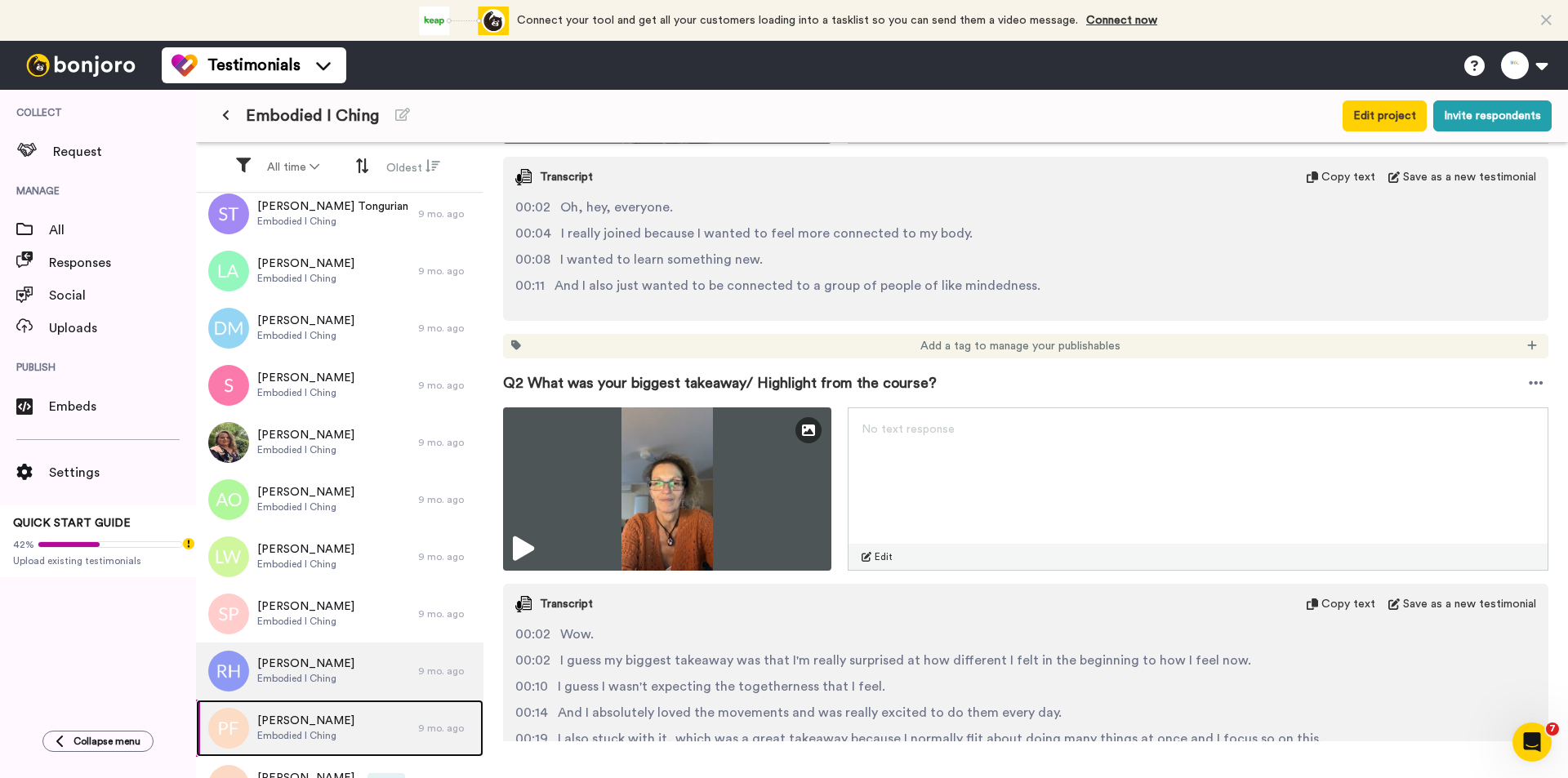
scroll to position [571, 0]
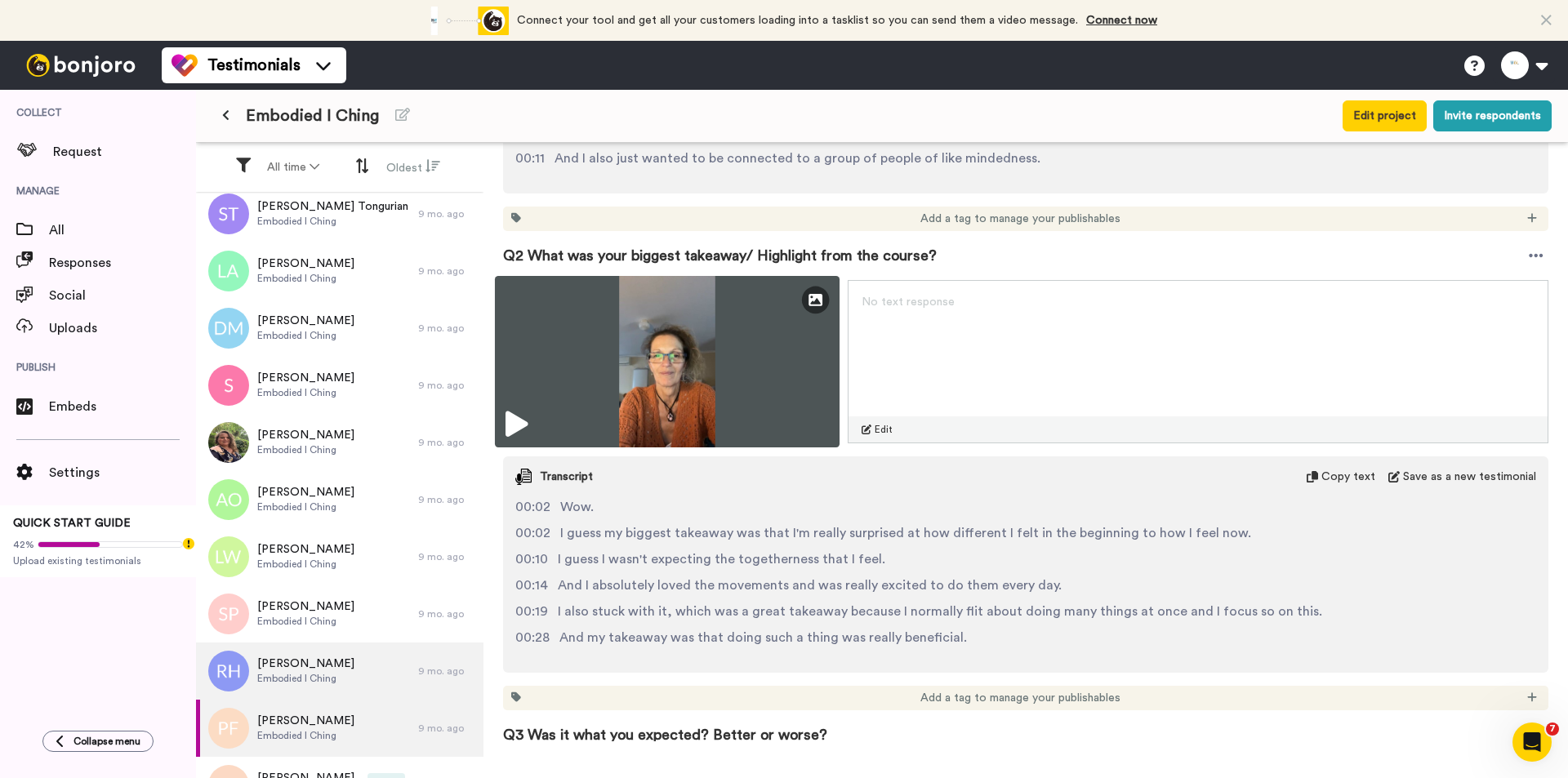
click at [746, 387] on img at bounding box center [667, 361] width 344 height 171
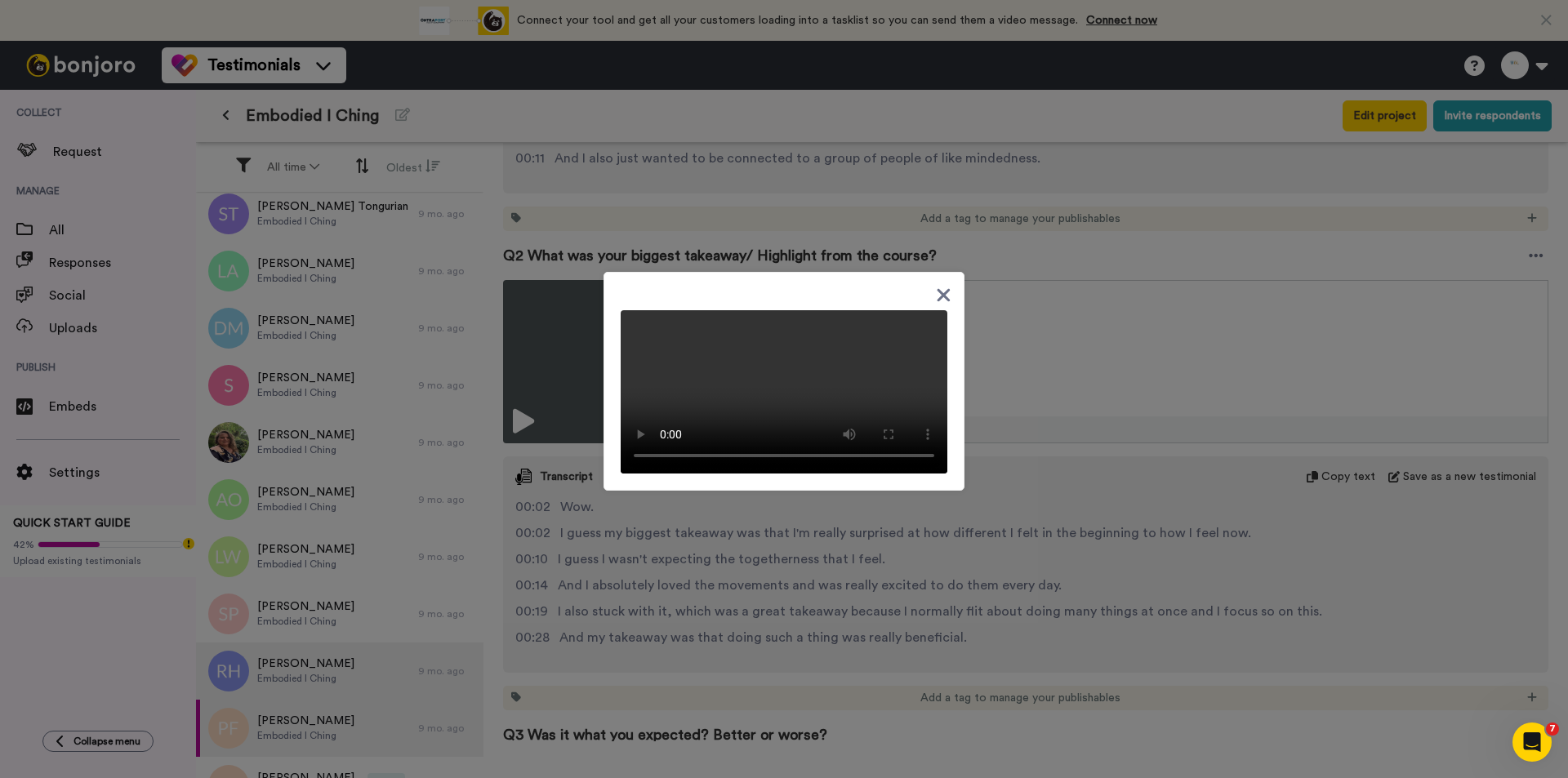
click at [992, 603] on div at bounding box center [784, 389] width 1568 height 778
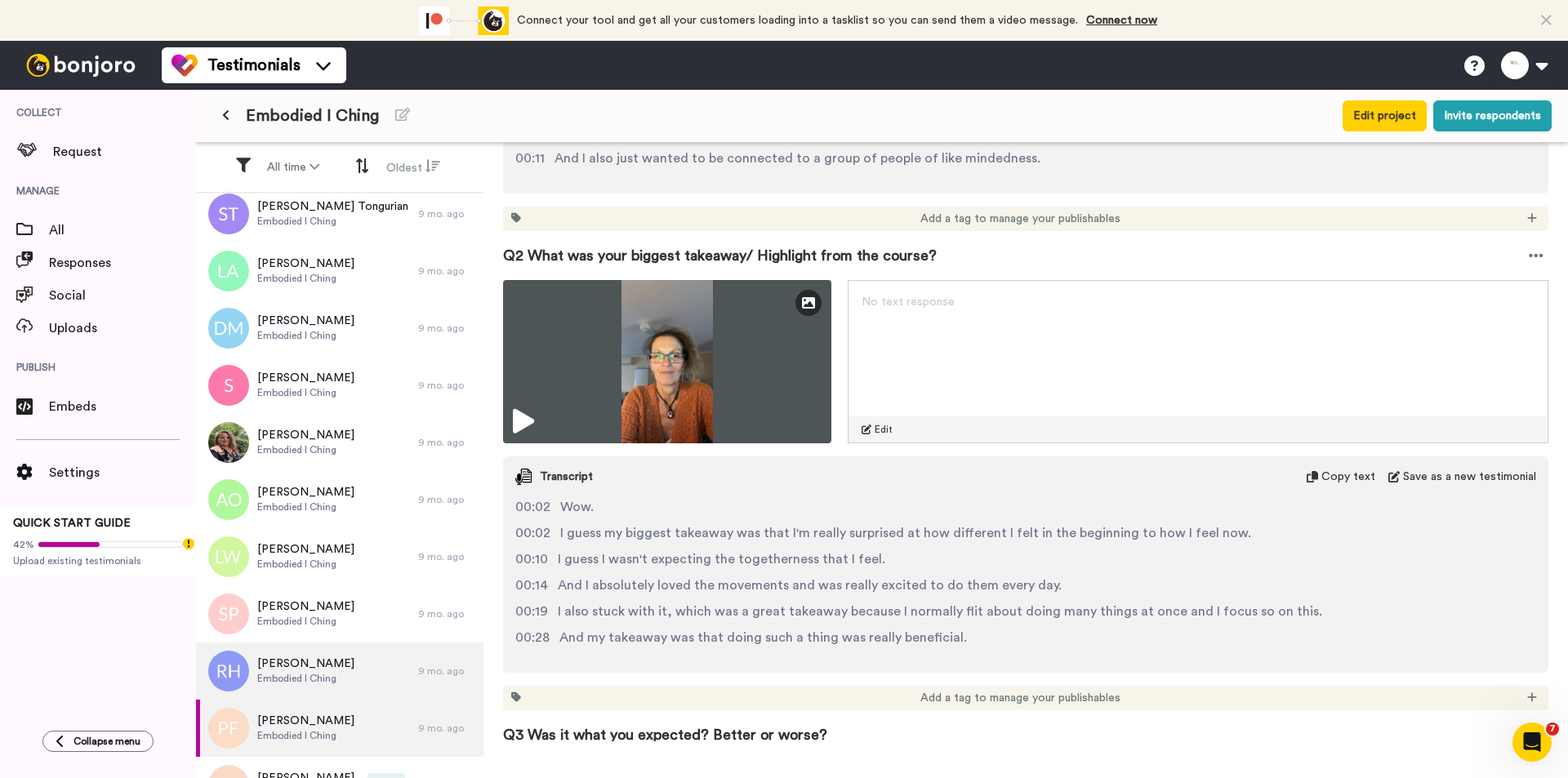
scroll to position [979, 0]
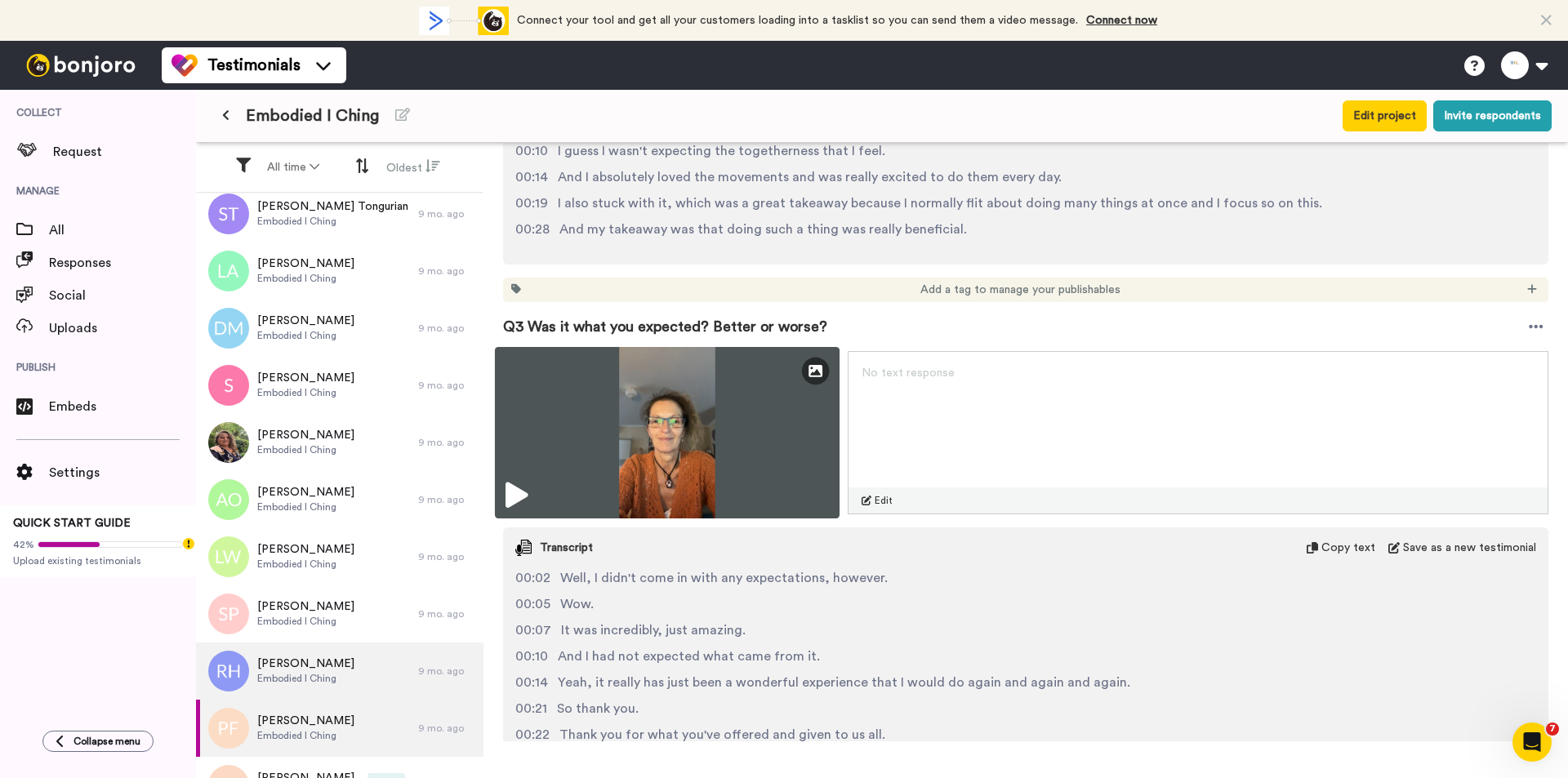
click at [707, 402] on img at bounding box center [667, 432] width 344 height 171
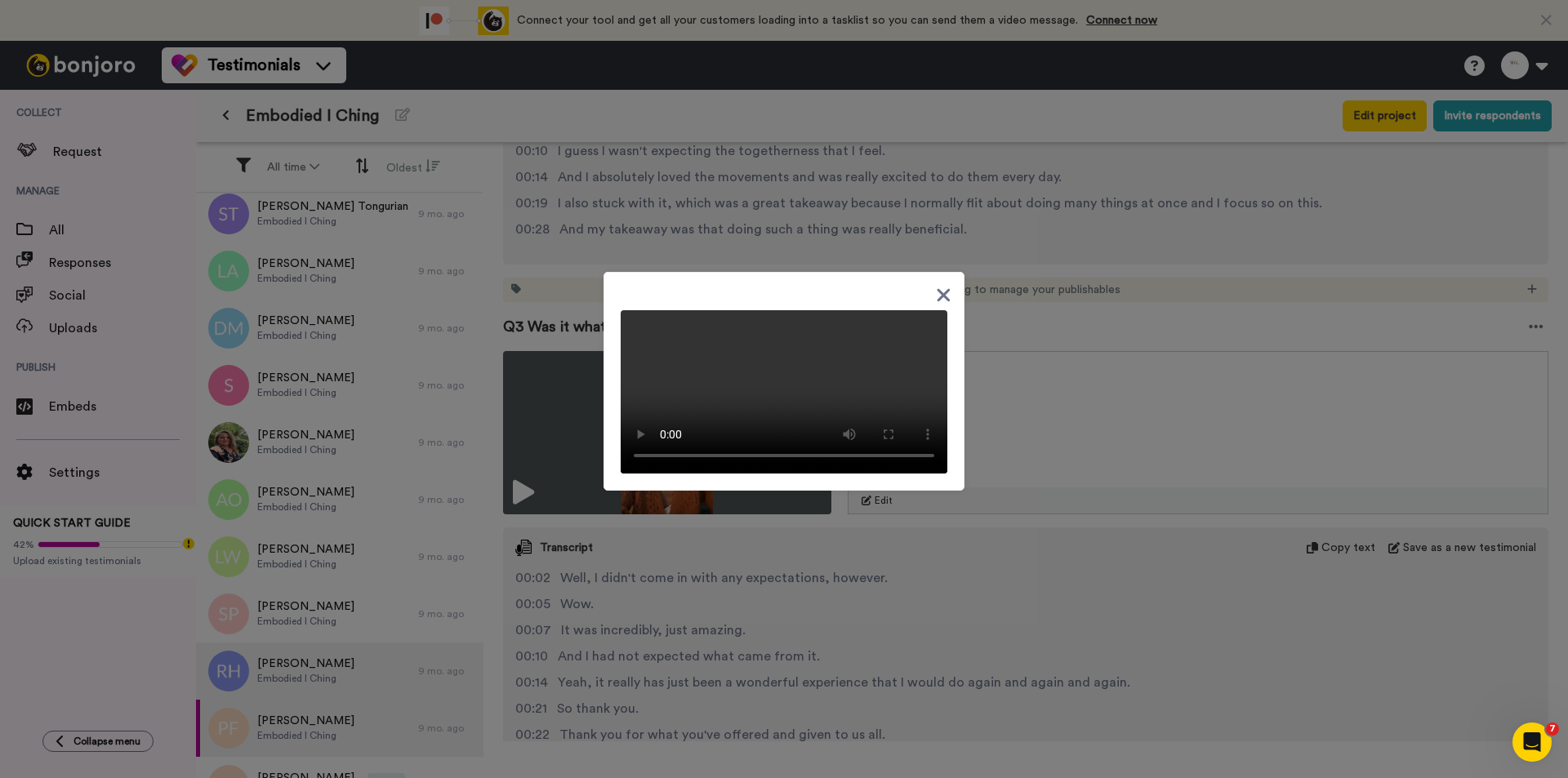
click at [992, 553] on div at bounding box center [784, 389] width 1568 height 778
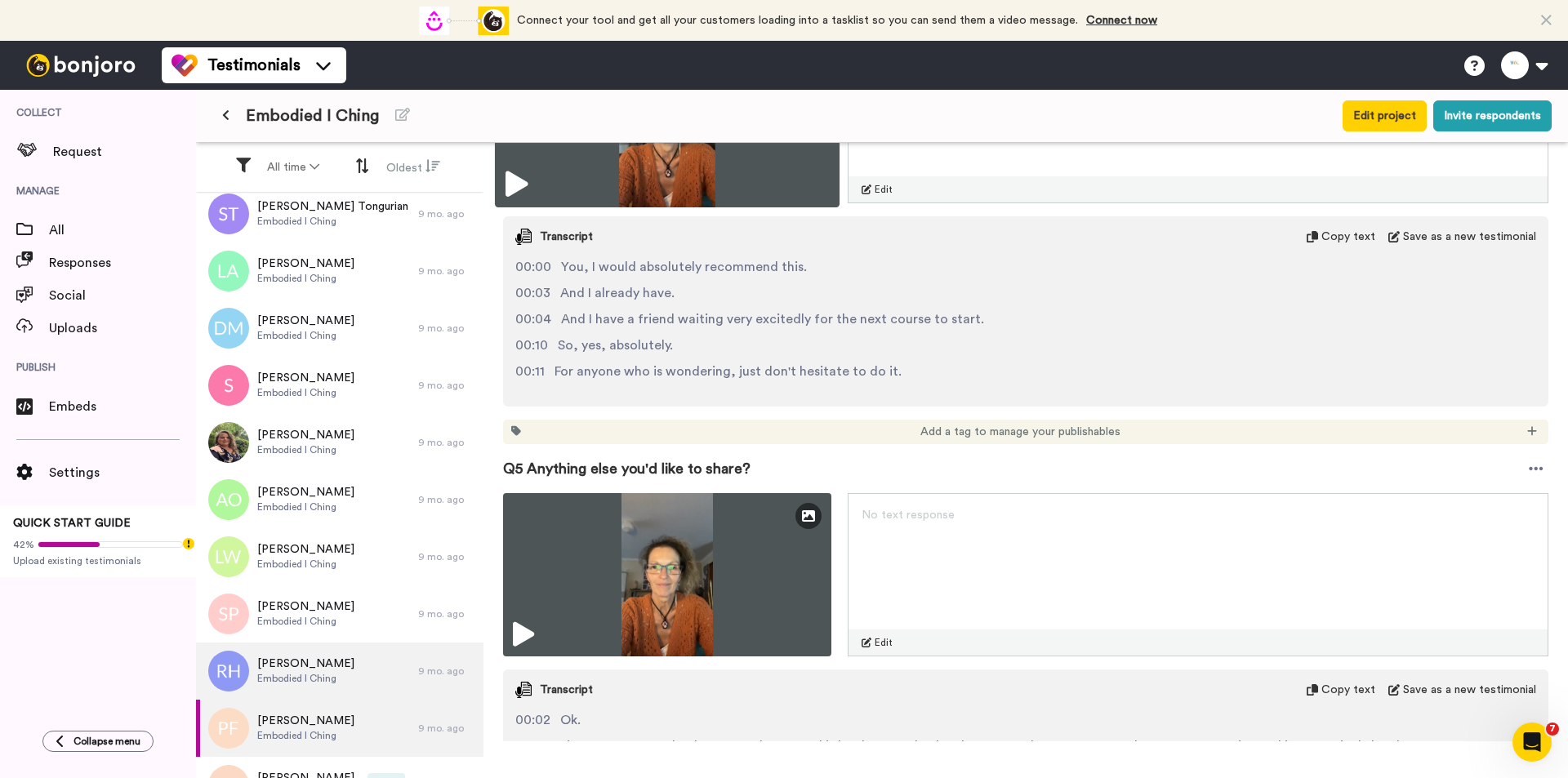
scroll to position [1632, 0]
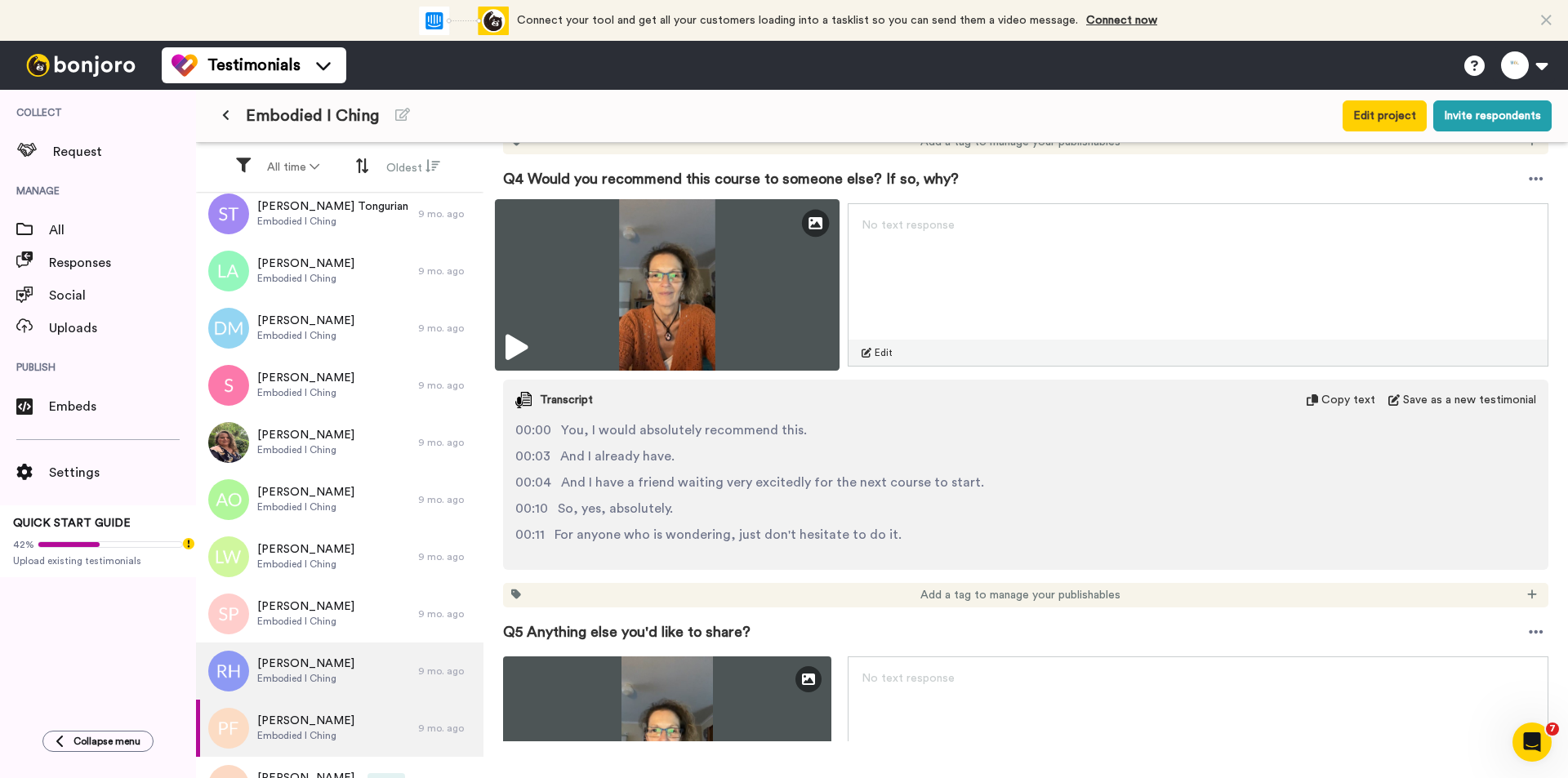
click at [696, 254] on img at bounding box center [667, 285] width 344 height 171
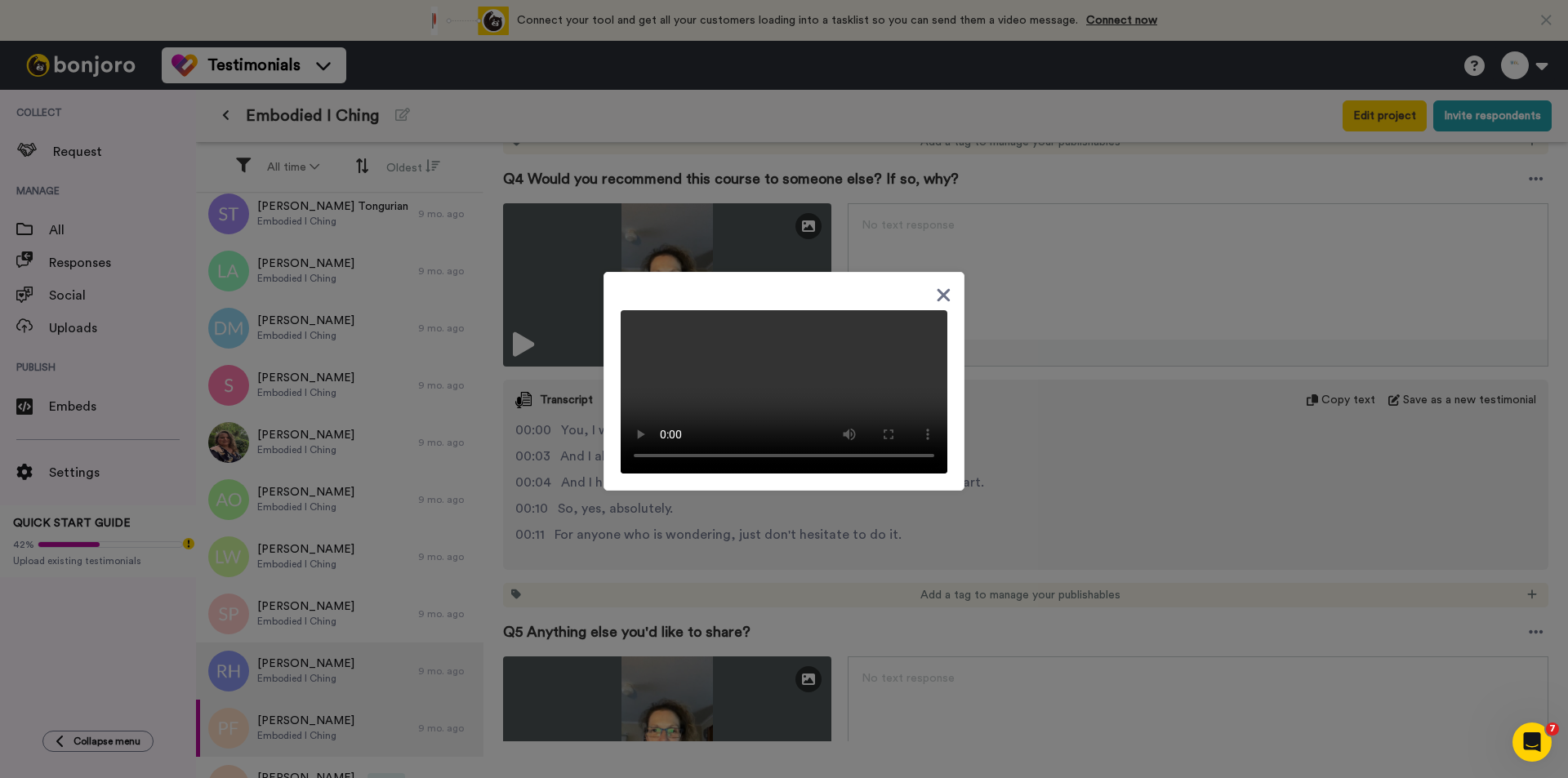
click at [992, 514] on div at bounding box center [784, 389] width 1568 height 778
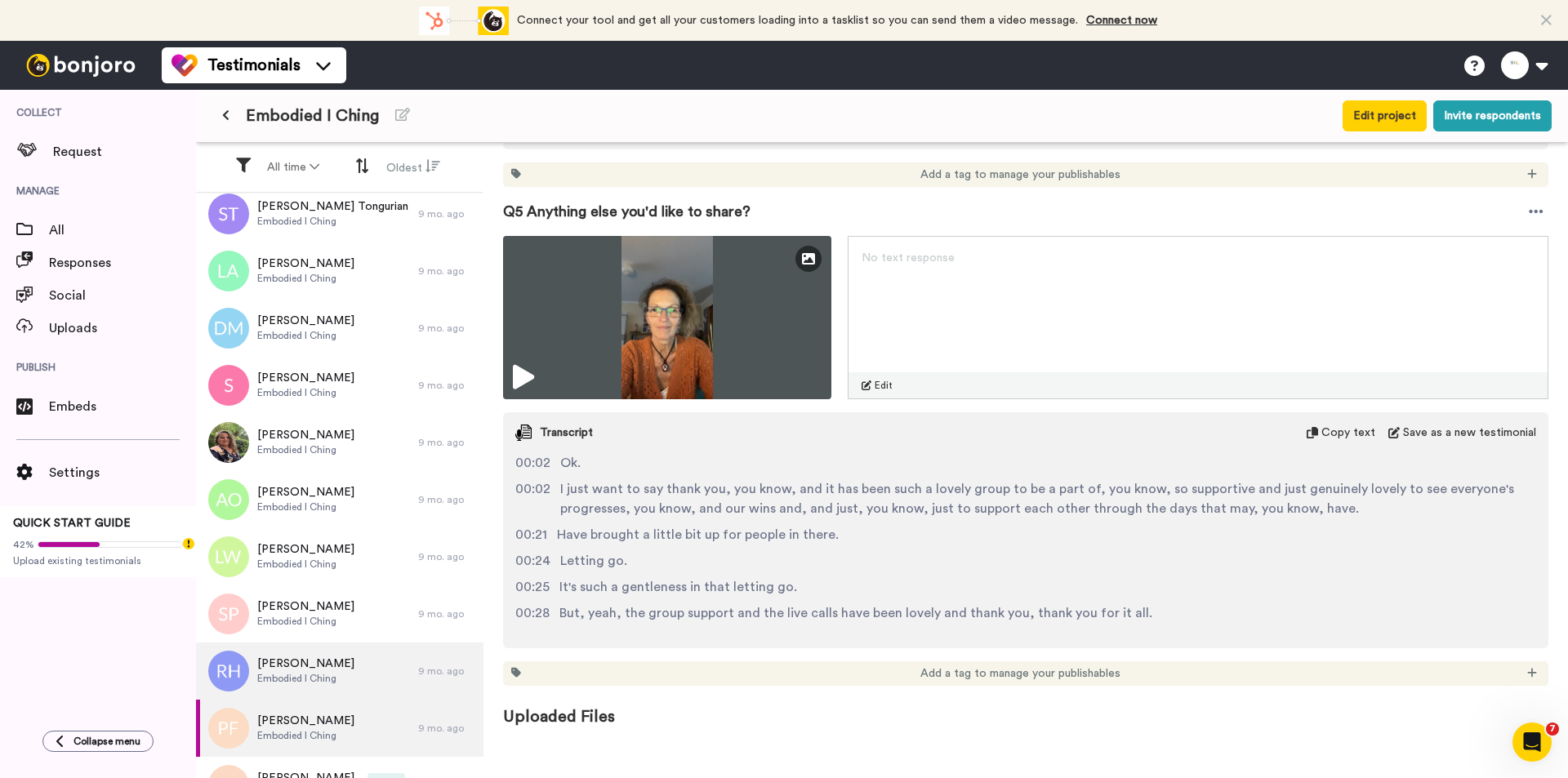
scroll to position [2059, 0]
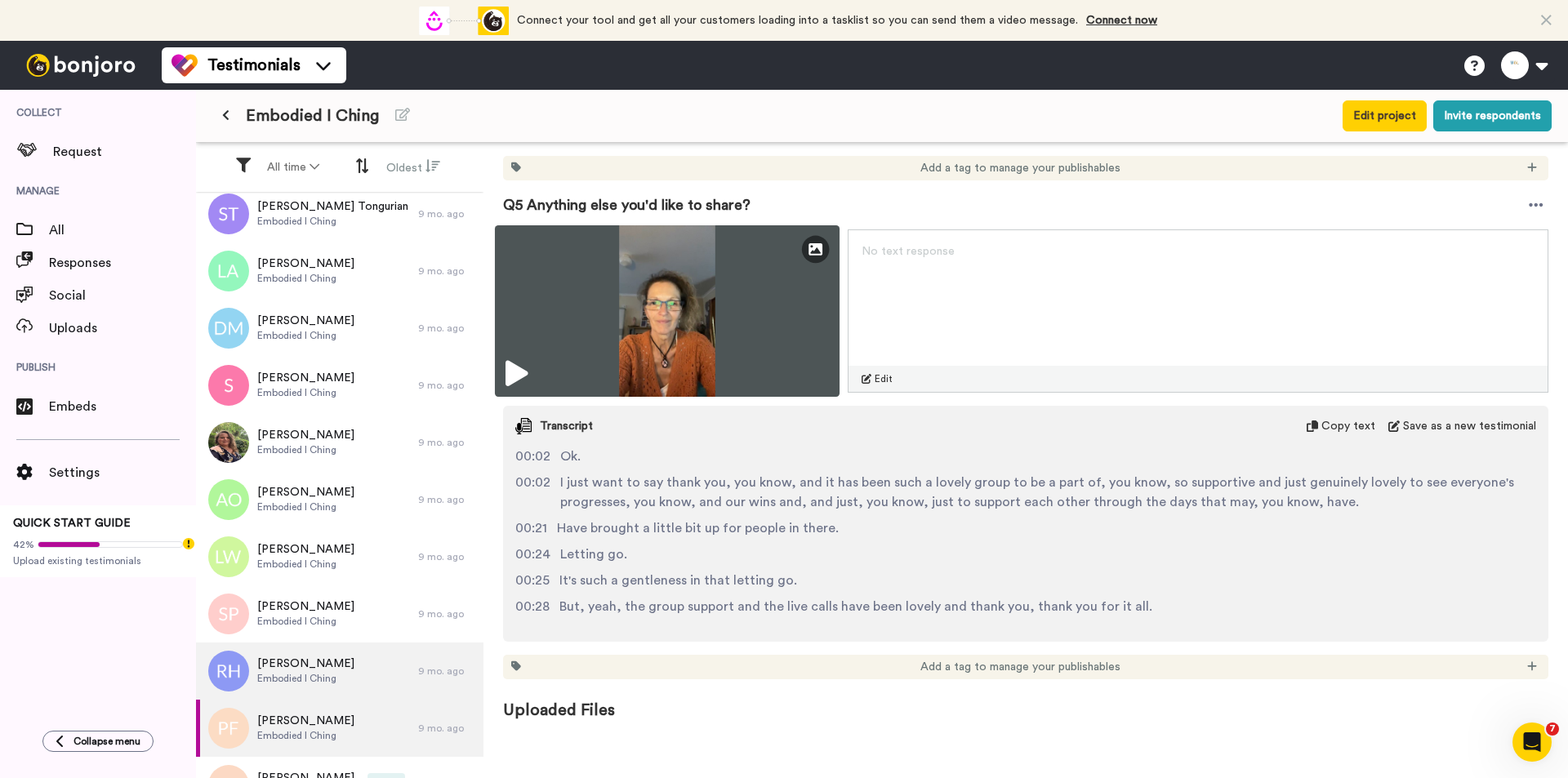
click at [687, 293] on img at bounding box center [667, 311] width 344 height 171
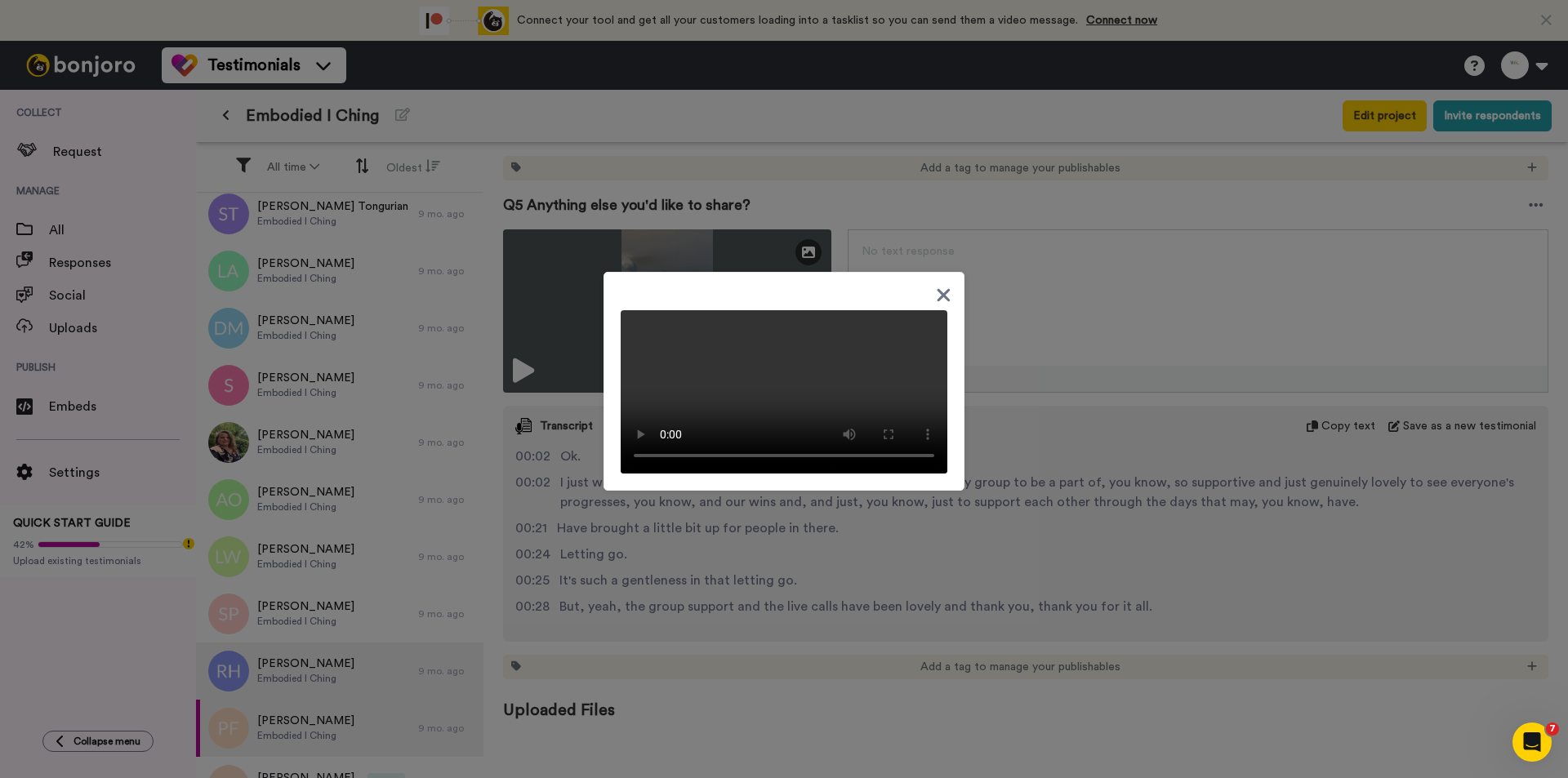
drag, startPoint x: 1091, startPoint y: 482, endPoint x: 1115, endPoint y: 401, distance: 84.5
click at [992, 482] on div at bounding box center [784, 389] width 1568 height 778
